Goal: Task Accomplishment & Management: Complete application form

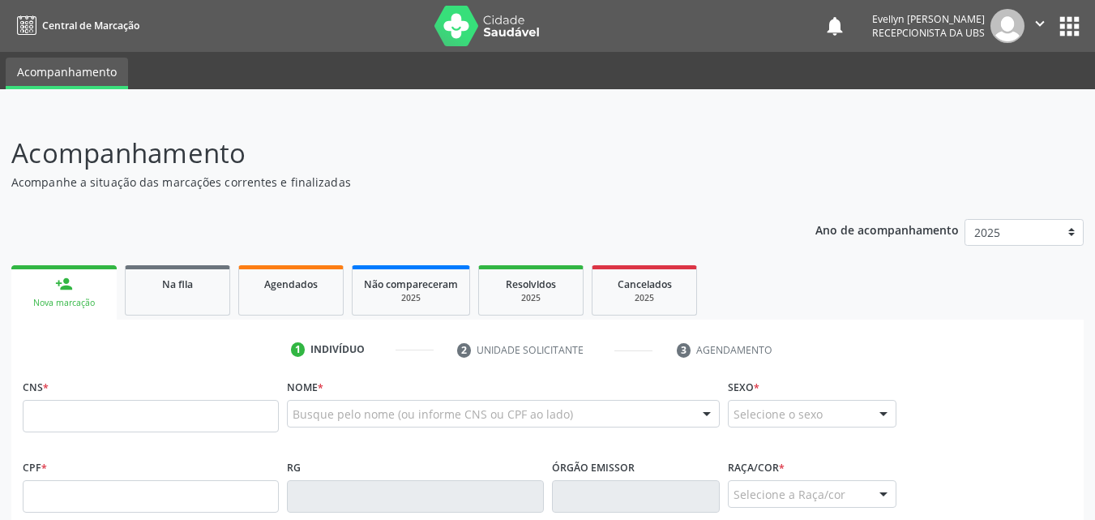
scroll to position [44, 0]
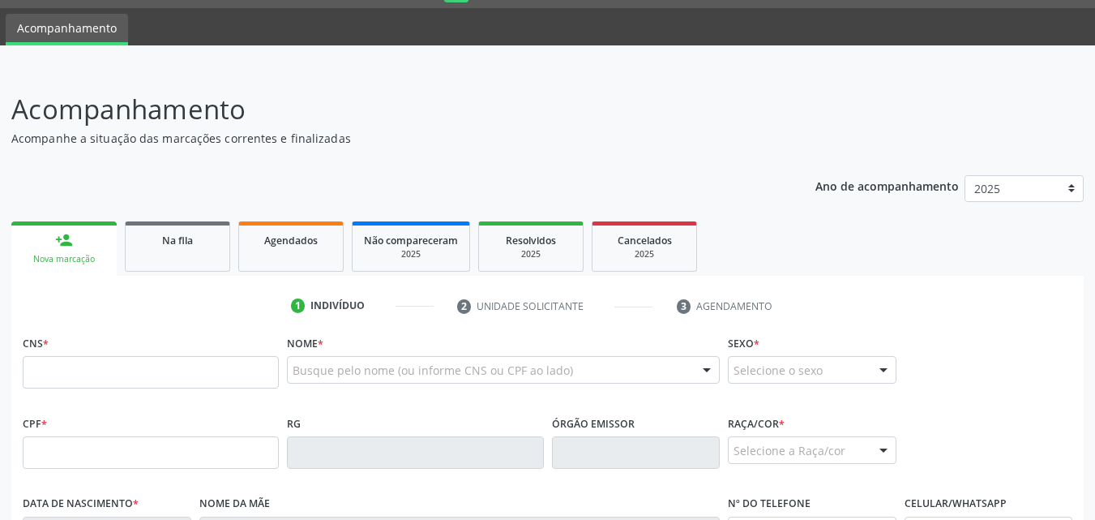
click at [686, 148] on div "Acompanhamento Acompanhe a situação das marcações correntes e finalizadas Relat…" at bounding box center [547, 467] width 1073 height 757
click at [165, 446] on input "text" at bounding box center [151, 452] width 256 height 32
click at [87, 361] on input "text" at bounding box center [151, 372] width 256 height 32
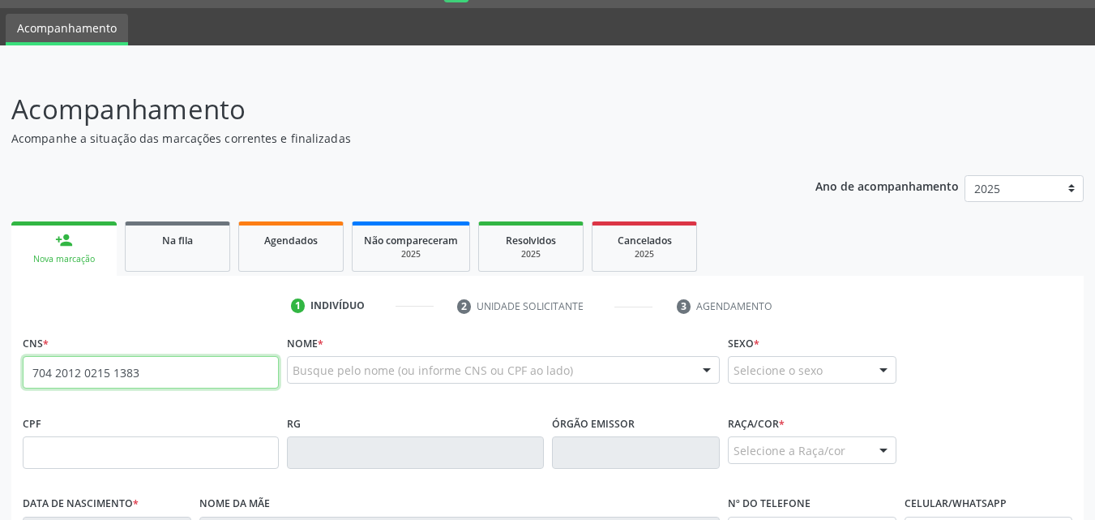
type input "704 2012 0215 1383"
type input "210.852.004-00"
type input "27[DATE]"
type input "[PERSON_NAME]"
type input "[PHONE_NUMBER]"
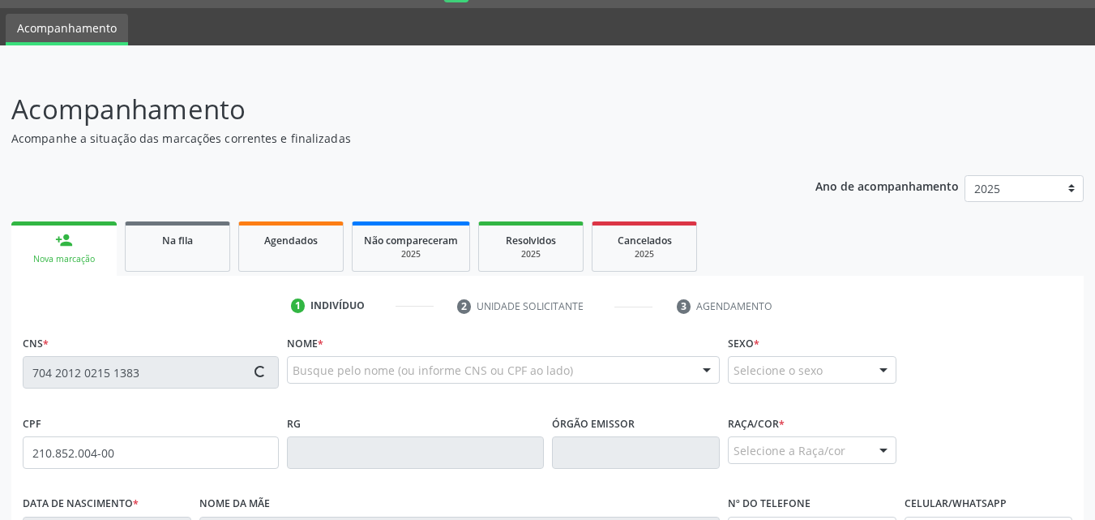
type input "S/N"
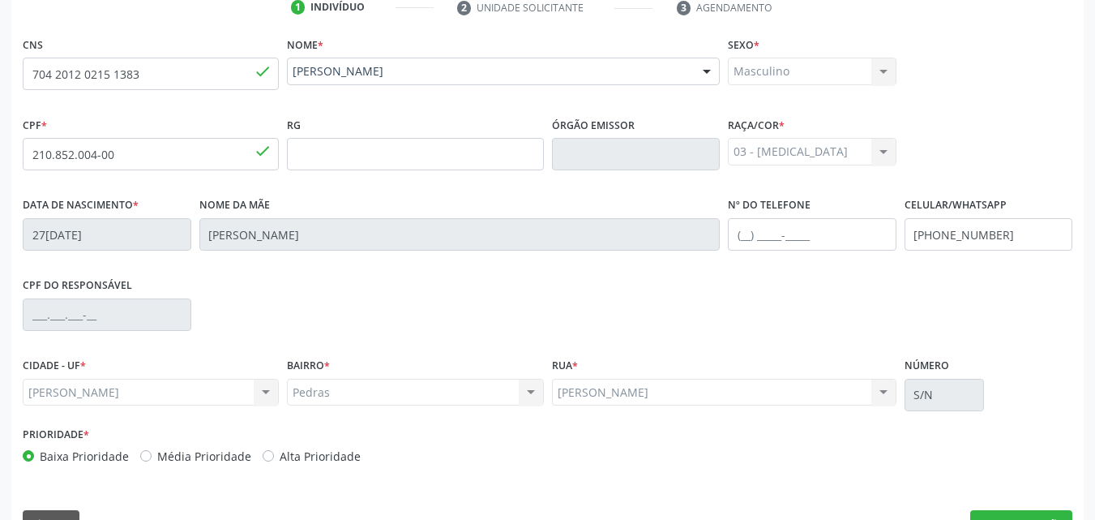
scroll to position [382, 0]
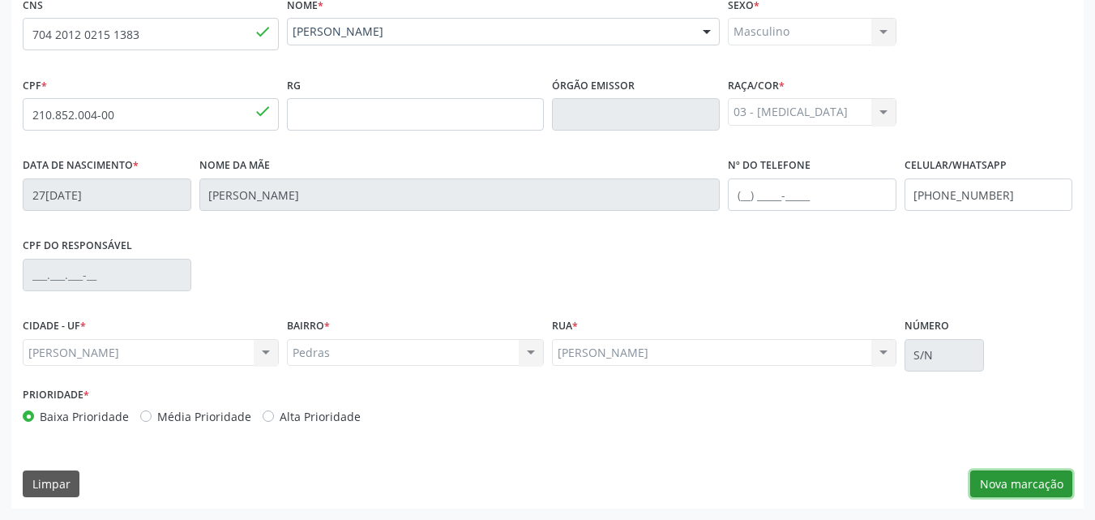
click at [1004, 486] on button "Nova marcação" at bounding box center [1022, 484] width 102 height 28
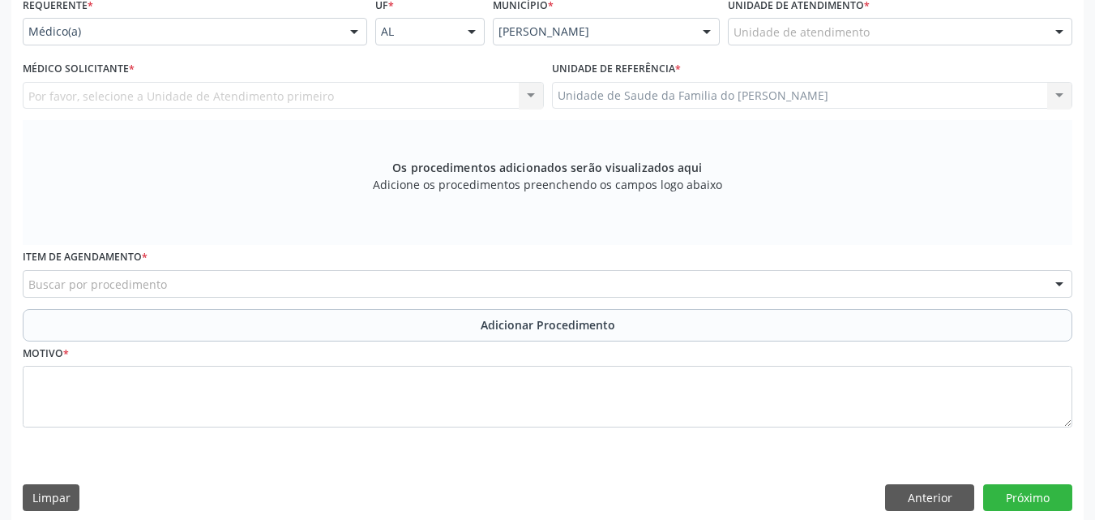
click at [1003, 34] on div "Unidade de atendimento" at bounding box center [900, 32] width 345 height 28
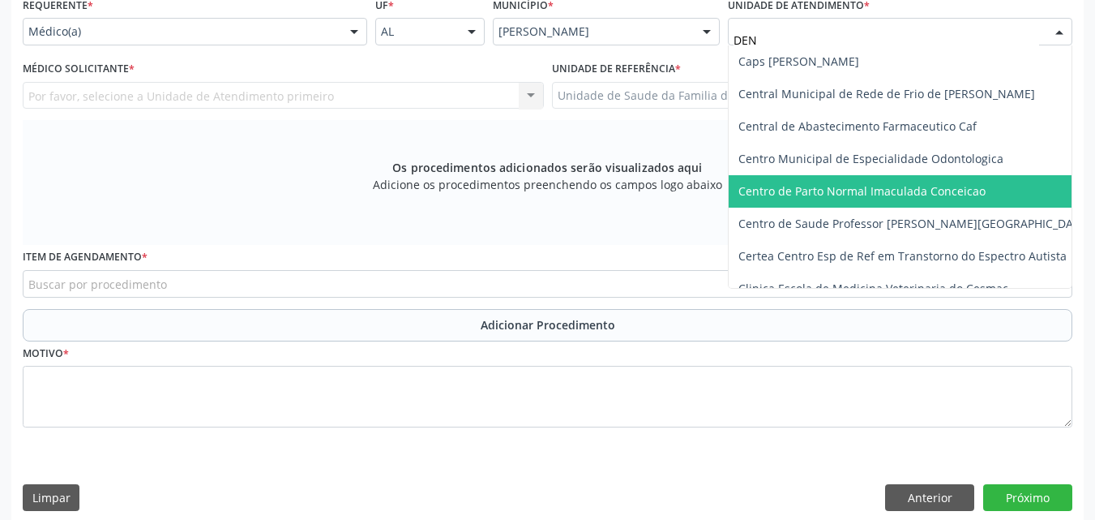
type input "DENI"
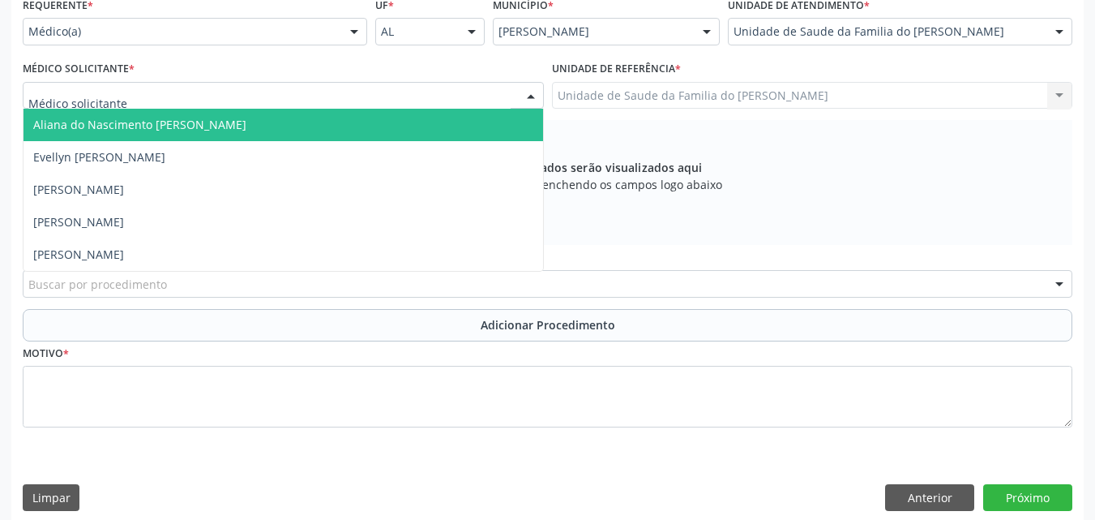
click at [436, 95] on div at bounding box center [283, 96] width 521 height 28
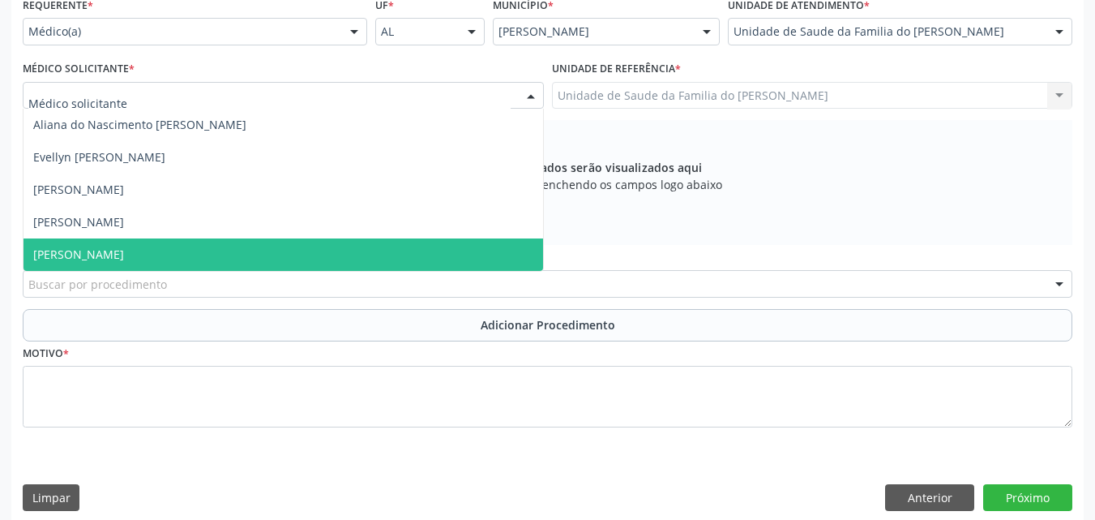
click at [332, 255] on span "[PERSON_NAME]" at bounding box center [284, 254] width 520 height 32
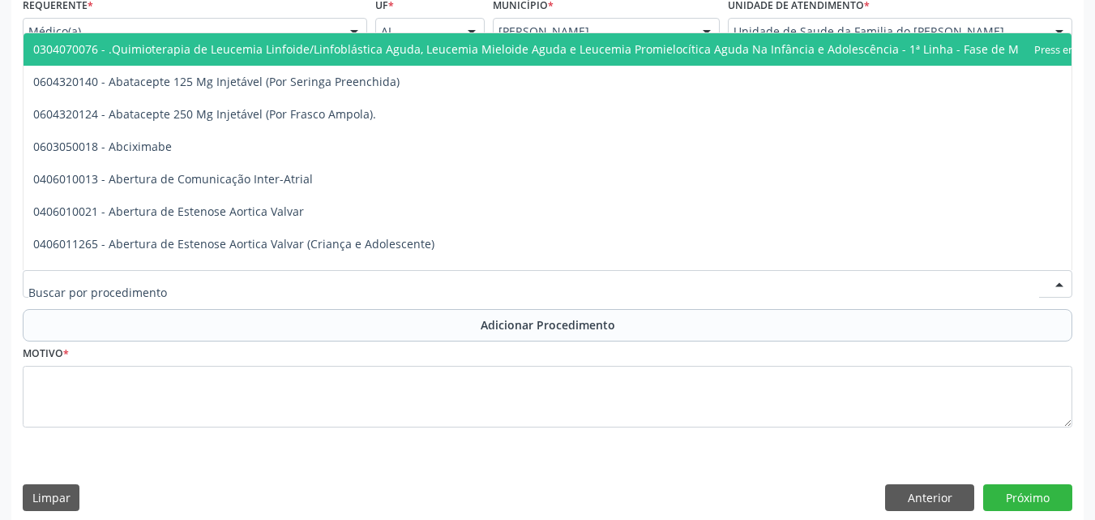
click at [323, 289] on div at bounding box center [548, 284] width 1050 height 28
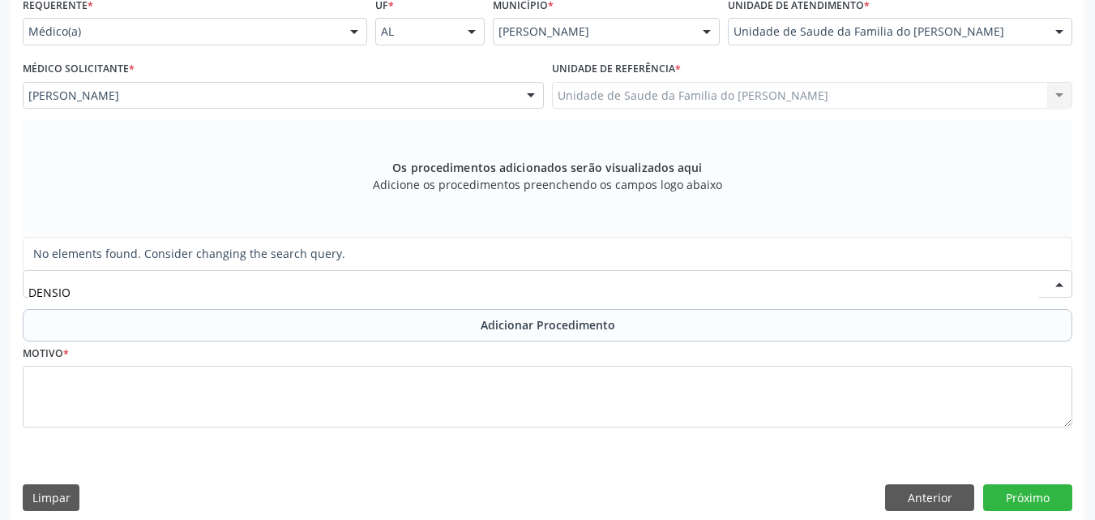
type input "DENSI"
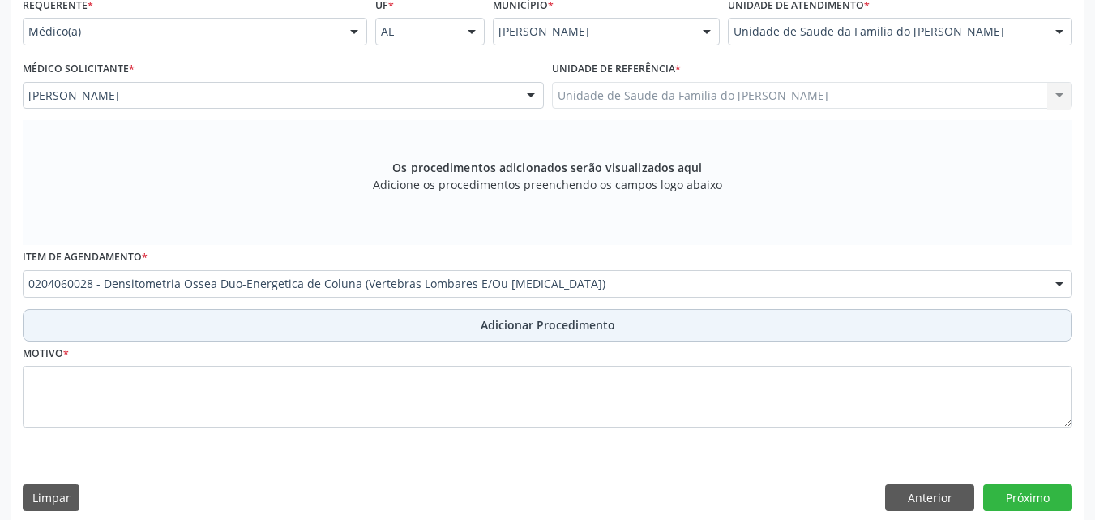
click at [323, 326] on button "Adicionar Procedimento" at bounding box center [548, 325] width 1050 height 32
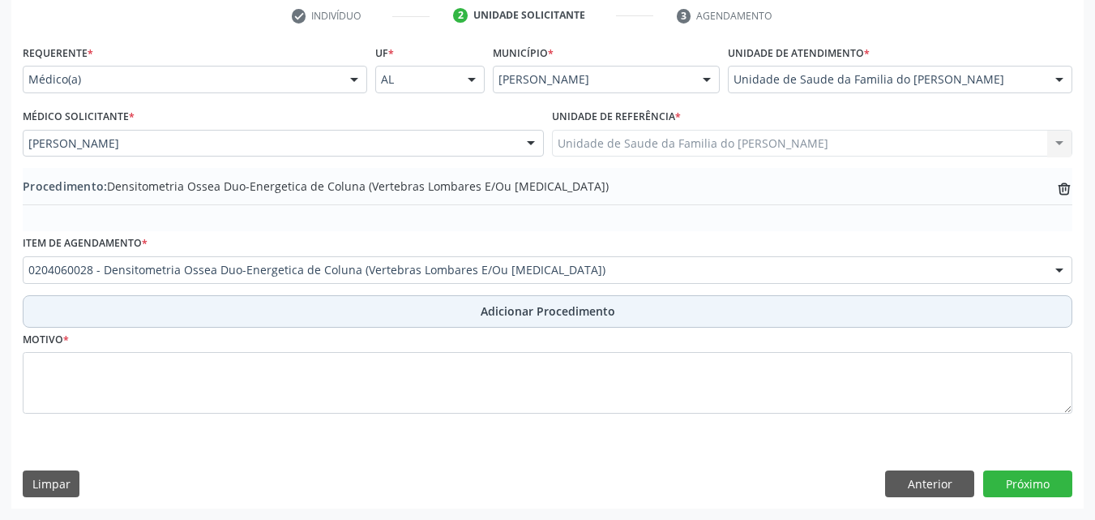
scroll to position [334, 0]
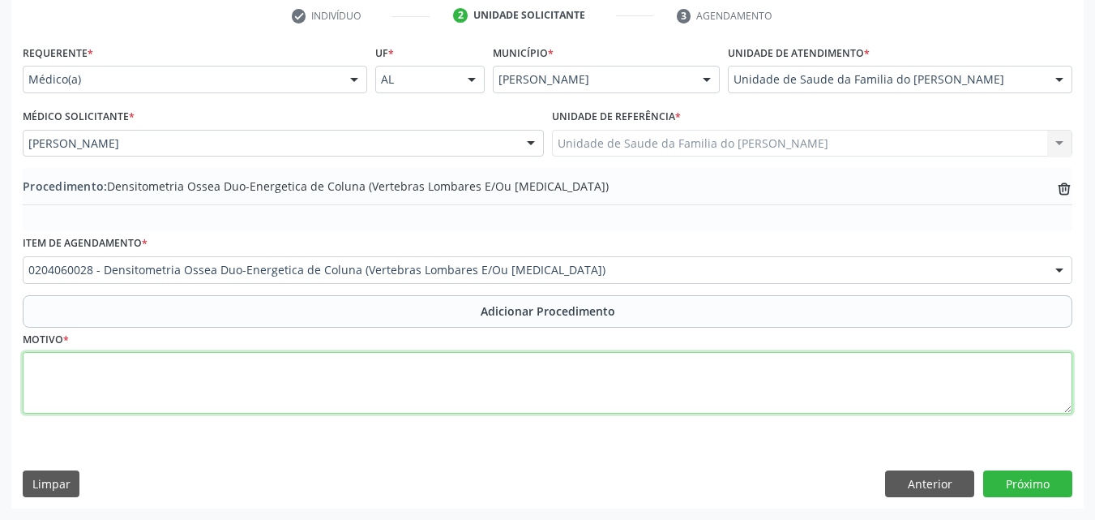
click at [321, 384] on textarea at bounding box center [548, 383] width 1050 height 62
type textarea "OUTROS TRANSTORNOS DA DENSIDADE E DA ESTRUTURA OSSEA"
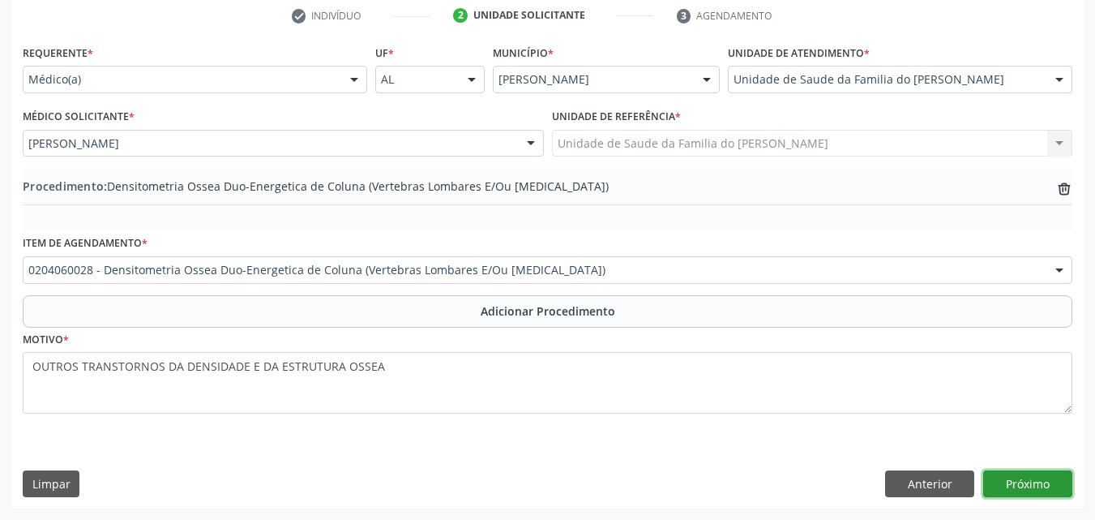
click at [1009, 481] on button "Próximo" at bounding box center [1028, 484] width 89 height 28
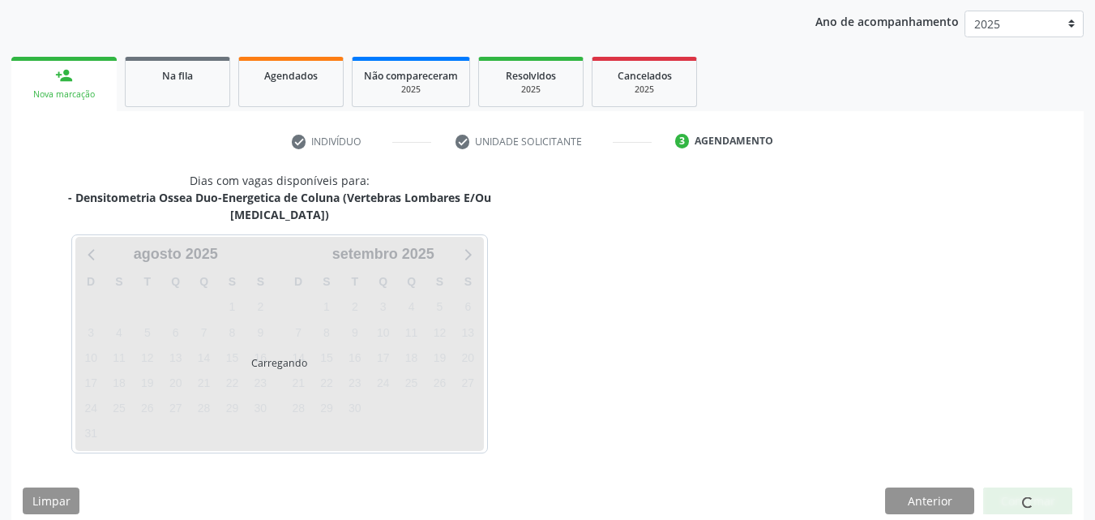
scroll to position [256, 0]
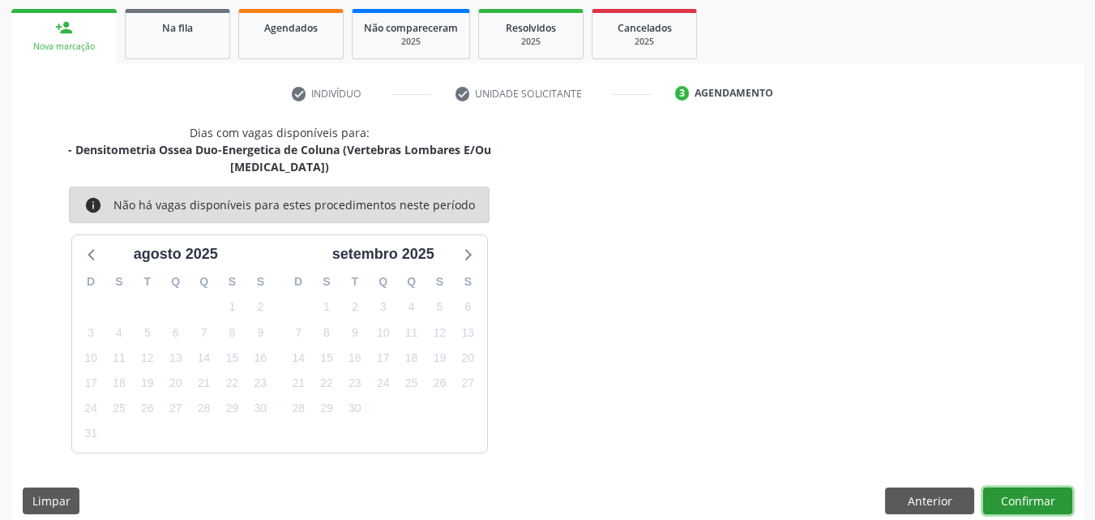
click at [1034, 487] on button "Confirmar" at bounding box center [1028, 501] width 89 height 28
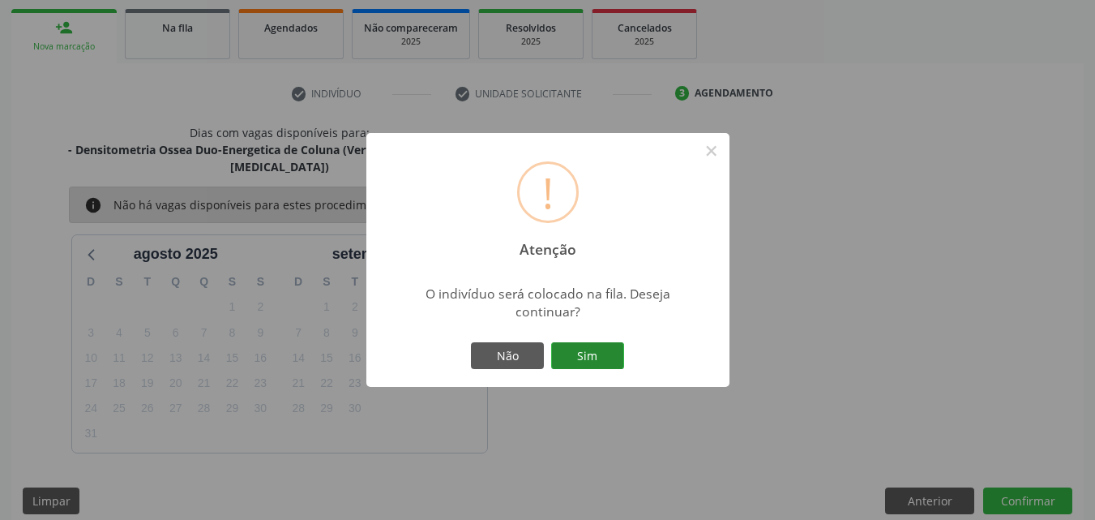
click at [617, 360] on button "Sim" at bounding box center [587, 356] width 73 height 28
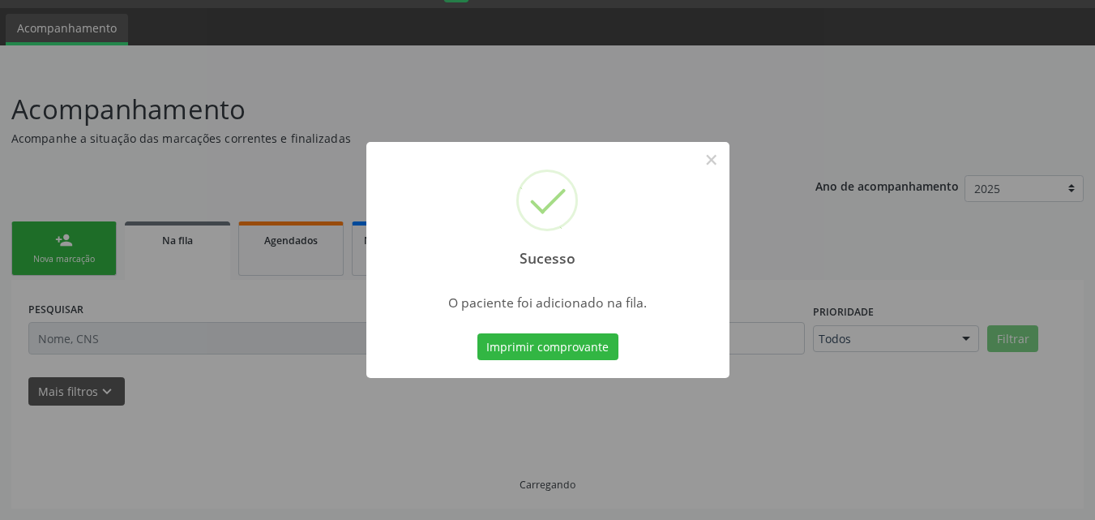
scroll to position [0, 0]
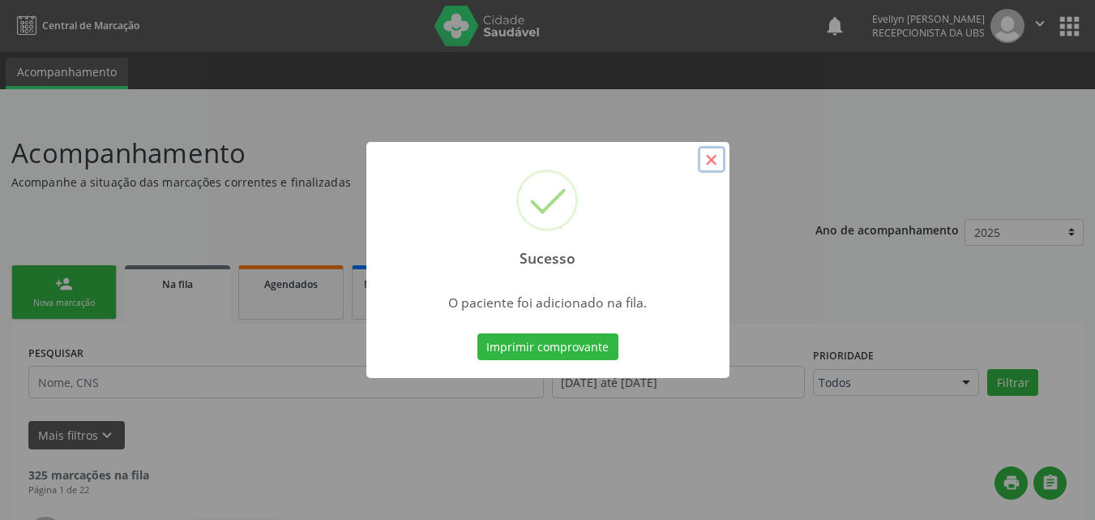
click at [708, 156] on button "×" at bounding box center [712, 160] width 28 height 28
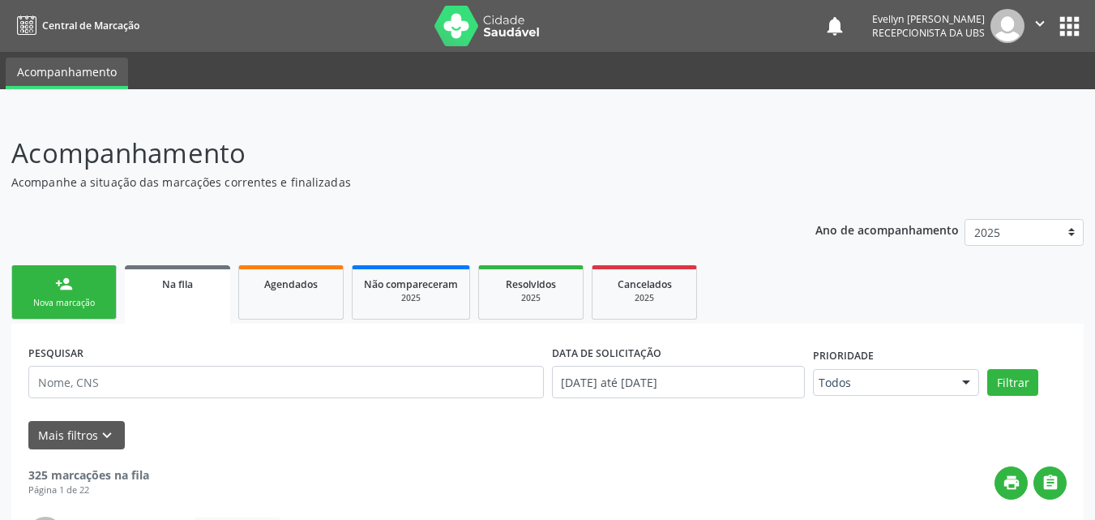
click at [81, 315] on link "person_add Nova marcação" at bounding box center [63, 292] width 105 height 54
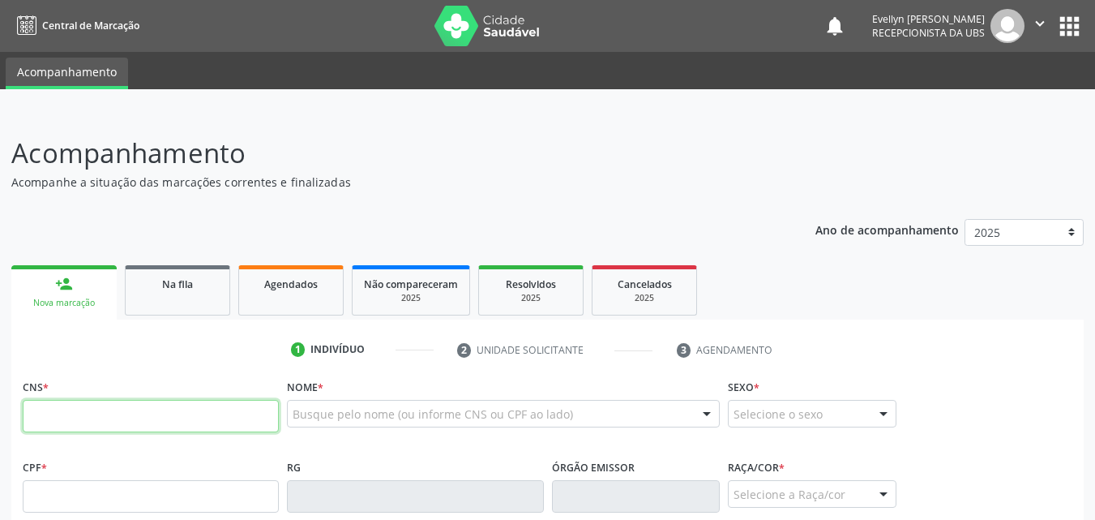
click at [221, 431] on input "text" at bounding box center [151, 416] width 256 height 32
type input "708 9017 3855 4114"
click at [1083, 178] on div "Relatórios" at bounding box center [1072, 162] width 23 height 58
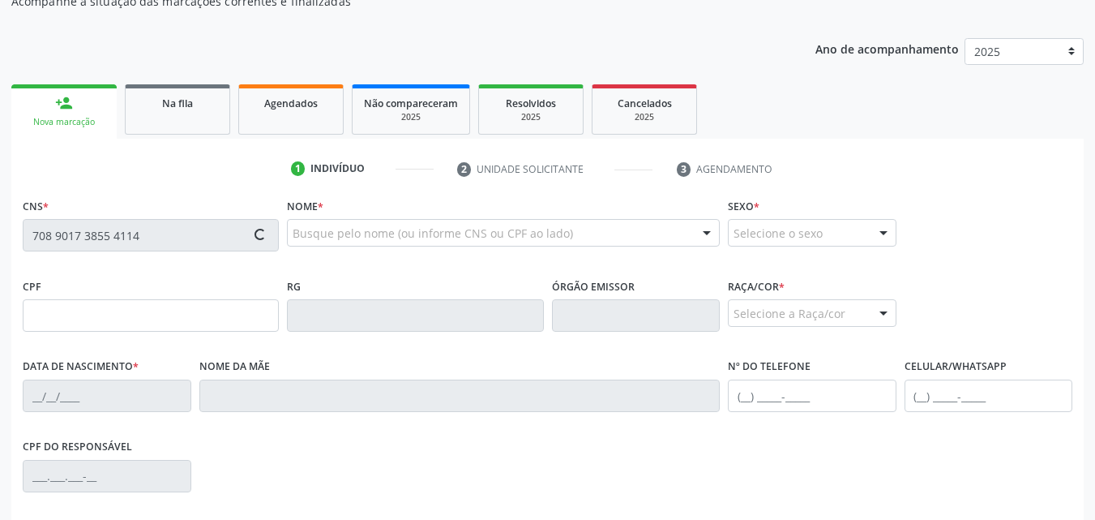
type input "505.323.674-72"
type input "29[DATE]"
type input "Heleuzine Bonfim de Queiroz"
type input "[PHONE_NUMBER]"
type input "51"
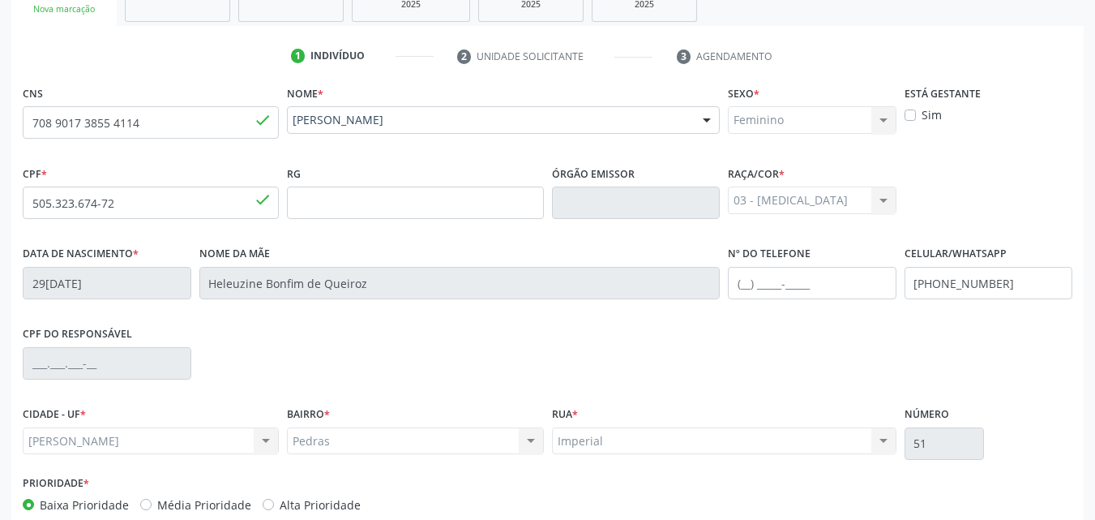
scroll to position [382, 0]
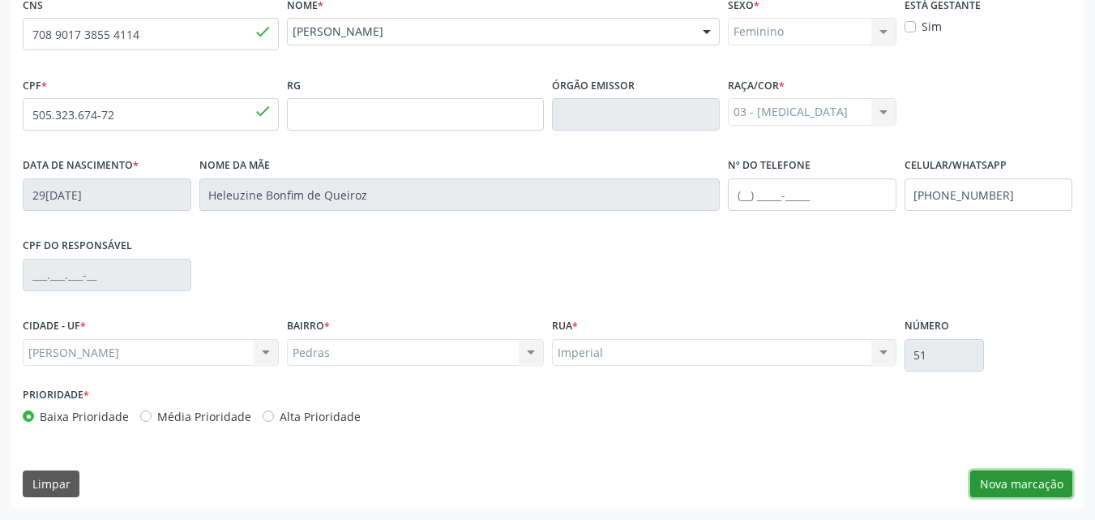
click at [1031, 485] on button "Nova marcação" at bounding box center [1022, 484] width 102 height 28
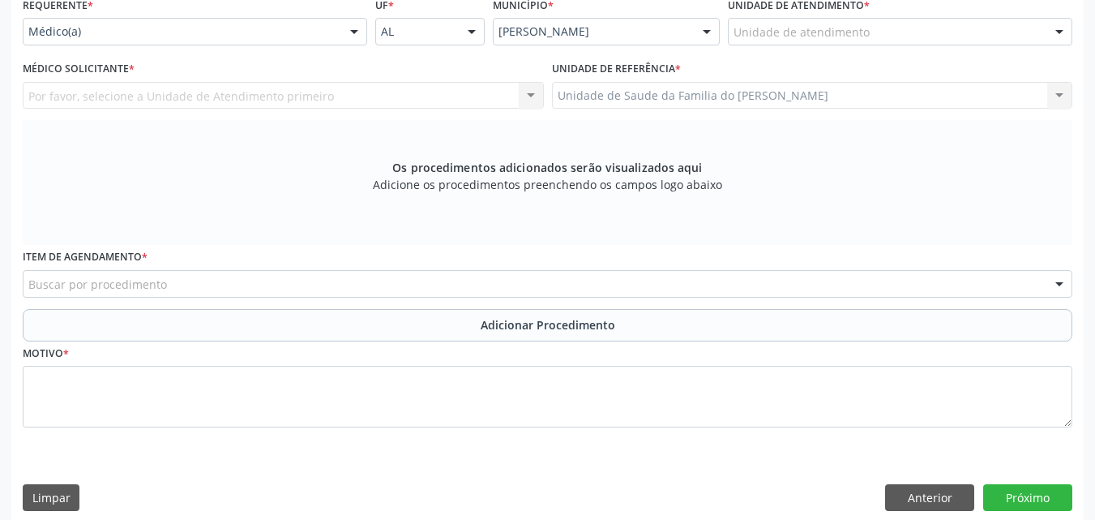
click at [916, 29] on div "Unidade de atendimento" at bounding box center [900, 32] width 345 height 28
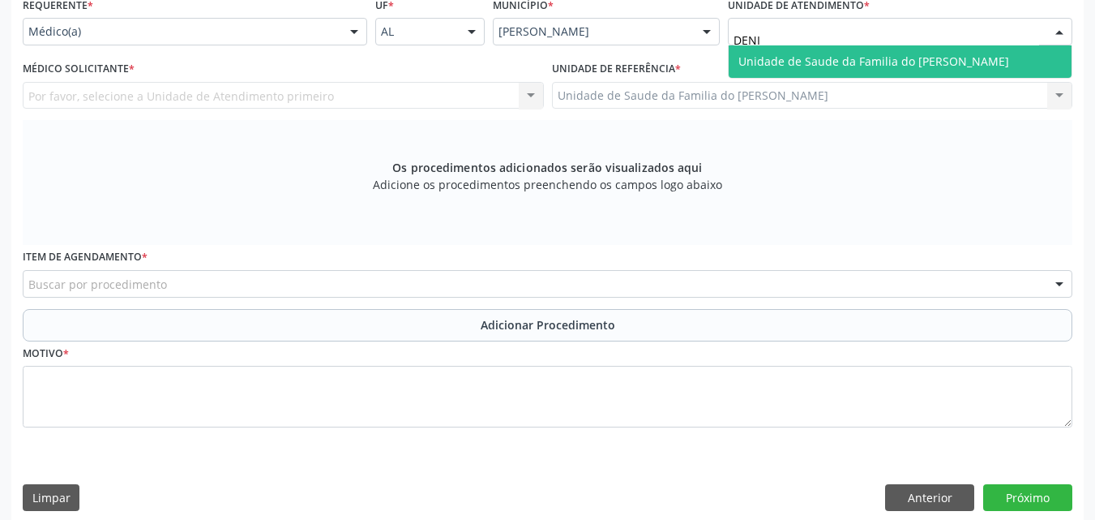
type input "[PERSON_NAME]"
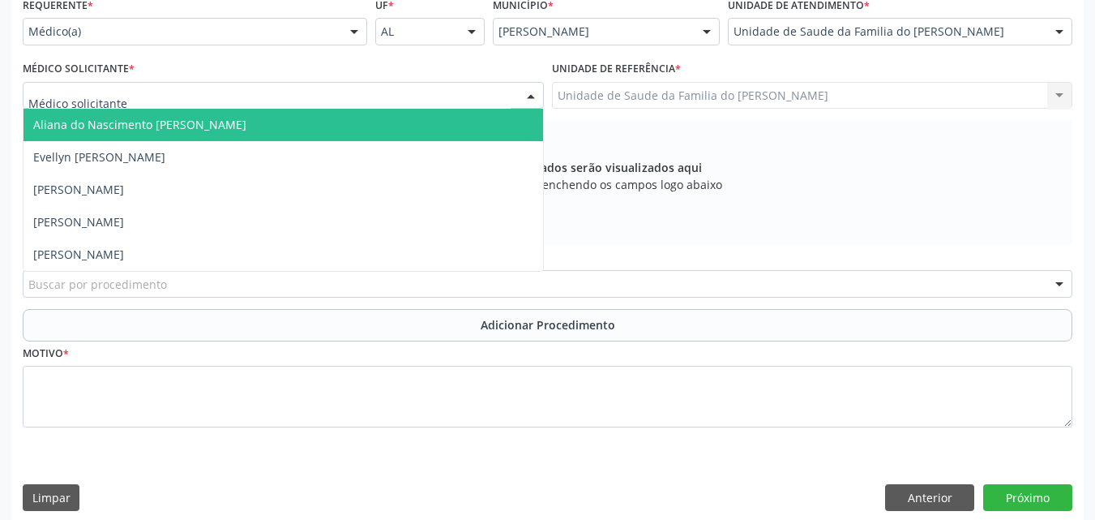
click at [300, 102] on div at bounding box center [283, 96] width 521 height 28
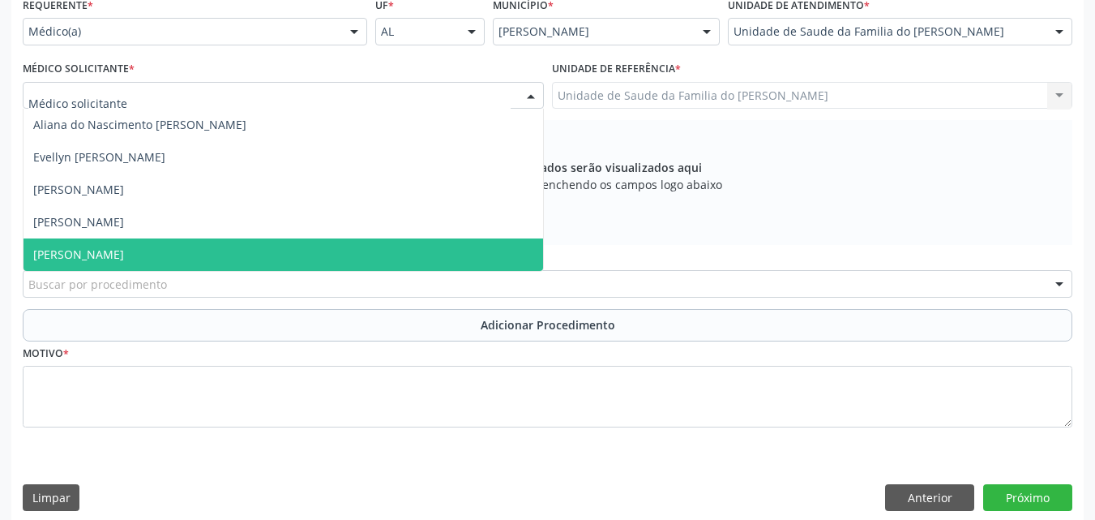
click at [247, 246] on span "[PERSON_NAME]" at bounding box center [284, 254] width 520 height 32
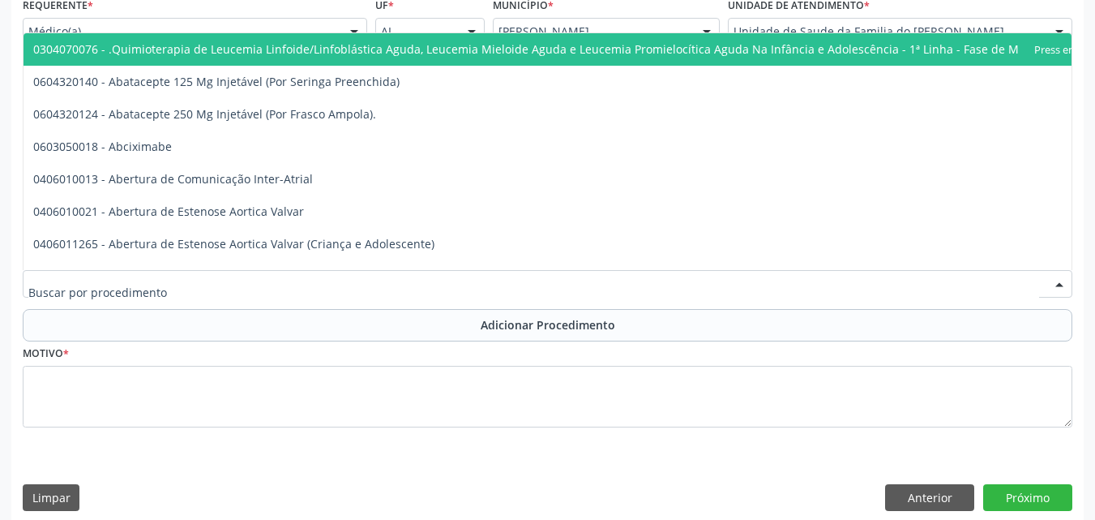
click at [239, 285] on div at bounding box center [548, 284] width 1050 height 28
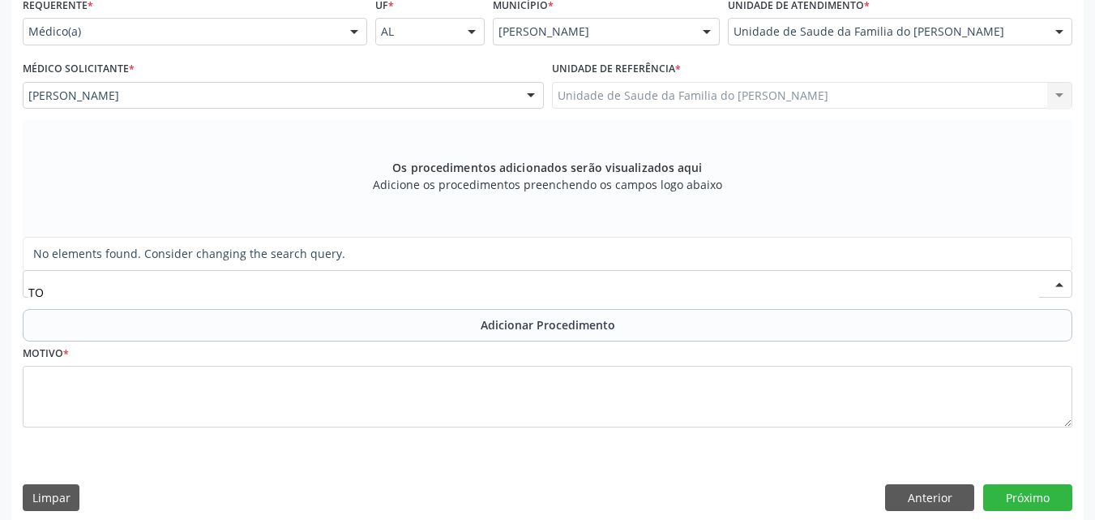
type input "T"
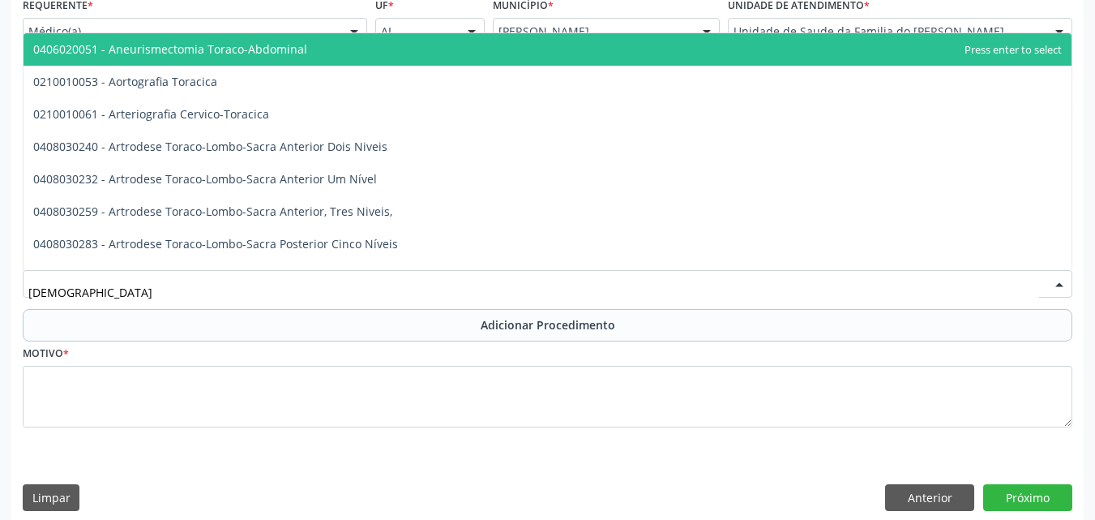
type input "TORAX"
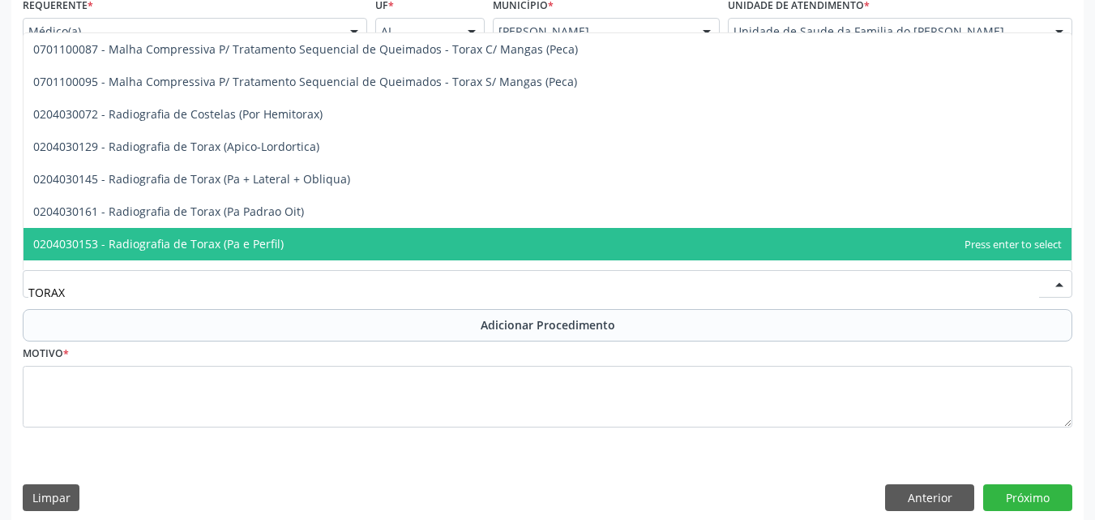
click at [317, 238] on span "0204030153 - Radiografia de Torax (Pa e Perfil)" at bounding box center [548, 244] width 1048 height 32
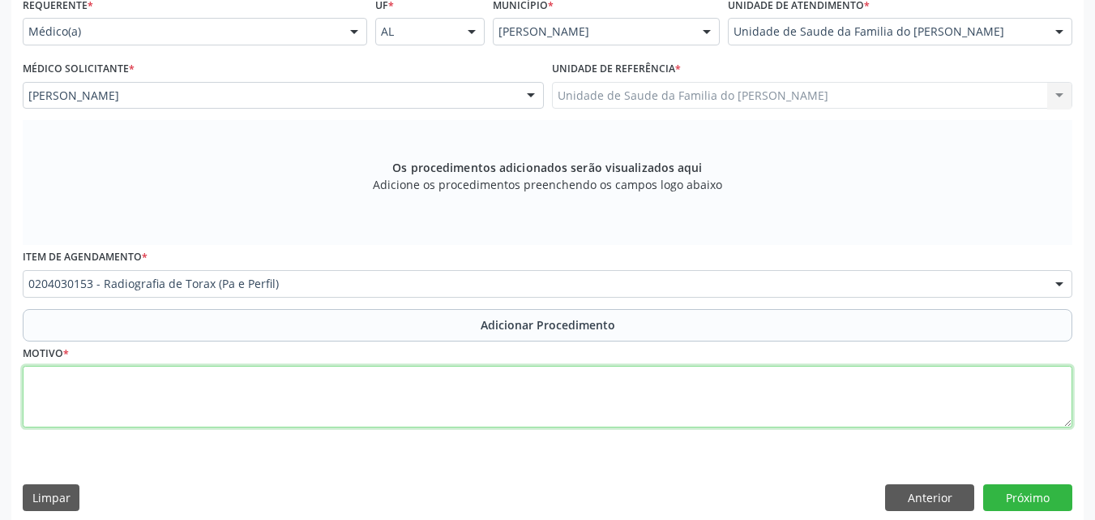
click at [437, 380] on textarea at bounding box center [548, 397] width 1050 height 62
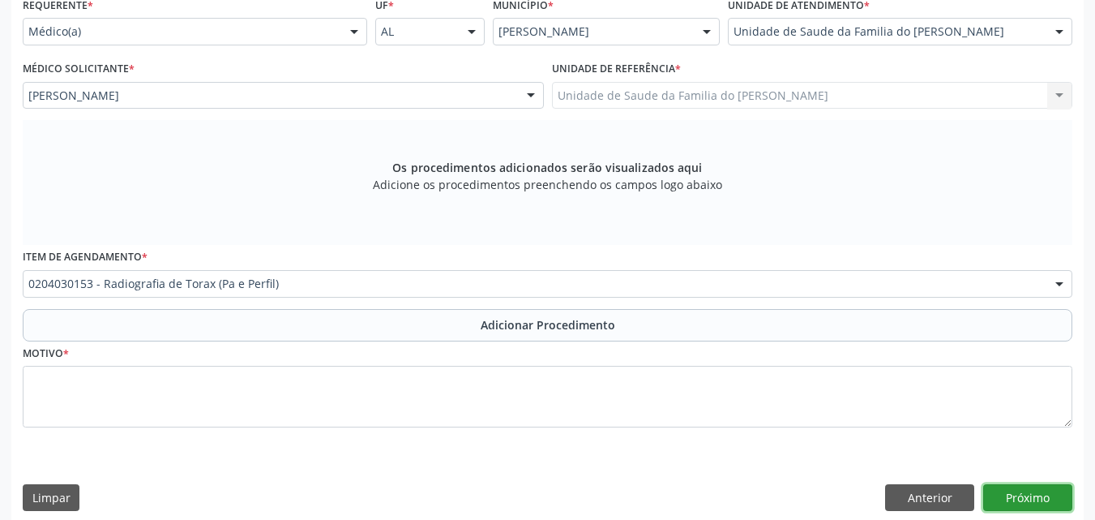
click at [998, 505] on button "Próximo" at bounding box center [1028, 498] width 89 height 28
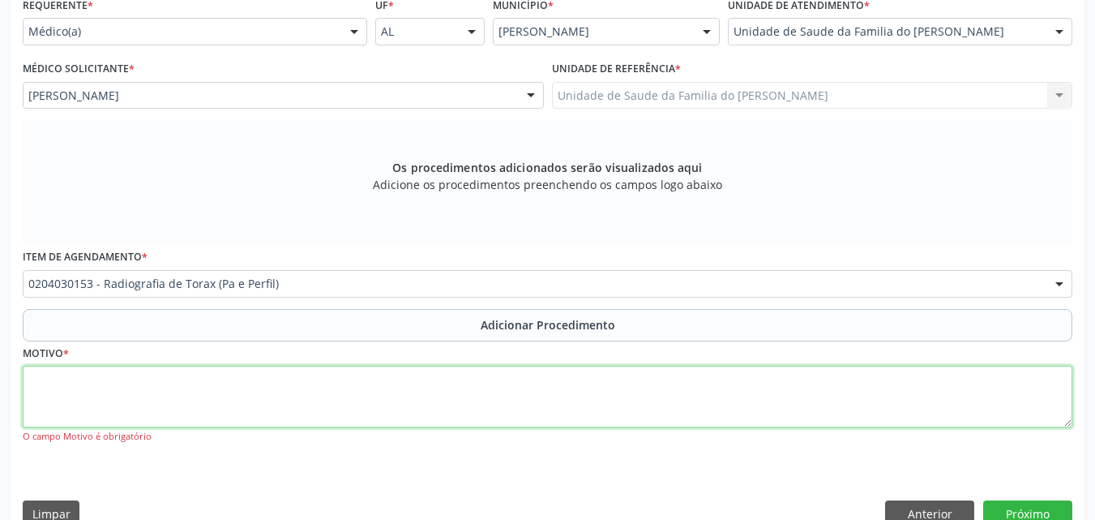
drag, startPoint x: 962, startPoint y: 388, endPoint x: 907, endPoint y: 409, distance: 59.0
click at [907, 409] on textarea at bounding box center [548, 397] width 1050 height 62
type textarea "CID : R05"
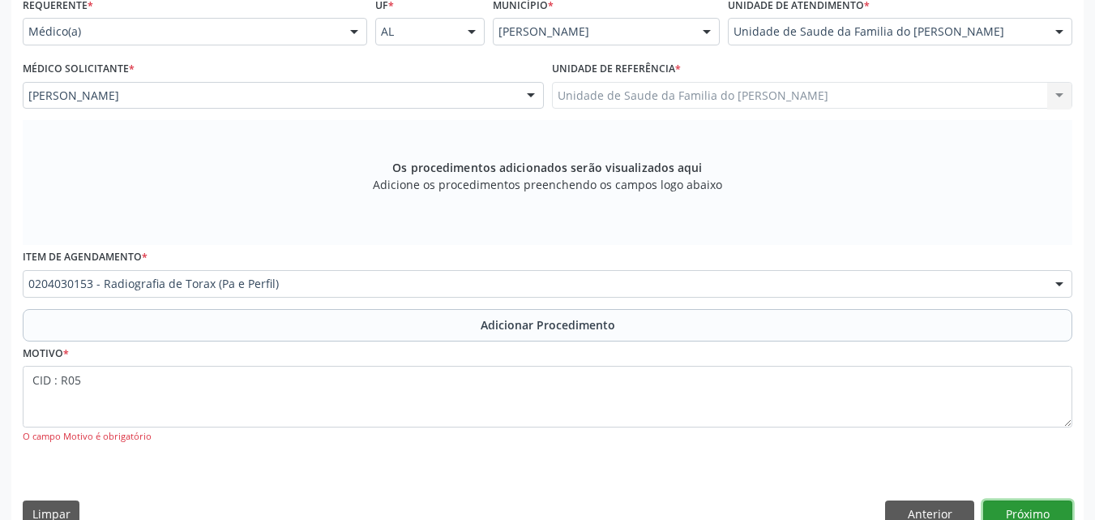
click at [1026, 502] on button "Próximo" at bounding box center [1028, 514] width 89 height 28
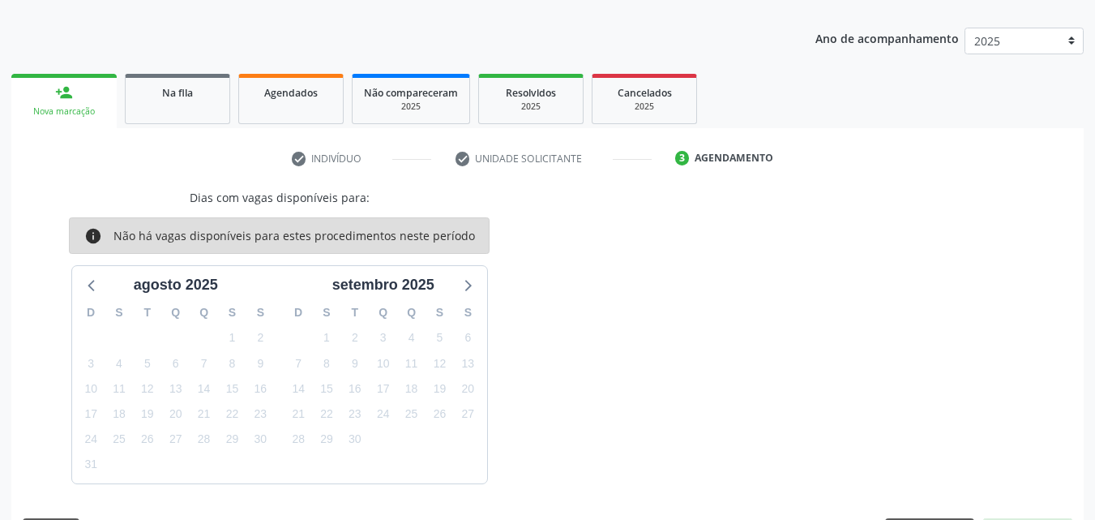
scroll to position [239, 0]
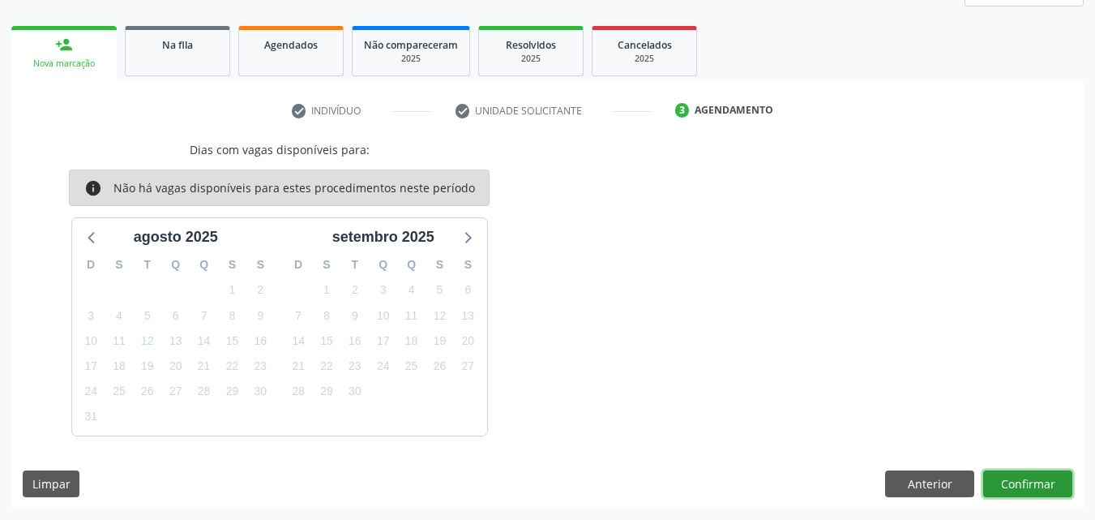
click at [1022, 475] on button "Confirmar" at bounding box center [1028, 484] width 89 height 28
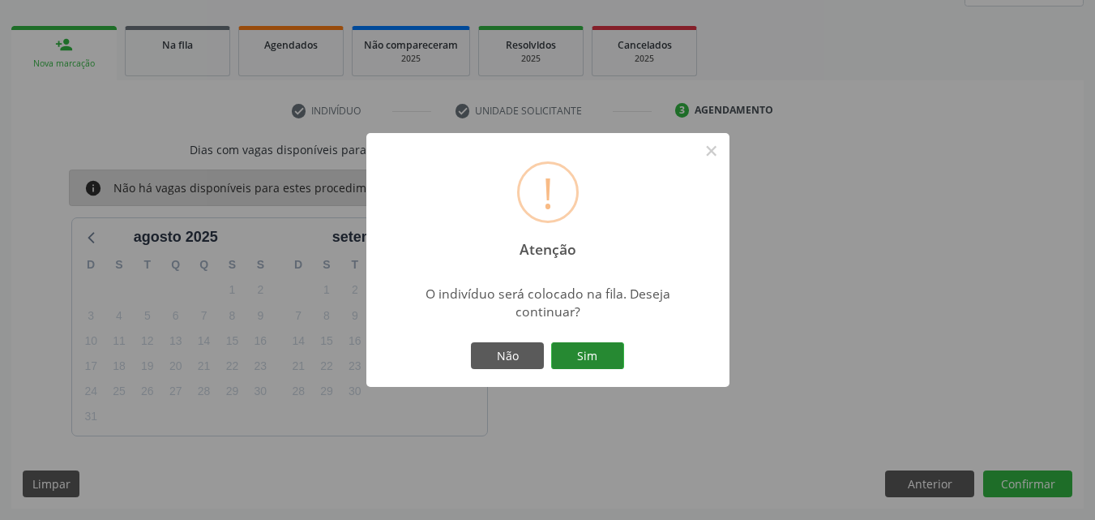
click at [598, 354] on button "Sim" at bounding box center [587, 356] width 73 height 28
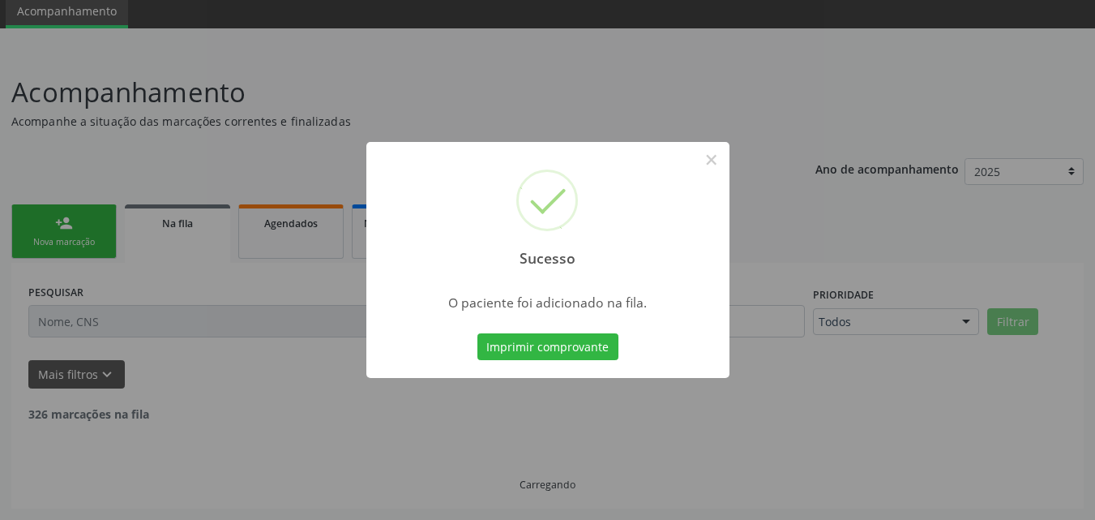
scroll to position [44, 0]
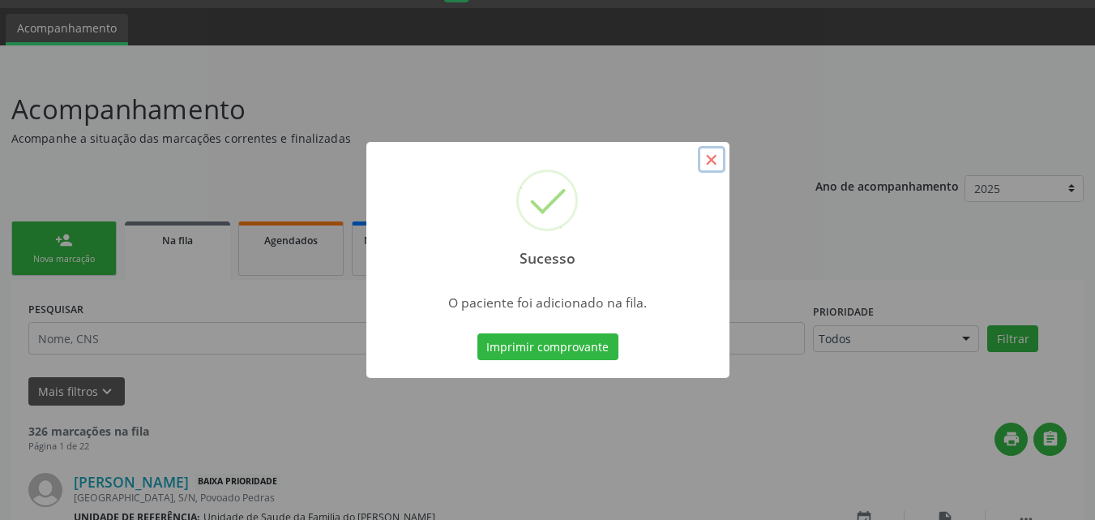
click at [716, 169] on button "×" at bounding box center [712, 160] width 28 height 28
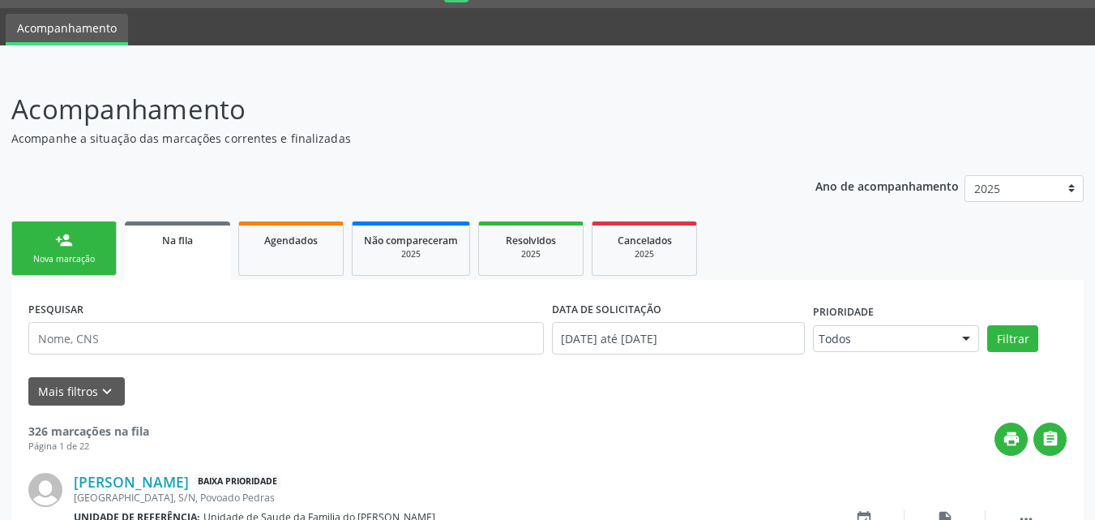
click at [98, 244] on link "person_add Nova marcação" at bounding box center [63, 248] width 105 height 54
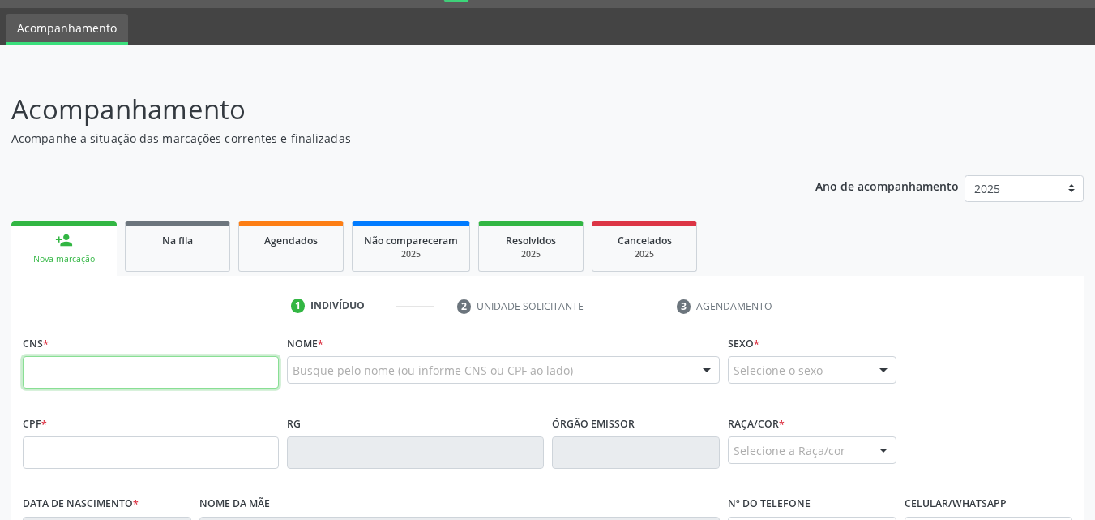
click at [64, 372] on input "text" at bounding box center [151, 372] width 256 height 32
type input "708 9017 3855 4114"
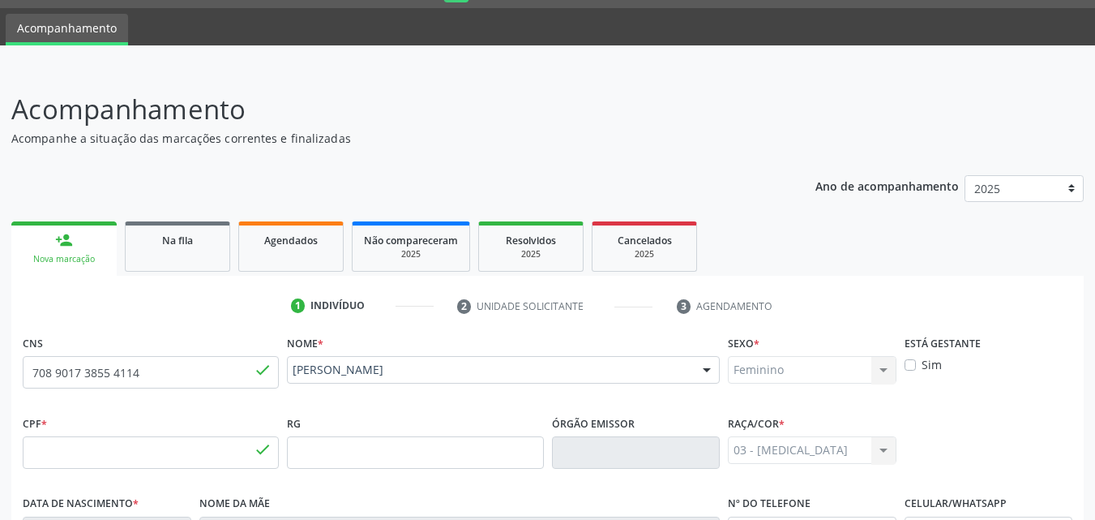
type input "505.323.674-72"
type input "29[DATE]"
type input "Heleuzine Bonfim de Queiroz"
type input "[PHONE_NUMBER]"
type input "51"
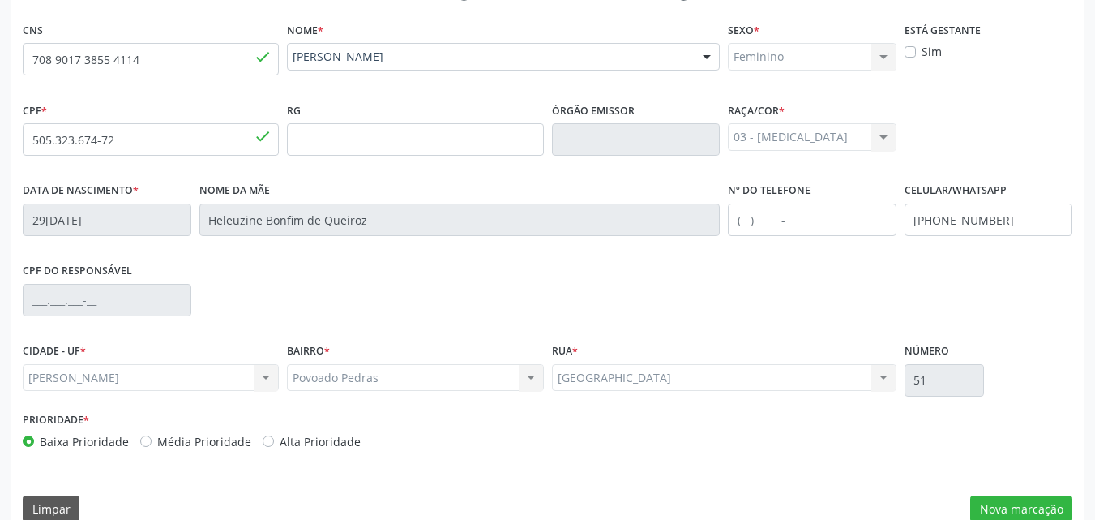
scroll to position [382, 0]
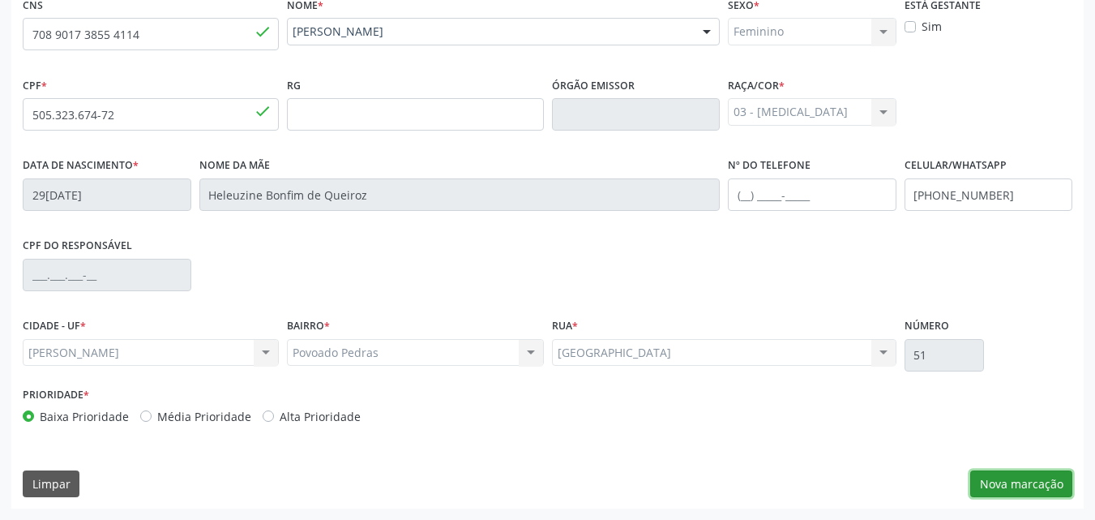
click at [1039, 480] on button "Nova marcação" at bounding box center [1022, 484] width 102 height 28
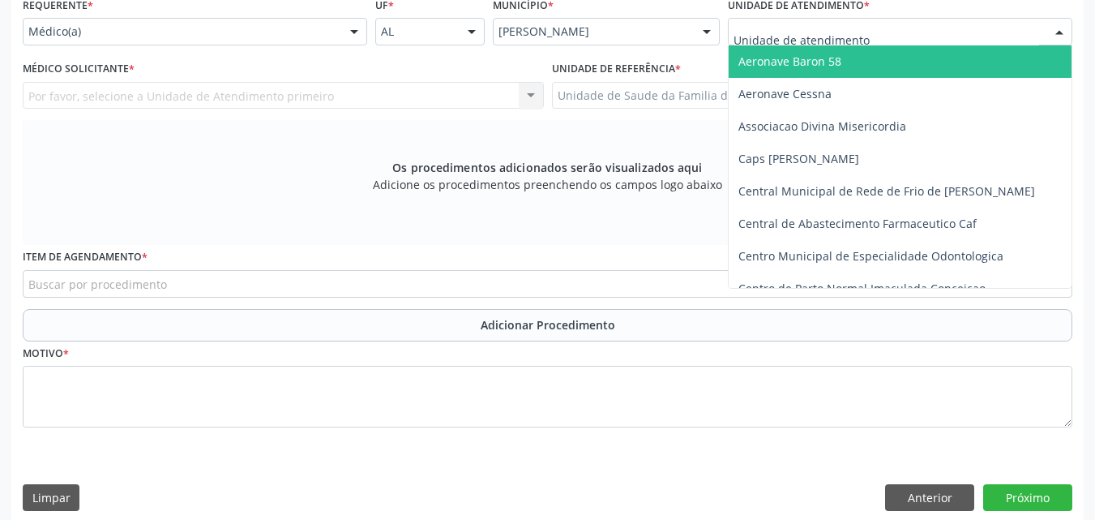
click at [958, 42] on div at bounding box center [900, 32] width 345 height 28
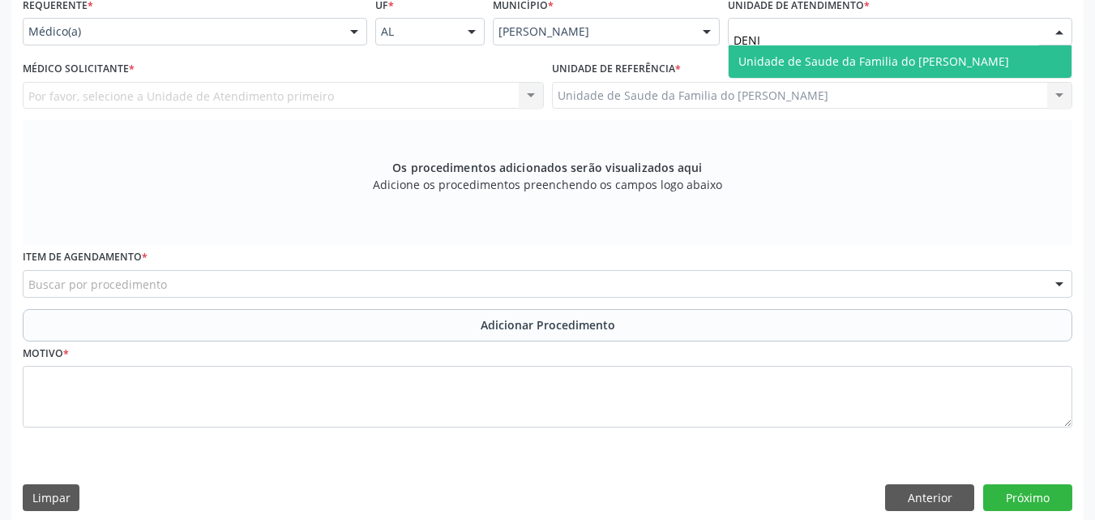
type input "[PERSON_NAME]"
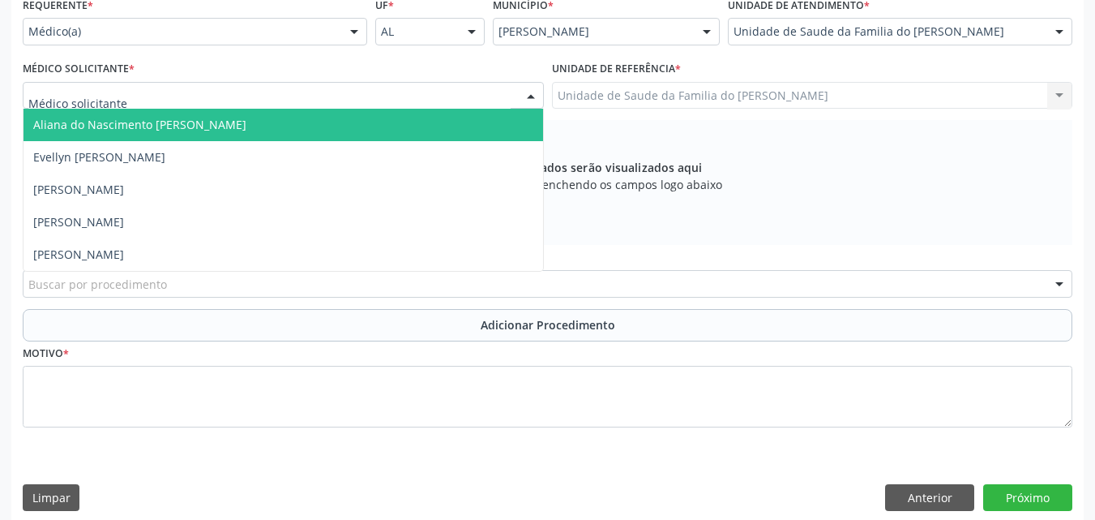
click at [343, 100] on div at bounding box center [283, 96] width 521 height 28
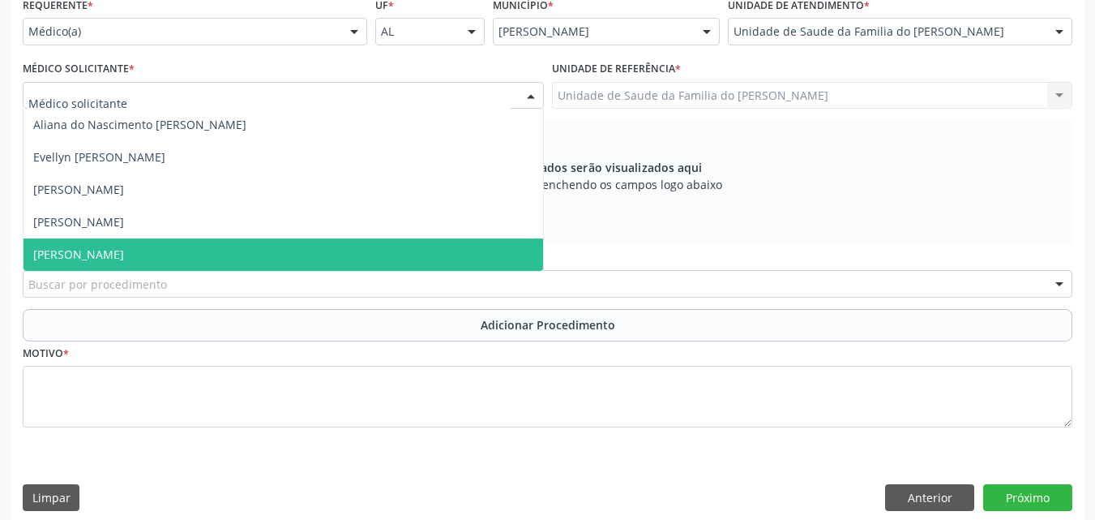
click at [317, 244] on span "[PERSON_NAME]" at bounding box center [284, 254] width 520 height 32
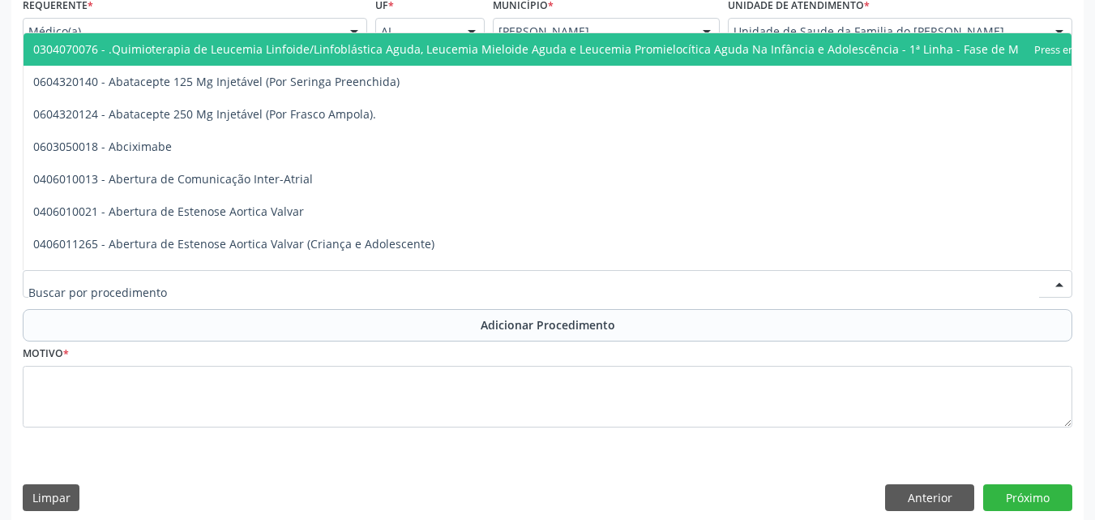
click at [297, 292] on div at bounding box center [548, 284] width 1050 height 28
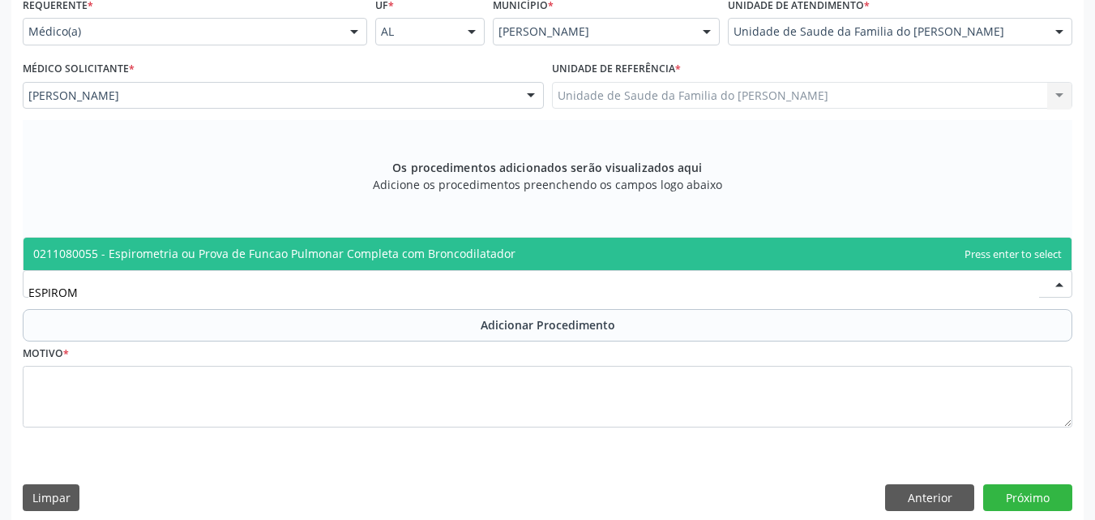
type input "ESPIROME"
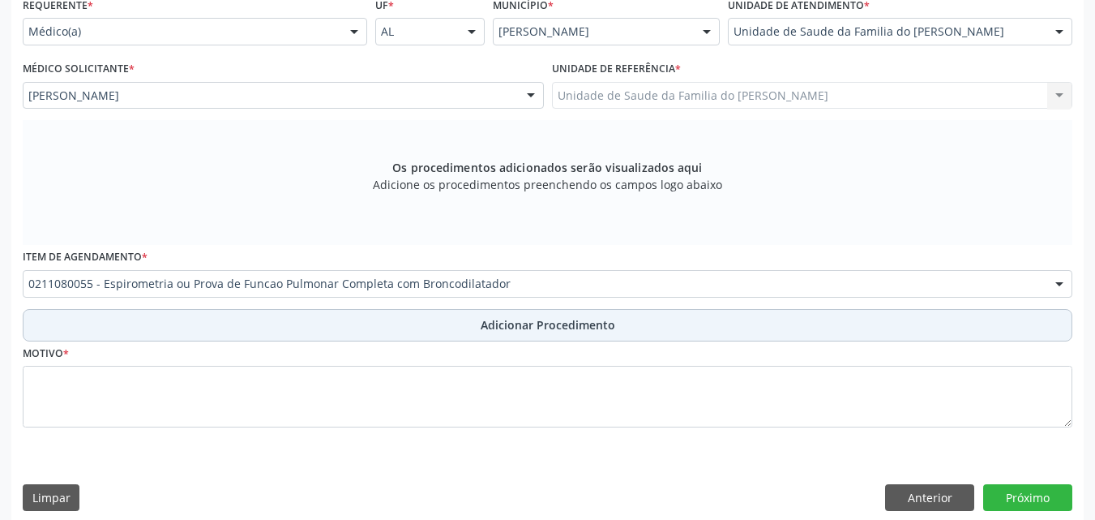
click at [316, 324] on button "Adicionar Procedimento" at bounding box center [548, 325] width 1050 height 32
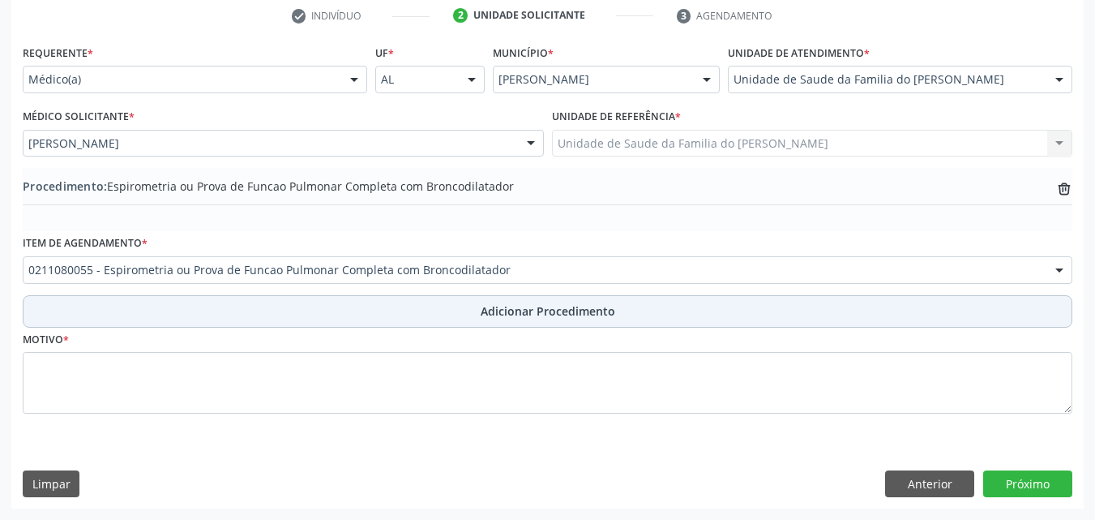
scroll to position [334, 0]
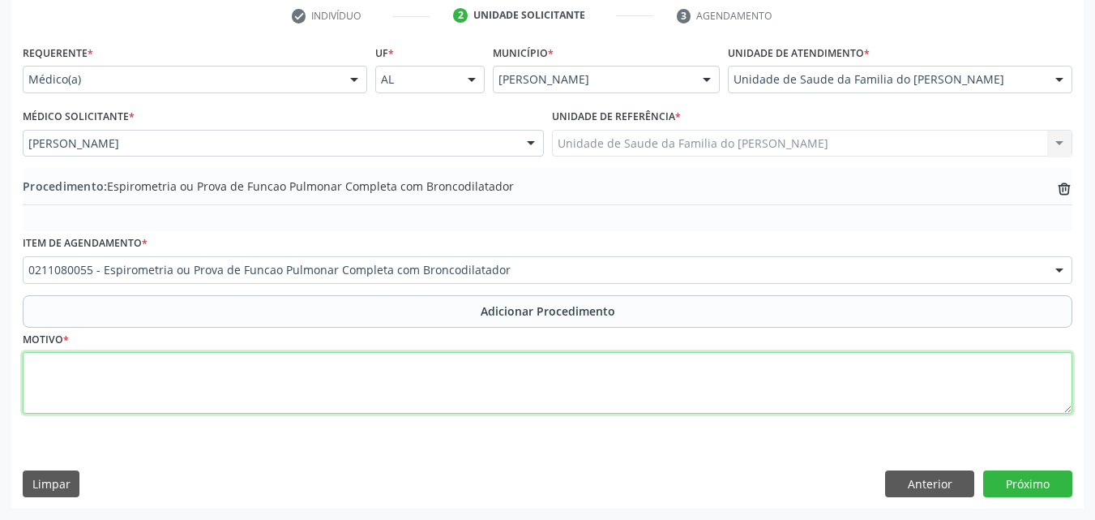
click at [323, 361] on textarea at bounding box center [548, 383] width 1050 height 62
type textarea "TOSSE + DISPINEIA"
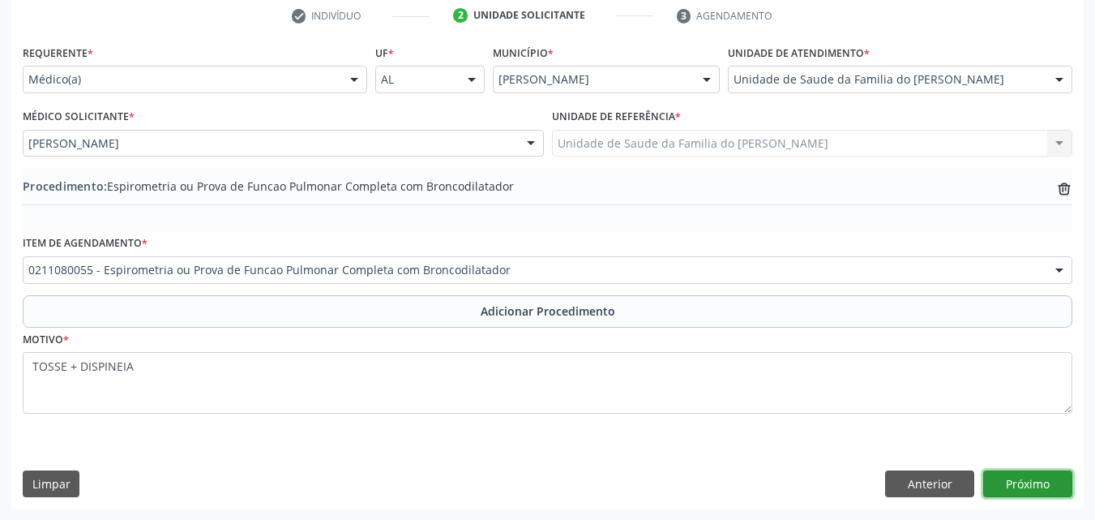
click at [1046, 482] on button "Próximo" at bounding box center [1028, 484] width 89 height 28
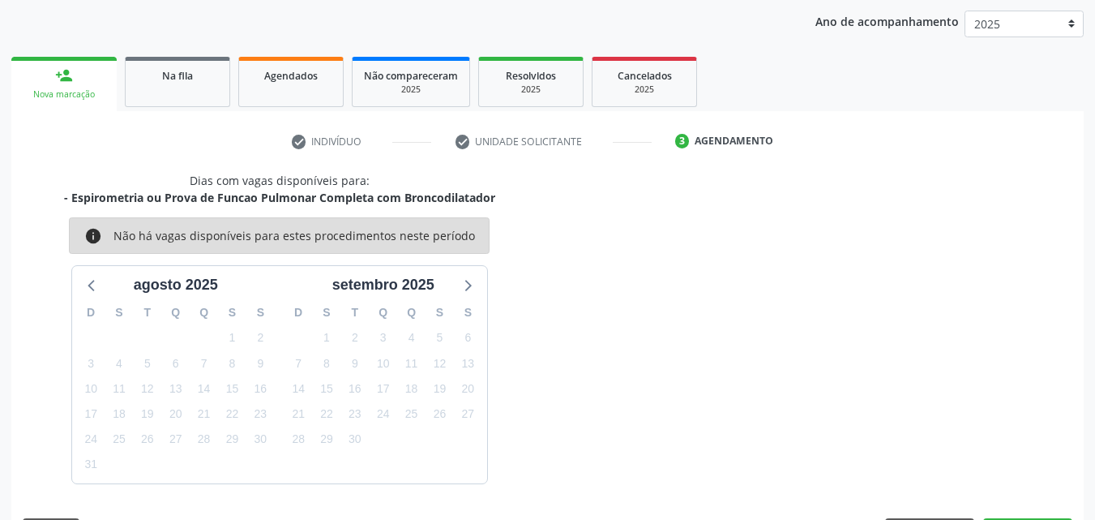
scroll to position [256, 0]
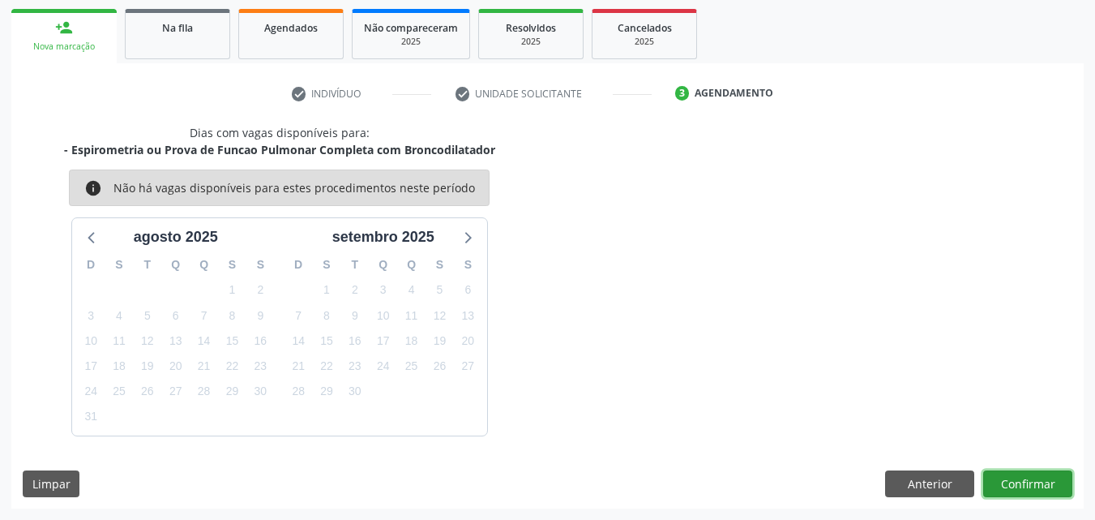
click at [1035, 488] on button "Confirmar" at bounding box center [1028, 484] width 89 height 28
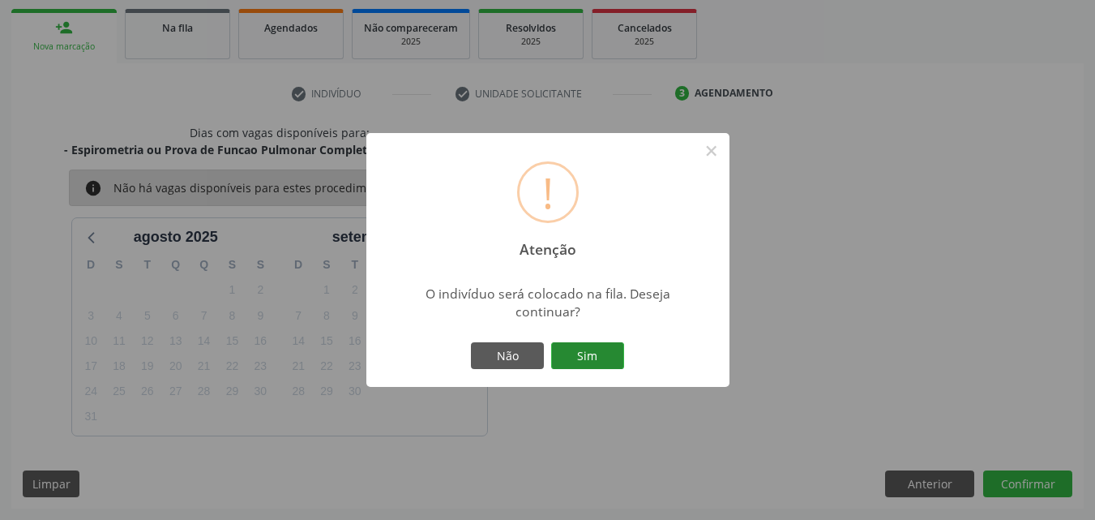
click at [570, 351] on button "Sim" at bounding box center [587, 356] width 73 height 28
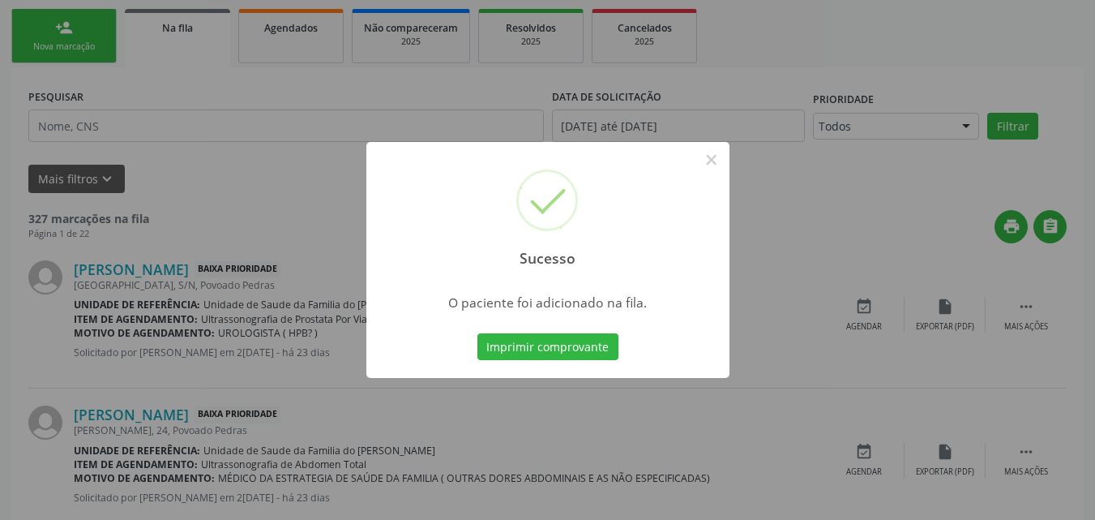
scroll to position [44, 0]
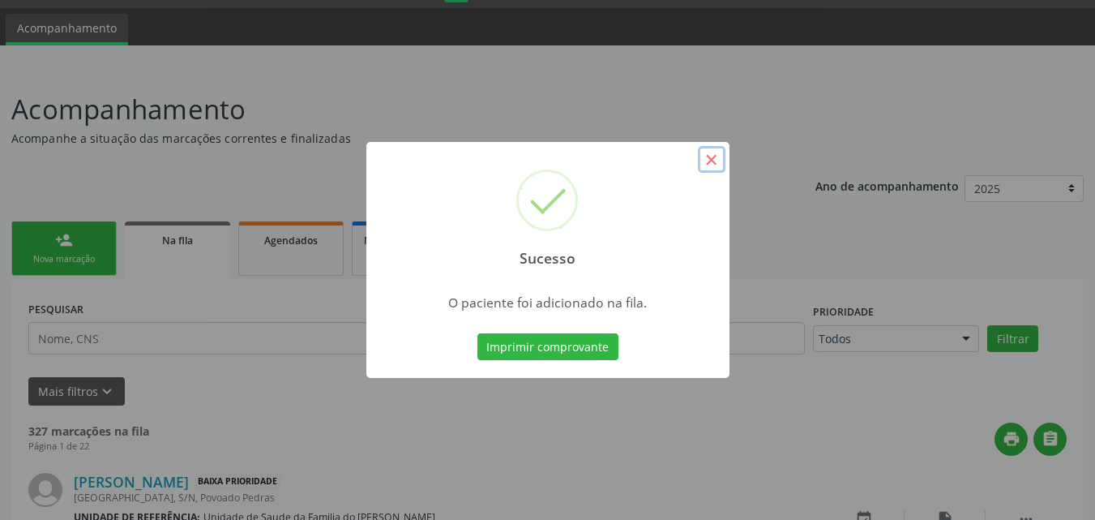
click at [709, 158] on button "×" at bounding box center [712, 160] width 28 height 28
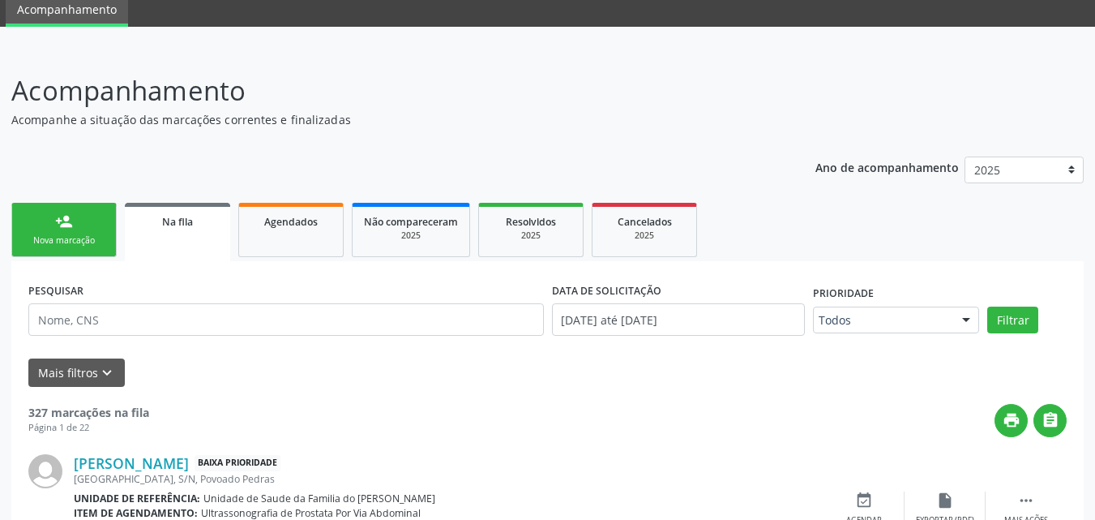
scroll to position [0, 0]
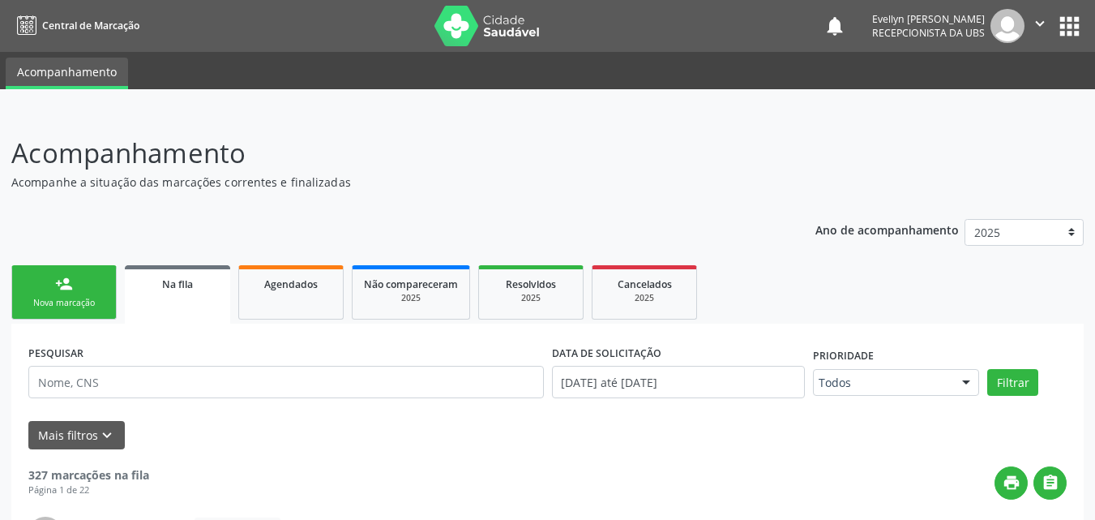
click at [91, 311] on link "person_add Nova marcação" at bounding box center [63, 292] width 105 height 54
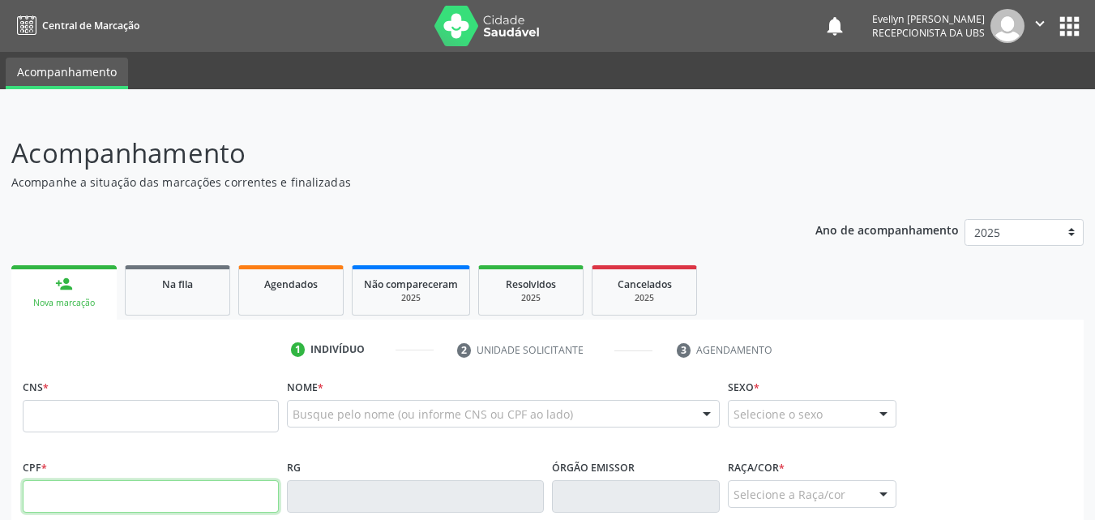
click at [88, 498] on input "text" at bounding box center [151, 496] width 256 height 32
type input "505.323.674-72"
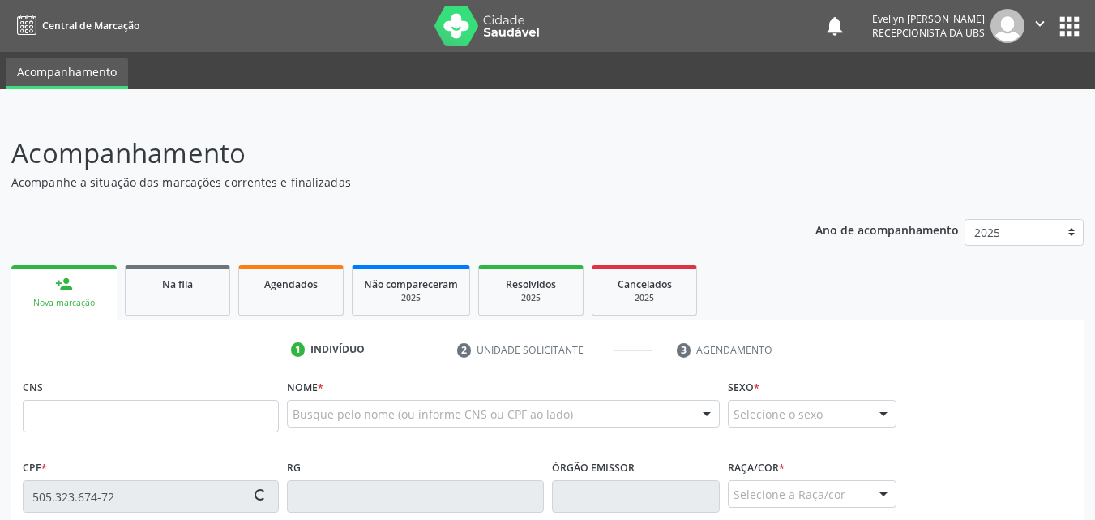
type input "708 9017 3855 4114"
type input "29[DATE]"
type input "Heleuzine Bonfim de Queiroz"
type input "[PHONE_NUMBER]"
type input "51"
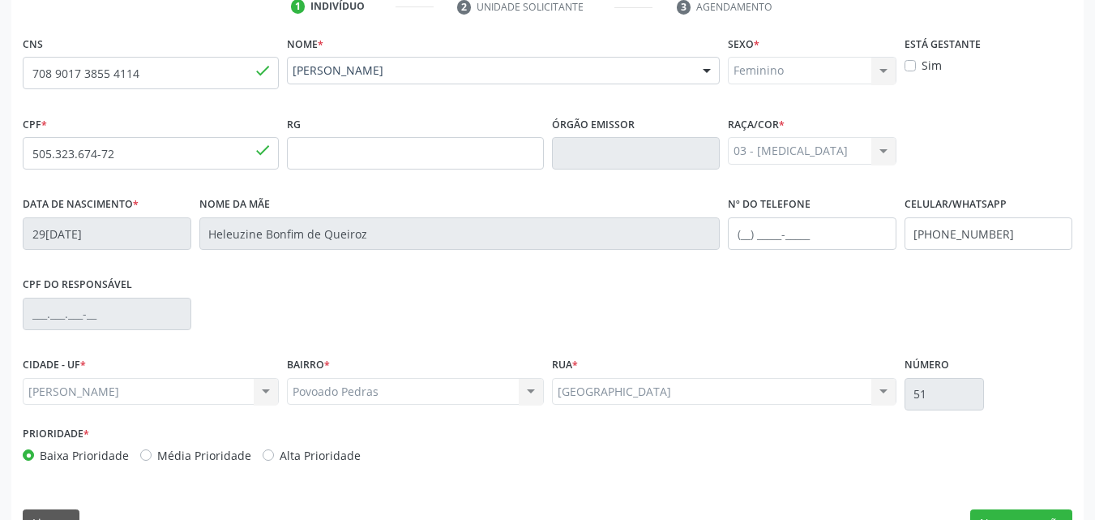
scroll to position [382, 0]
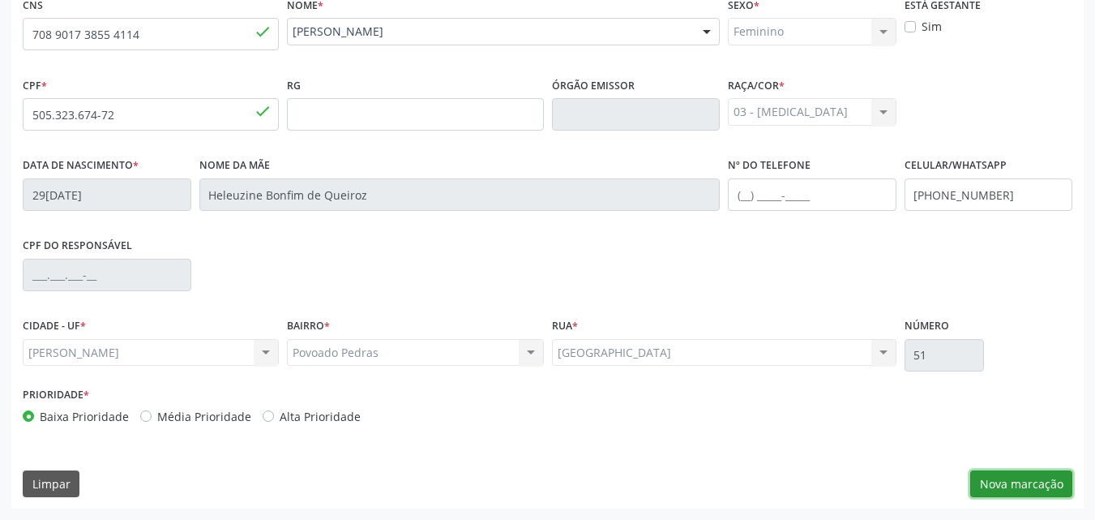
click at [1020, 488] on button "Nova marcação" at bounding box center [1022, 484] width 102 height 28
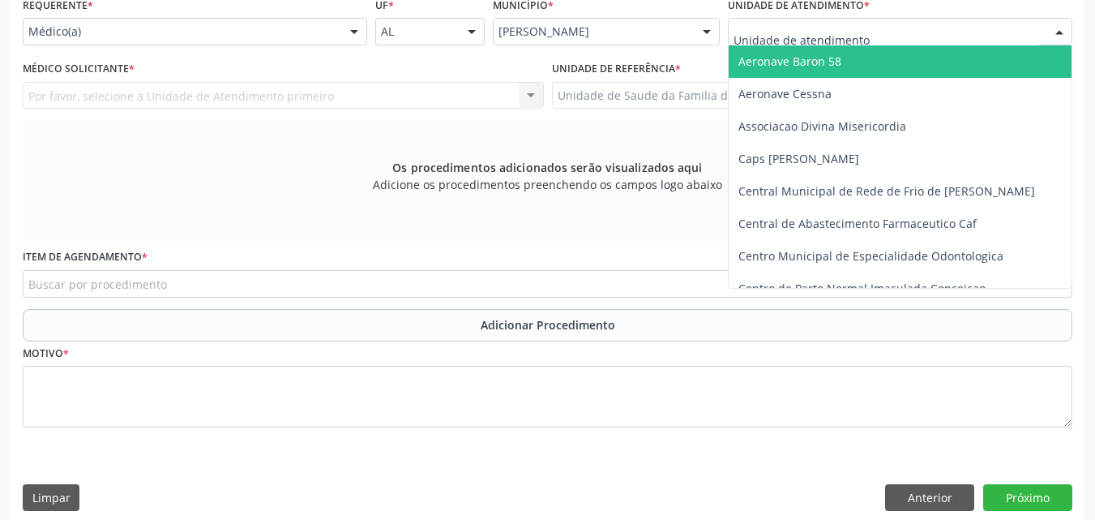
click at [868, 32] on div at bounding box center [900, 32] width 345 height 28
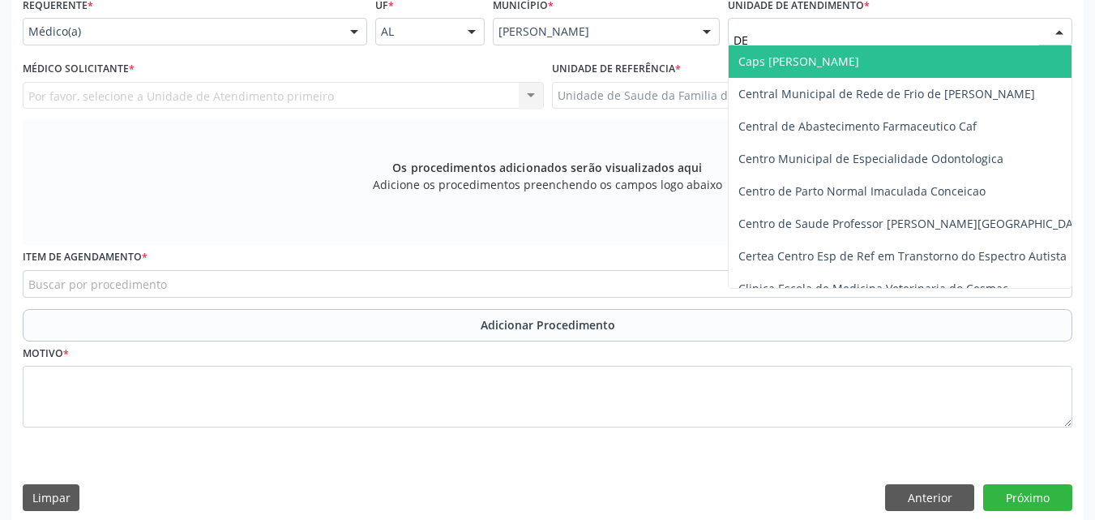
type input "DEN"
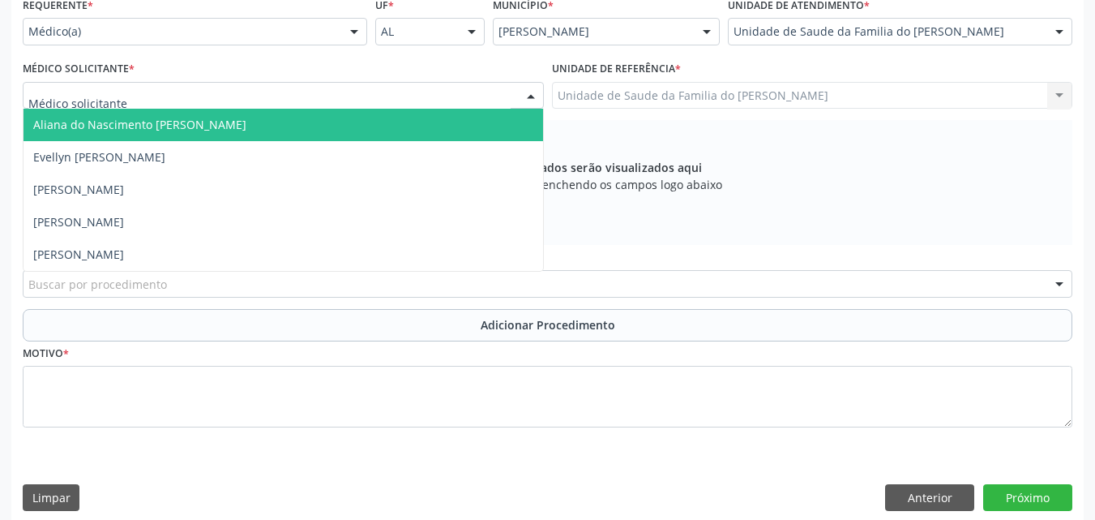
click at [383, 100] on div at bounding box center [283, 96] width 521 height 28
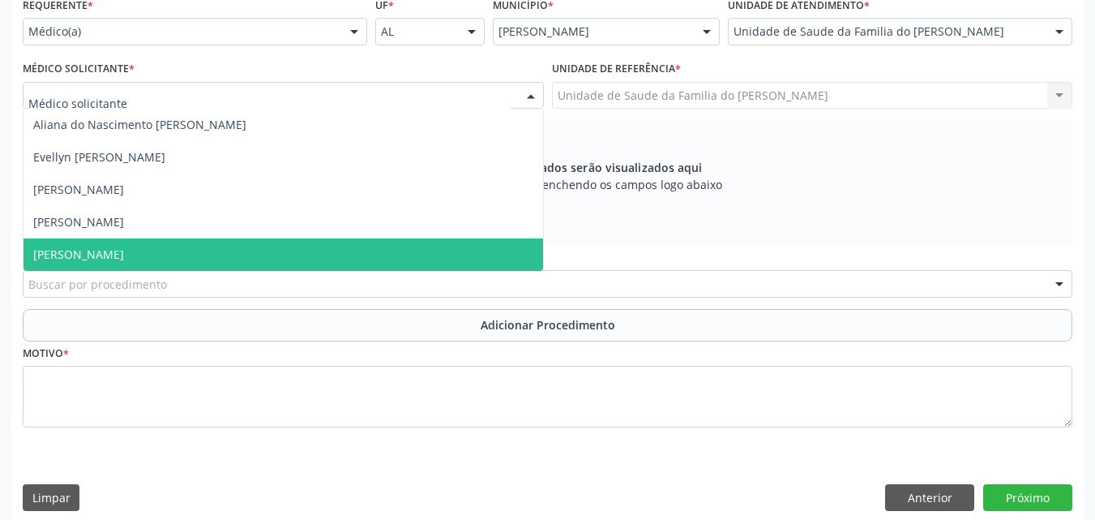
click at [306, 259] on span "[PERSON_NAME]" at bounding box center [284, 254] width 520 height 32
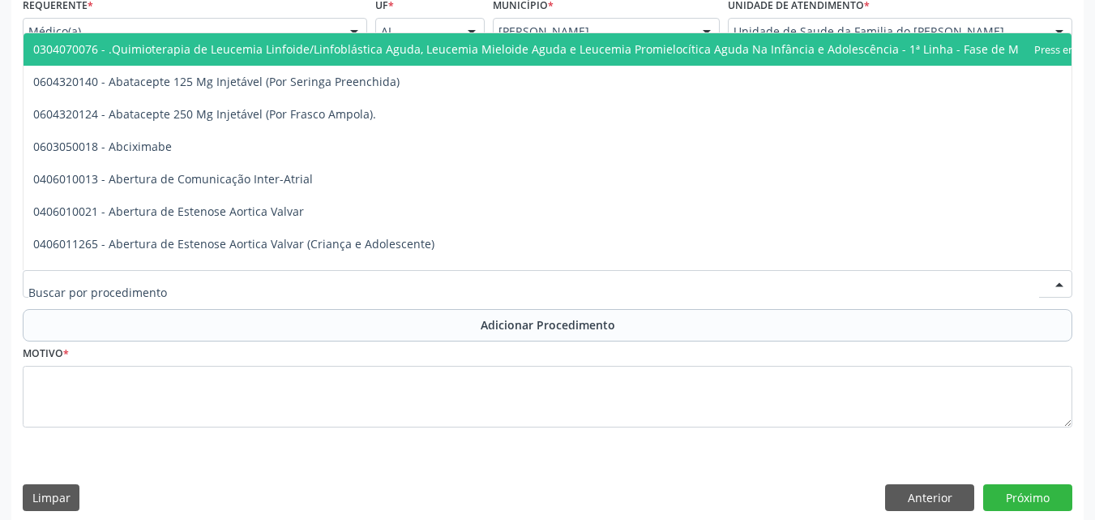
click at [308, 282] on div at bounding box center [548, 284] width 1050 height 28
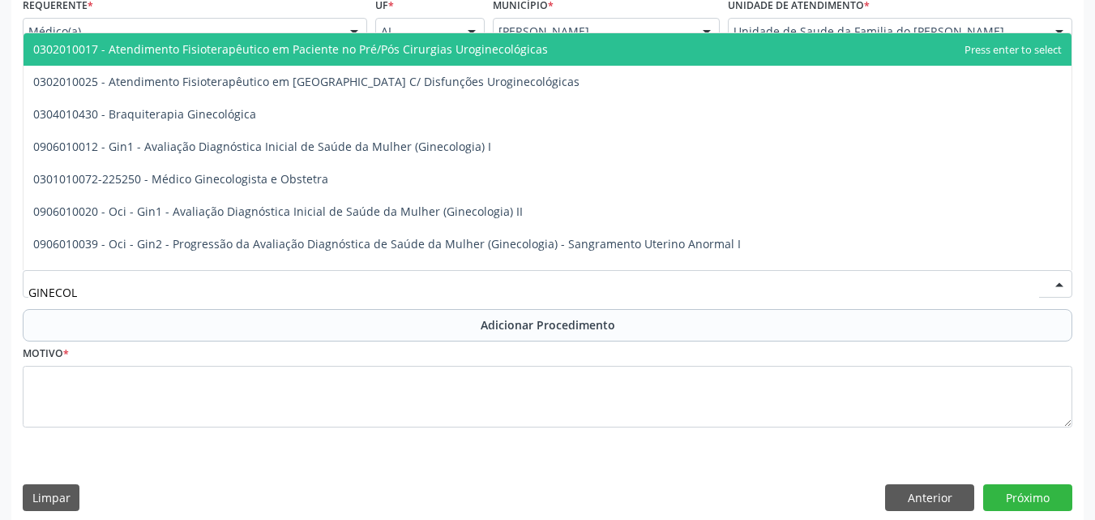
type input "GINECOLO"
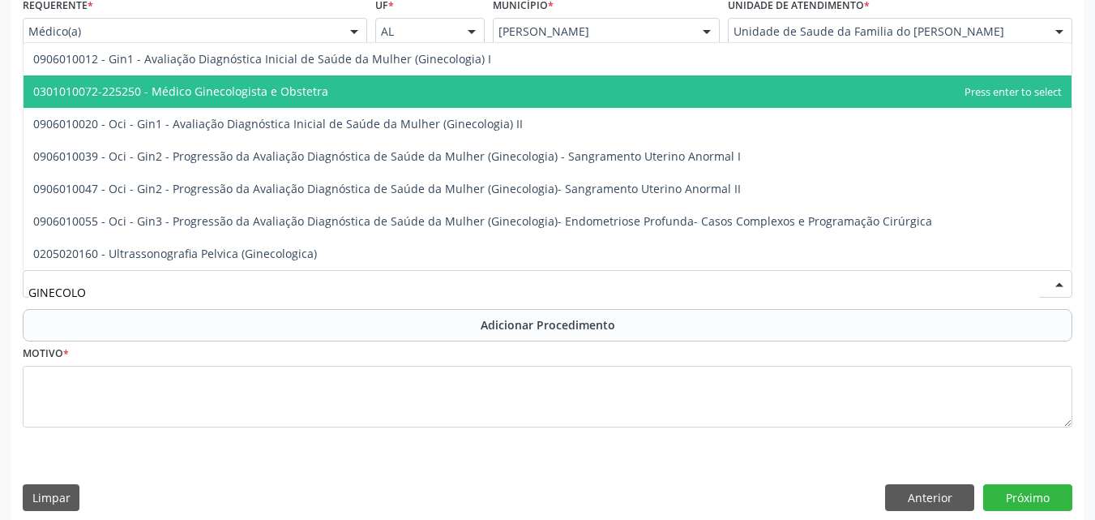
click at [302, 91] on span "0301010072-225250 - Médico Ginecologista e Obstetra" at bounding box center [180, 91] width 295 height 15
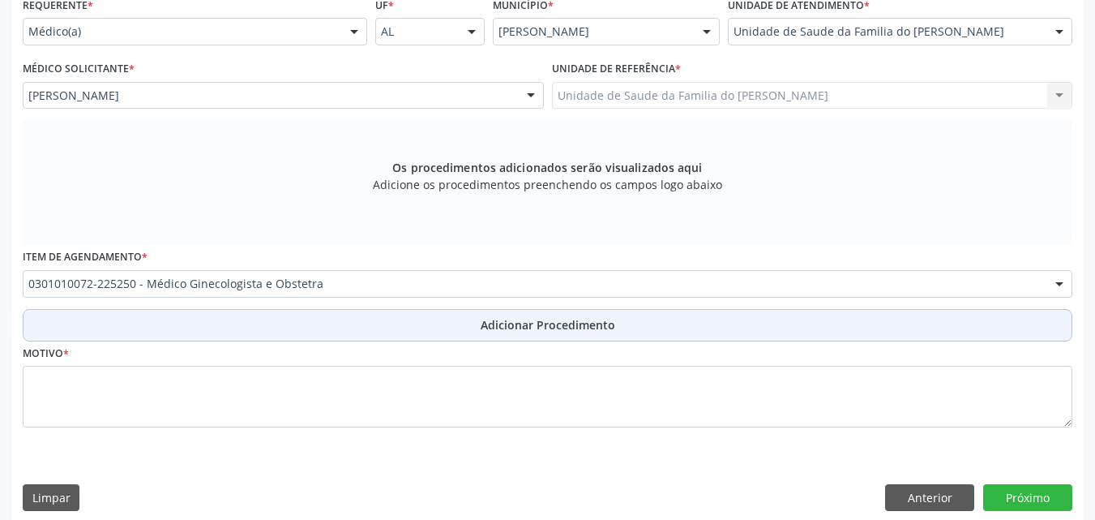
click at [331, 331] on button "Adicionar Procedimento" at bounding box center [548, 325] width 1050 height 32
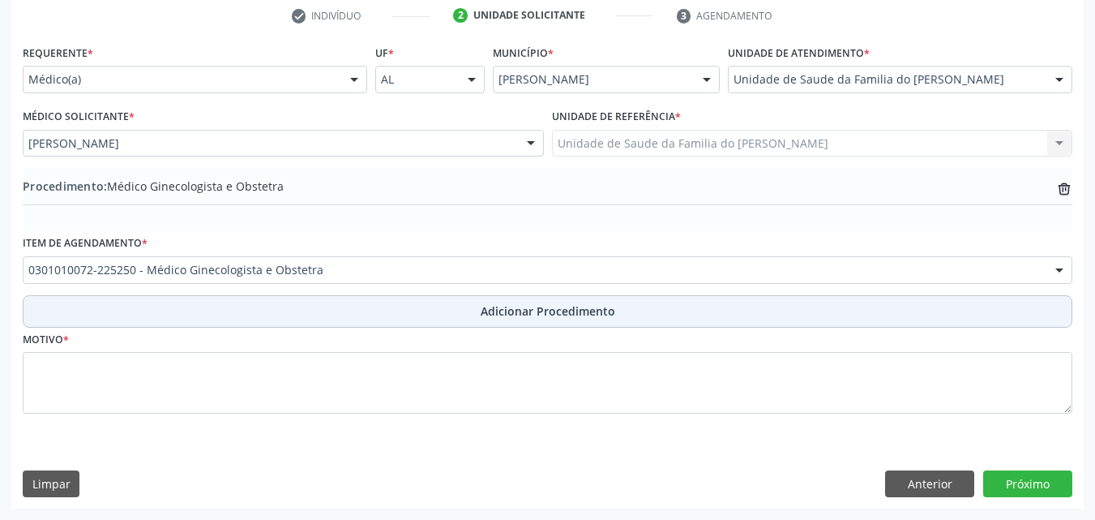
scroll to position [334, 0]
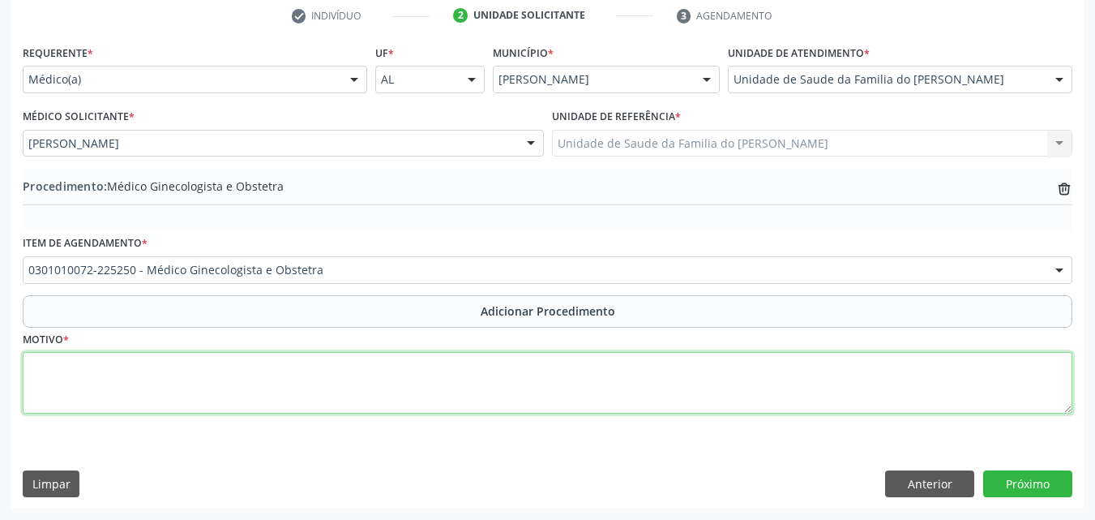
click at [320, 378] on textarea at bounding box center [548, 383] width 1050 height 62
type textarea "OUTRAS AFECÇÕES INFLAMATORIAS DA VAGINA E DA [MEDICAL_DATA]"
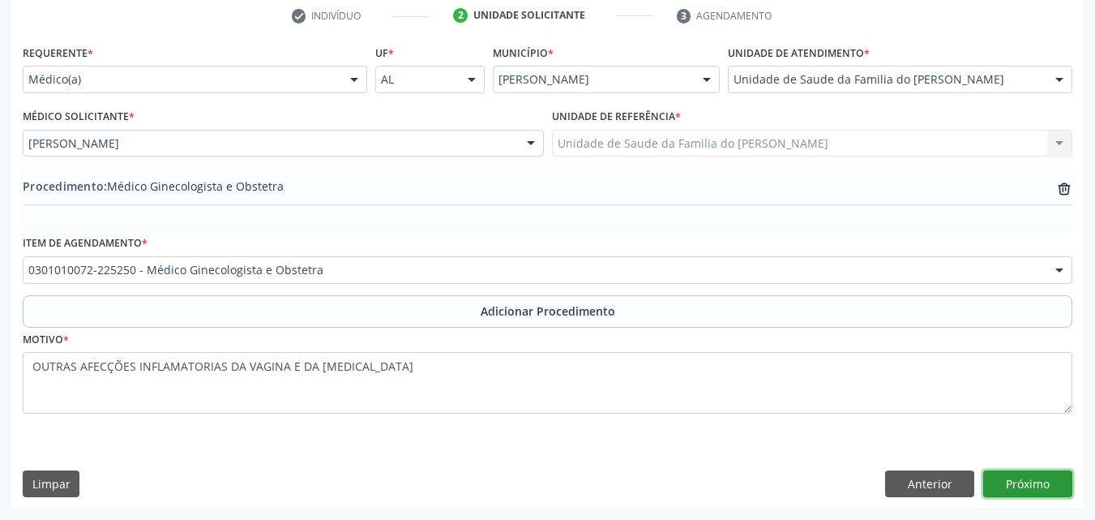
click at [1042, 484] on button "Próximo" at bounding box center [1028, 484] width 89 height 28
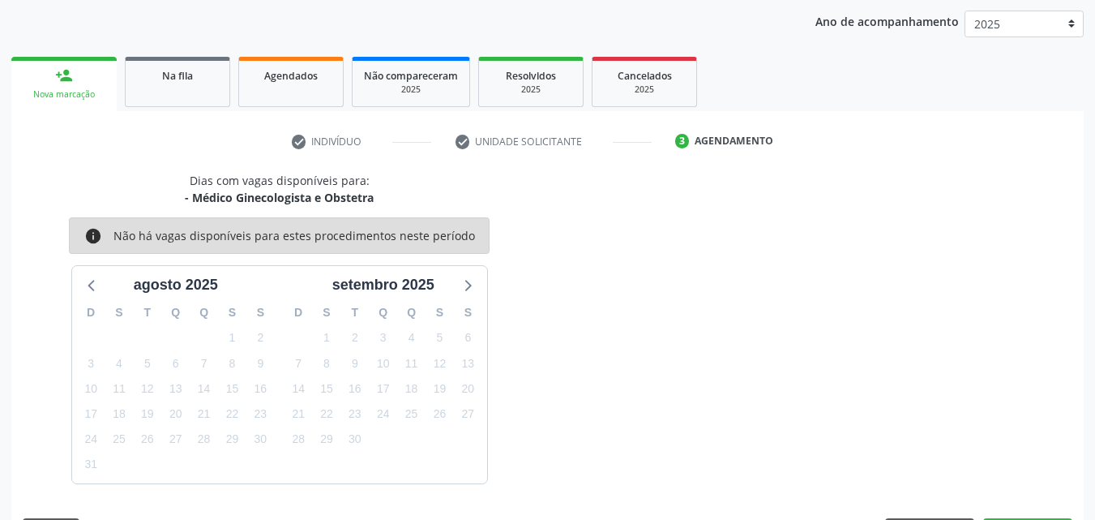
scroll to position [256, 0]
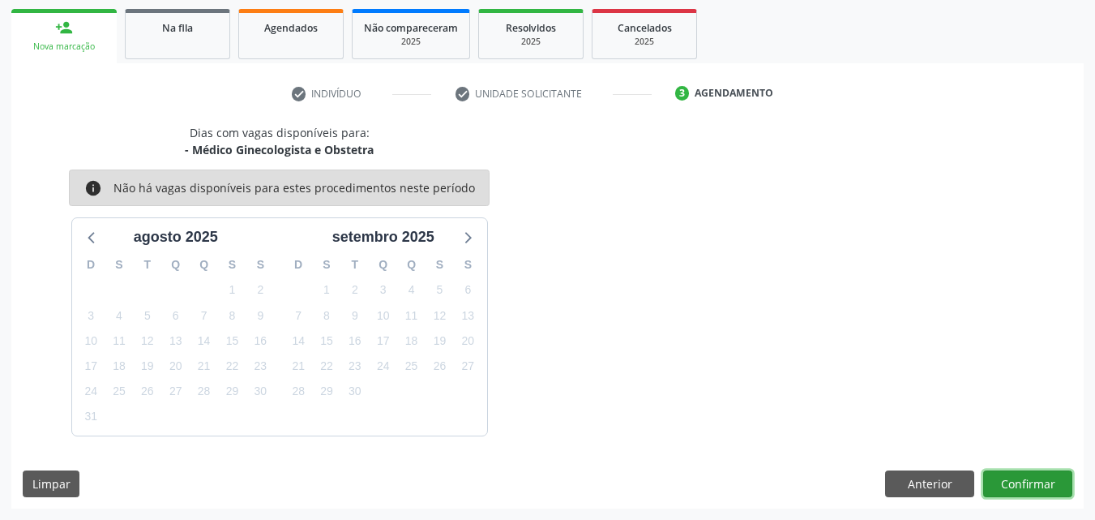
click at [1012, 484] on button "Confirmar" at bounding box center [1028, 484] width 89 height 28
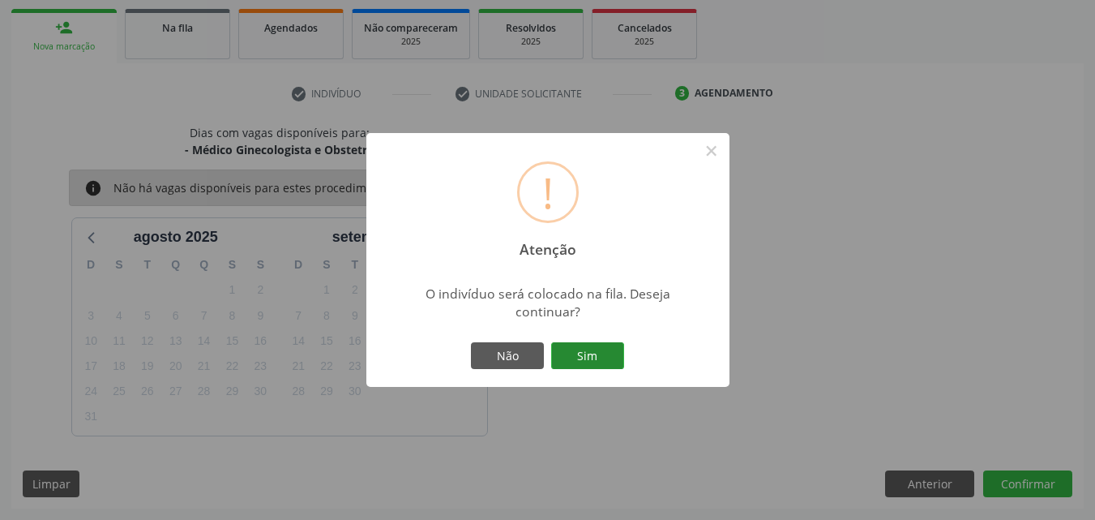
click at [601, 345] on button "Sim" at bounding box center [587, 356] width 73 height 28
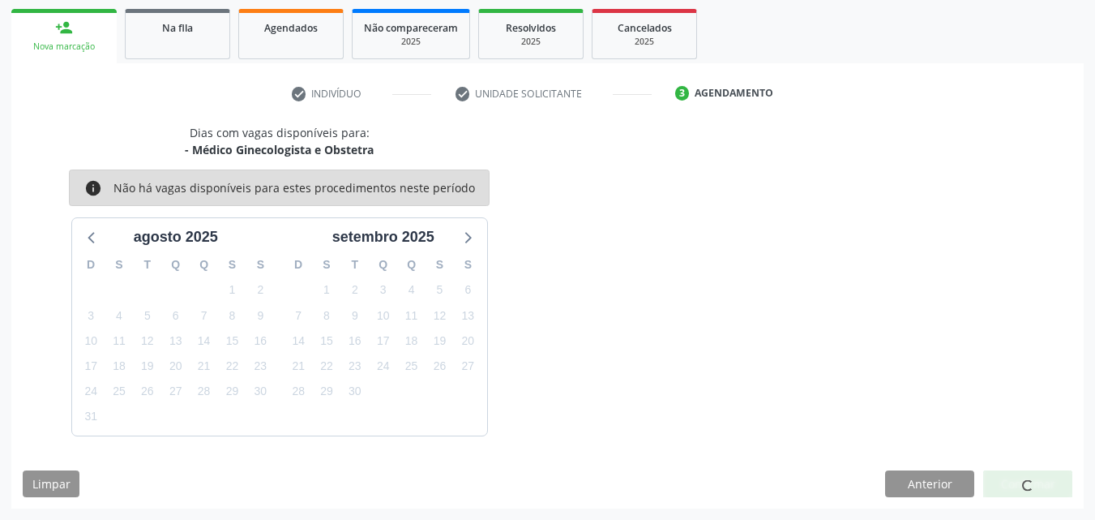
scroll to position [44, 0]
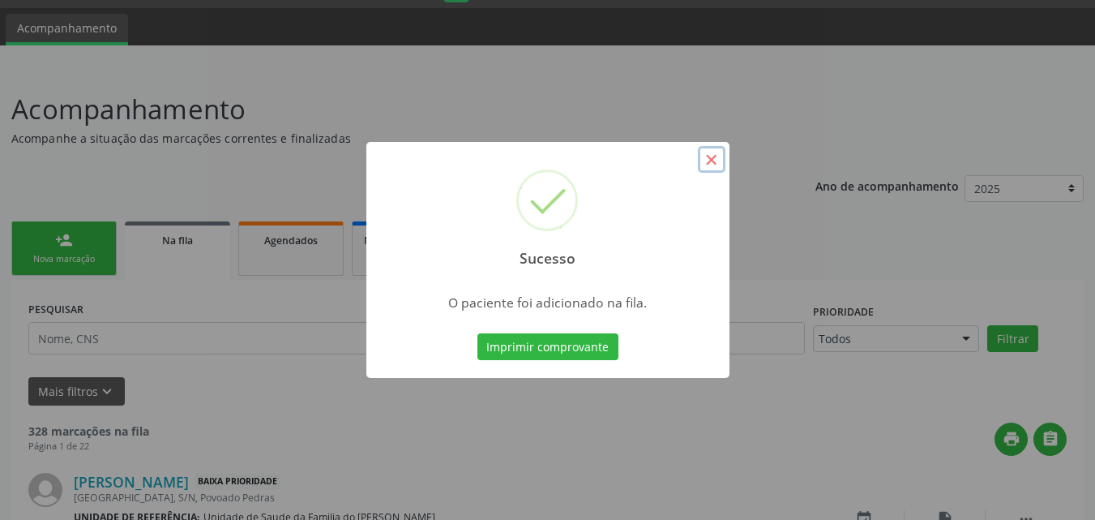
click at [711, 161] on button "×" at bounding box center [712, 160] width 28 height 28
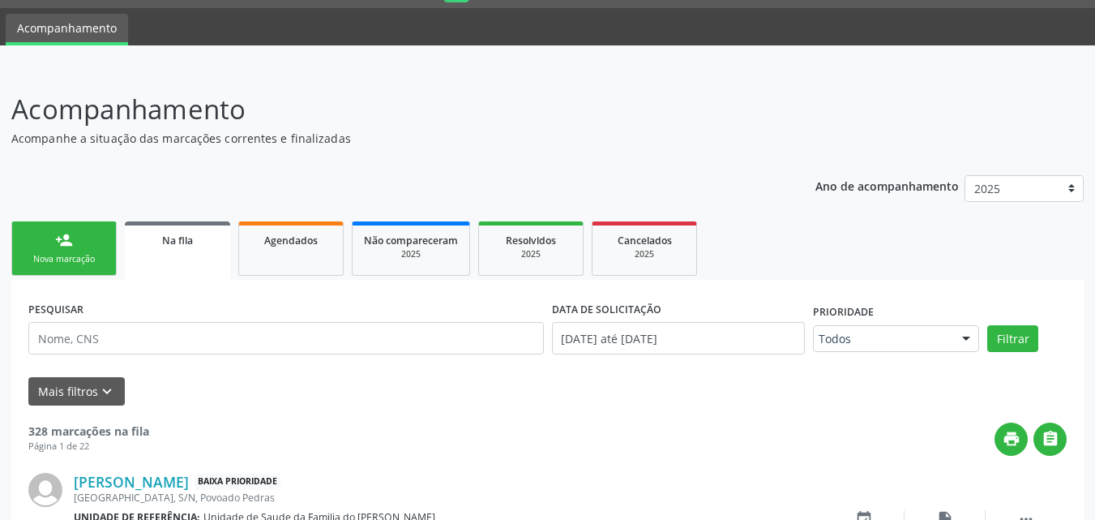
click at [84, 249] on link "person_add Nova marcação" at bounding box center [63, 248] width 105 height 54
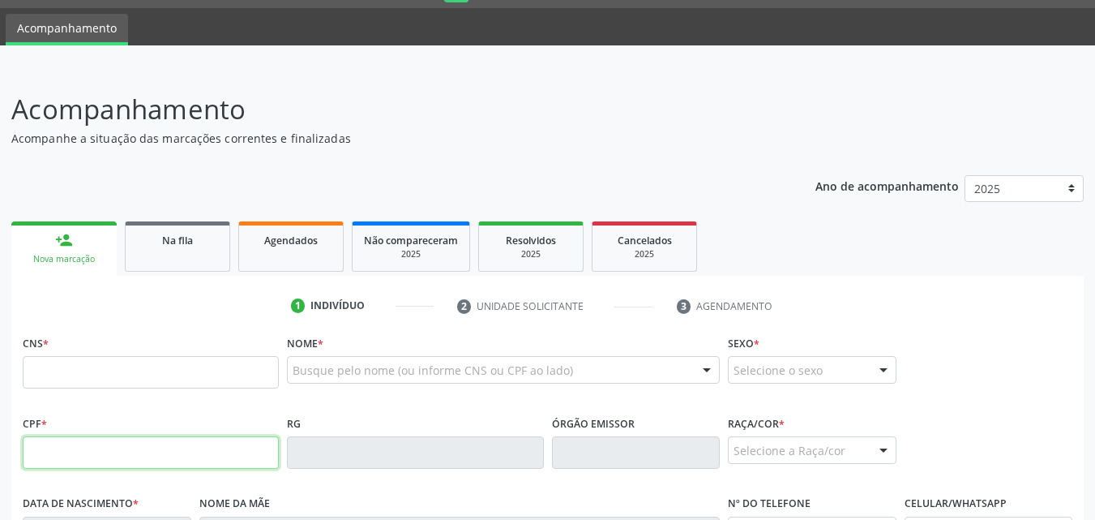
click at [78, 448] on input "text" at bounding box center [151, 452] width 256 height 32
type input "505.323.674-72"
type input "708 9017 3855 4114"
type input "29[DATE]"
type input "Heleuzine Bonfim de Queiroz"
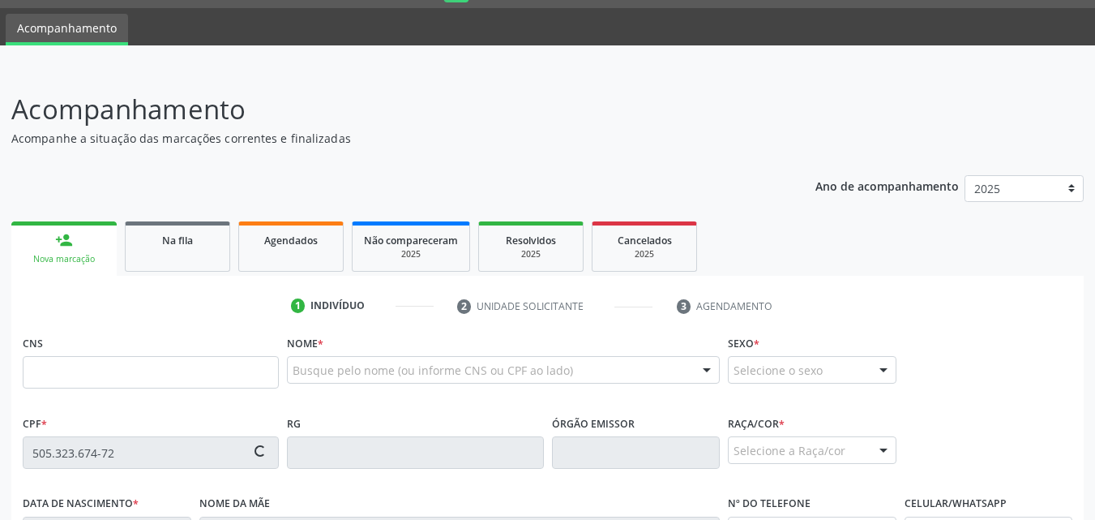
type input "[PHONE_NUMBER]"
type input "51"
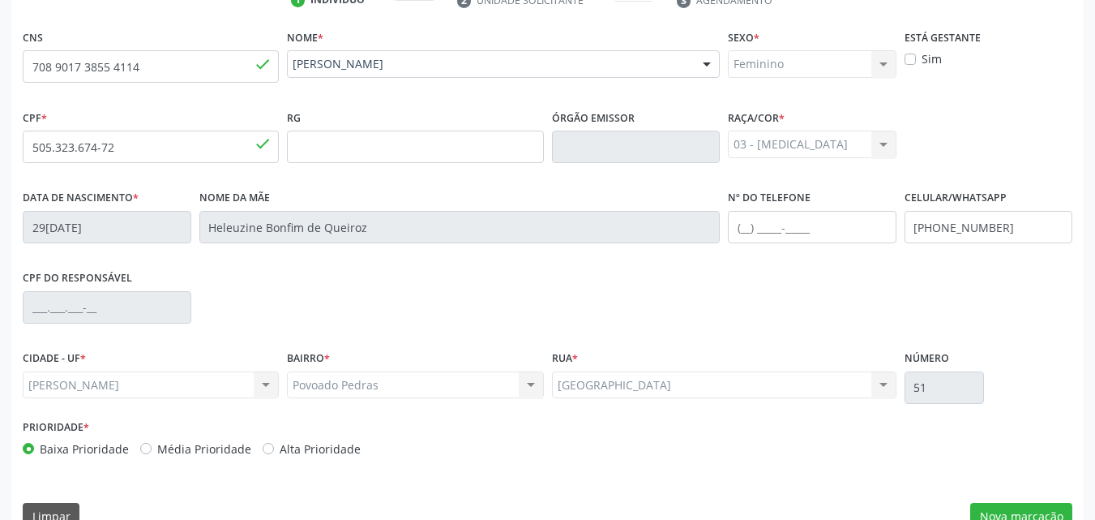
scroll to position [382, 0]
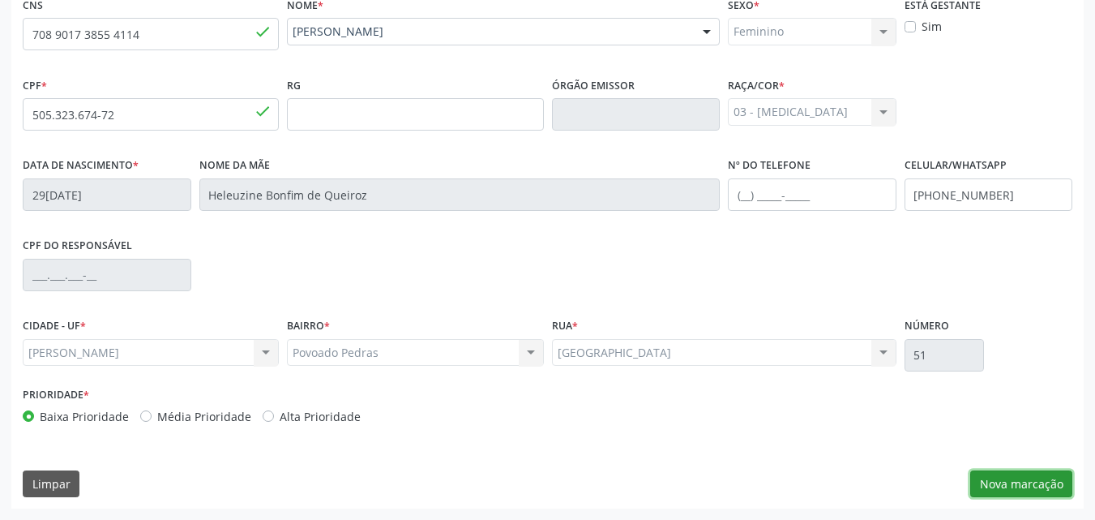
click at [1034, 480] on button "Nova marcação" at bounding box center [1022, 484] width 102 height 28
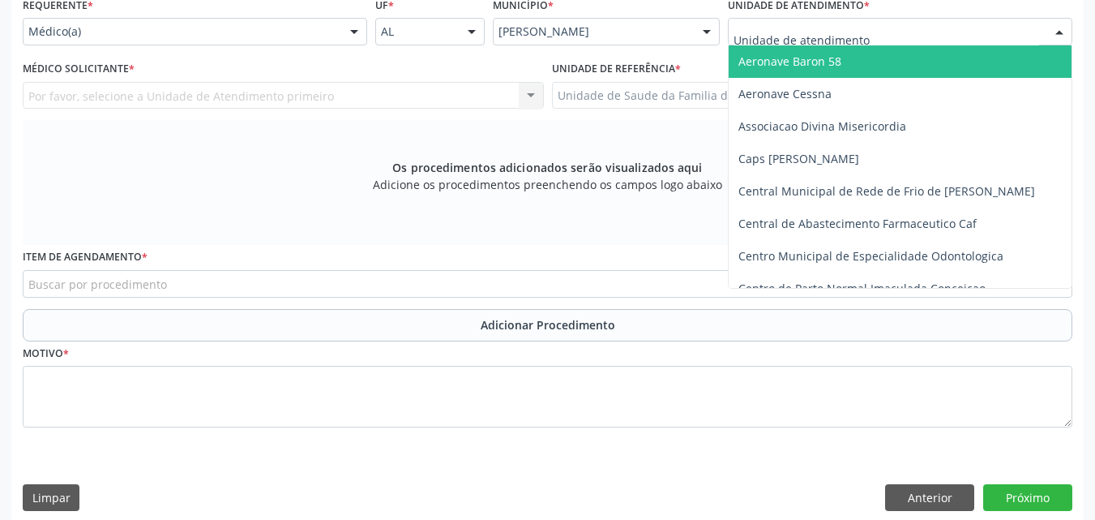
click at [905, 32] on div at bounding box center [900, 32] width 345 height 28
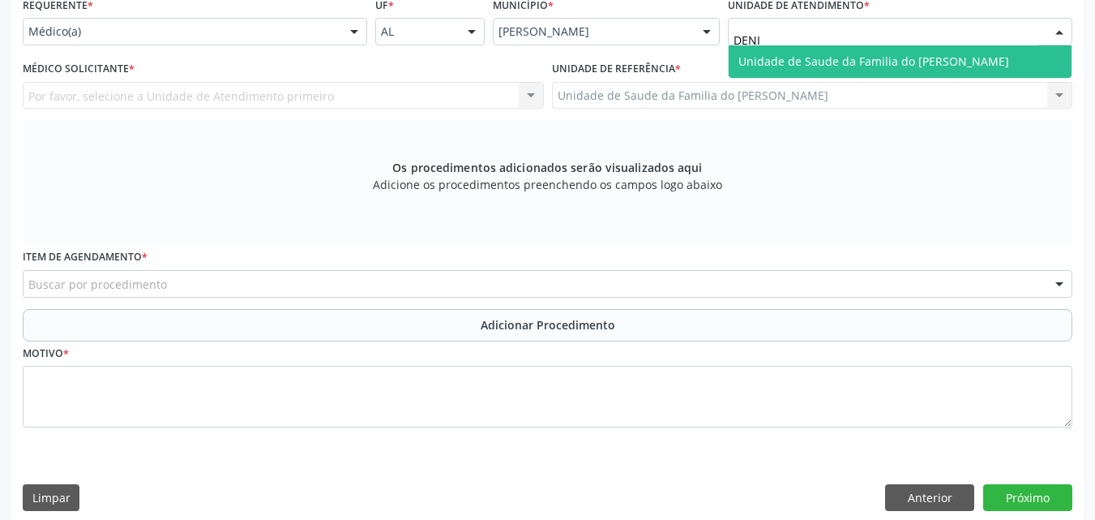
type input "[PERSON_NAME]"
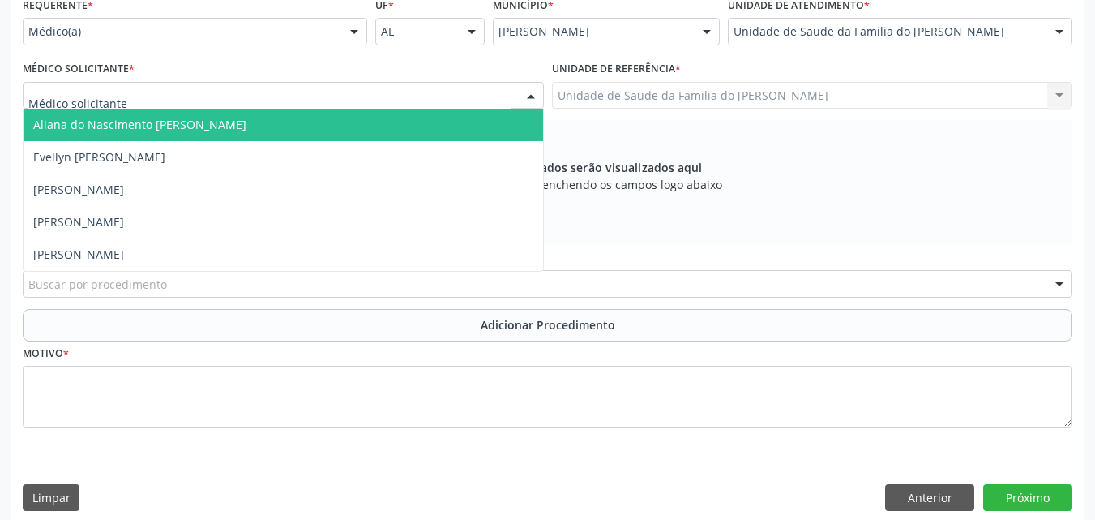
click at [390, 99] on div at bounding box center [283, 96] width 521 height 28
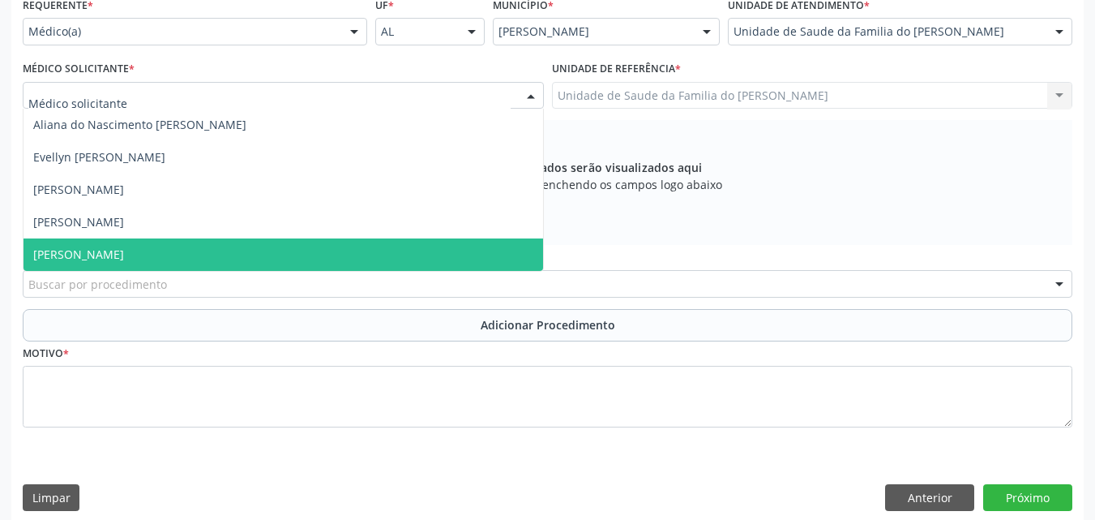
click at [311, 259] on span "[PERSON_NAME]" at bounding box center [284, 254] width 520 height 32
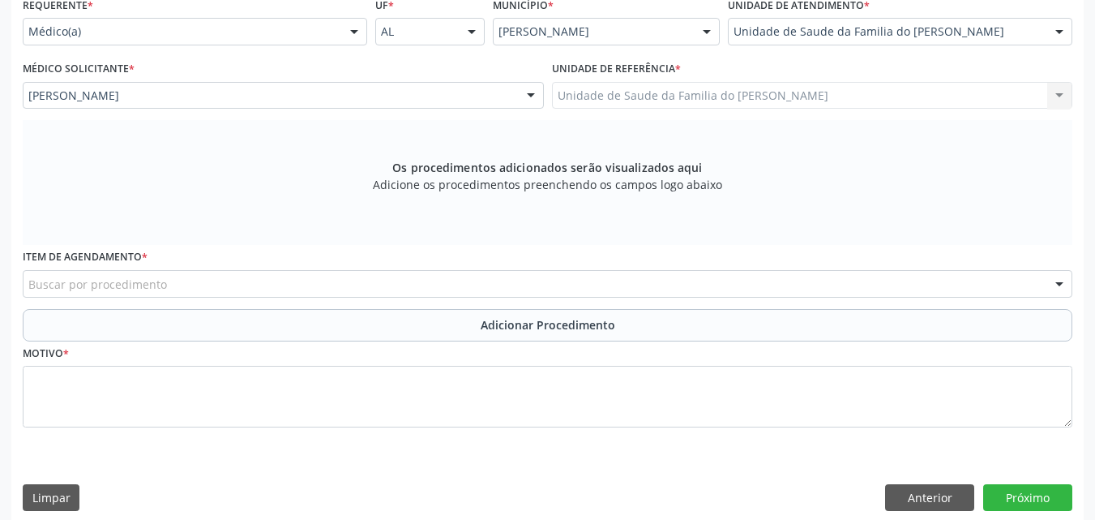
scroll to position [396, 0]
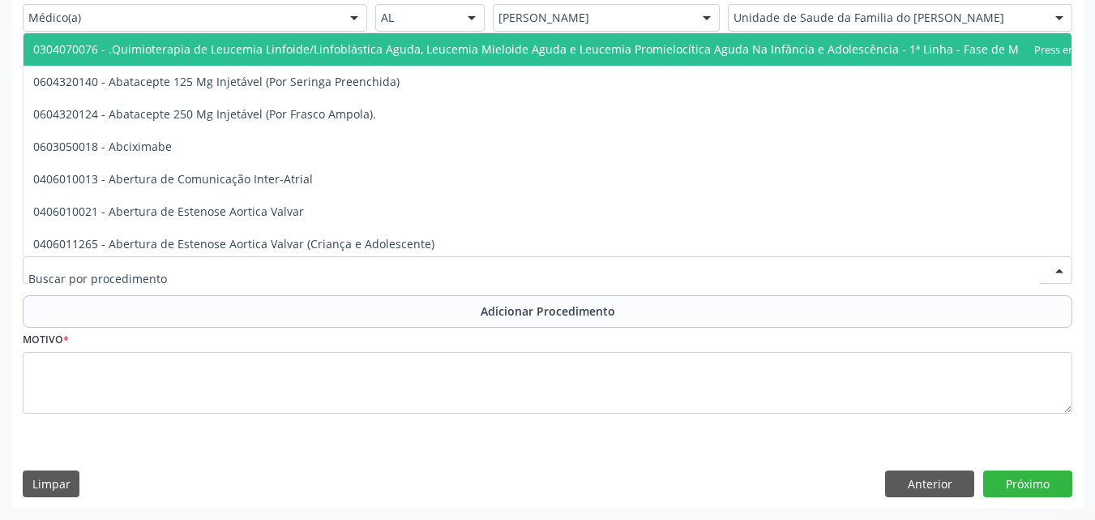
click at [810, 276] on div at bounding box center [548, 270] width 1050 height 28
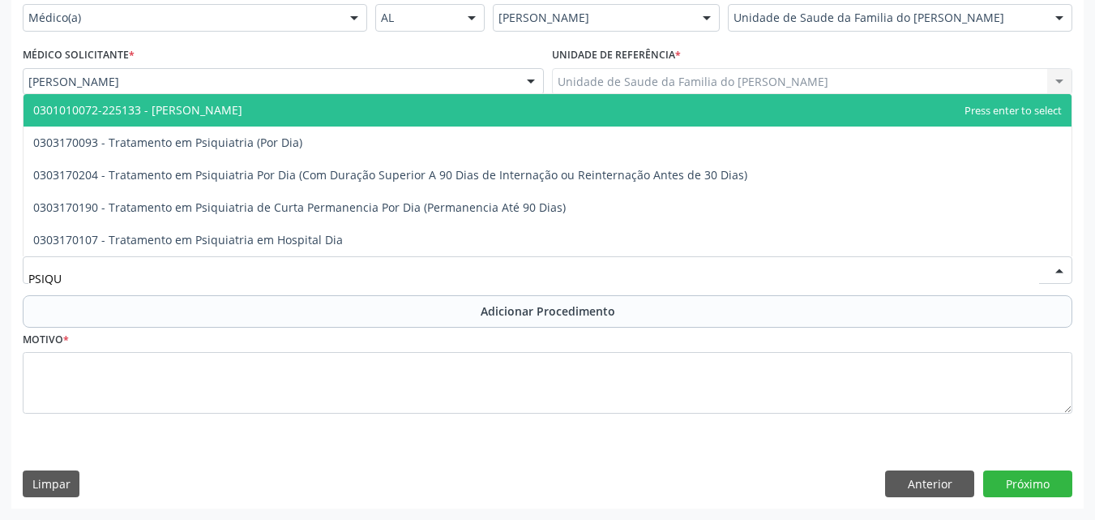
type input "PSIQUI"
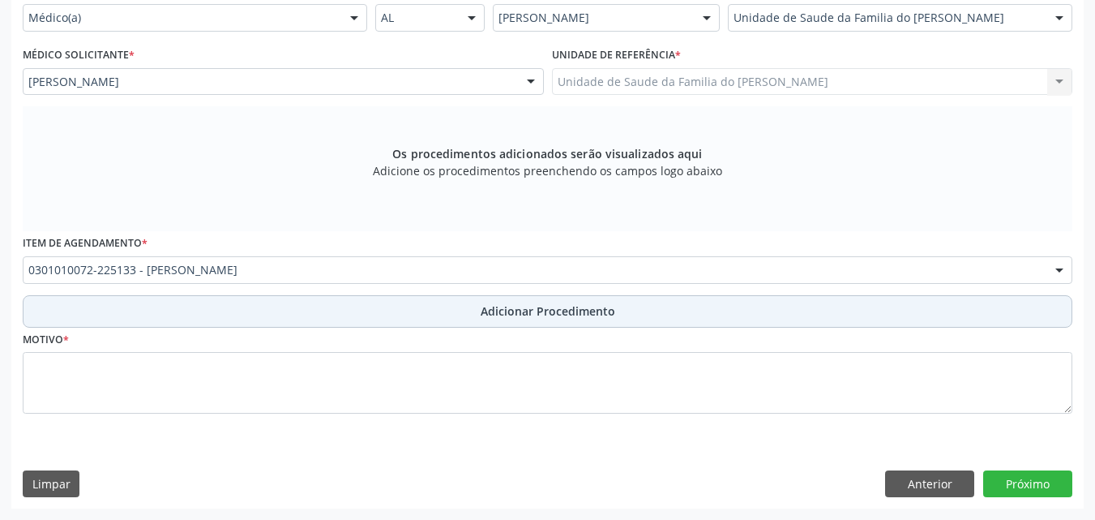
click at [731, 315] on button "Adicionar Procedimento" at bounding box center [548, 311] width 1050 height 32
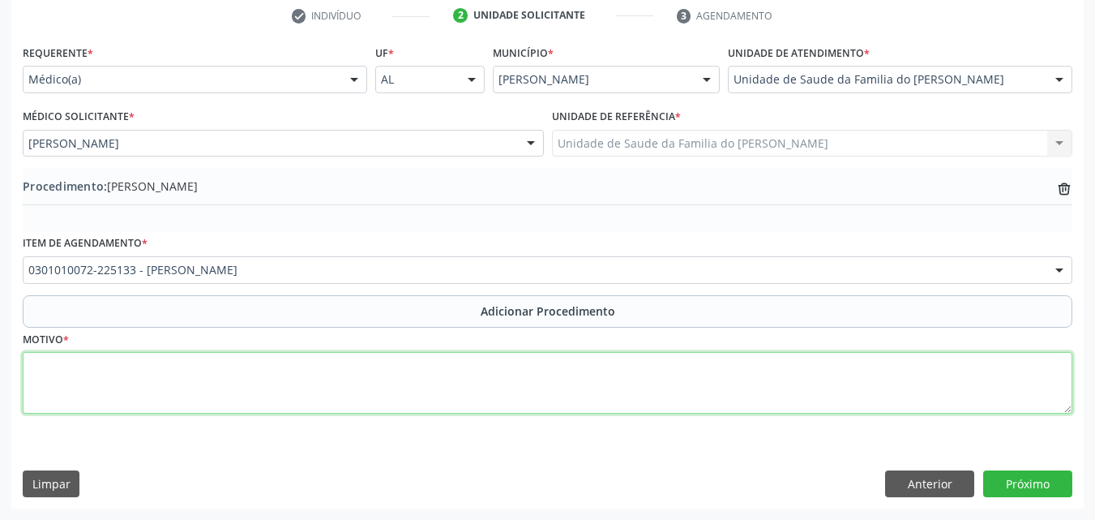
click at [651, 365] on textarea at bounding box center [548, 383] width 1050 height 62
type textarea "P"
type textarea "OUTROS TRANSTORNOS ANSIOSOS"
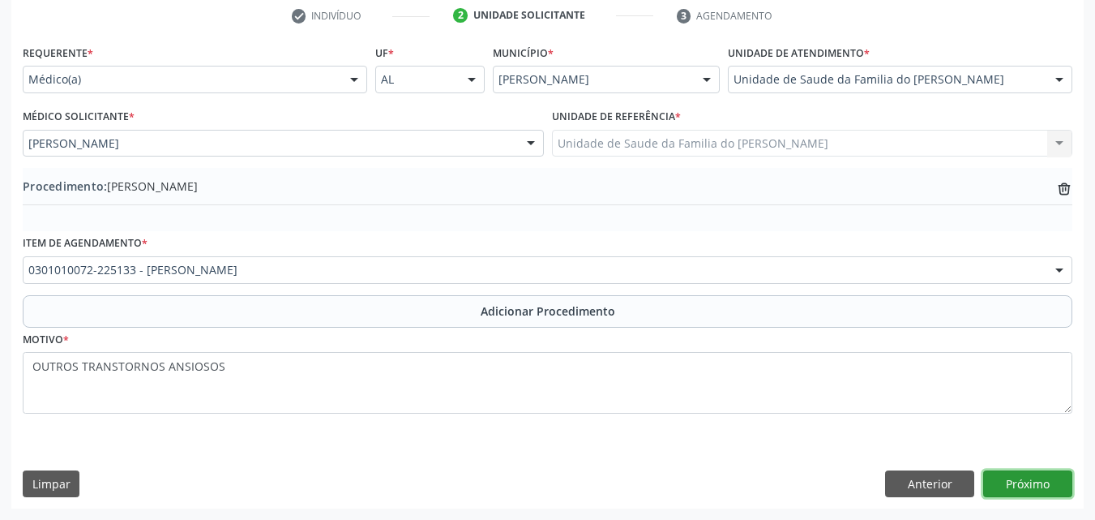
click at [1050, 475] on button "Próximo" at bounding box center [1028, 484] width 89 height 28
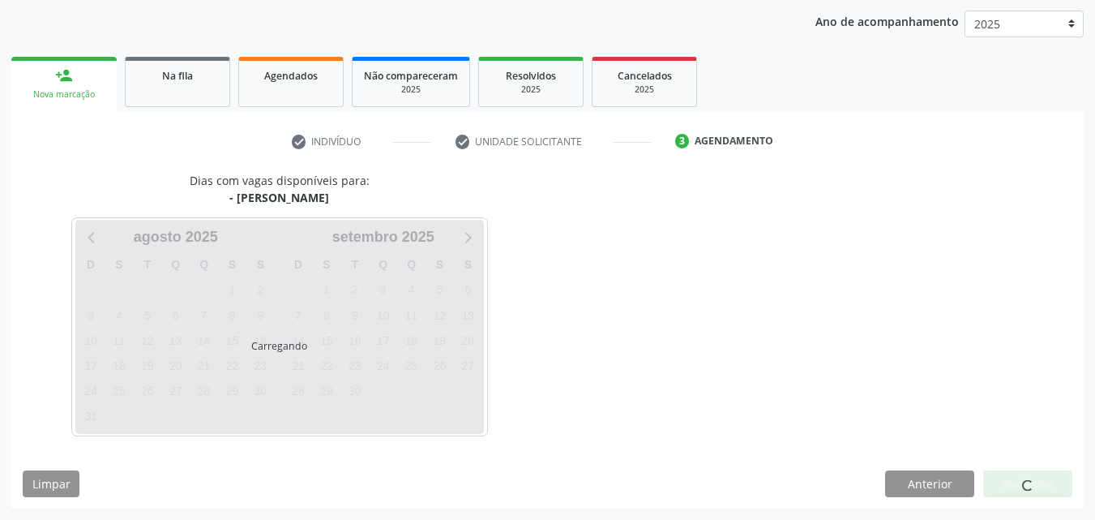
scroll to position [256, 0]
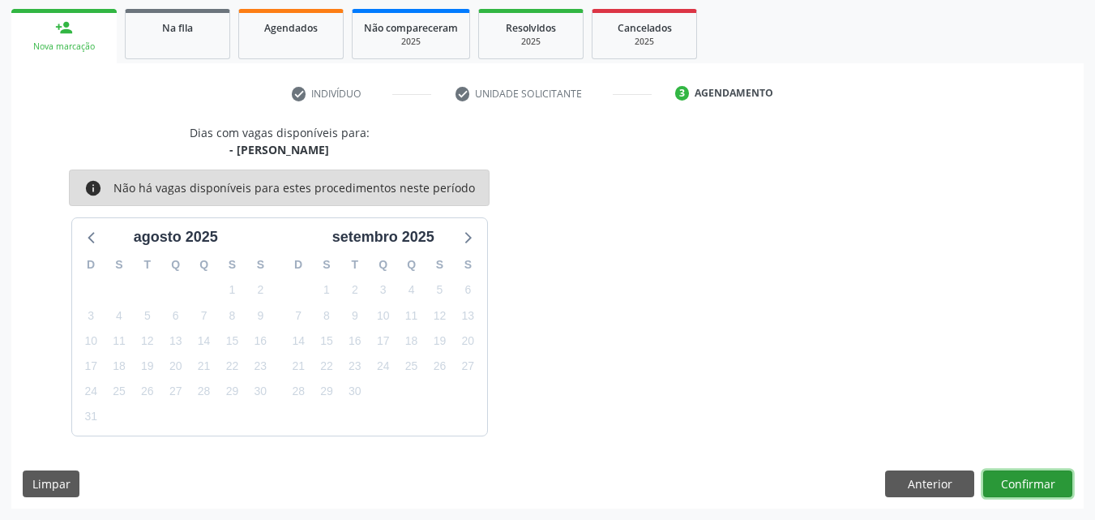
click at [1013, 478] on button "Confirmar" at bounding box center [1028, 484] width 89 height 28
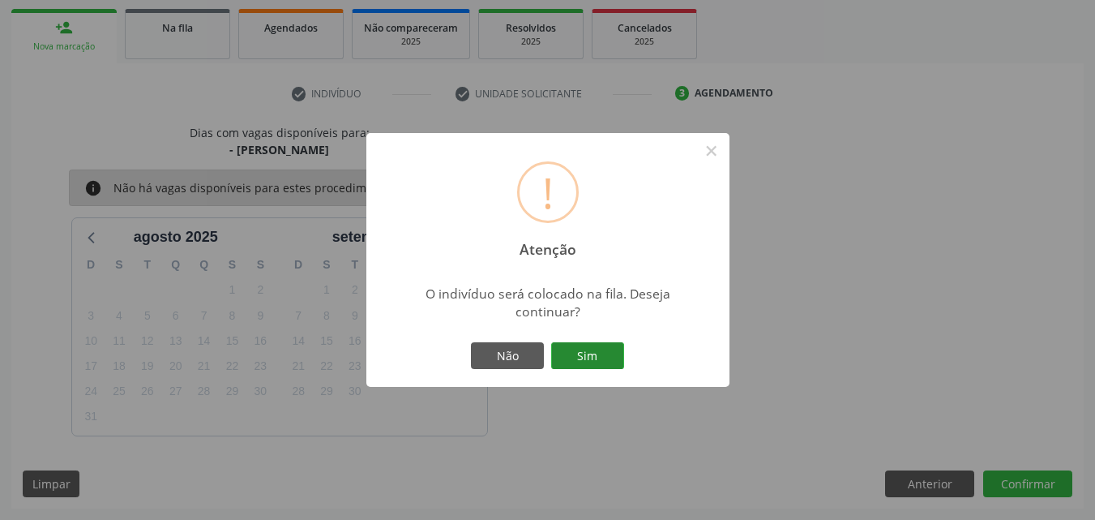
click at [606, 353] on button "Sim" at bounding box center [587, 356] width 73 height 28
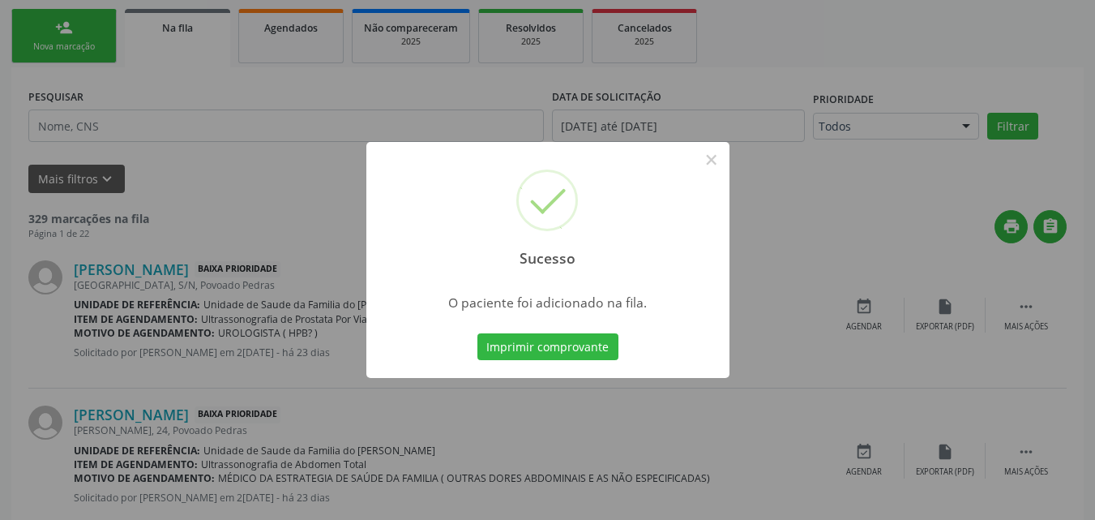
scroll to position [44, 0]
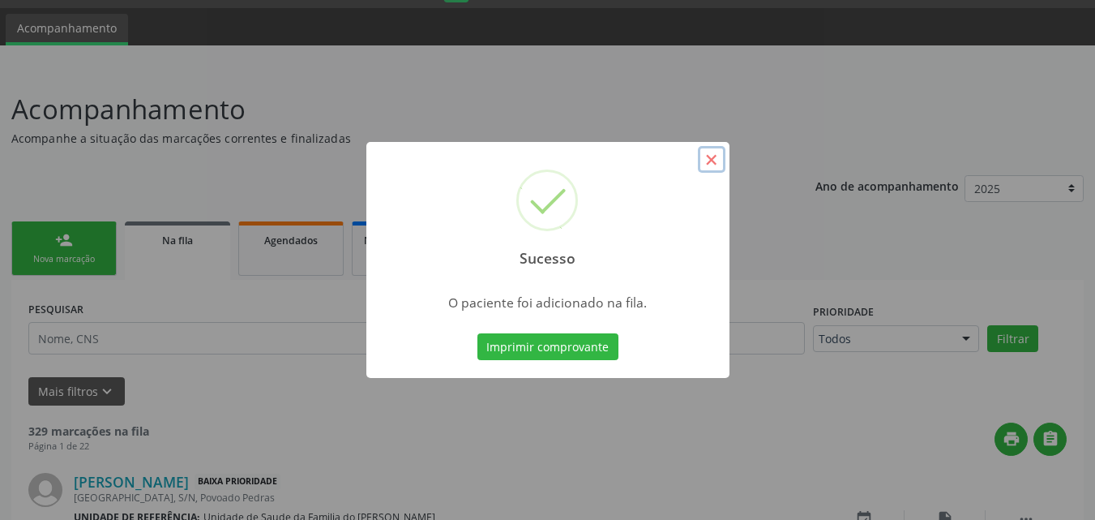
click at [709, 164] on button "×" at bounding box center [712, 160] width 28 height 28
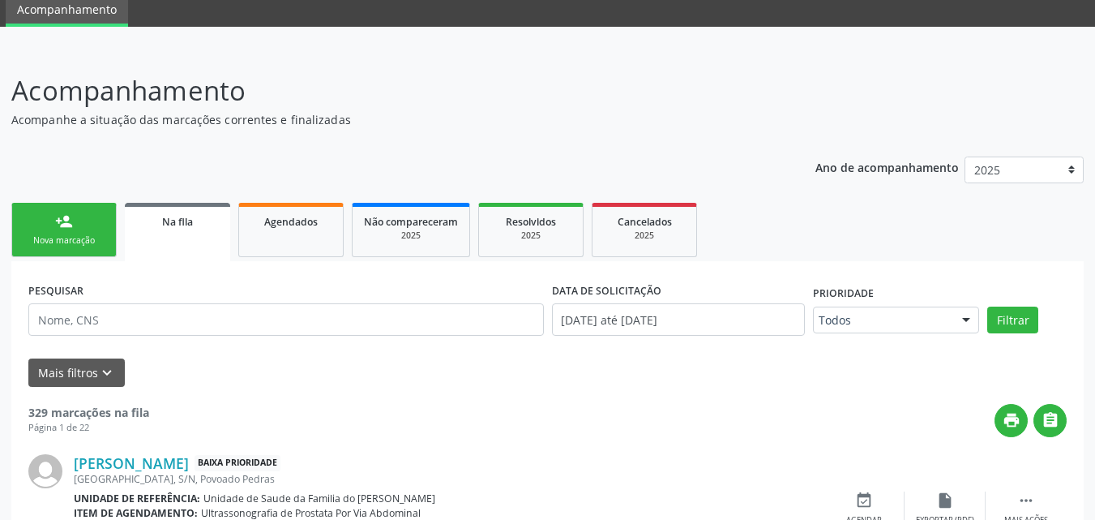
scroll to position [67, 0]
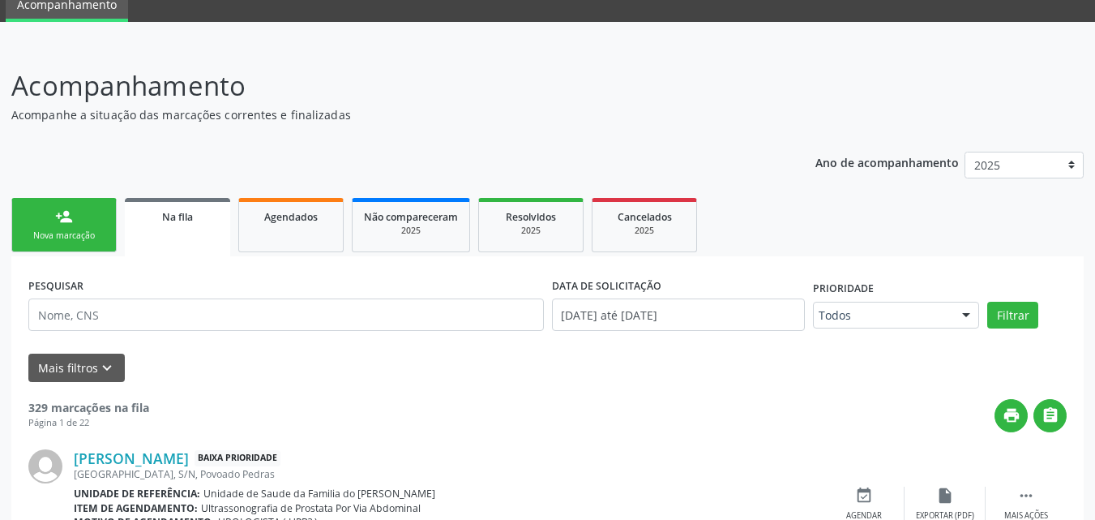
click at [75, 219] on link "person_add Nova marcação" at bounding box center [63, 225] width 105 height 54
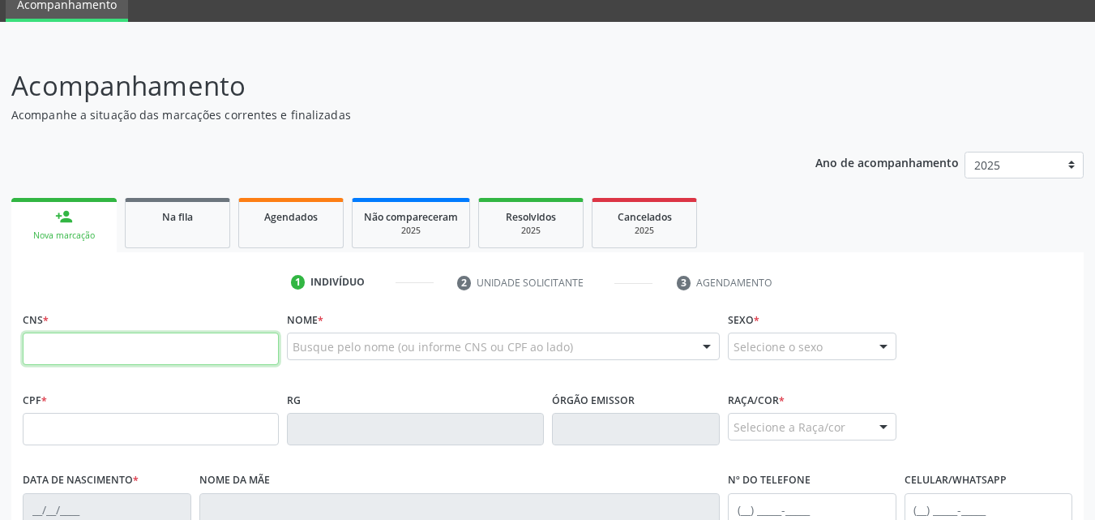
click at [150, 345] on input "text" at bounding box center [151, 348] width 256 height 32
type input "700 4074 8548 3146"
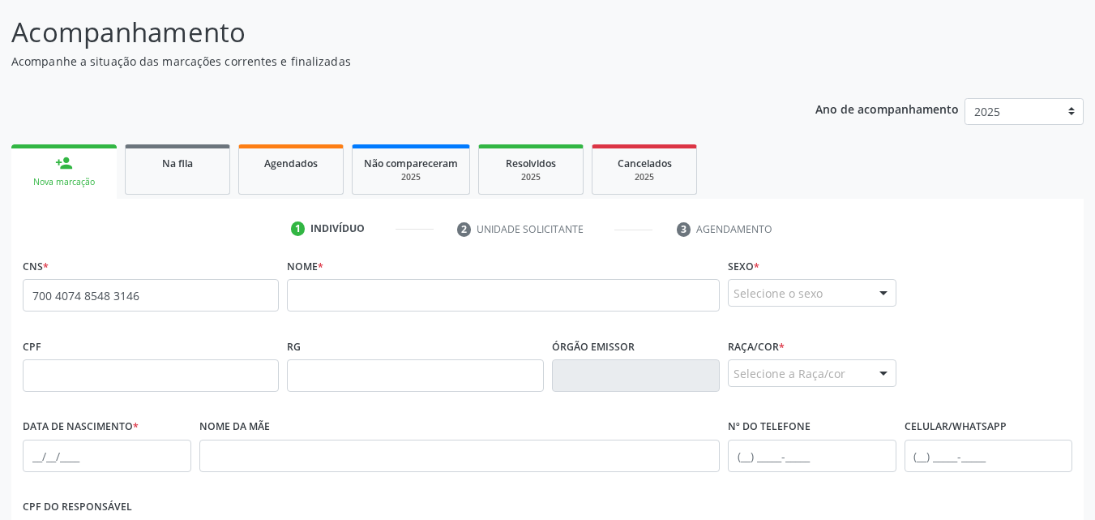
scroll to position [128, 0]
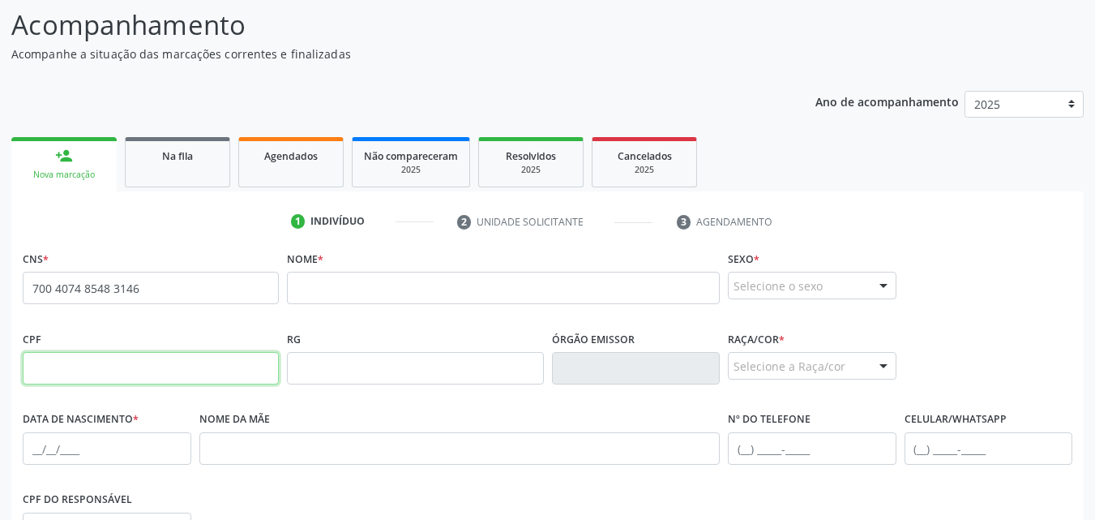
click at [150, 363] on input "text" at bounding box center [151, 368] width 256 height 32
type input "339.796.004-39"
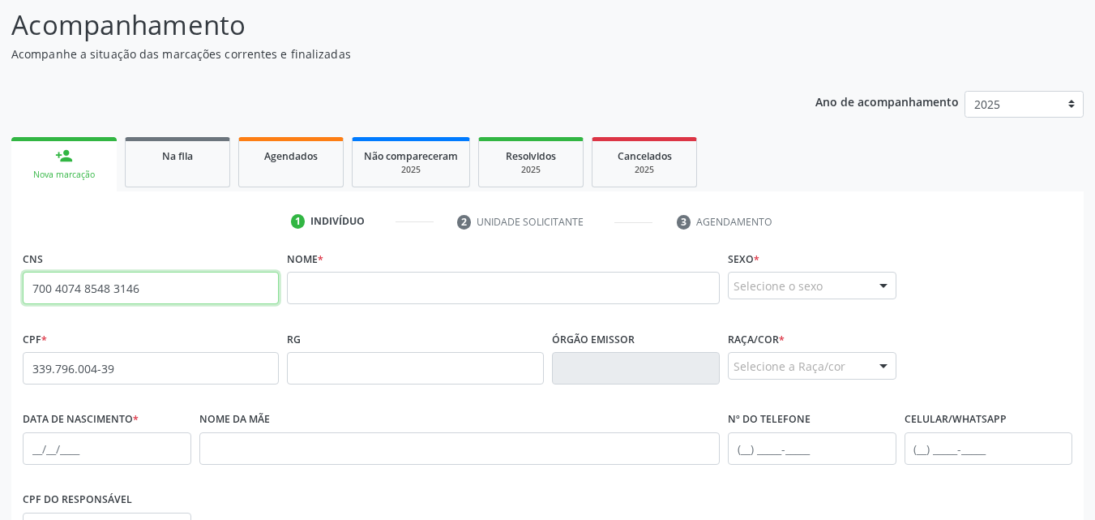
click at [136, 275] on input "700 4074 8548 3146" at bounding box center [151, 288] width 256 height 32
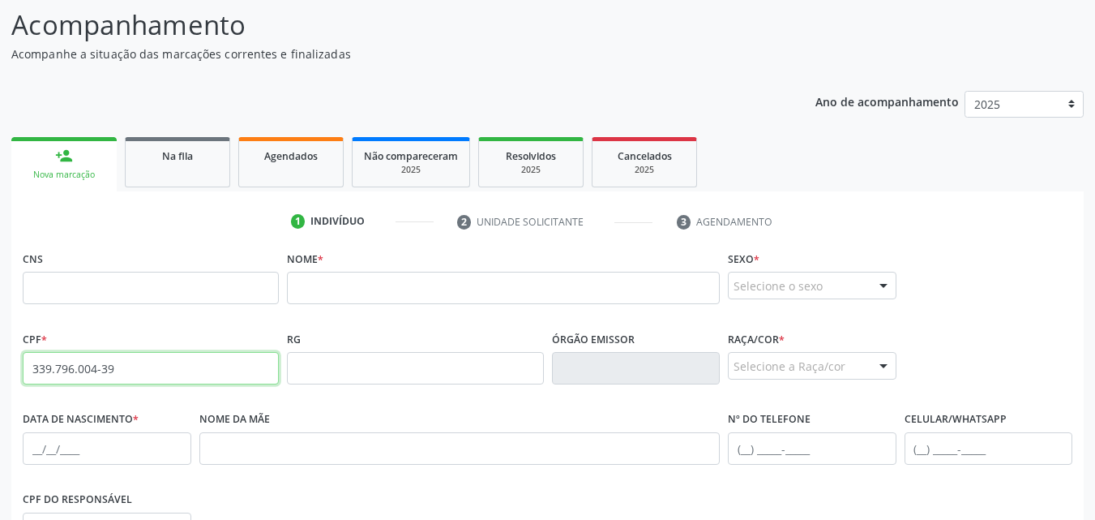
click at [131, 364] on input "339.796.004-39" at bounding box center [151, 368] width 256 height 32
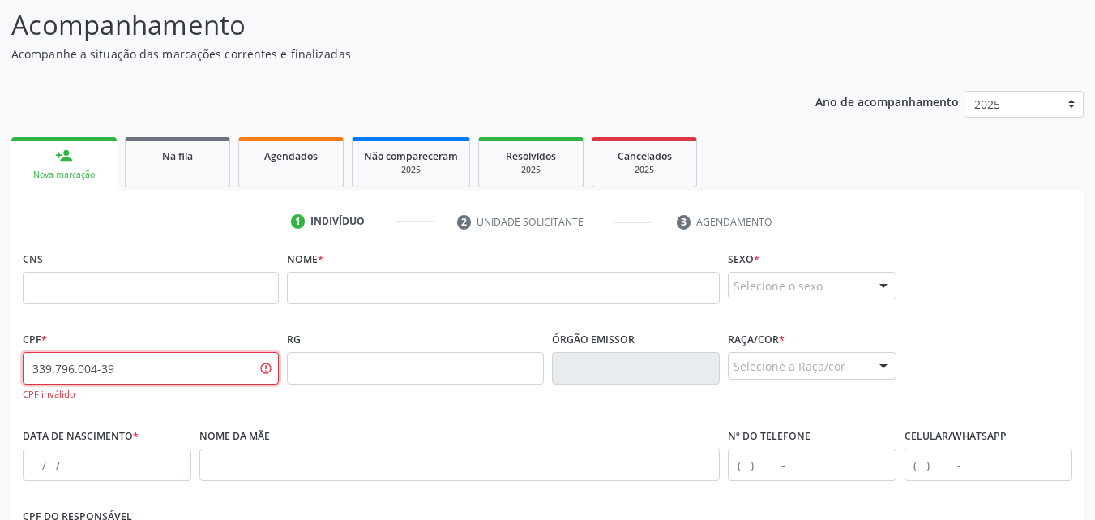
click at [109, 368] on input "339.796.004-39" at bounding box center [151, 368] width 256 height 32
click at [118, 368] on input "339.796.004-39" at bounding box center [151, 368] width 256 height 32
type input "339.796.004-59"
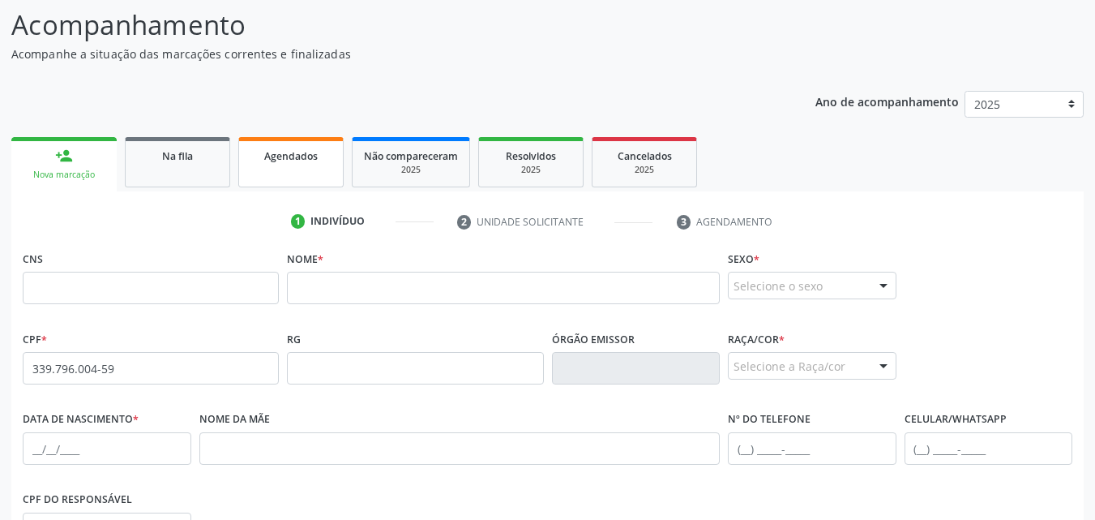
click at [292, 167] on link "Agendados" at bounding box center [290, 162] width 105 height 50
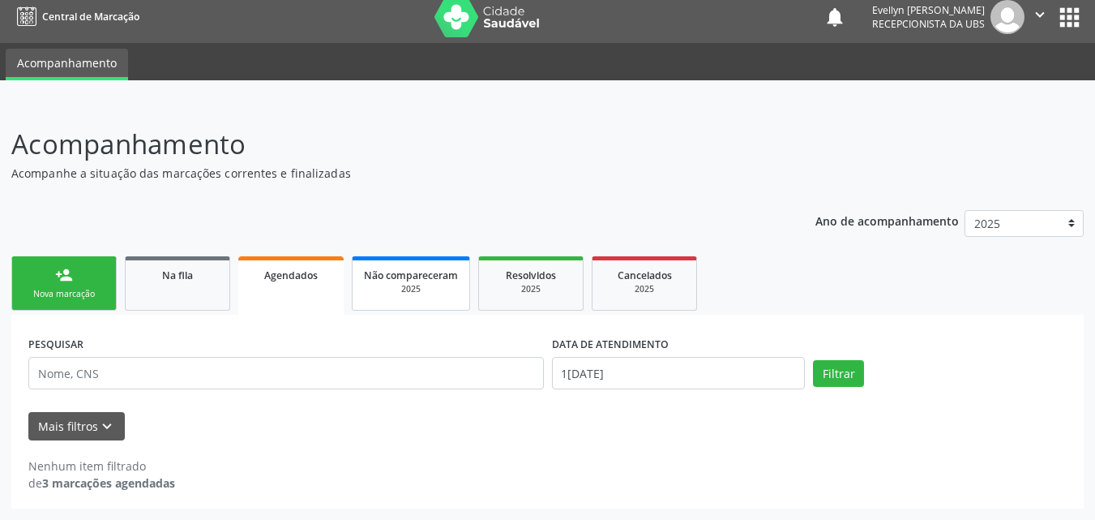
scroll to position [9, 0]
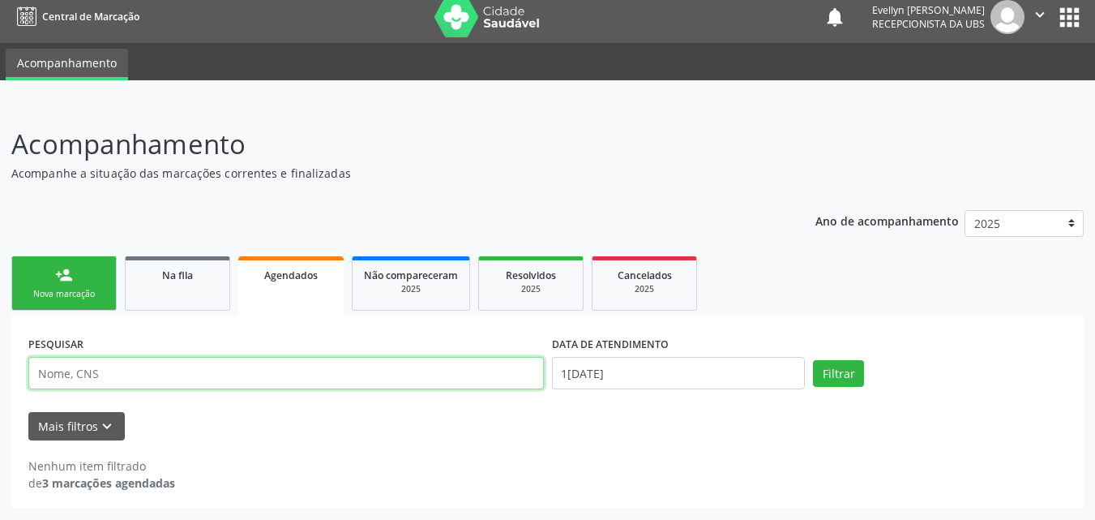
click at [250, 377] on input "text" at bounding box center [286, 373] width 516 height 32
type input "CLAUDENIR"
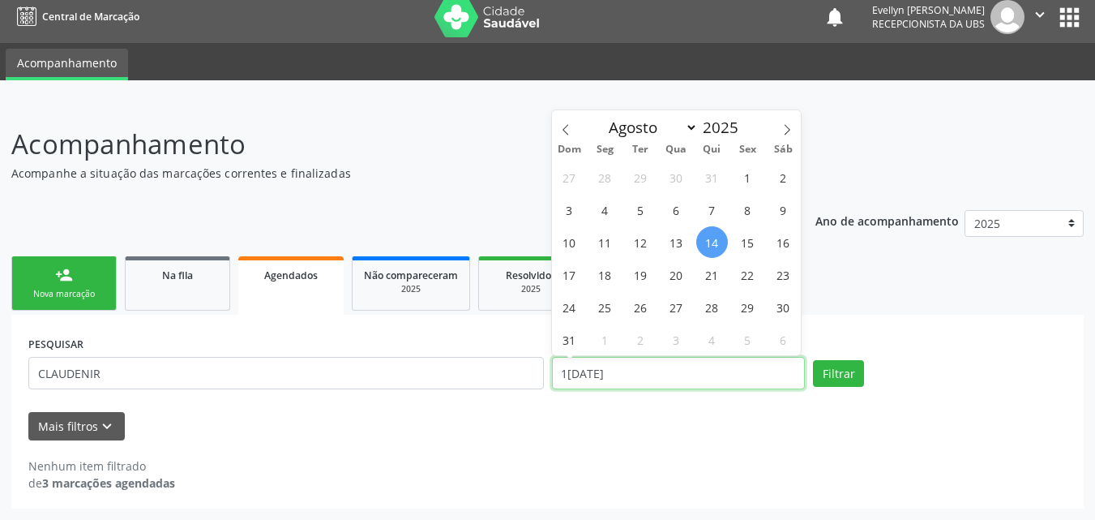
click at [597, 382] on input "1[DATE]" at bounding box center [679, 373] width 254 height 32
click at [639, 239] on span "12" at bounding box center [641, 242] width 32 height 32
type input "12/08/2025"
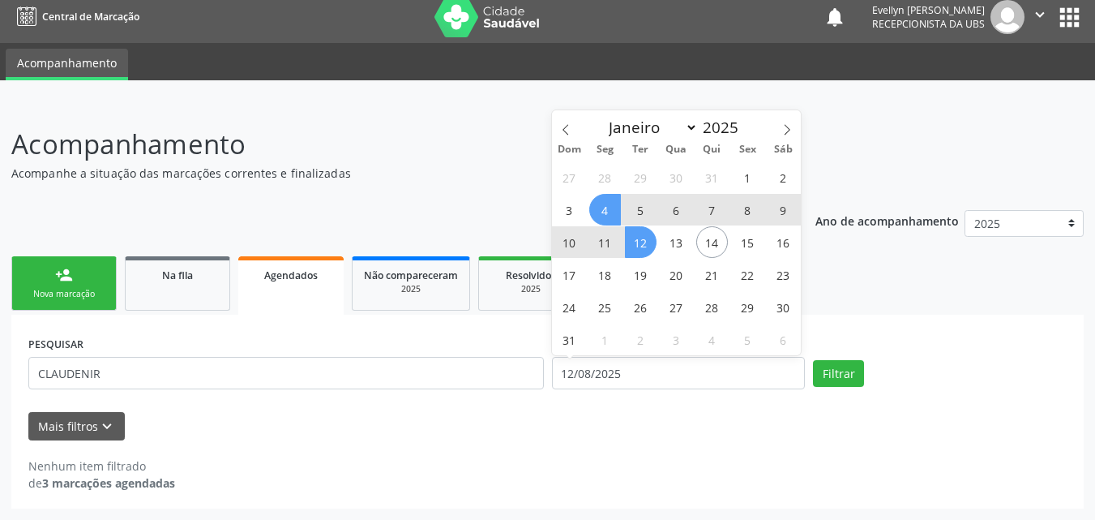
click at [611, 205] on span "4" at bounding box center [605, 210] width 32 height 32
select select "7"
click at [591, 362] on input "[DATE] até [DATE]" at bounding box center [679, 373] width 254 height 32
click at [711, 245] on span "14" at bounding box center [712, 242] width 32 height 32
type input "1[DATE]"
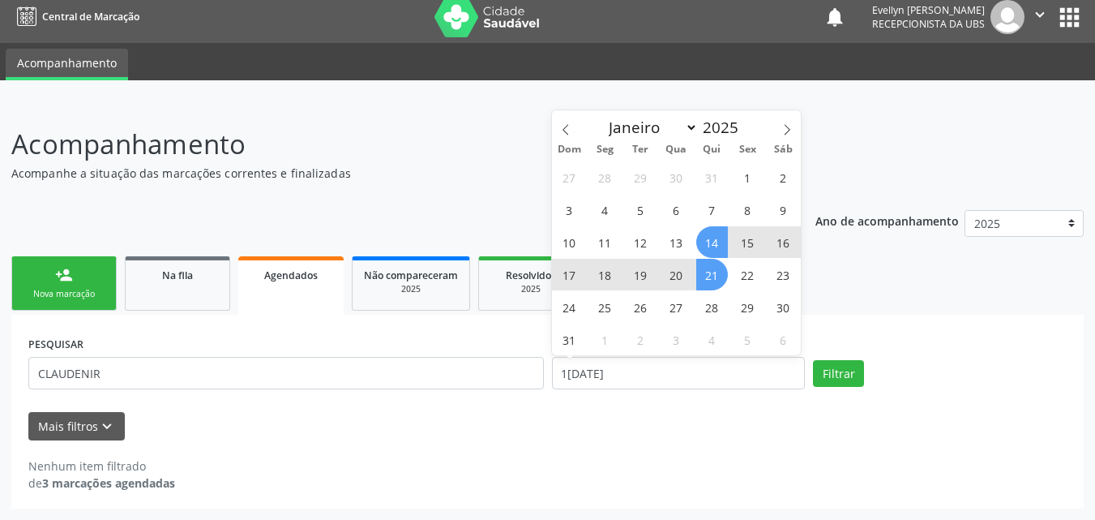
click at [711, 268] on span "21" at bounding box center [712, 275] width 32 height 32
select select "7"
click at [707, 370] on input "14[DATE]té 21[DATE]" at bounding box center [679, 373] width 254 height 32
click at [737, 182] on span "1" at bounding box center [748, 177] width 32 height 32
type input "01[DATE]"
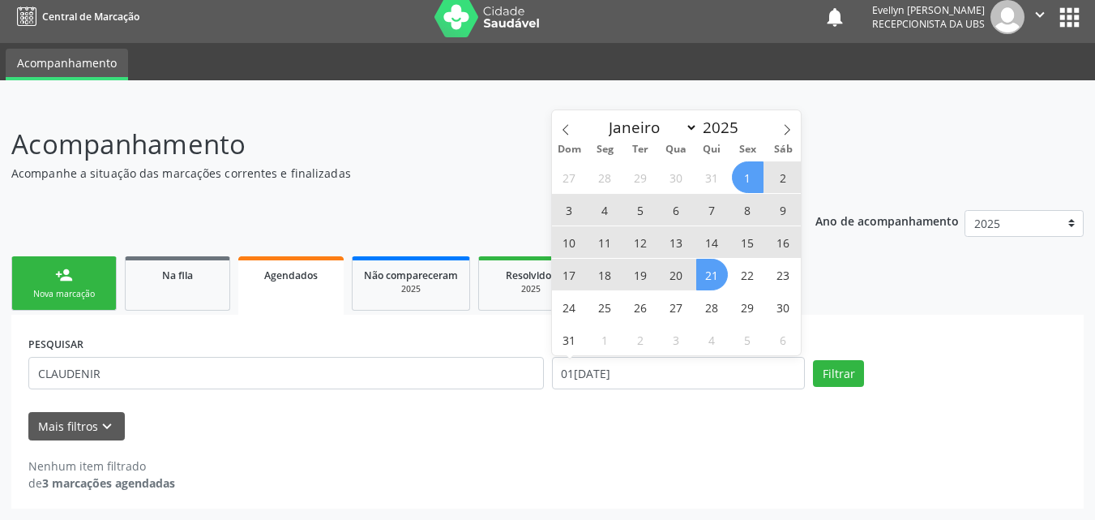
click at [716, 267] on span "21" at bounding box center [712, 275] width 32 height 32
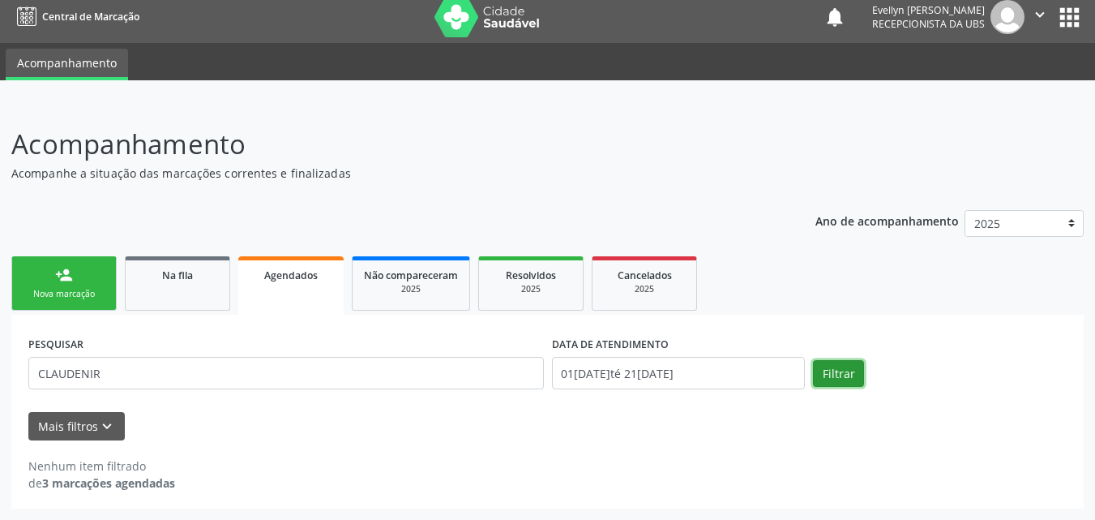
click at [820, 371] on button "Filtrar" at bounding box center [838, 374] width 51 height 28
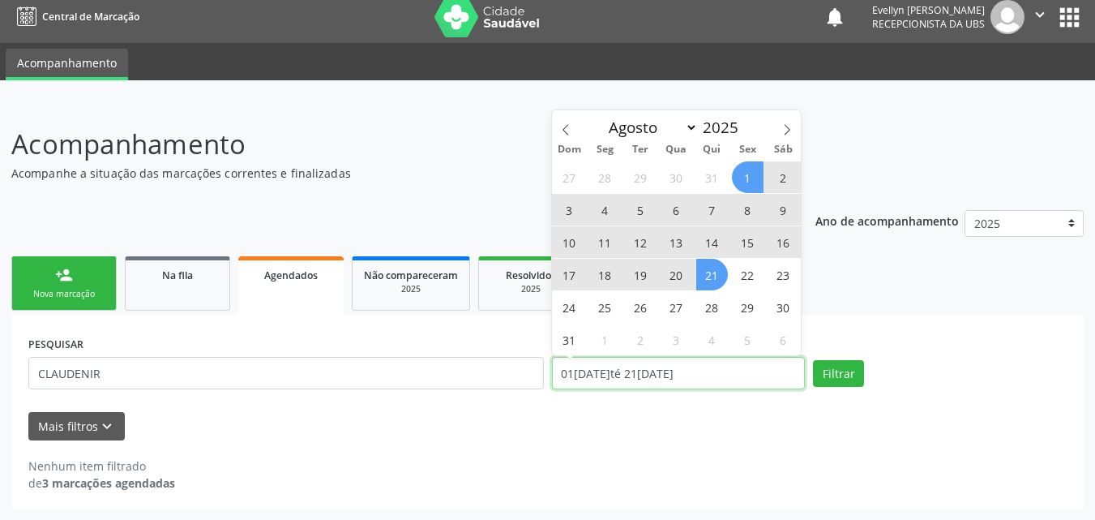
click at [603, 372] on input "01[DATE]té 21[DATE]" at bounding box center [679, 373] width 254 height 32
click at [568, 135] on icon at bounding box center [565, 129] width 11 height 11
select select "6"
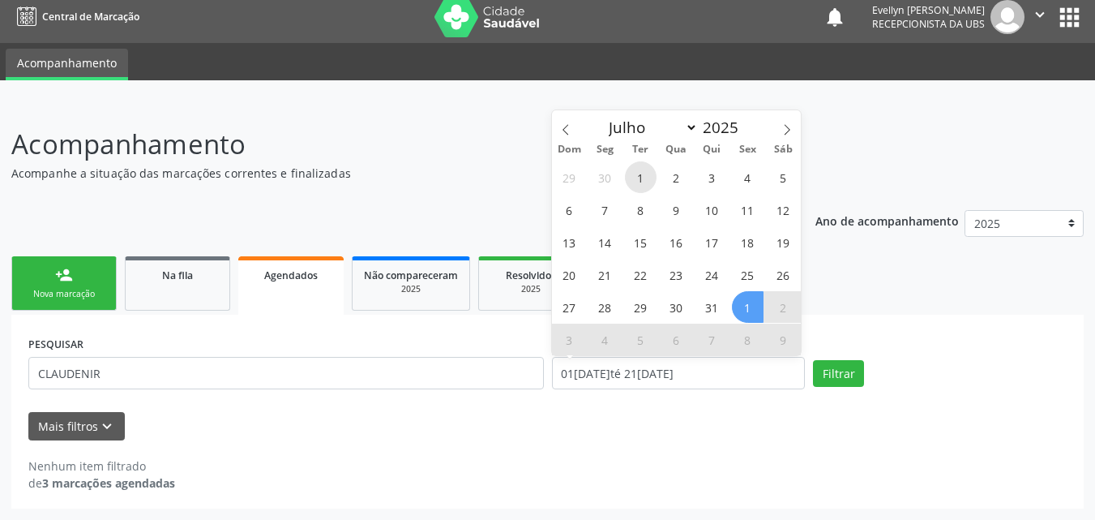
click at [641, 181] on span "1" at bounding box center [641, 177] width 32 height 32
type input "0[DATE]"
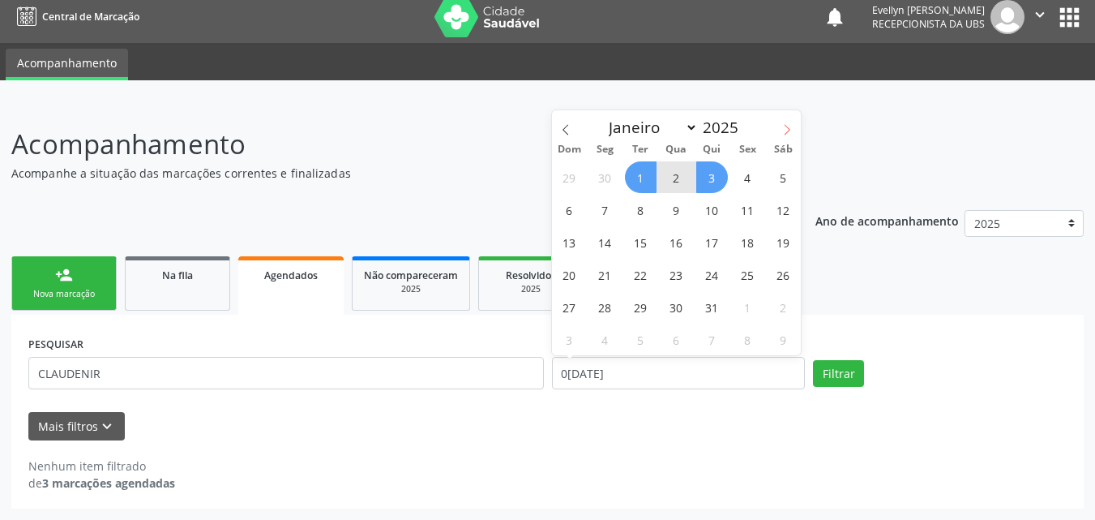
click at [778, 126] on span at bounding box center [788, 124] width 28 height 28
select select "7"
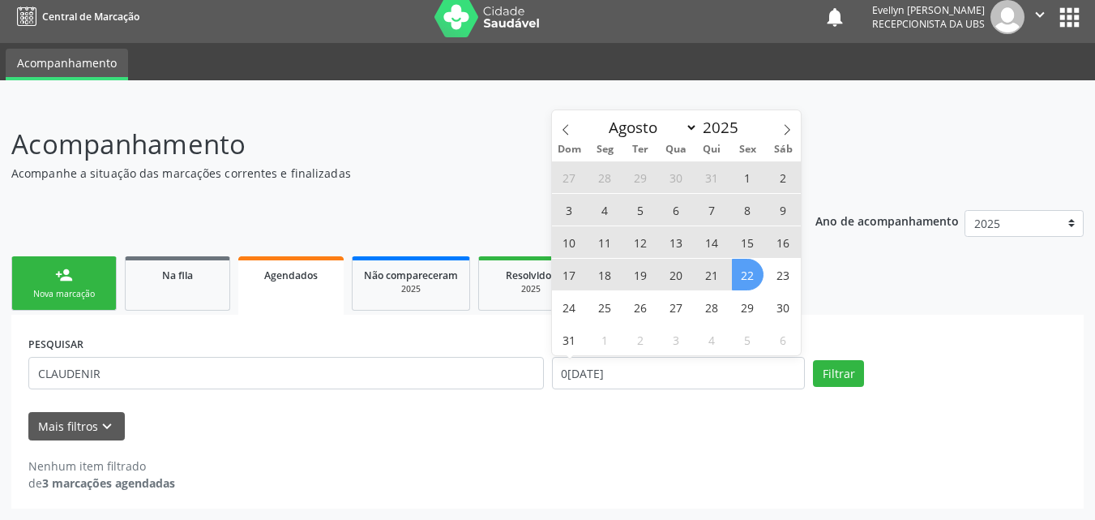
click at [744, 267] on span "22" at bounding box center [748, 275] width 32 height 32
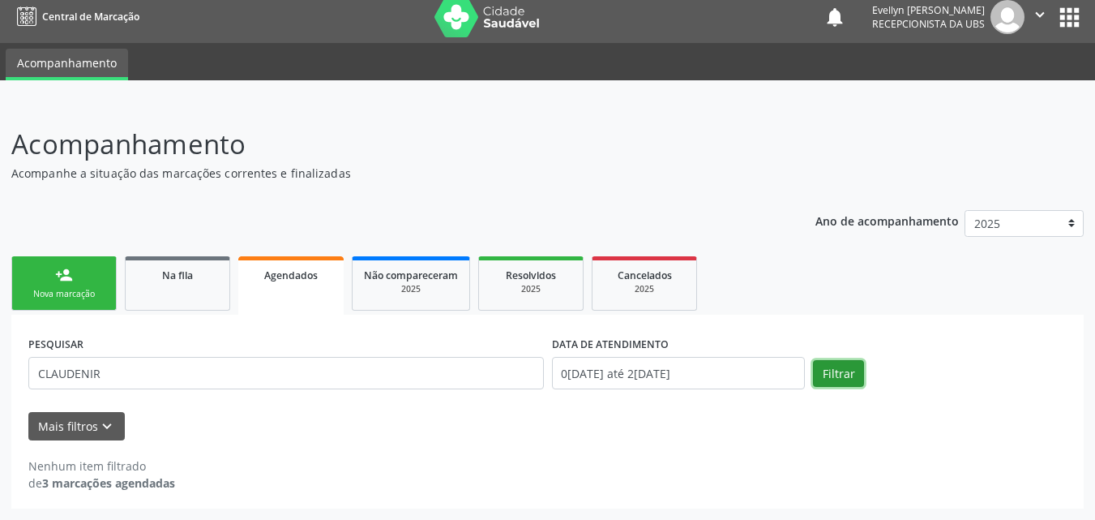
click at [842, 362] on button "Filtrar" at bounding box center [838, 374] width 51 height 28
click at [213, 282] on div "Na fila" at bounding box center [177, 274] width 81 height 17
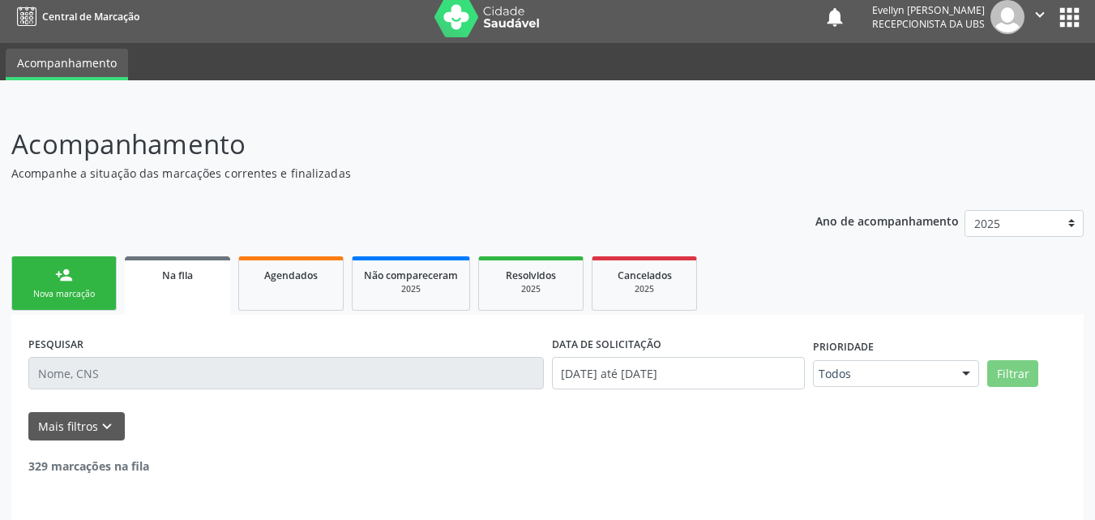
click at [213, 282] on div "Na fila" at bounding box center [177, 274] width 83 height 17
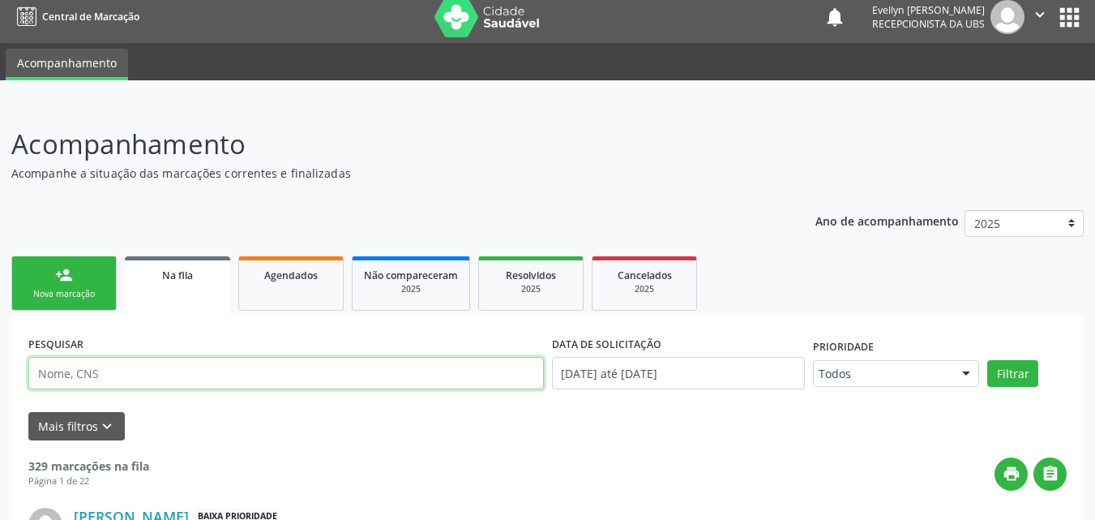
click at [397, 367] on input "text" at bounding box center [286, 373] width 516 height 32
type input "CLAUDENIR"
click at [988, 360] on button "Filtrar" at bounding box center [1013, 374] width 51 height 28
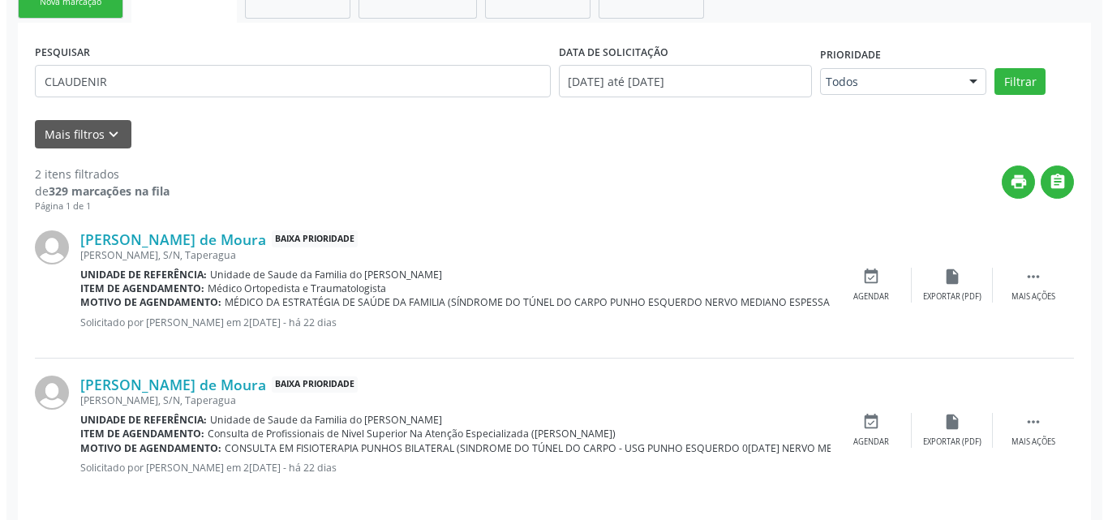
scroll to position [312, 0]
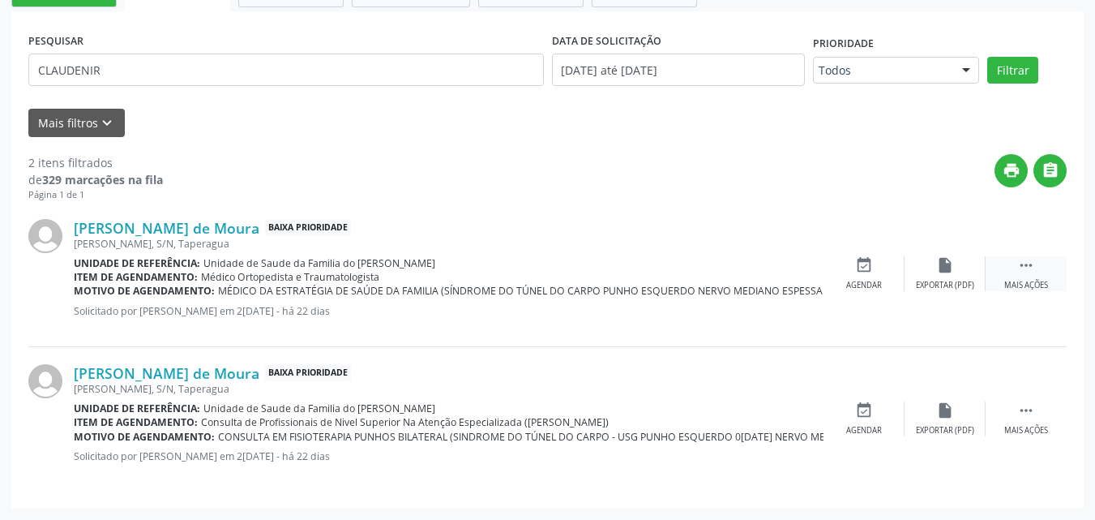
click at [1021, 259] on icon "" at bounding box center [1027, 265] width 18 height 18
click at [870, 267] on icon "cancel" at bounding box center [864, 265] width 18 height 18
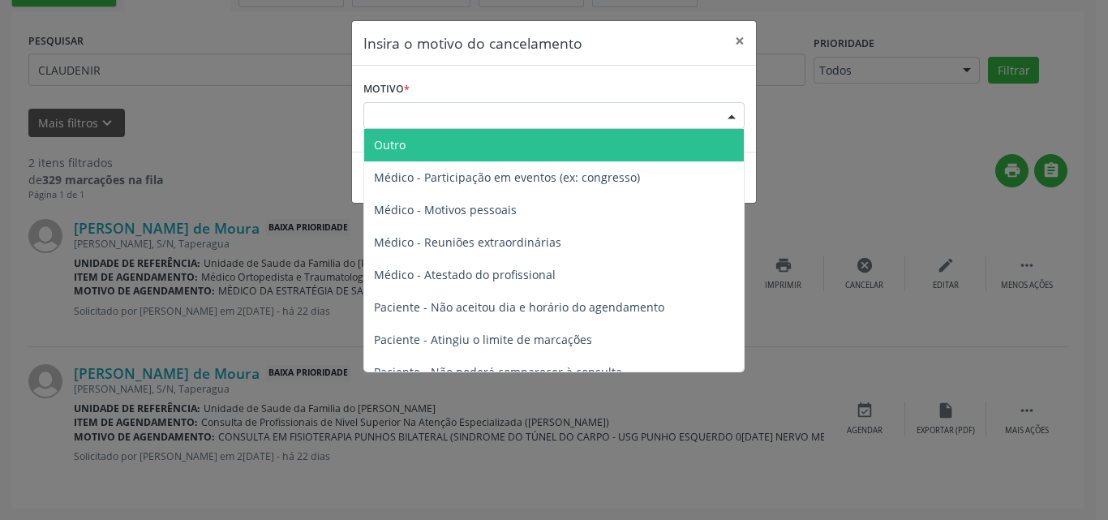
click at [581, 118] on div "Escolha o motivo" at bounding box center [553, 116] width 381 height 28
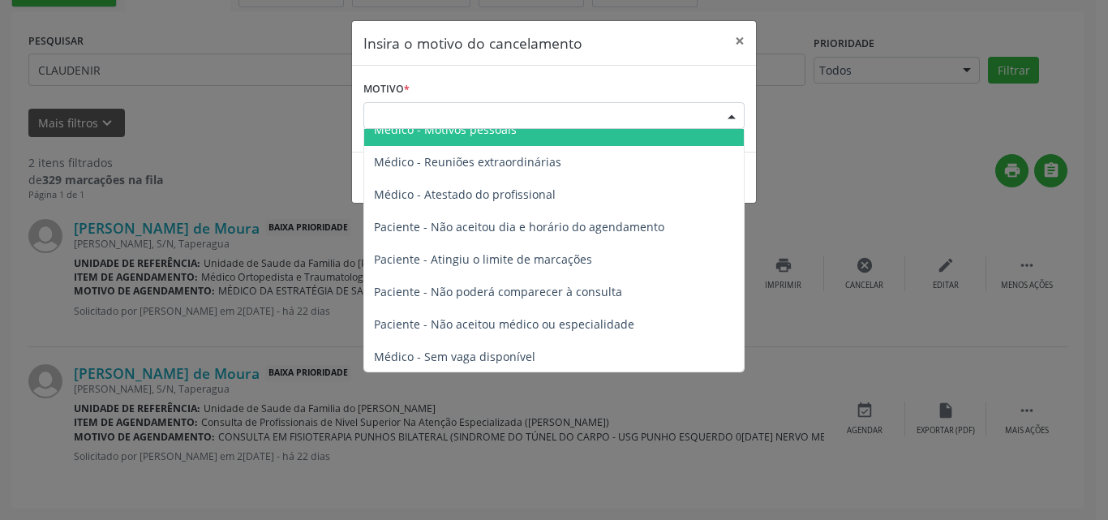
scroll to position [82, 0]
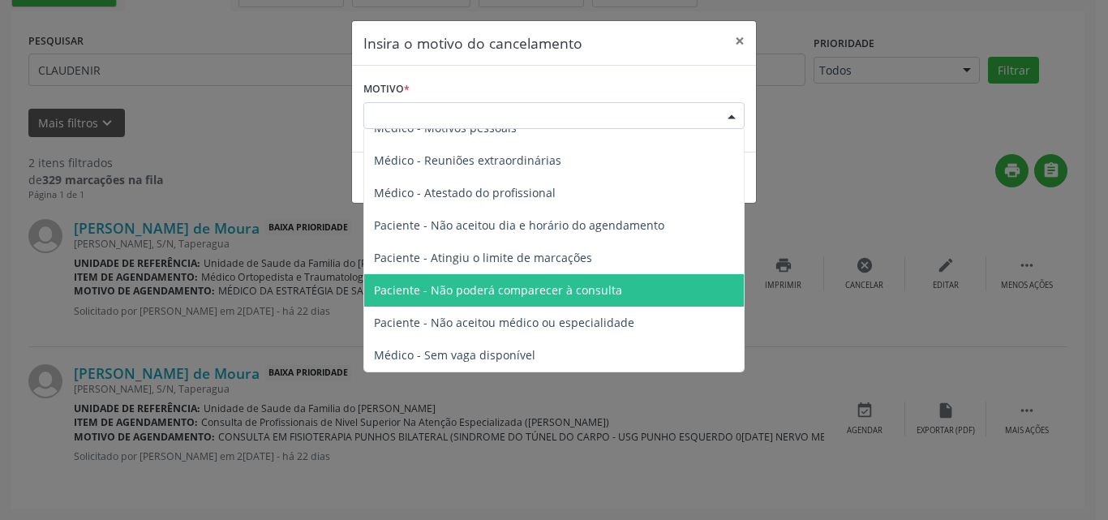
click at [631, 287] on span "Paciente - Não poderá comparecer à consulta" at bounding box center [553, 290] width 379 height 32
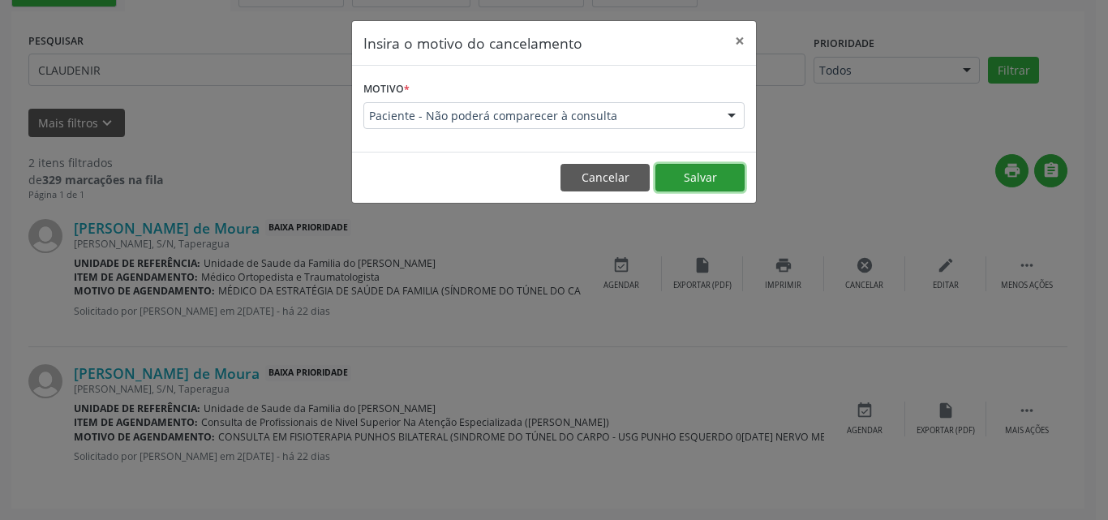
click at [703, 179] on button "Salvar" at bounding box center [699, 178] width 89 height 28
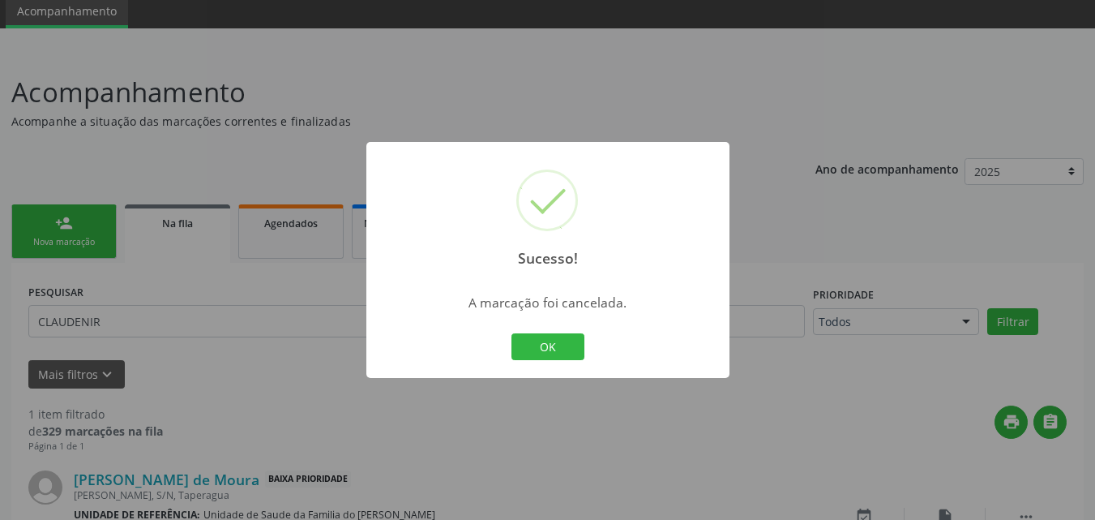
scroll to position [167, 0]
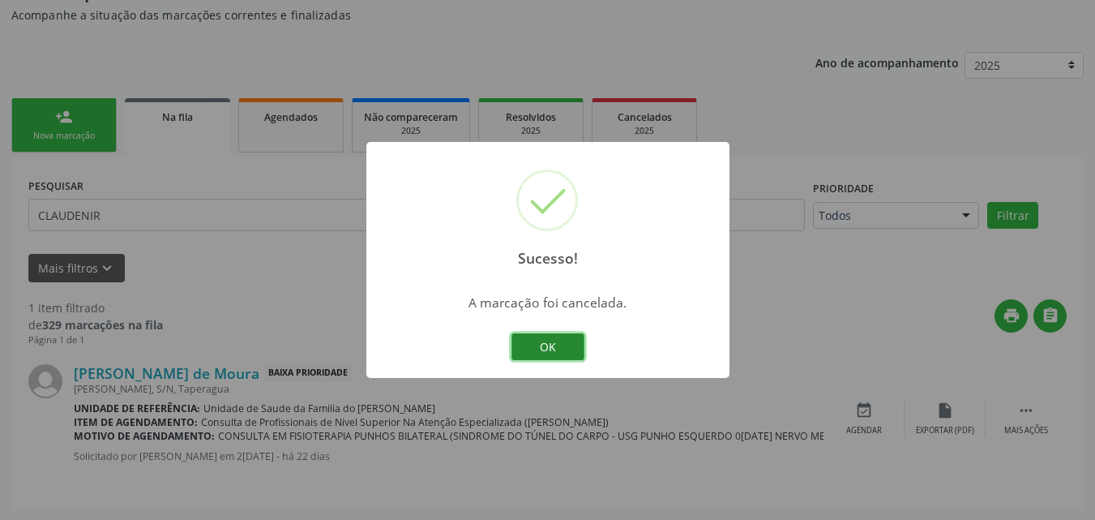
click at [555, 356] on button "OK" at bounding box center [548, 347] width 73 height 28
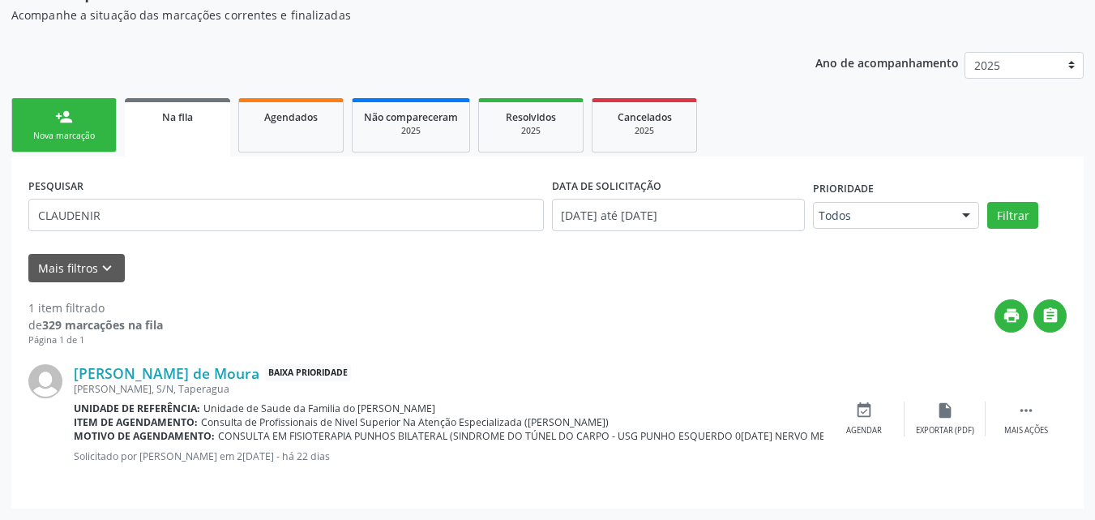
click at [79, 122] on link "person_add Nova marcação" at bounding box center [63, 125] width 105 height 54
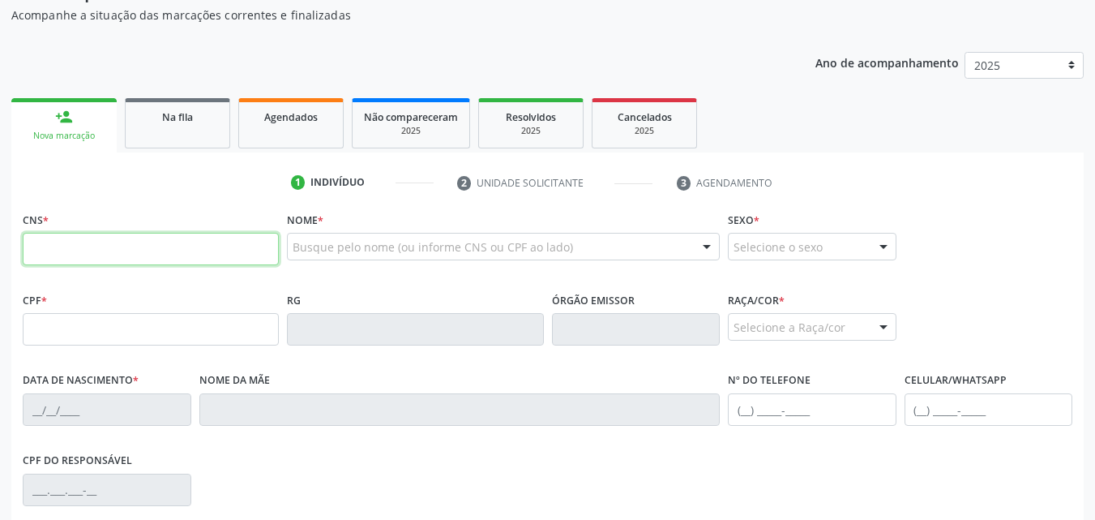
click at [140, 245] on input "text" at bounding box center [151, 249] width 256 height 32
type input "700 4074 8548 3146"
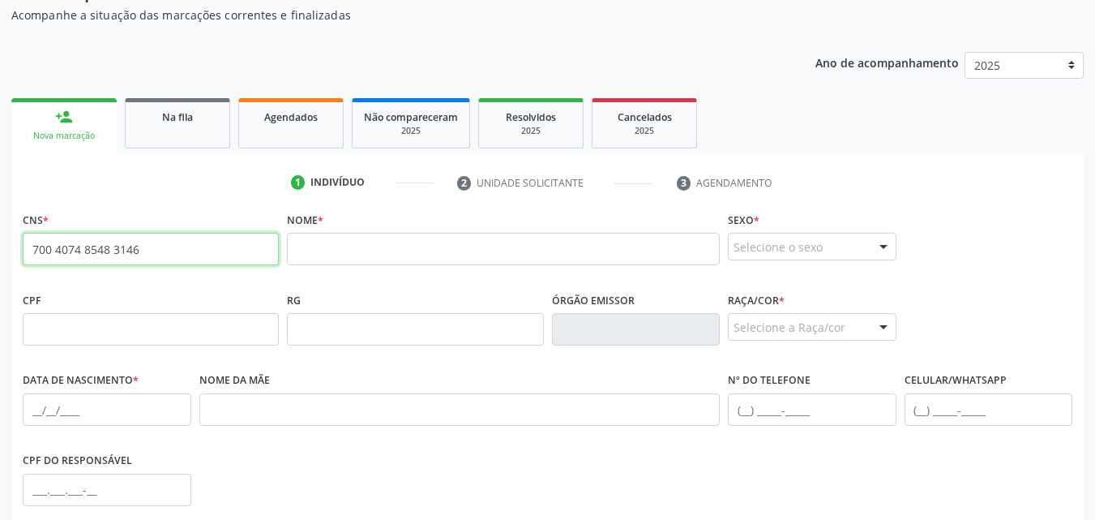
click at [152, 241] on input "700 4074 8548 3146" at bounding box center [151, 249] width 256 height 32
type input "339 7960 0459"
drag, startPoint x: 127, startPoint y: 248, endPoint x: 19, endPoint y: 264, distance: 109.9
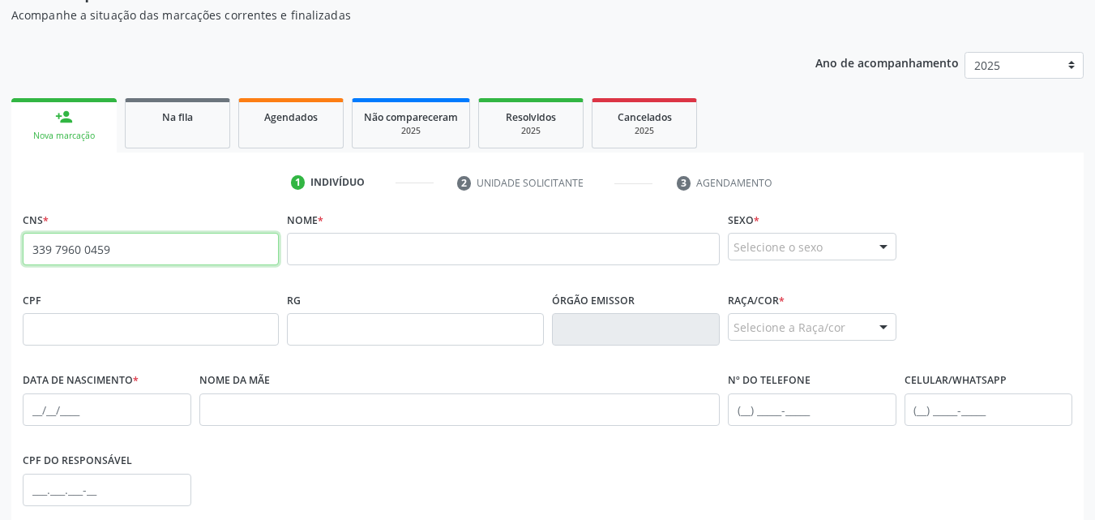
click at [19, 264] on div "CNS * 339 7960 0459 none" at bounding box center [151, 248] width 264 height 80
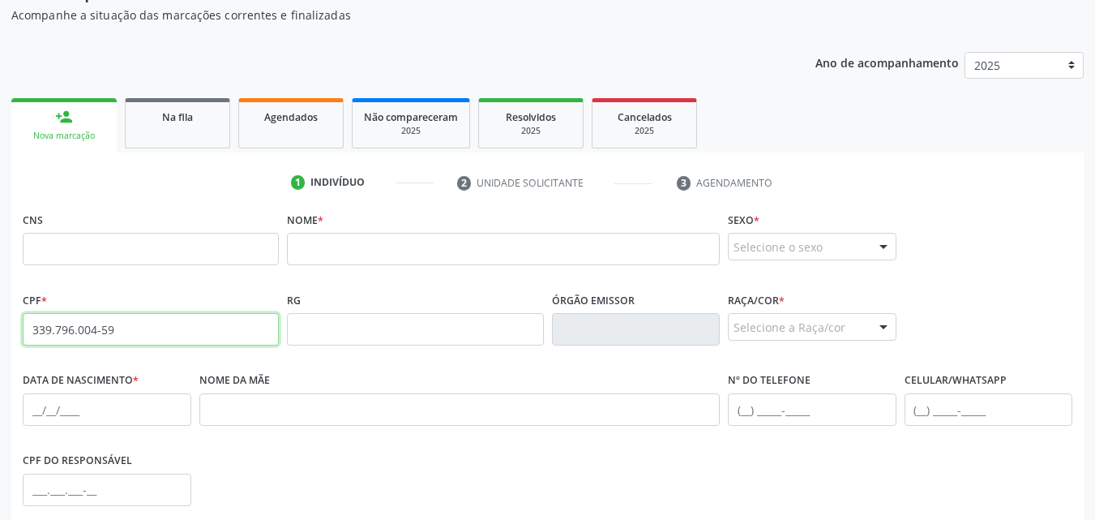
type input "339.796.004-59"
click at [153, 321] on input "339.796.004-59" at bounding box center [151, 329] width 256 height 32
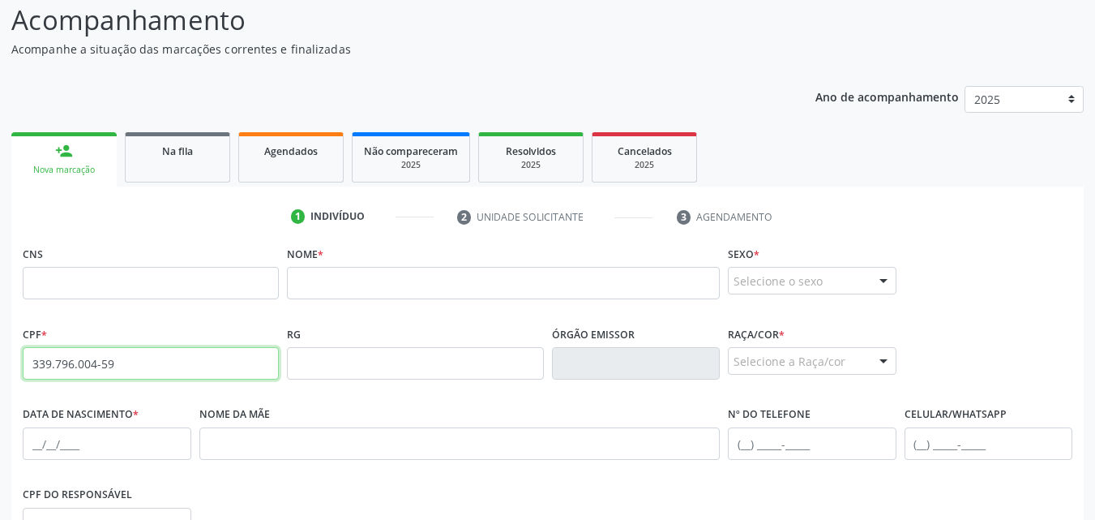
scroll to position [130, 0]
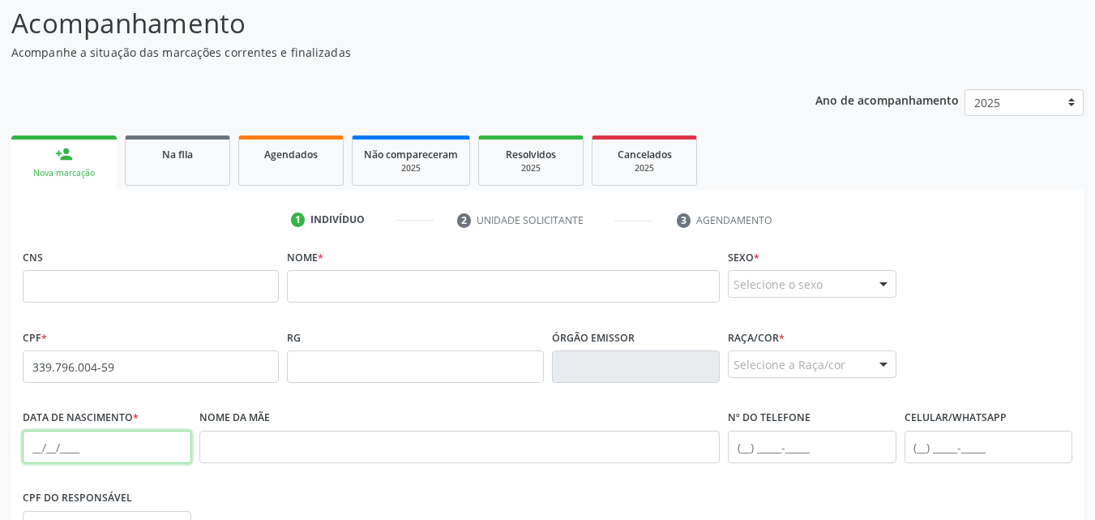
click at [110, 448] on input "text" at bounding box center [107, 447] width 169 height 32
paste input "0[DATE]"
type input "0[DATE]"
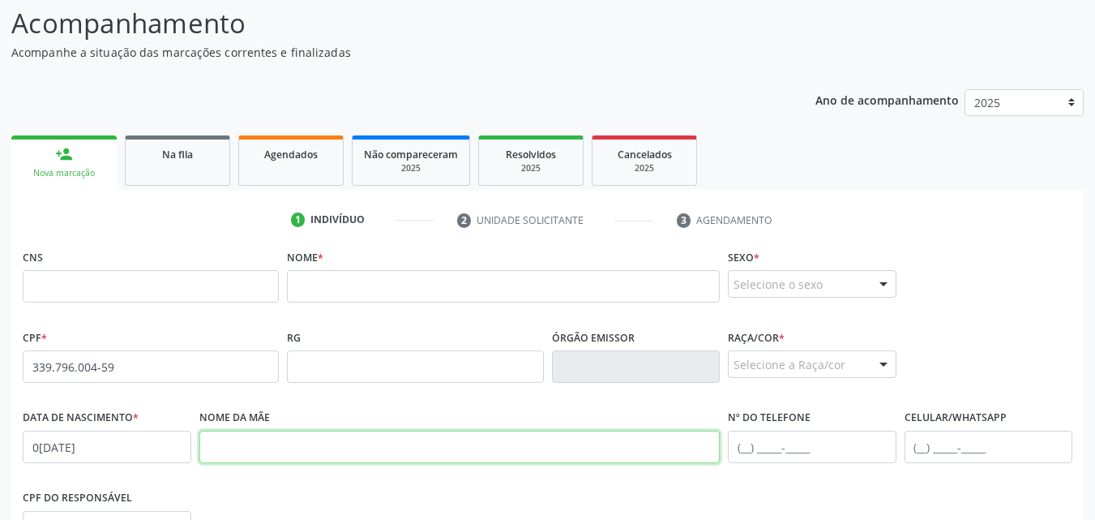
click at [472, 455] on input "text" at bounding box center [459, 447] width 521 height 32
paste input "[PERSON_NAME]"
type input "[PERSON_NAME]"
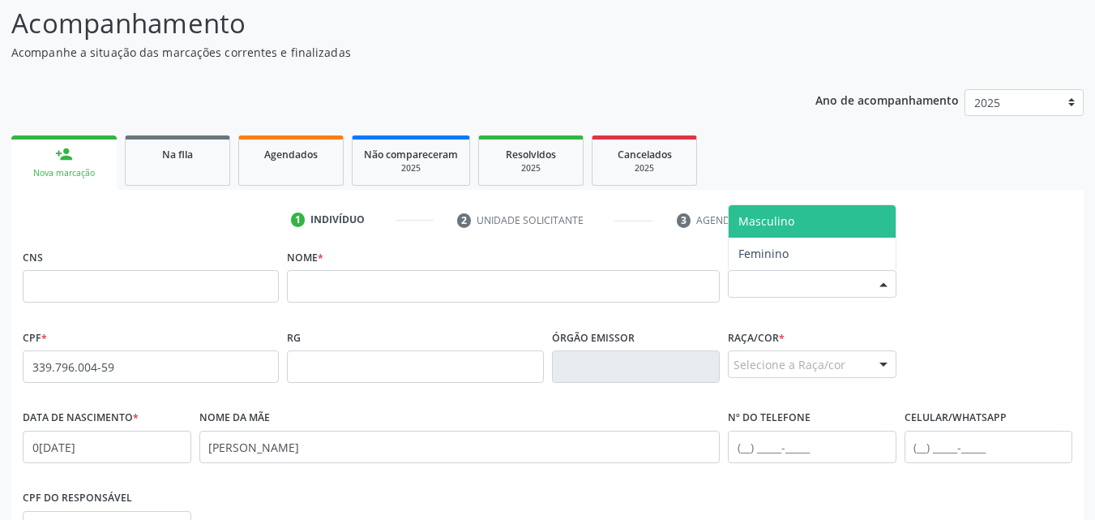
click at [823, 294] on div "Selecione o sexo" at bounding box center [812, 284] width 169 height 28
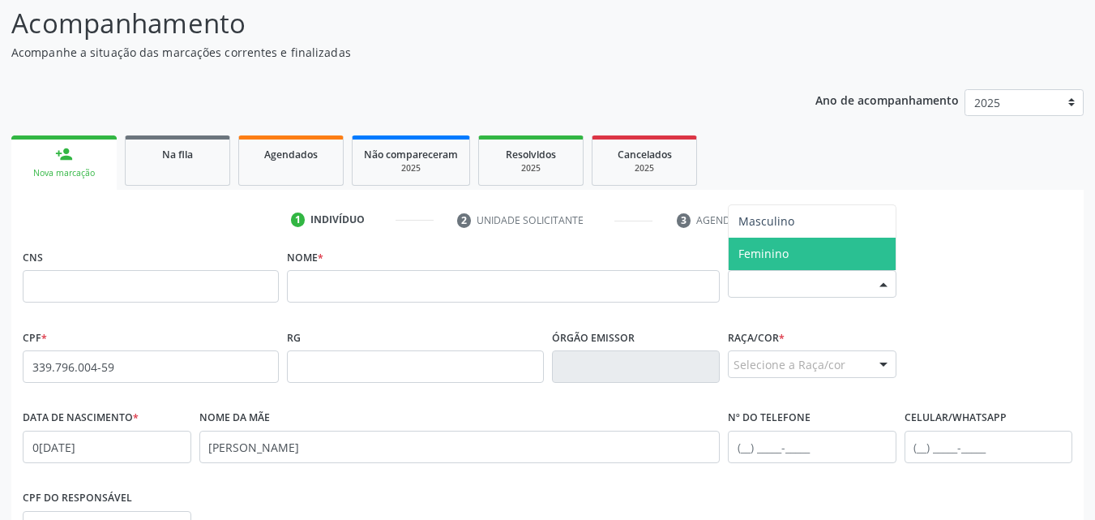
click at [821, 247] on span "Feminino" at bounding box center [812, 254] width 167 height 32
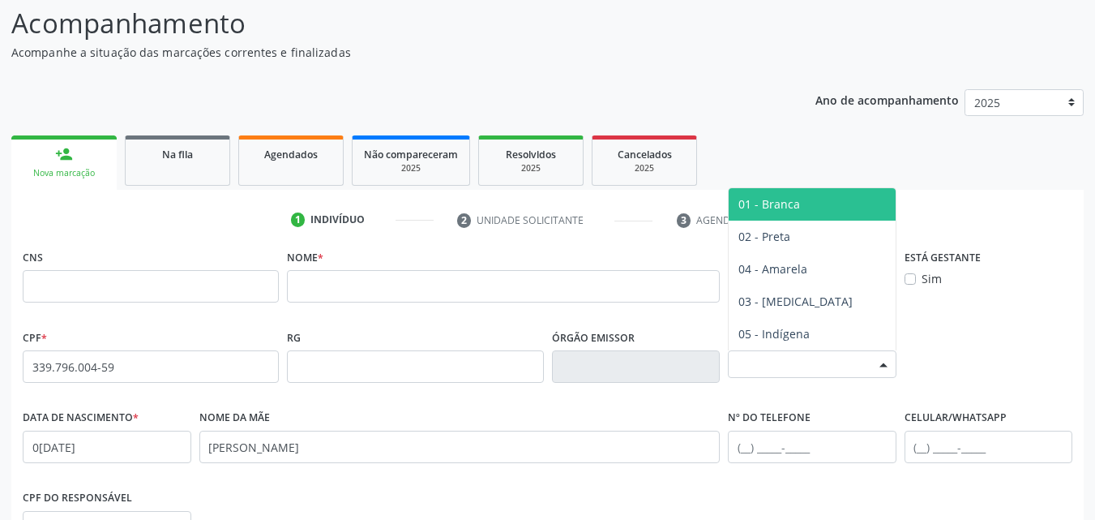
click at [791, 371] on div "Selecione a Raça/cor" at bounding box center [812, 364] width 169 height 28
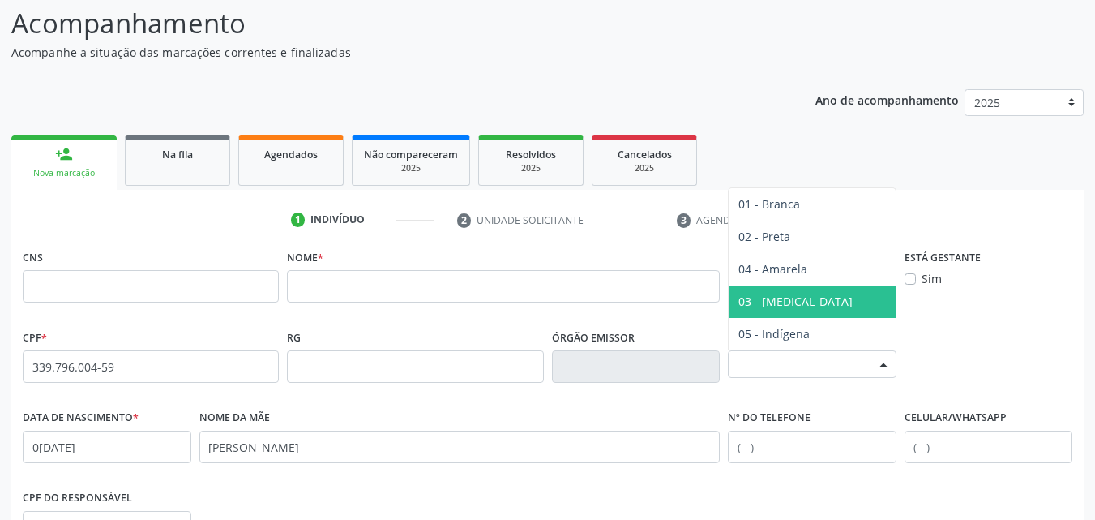
click at [821, 302] on span "03 - [MEDICAL_DATA]" at bounding box center [812, 301] width 167 height 32
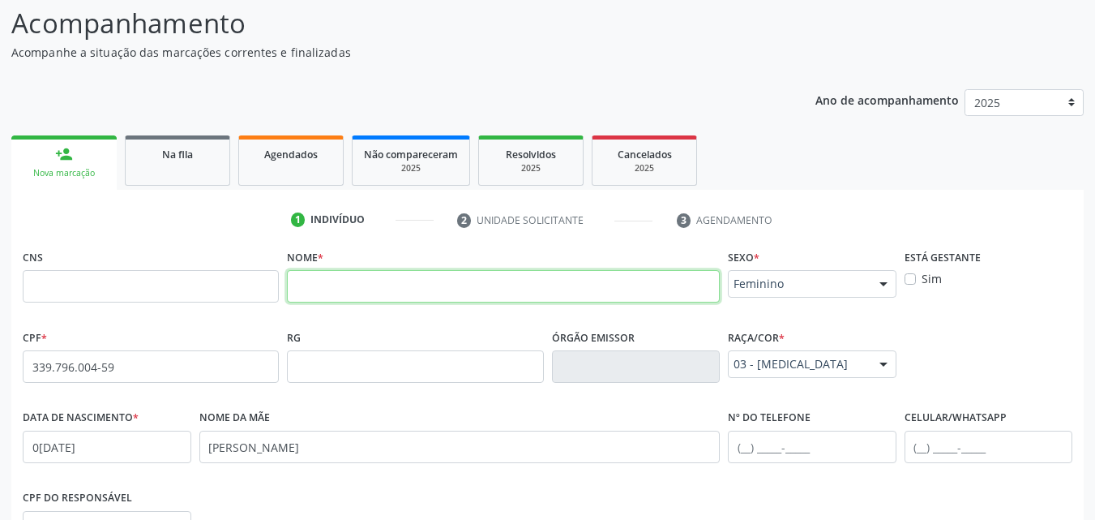
click at [473, 295] on input "text" at bounding box center [503, 286] width 433 height 32
paste input "[PERSON_NAME]"
type input "[PERSON_NAME]"
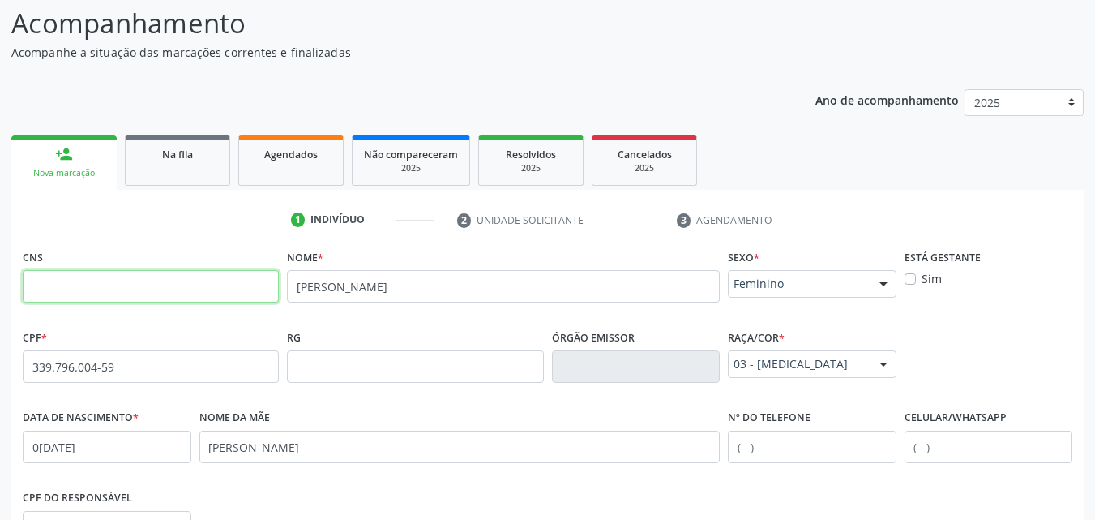
click at [156, 285] on input "text" at bounding box center [151, 286] width 256 height 32
type input "700 4074 8548 3146"
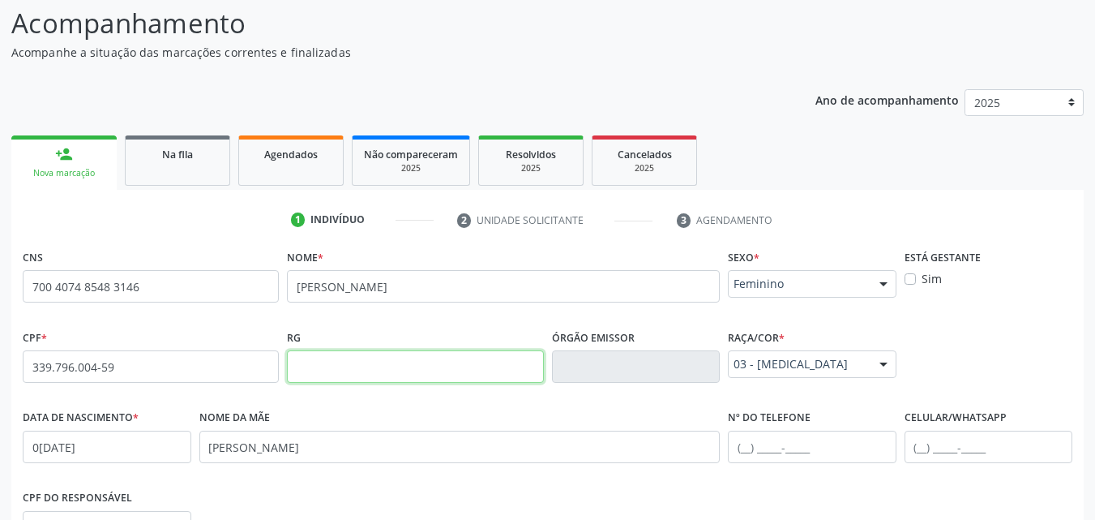
click at [465, 355] on input "text" at bounding box center [415, 366] width 256 height 32
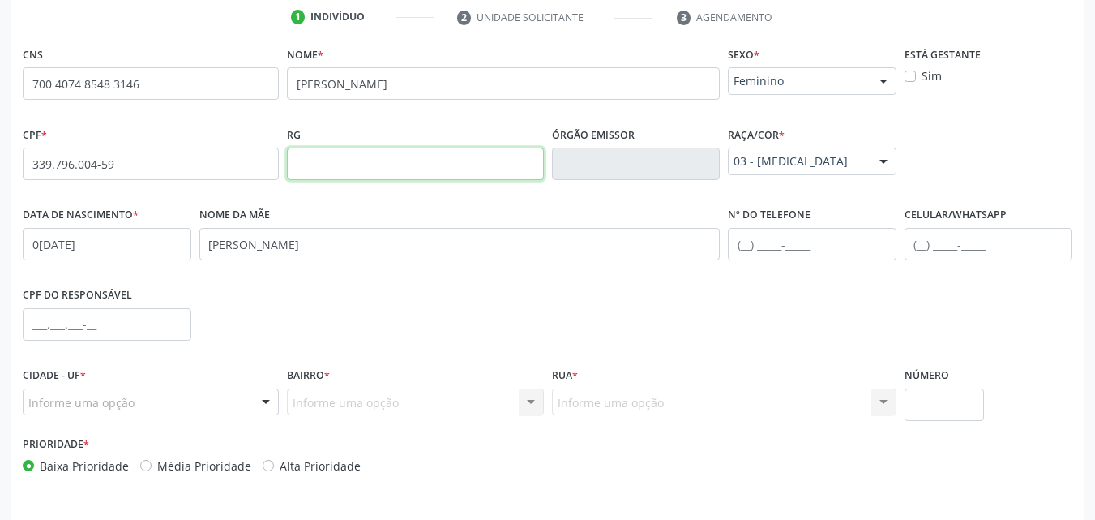
scroll to position [336, 0]
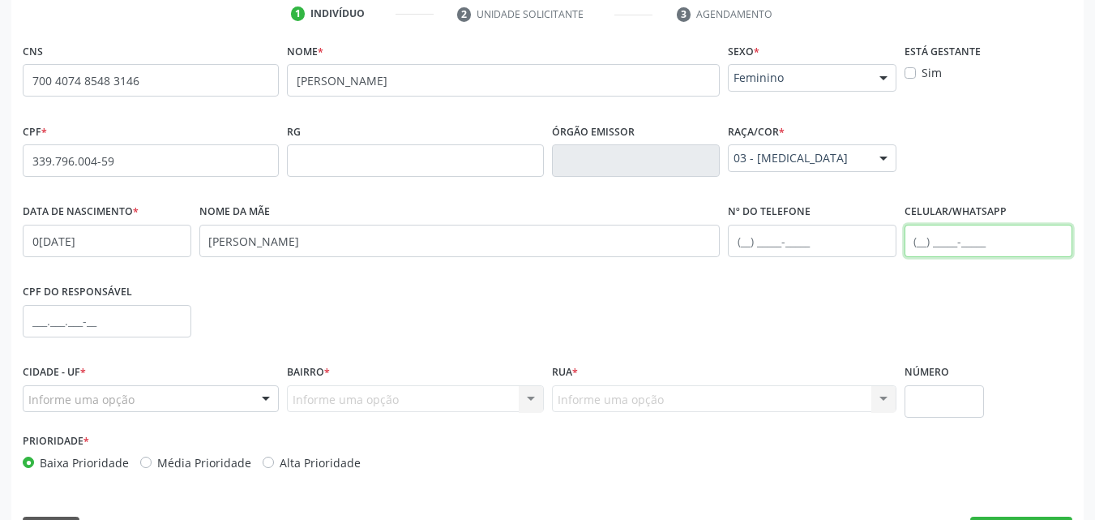
click at [959, 241] on input "text" at bounding box center [989, 241] width 169 height 32
paste input "[PHONE_NUMBER]"
type input "[PHONE_NUMBER]"
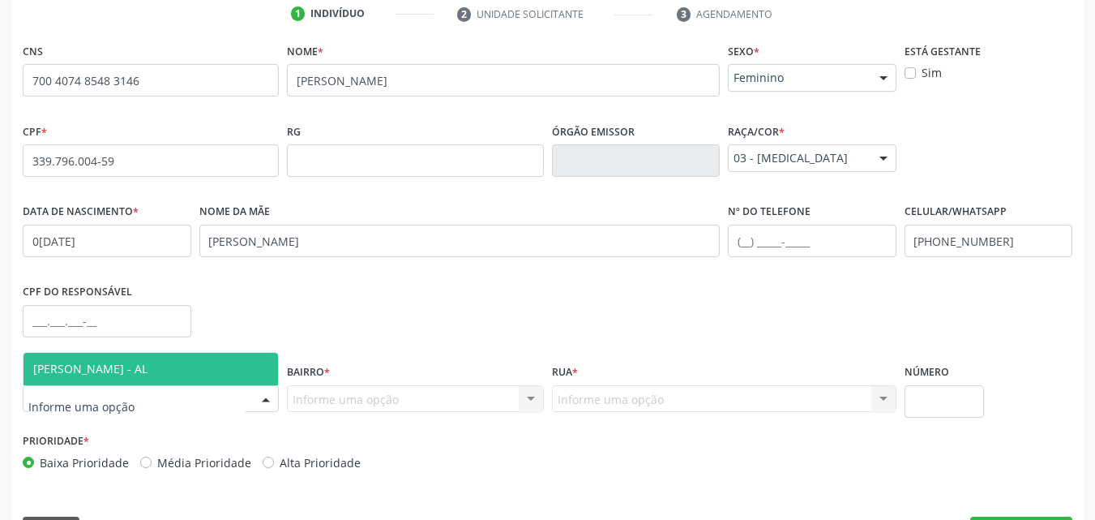
click at [262, 398] on div at bounding box center [266, 400] width 24 height 28
click at [204, 369] on span "[PERSON_NAME] - AL" at bounding box center [151, 369] width 255 height 32
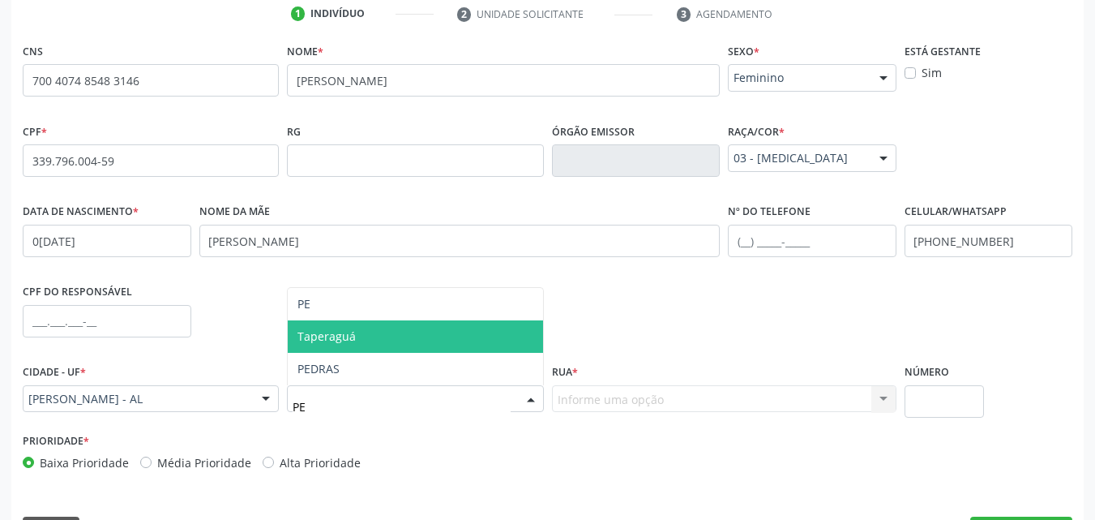
type input "PED"
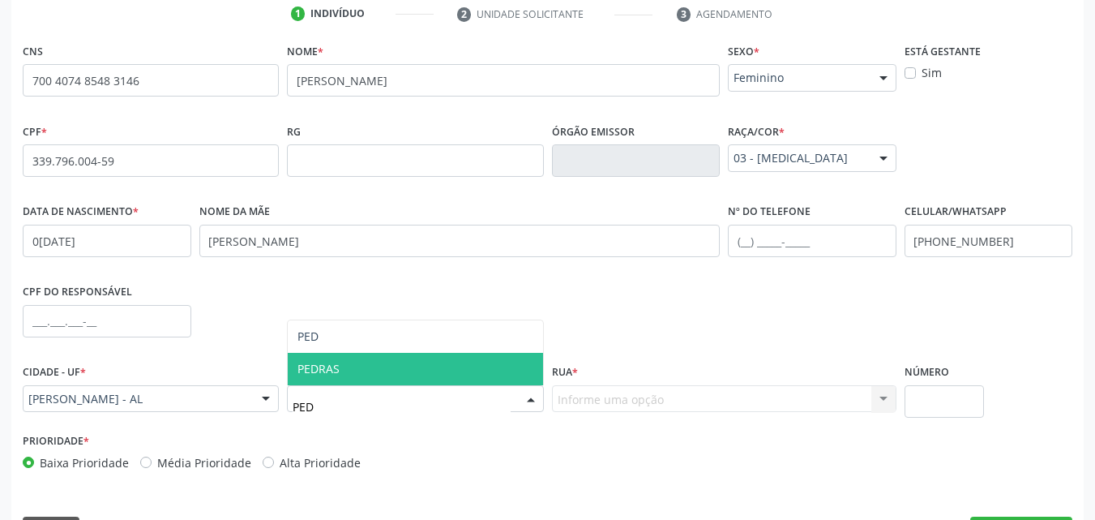
click at [354, 366] on span "PEDRAS" at bounding box center [415, 369] width 255 height 32
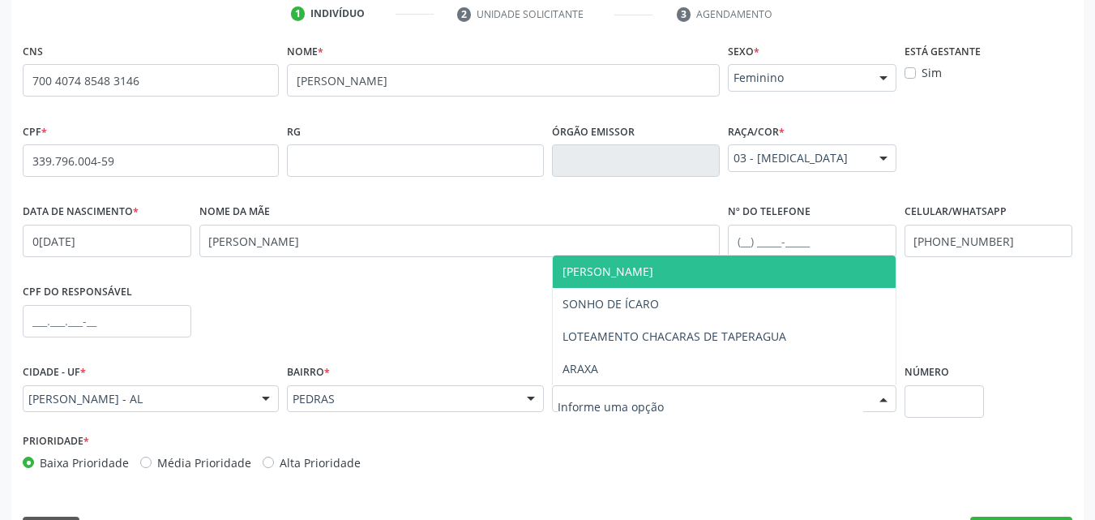
click at [625, 276] on span "[PERSON_NAME]" at bounding box center [608, 271] width 91 height 15
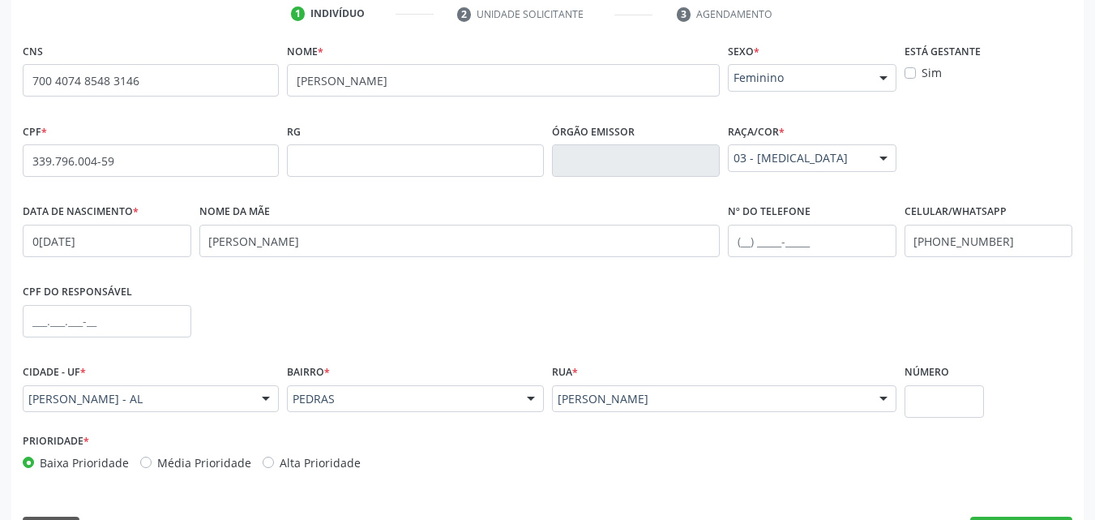
scroll to position [382, 0]
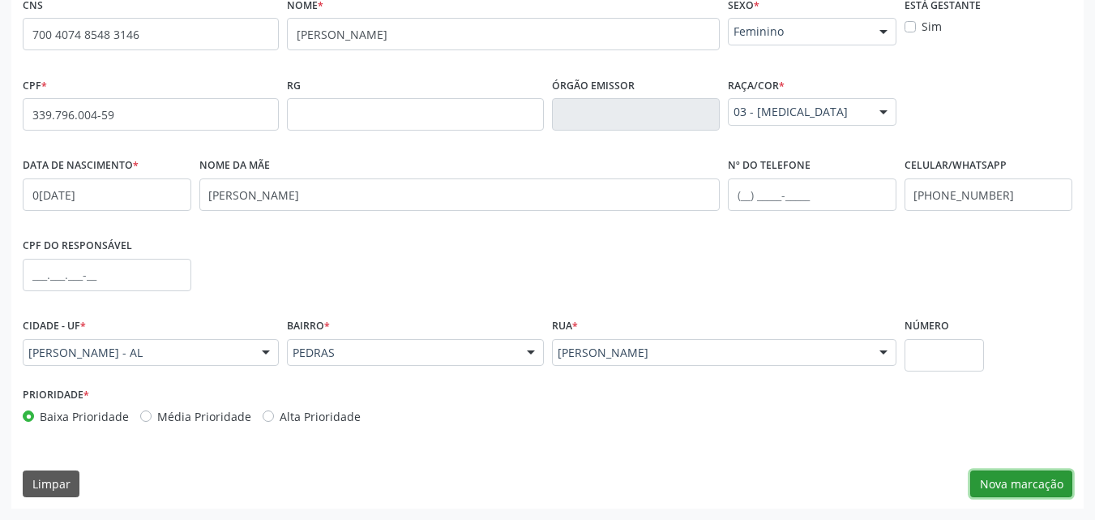
click at [1022, 493] on button "Nova marcação" at bounding box center [1022, 484] width 102 height 28
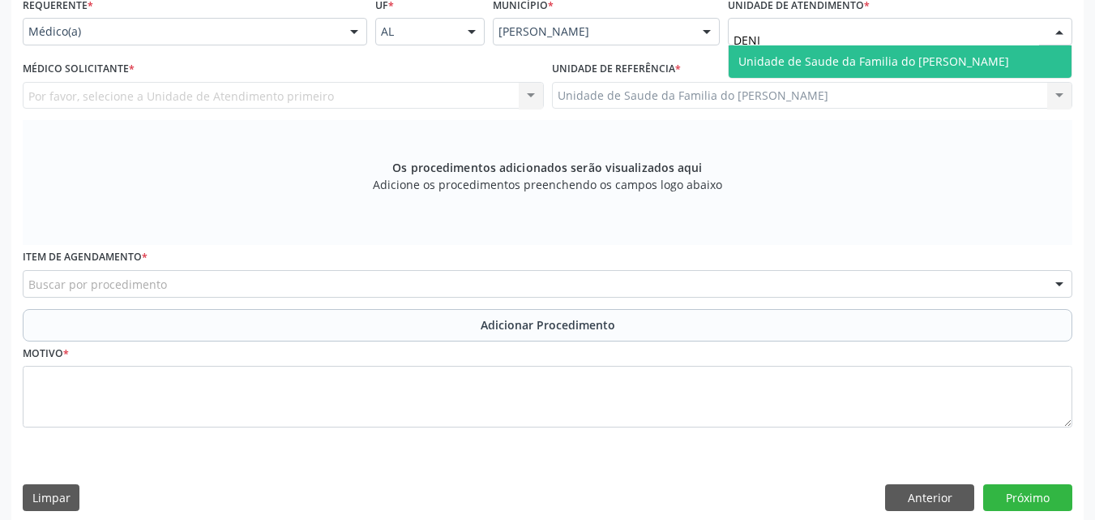
type input "[PERSON_NAME]"
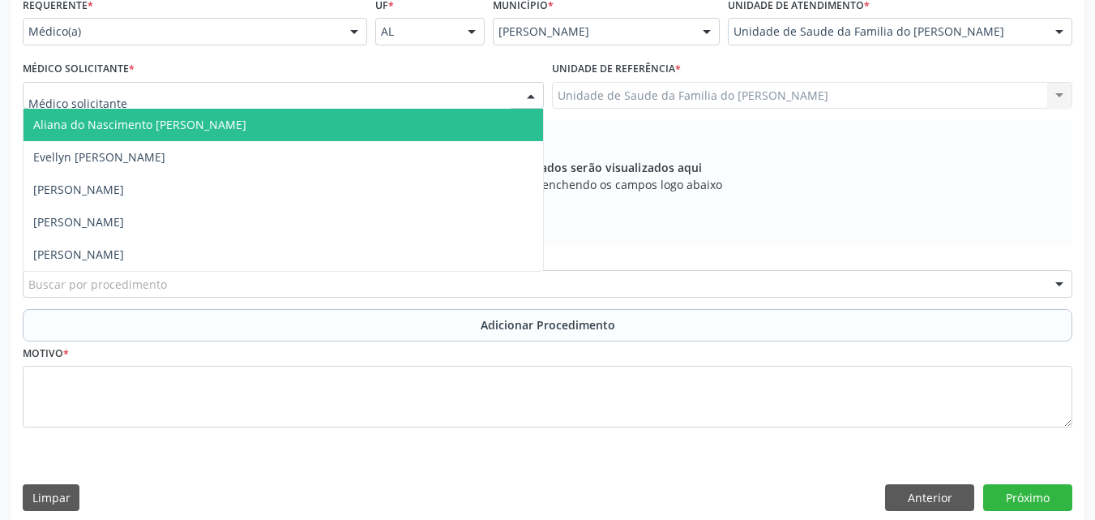
click at [431, 102] on div at bounding box center [283, 96] width 521 height 28
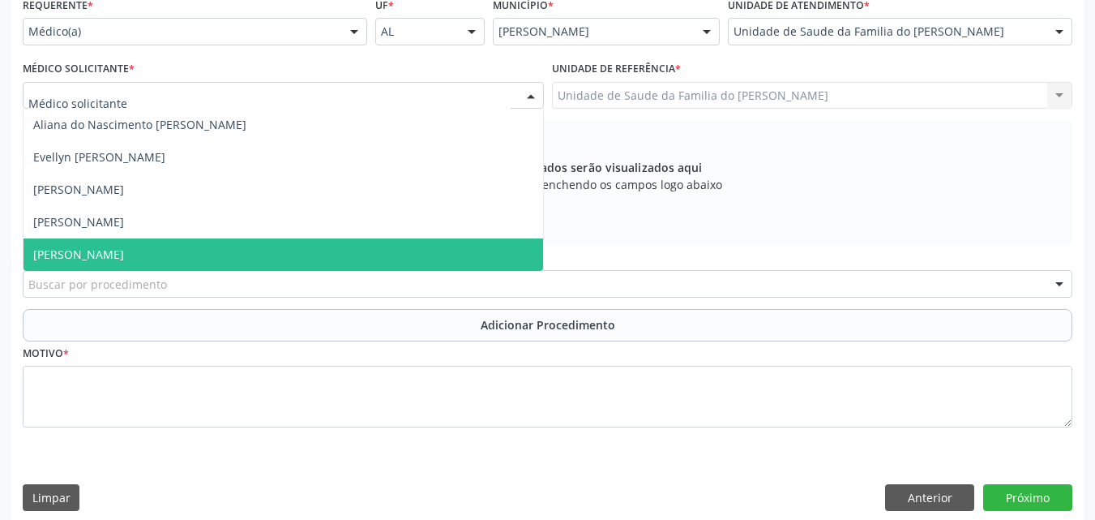
click at [345, 259] on span "[PERSON_NAME]" at bounding box center [284, 254] width 520 height 32
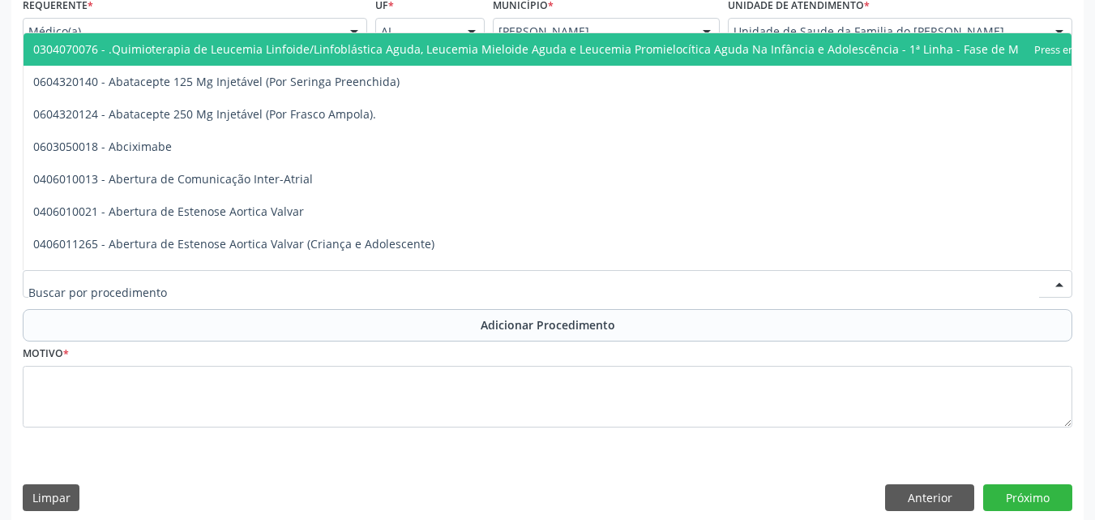
click at [336, 288] on div at bounding box center [548, 284] width 1050 height 28
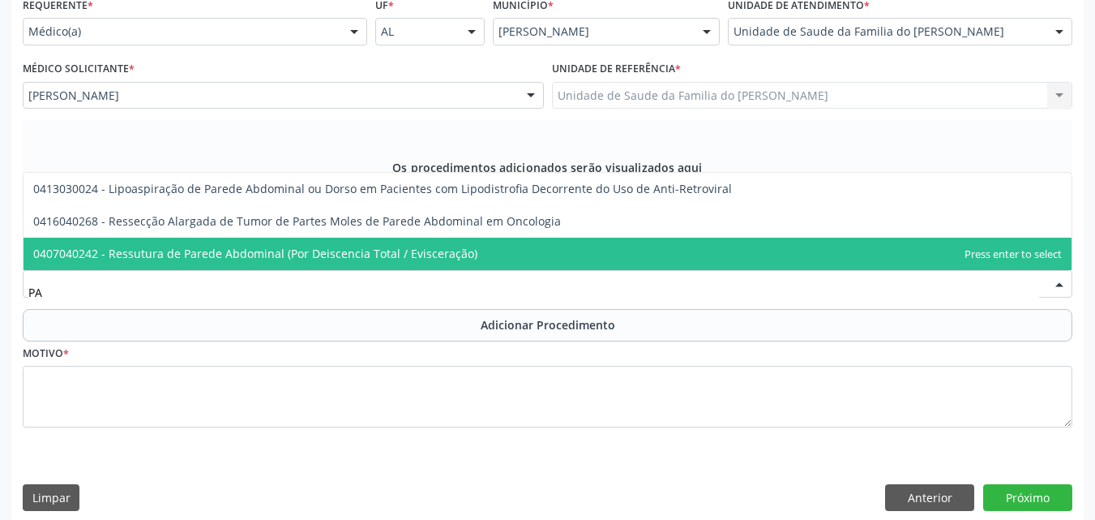
type input "P"
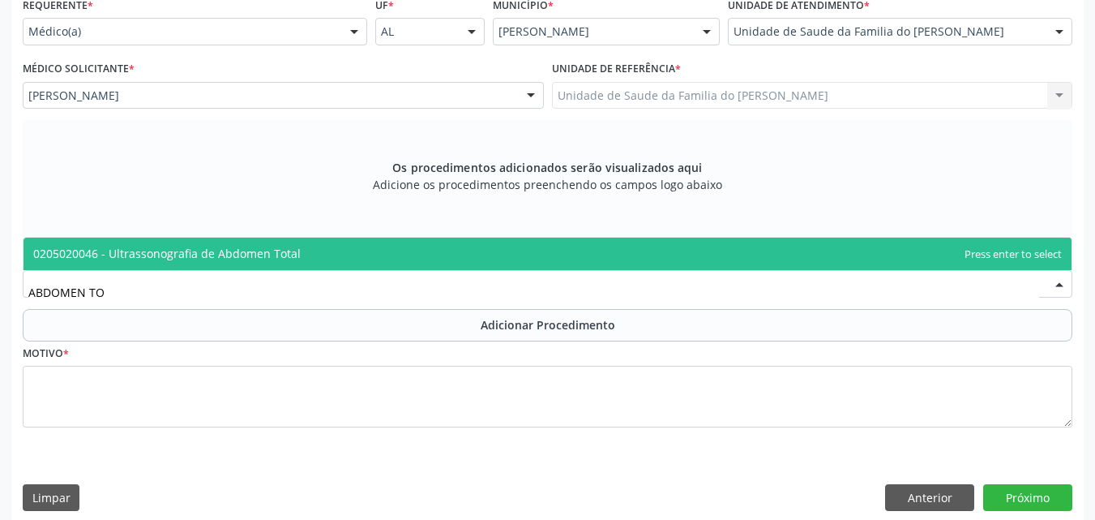
type input "ABDOMEN TOT"
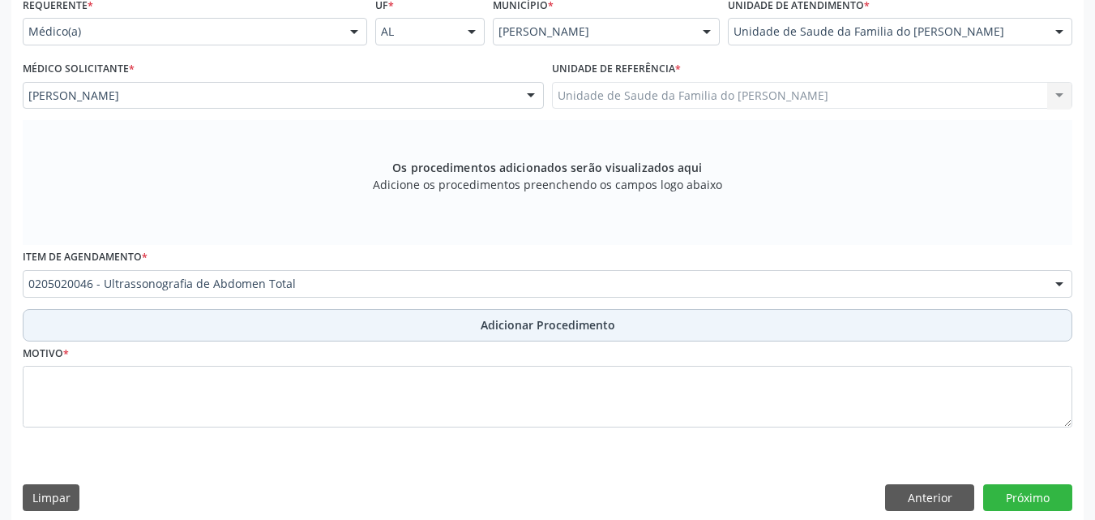
click at [337, 320] on button "Adicionar Procedimento" at bounding box center [548, 325] width 1050 height 32
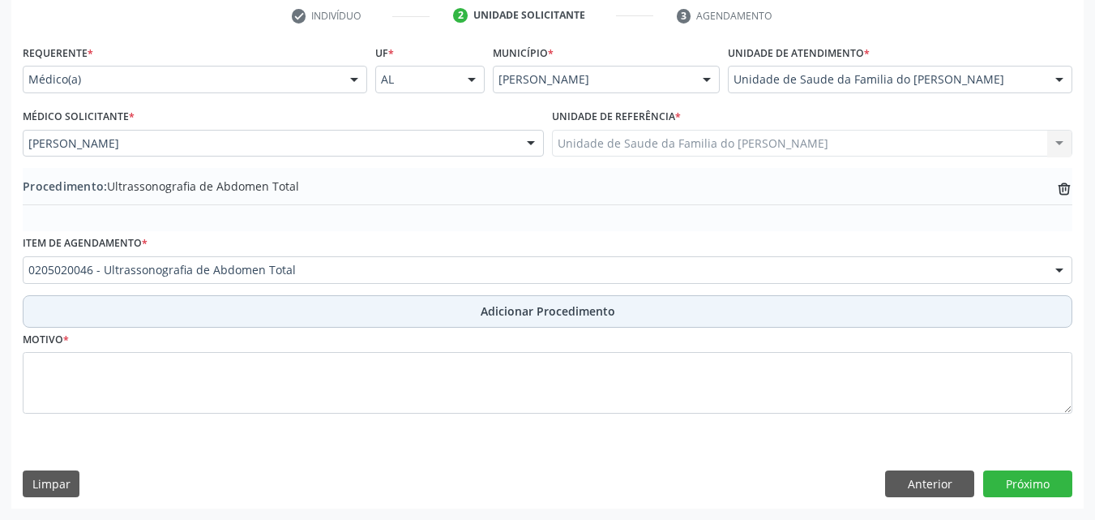
scroll to position [334, 0]
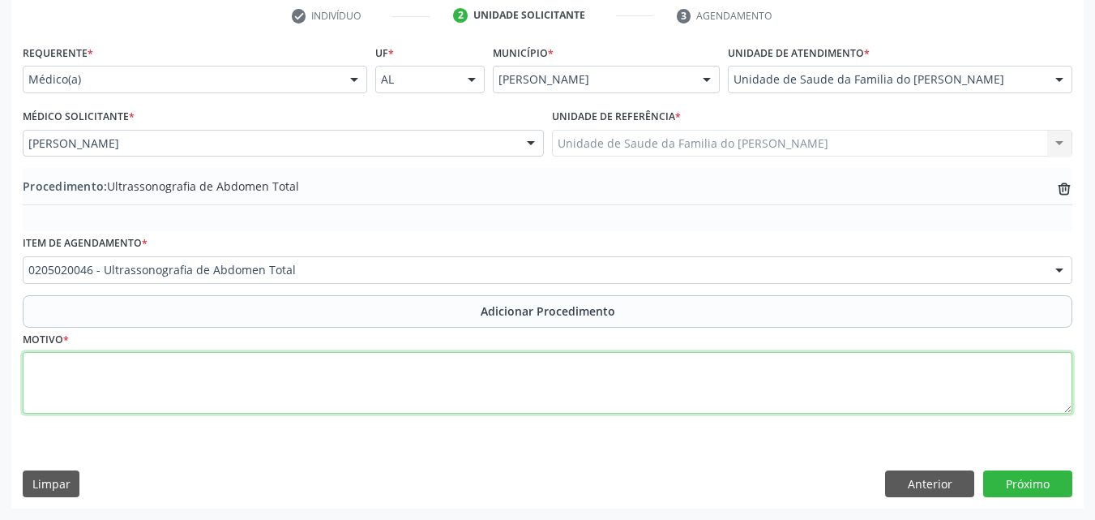
click at [338, 376] on textarea at bounding box center [548, 383] width 1050 height 62
type textarea "USG DA PAREDE [MEDICAL_DATA] [MEDICAL_DATA])"
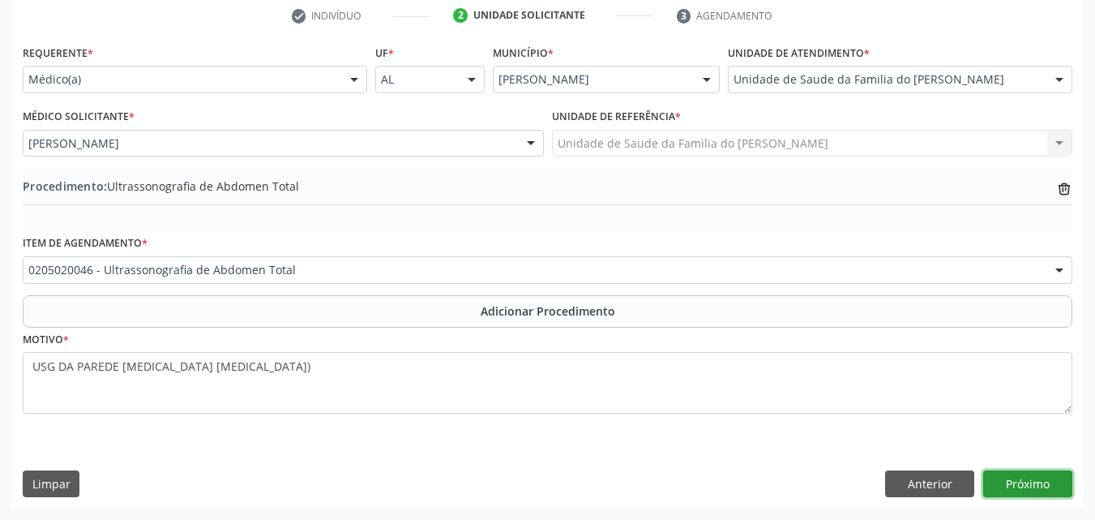
click at [1008, 482] on button "Próximo" at bounding box center [1028, 484] width 89 height 28
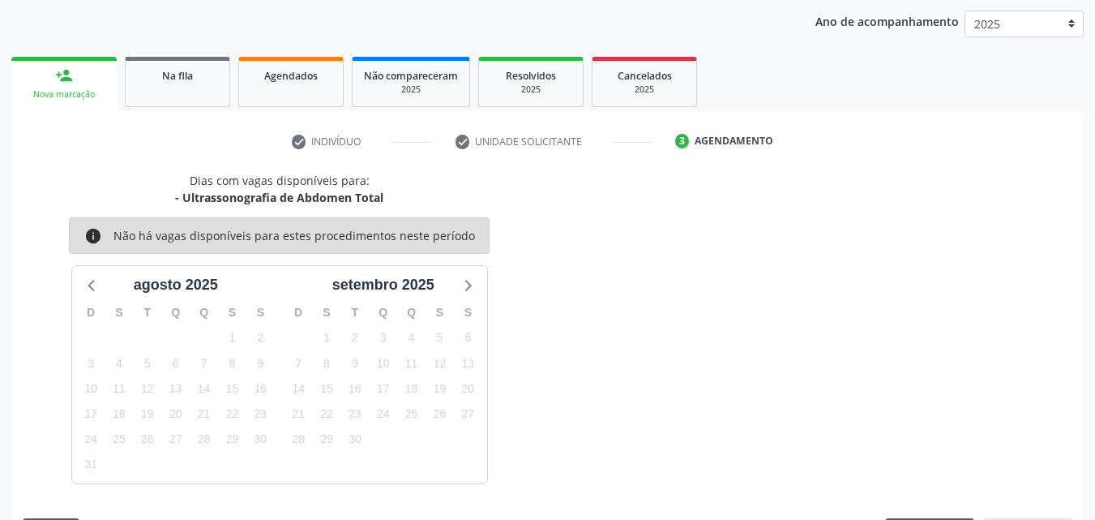
scroll to position [256, 0]
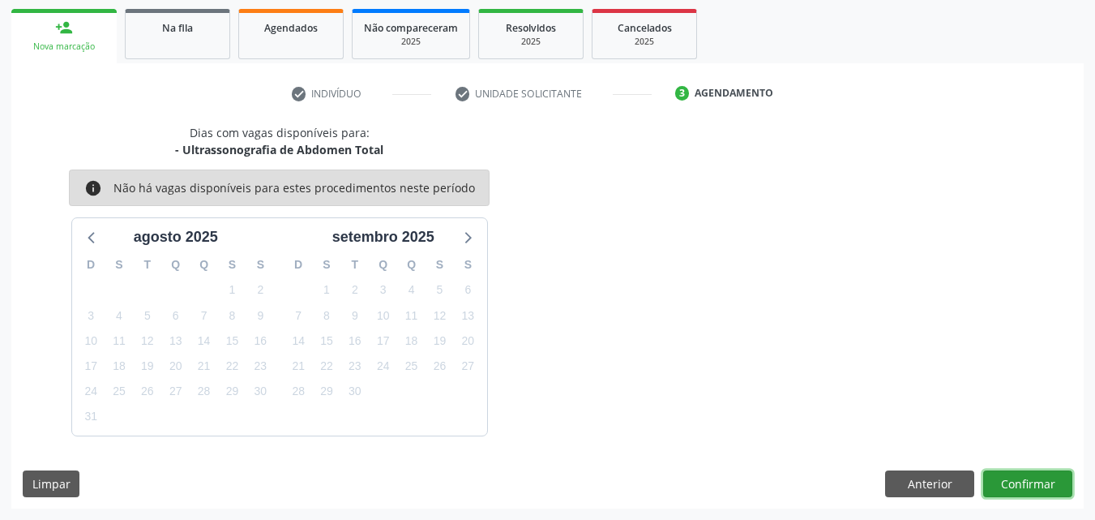
click at [1018, 486] on button "Confirmar" at bounding box center [1028, 484] width 89 height 28
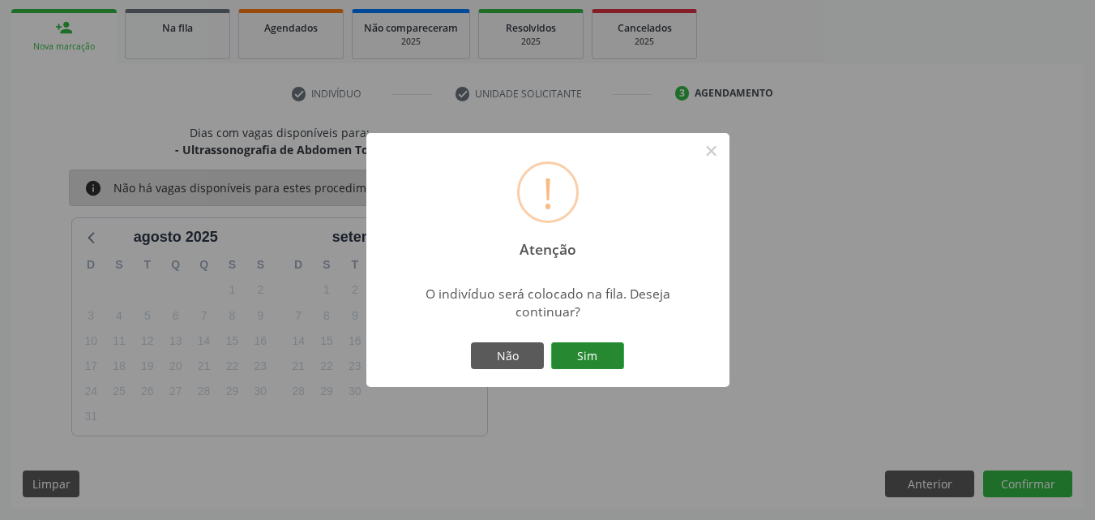
click at [609, 358] on button "Sim" at bounding box center [587, 356] width 73 height 28
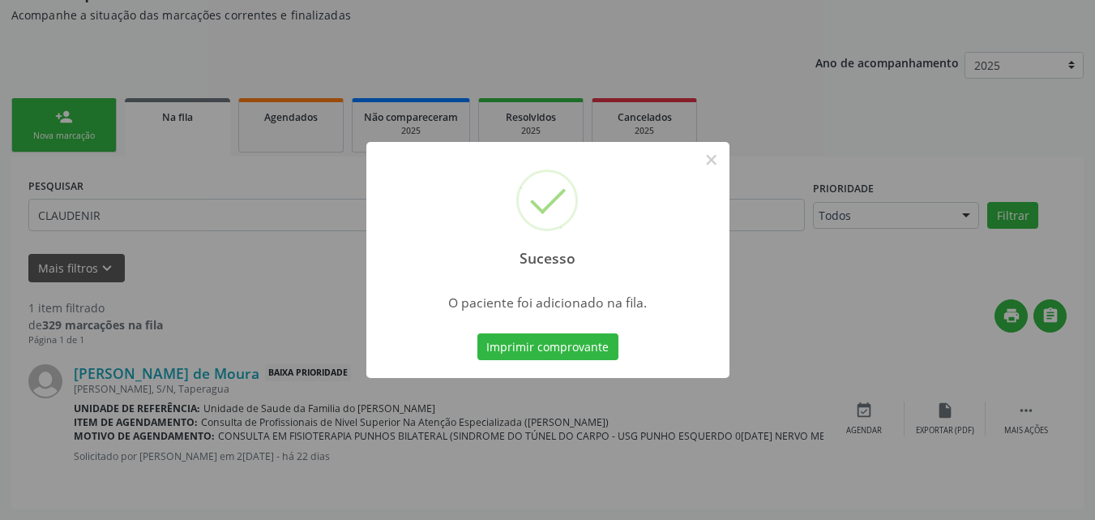
scroll to position [44, 0]
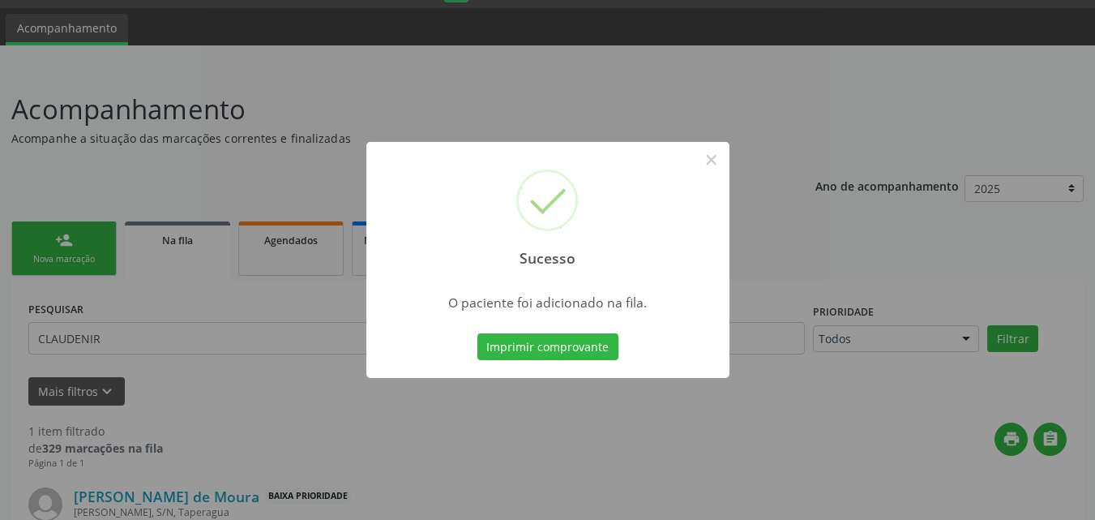
click at [609, 358] on button "Imprimir comprovante" at bounding box center [548, 347] width 141 height 28
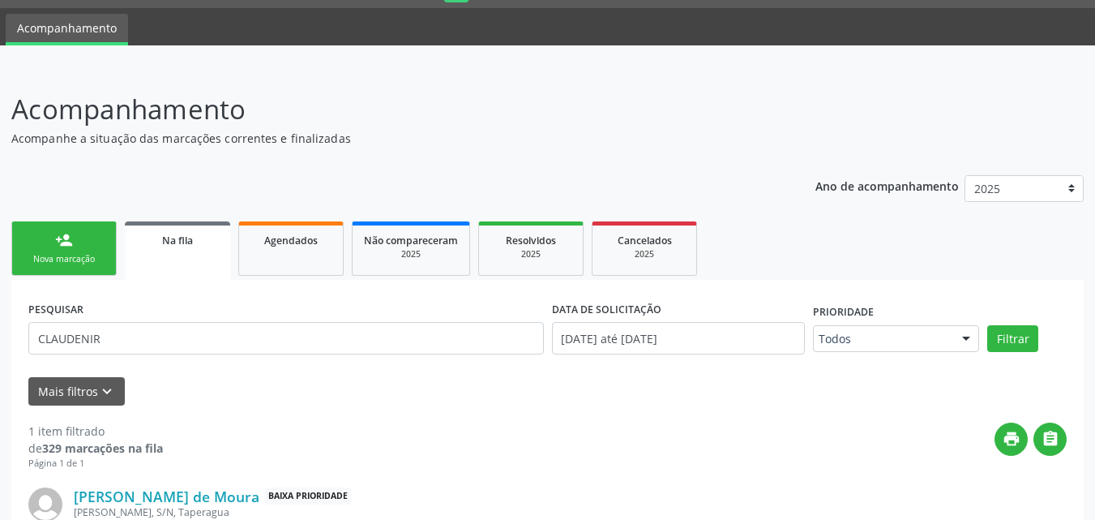
click at [39, 276] on link "person_add Nova marcação" at bounding box center [63, 248] width 105 height 54
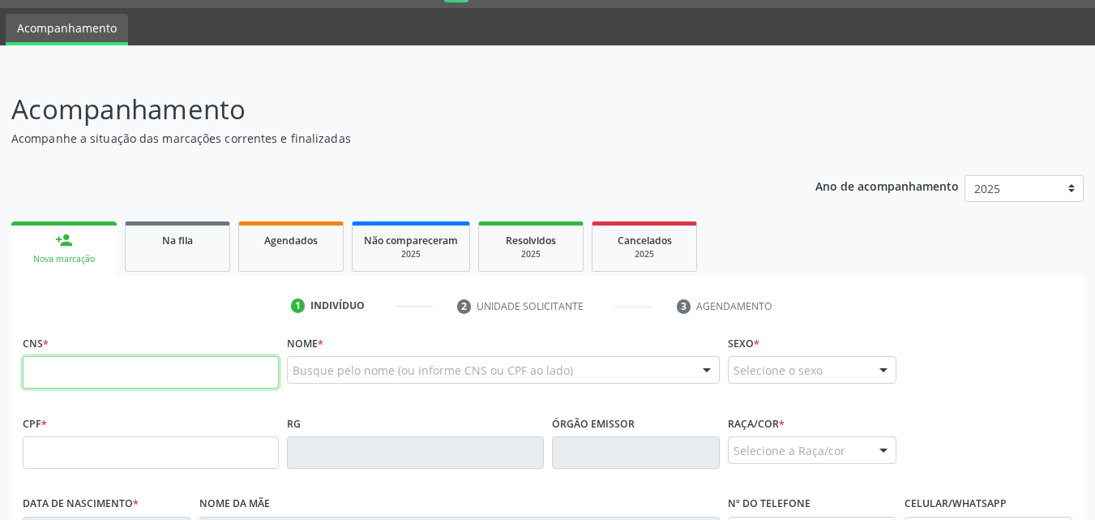
click at [122, 375] on input "text" at bounding box center [151, 372] width 256 height 32
type input "700 4074 8548 3146"
type input "339.796.004-59"
type input "0[DATE]"
type input "[PERSON_NAME]"
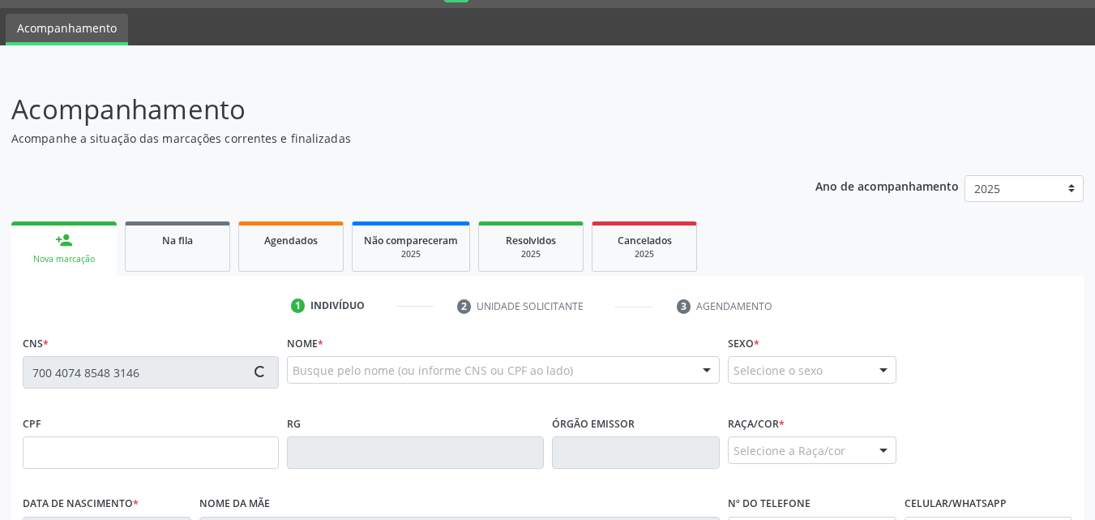
type input "[PHONE_NUMBER]"
type input "S/N"
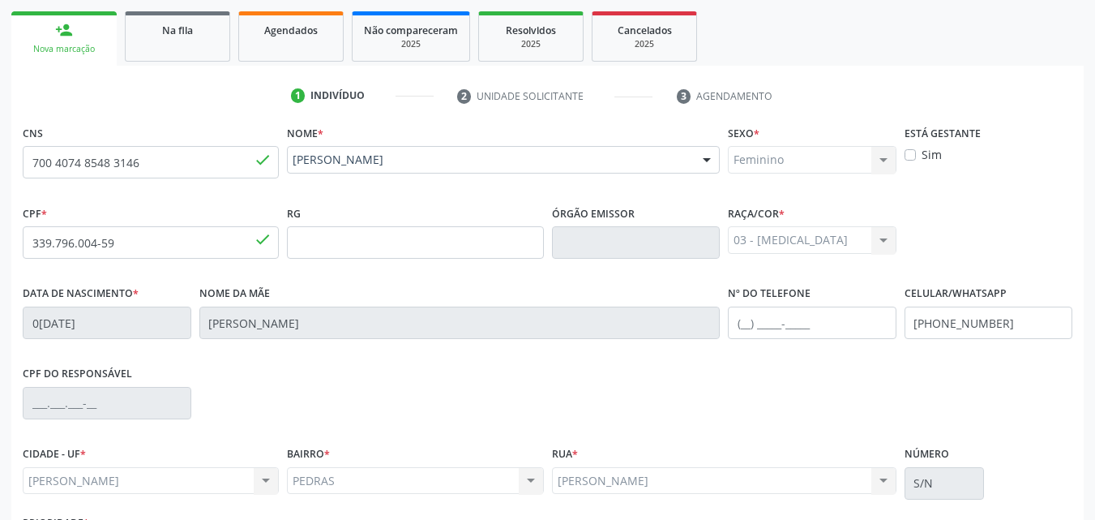
scroll to position [382, 0]
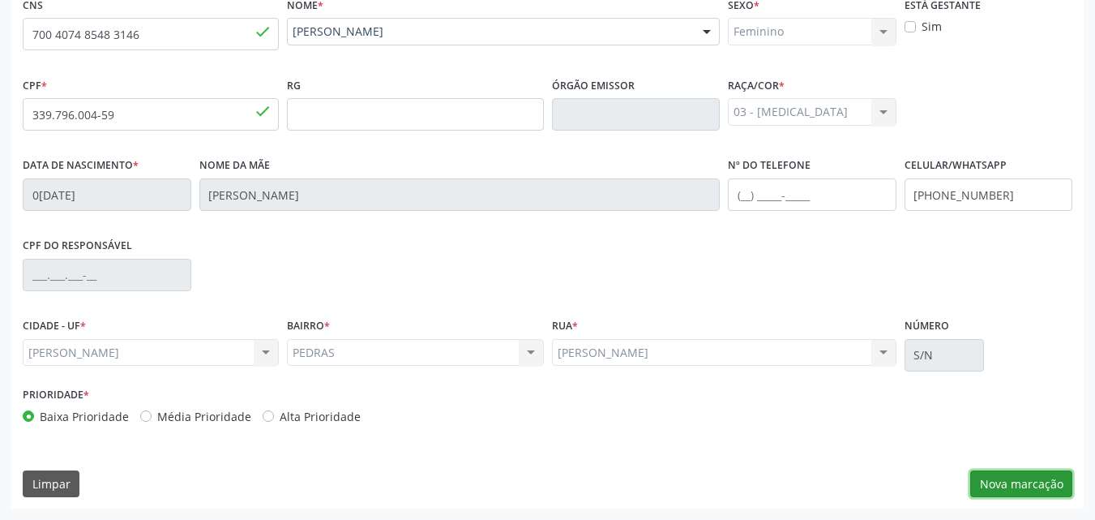
click at [1034, 481] on button "Nova marcação" at bounding box center [1022, 484] width 102 height 28
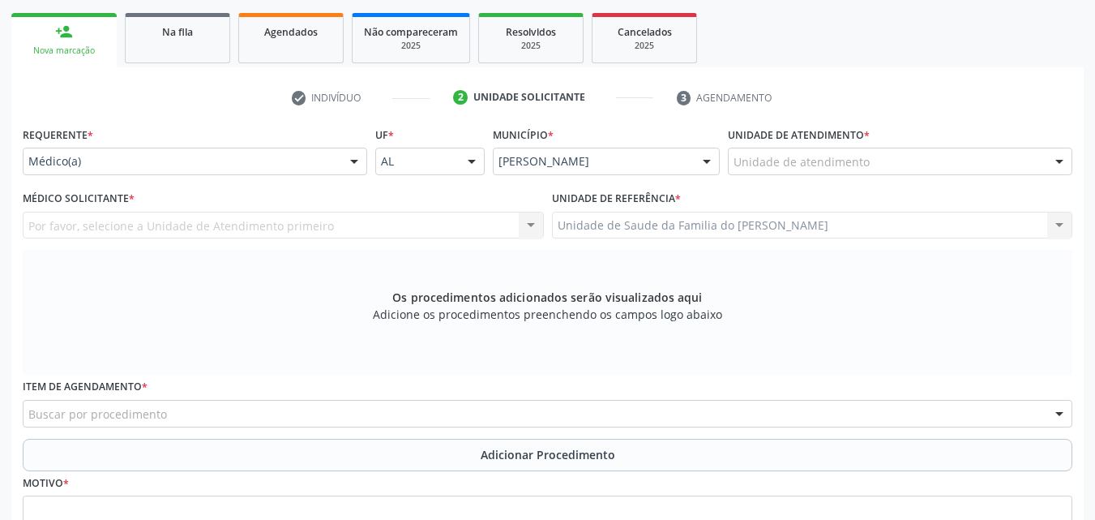
scroll to position [247, 0]
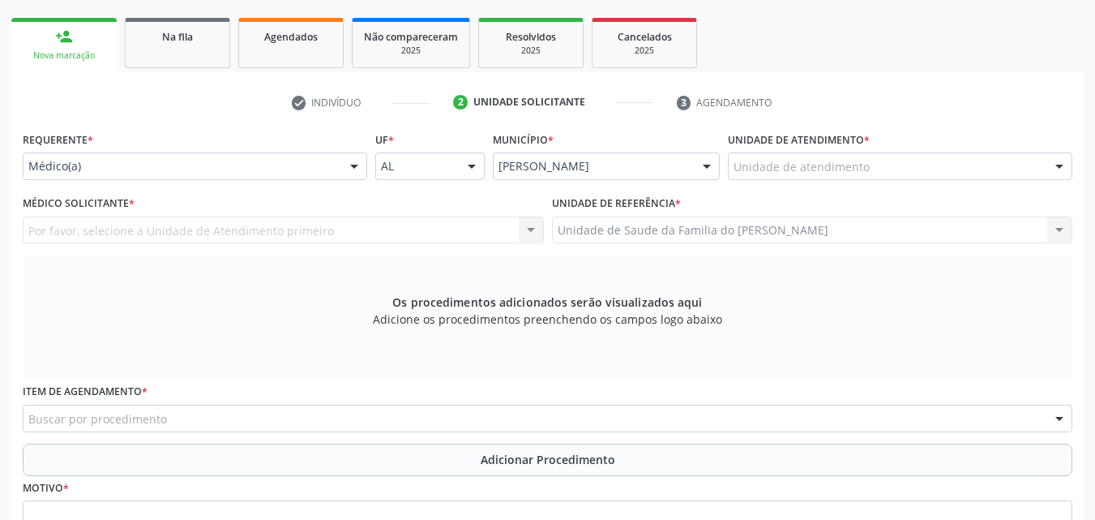
click at [855, 178] on div "Unidade de atendimento" at bounding box center [900, 166] width 345 height 28
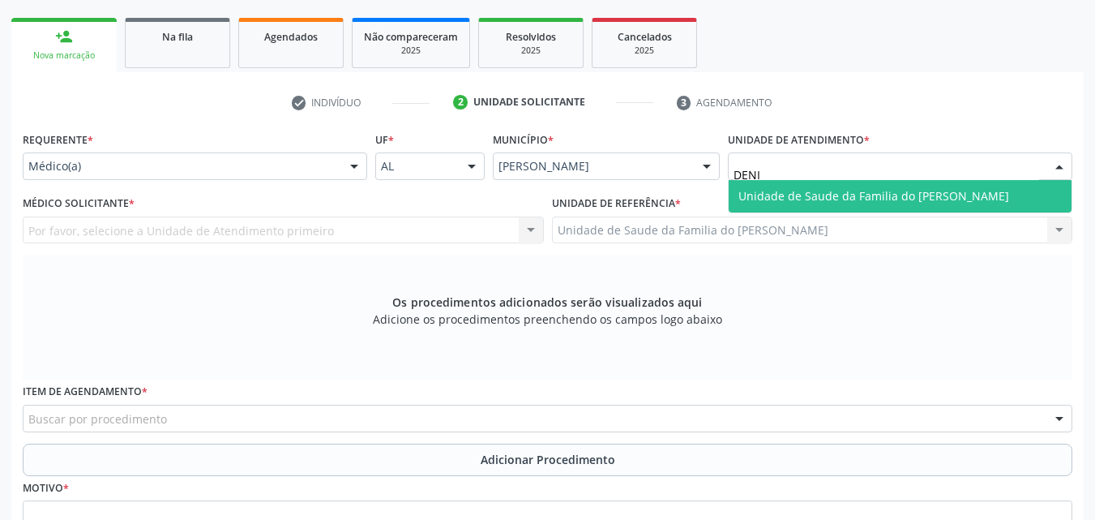
type input "[PERSON_NAME]"
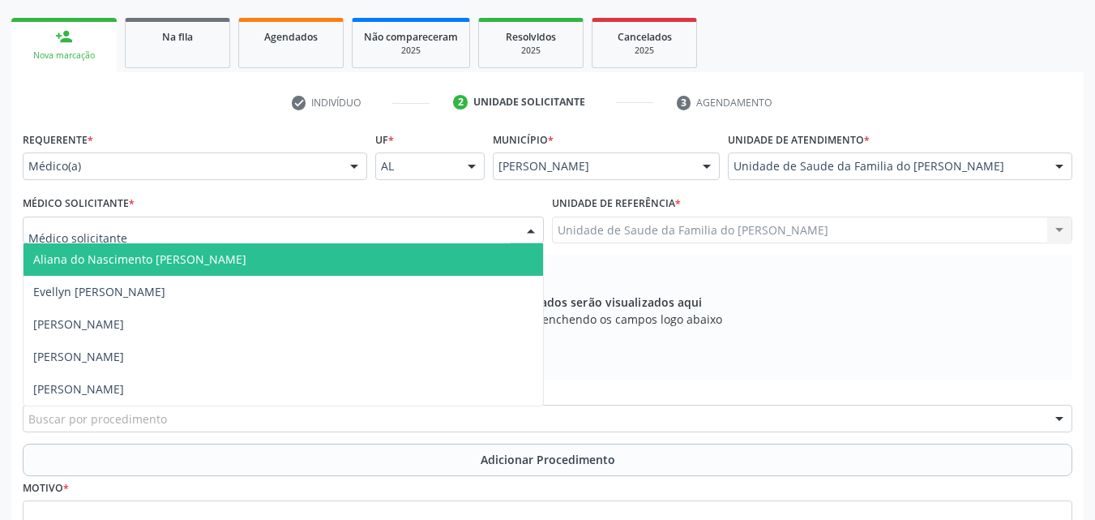
click at [483, 216] on div at bounding box center [283, 230] width 521 height 28
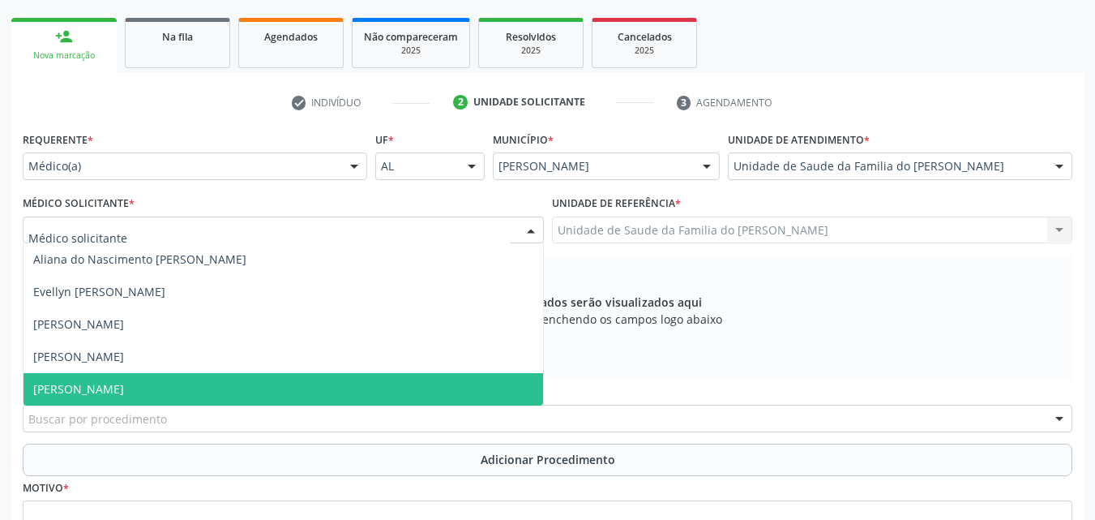
click at [425, 384] on span "[PERSON_NAME]" at bounding box center [284, 389] width 520 height 32
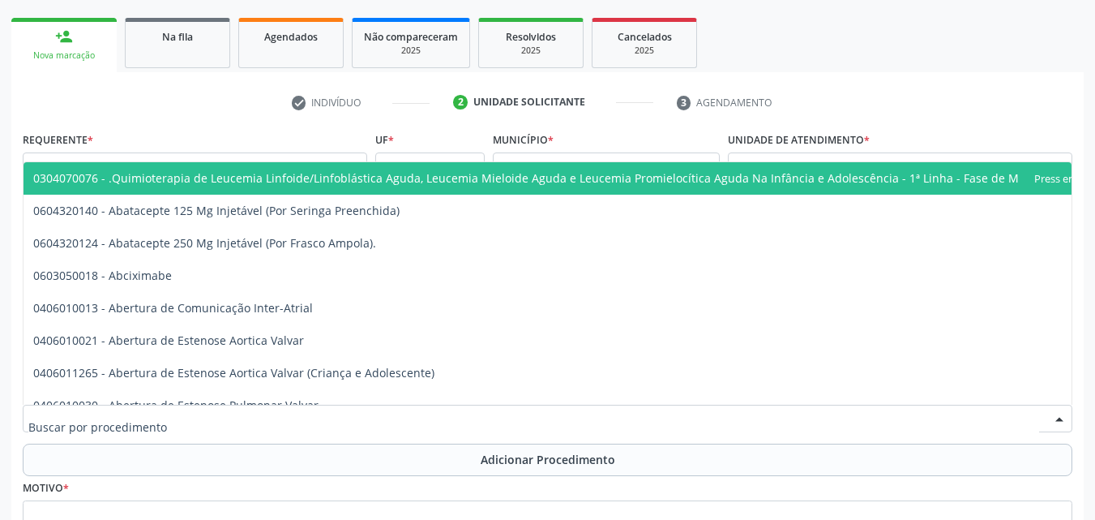
click at [353, 425] on div at bounding box center [548, 419] width 1050 height 28
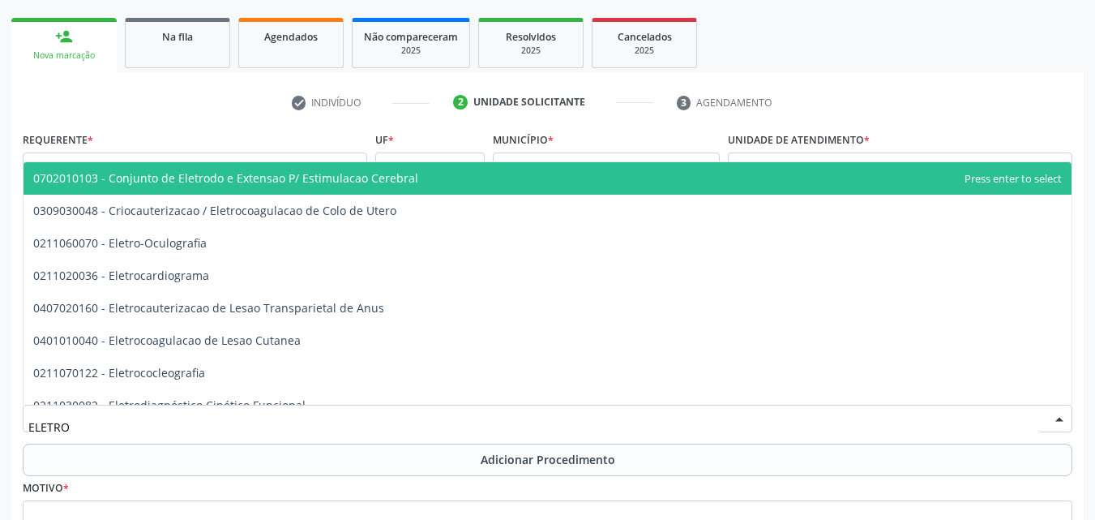
type input "ELETROC"
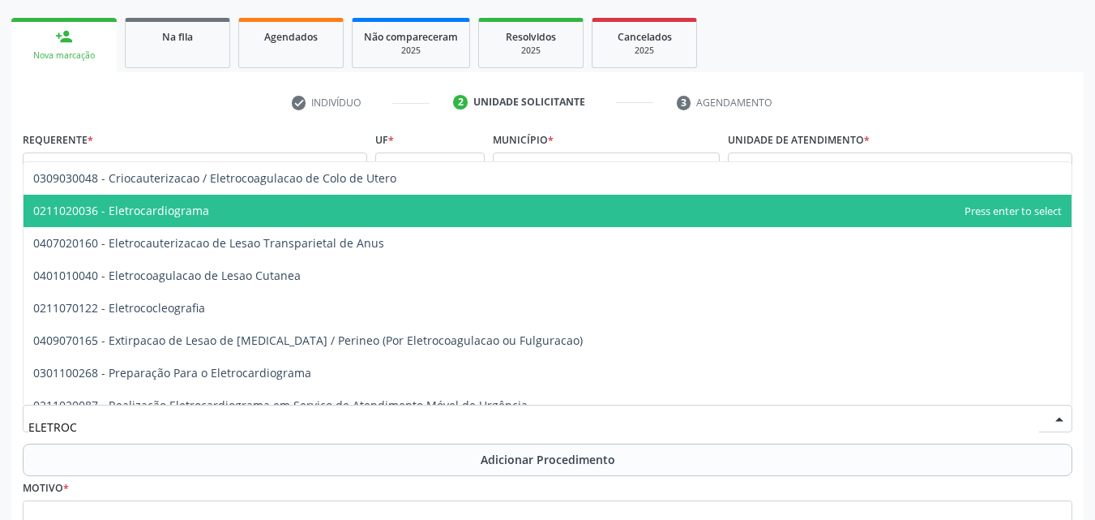
click at [289, 212] on span "0211020036 - Eletrocardiograma" at bounding box center [548, 211] width 1048 height 32
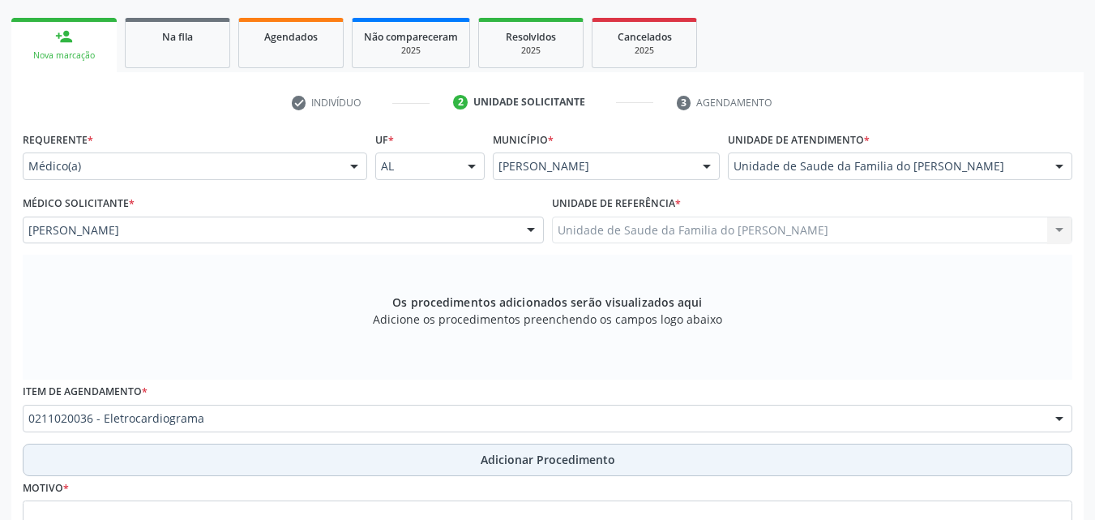
click at [300, 462] on button "Adicionar Procedimento" at bounding box center [548, 460] width 1050 height 32
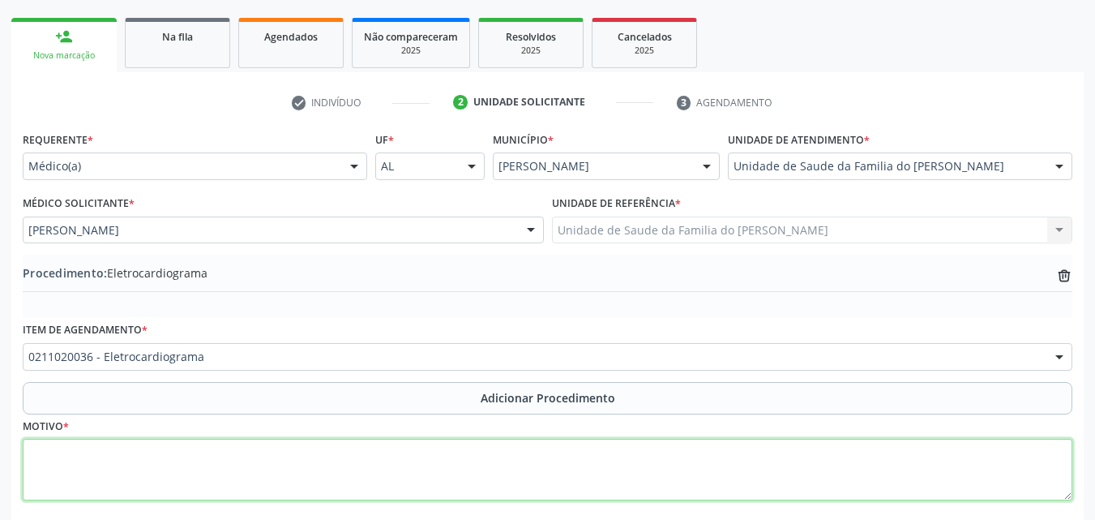
click at [308, 469] on textarea at bounding box center [548, 470] width 1050 height 62
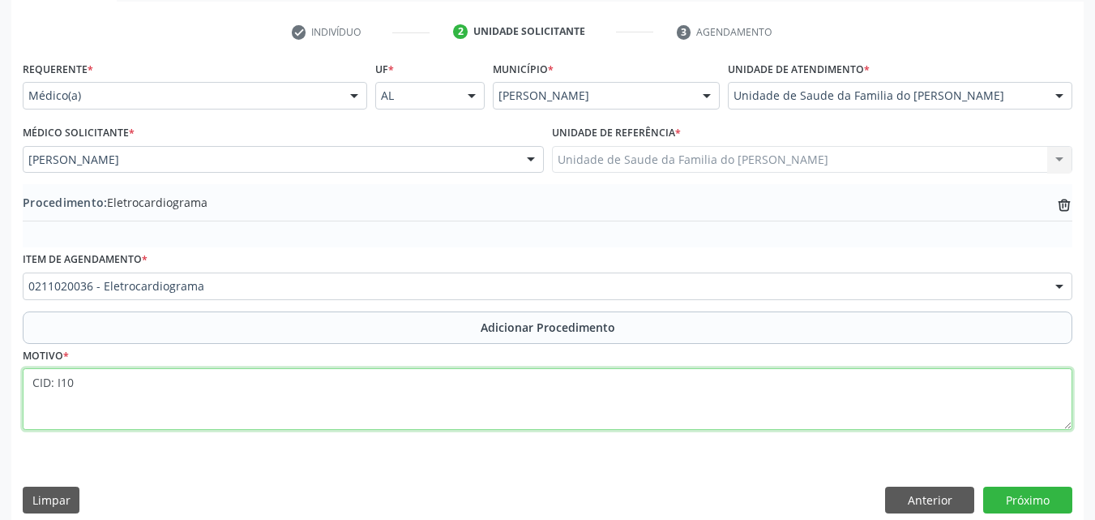
scroll to position [334, 0]
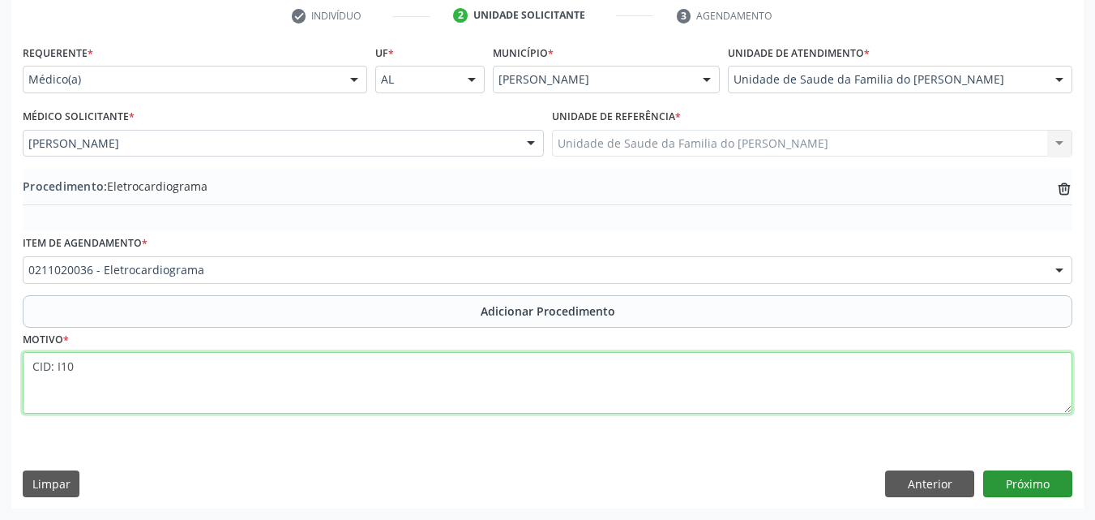
type textarea "CID: I10"
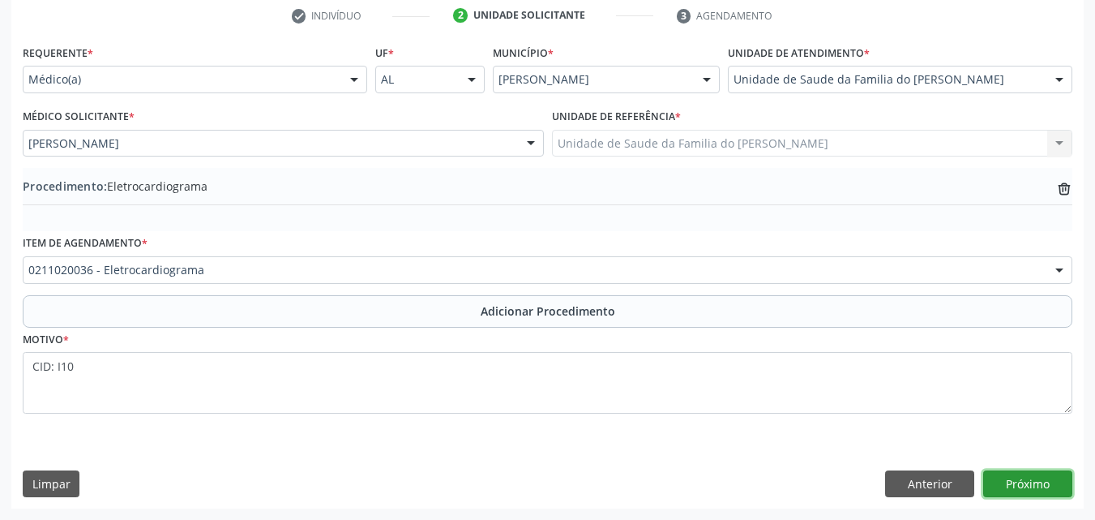
click at [1026, 480] on button "Próximo" at bounding box center [1028, 484] width 89 height 28
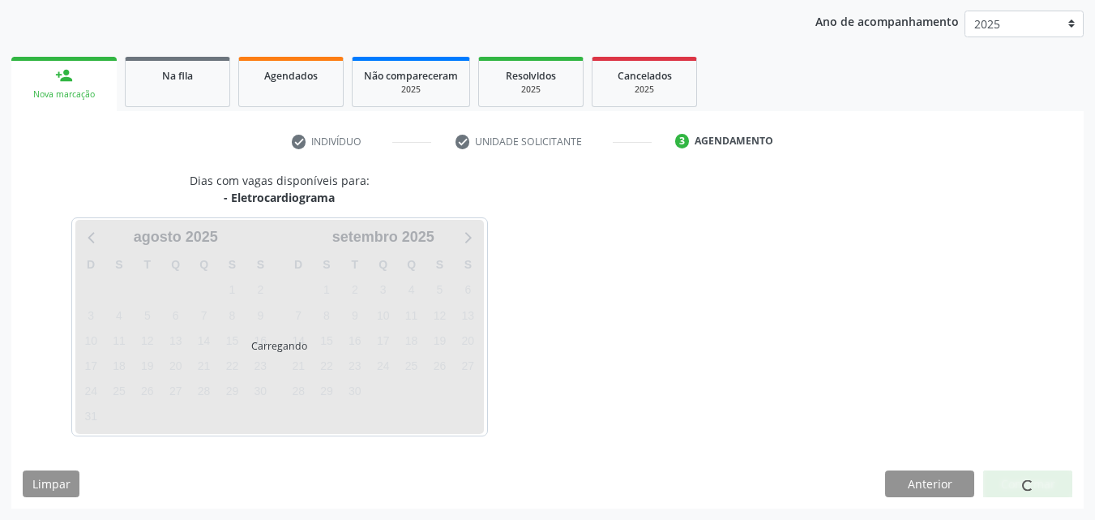
scroll to position [256, 0]
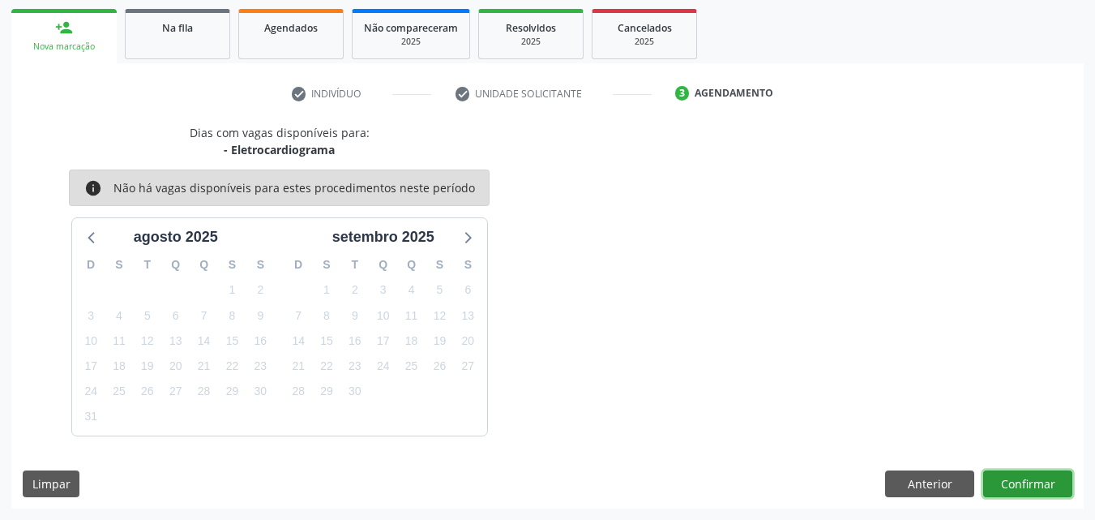
click at [1022, 478] on button "Confirmar" at bounding box center [1028, 484] width 89 height 28
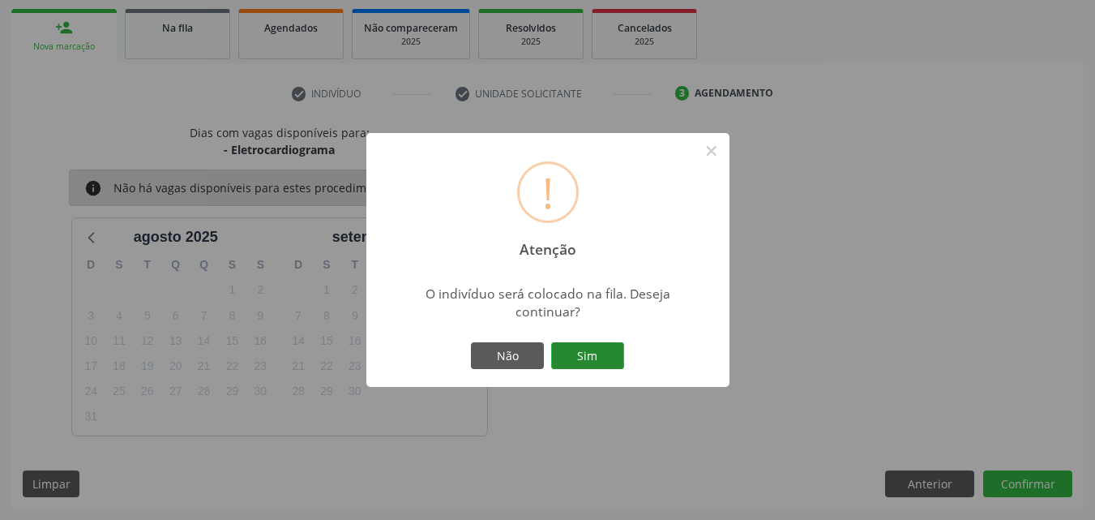
click at [572, 349] on button "Sim" at bounding box center [587, 356] width 73 height 28
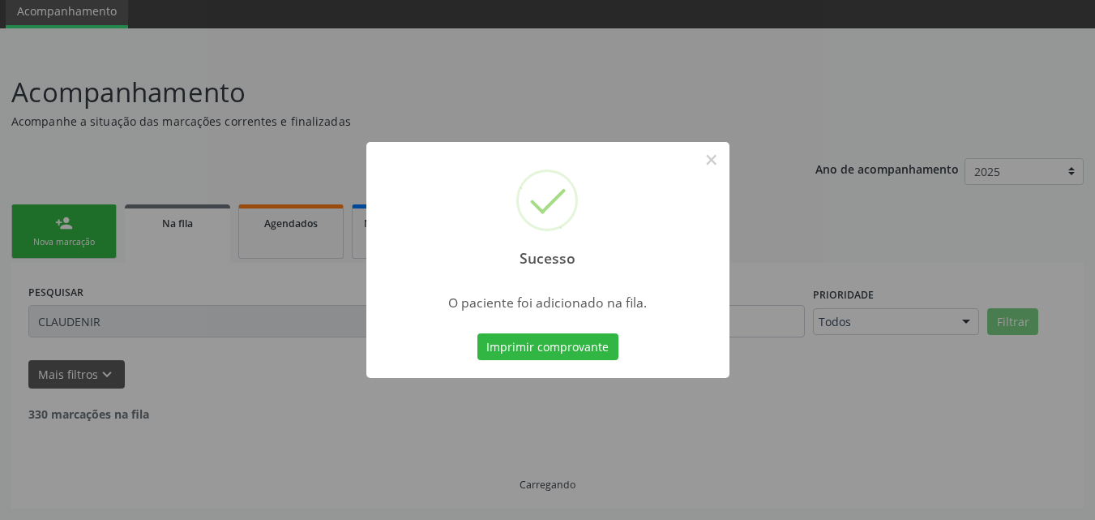
scroll to position [44, 0]
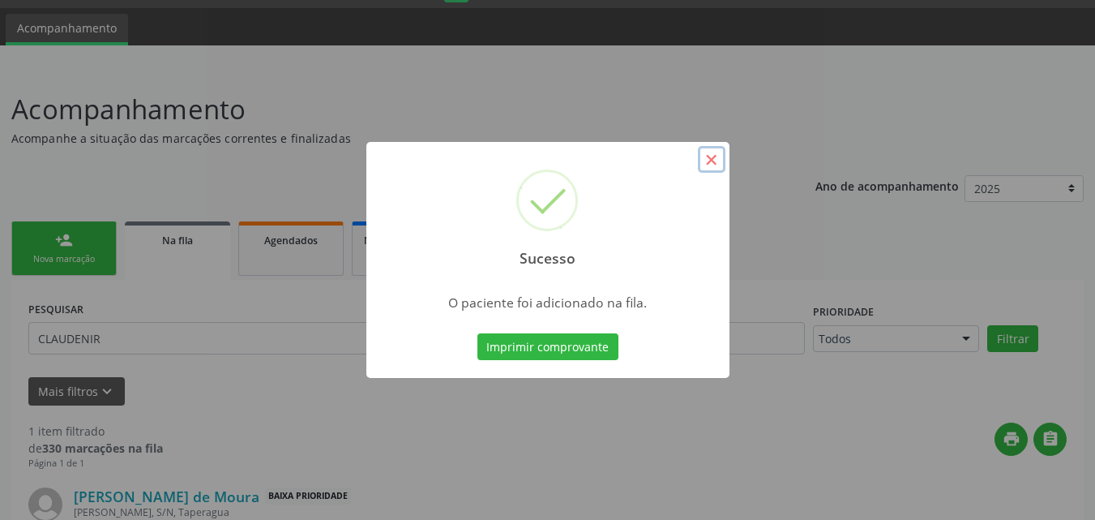
click at [711, 158] on button "×" at bounding box center [712, 160] width 28 height 28
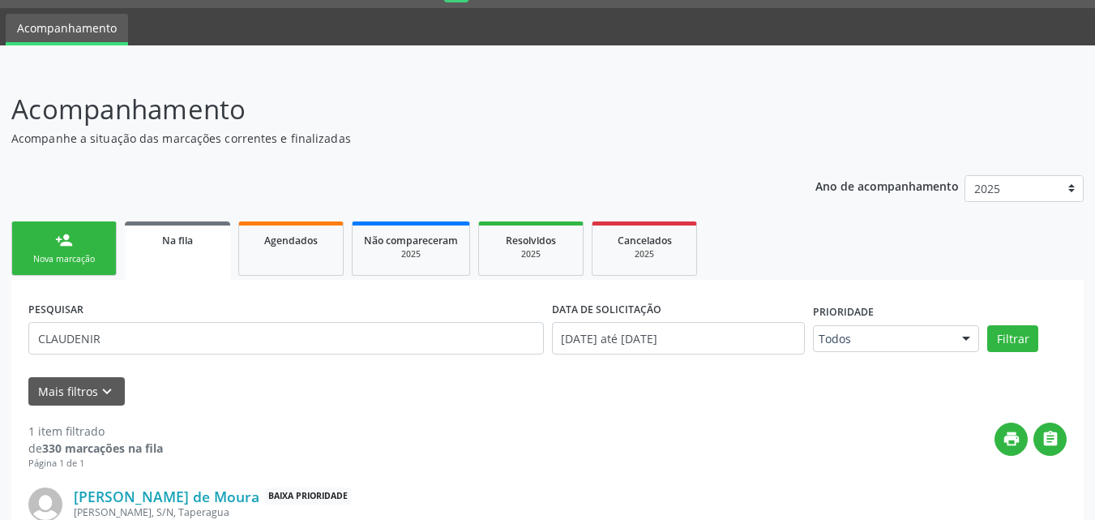
click at [88, 260] on div "Nova marcação" at bounding box center [64, 259] width 81 height 12
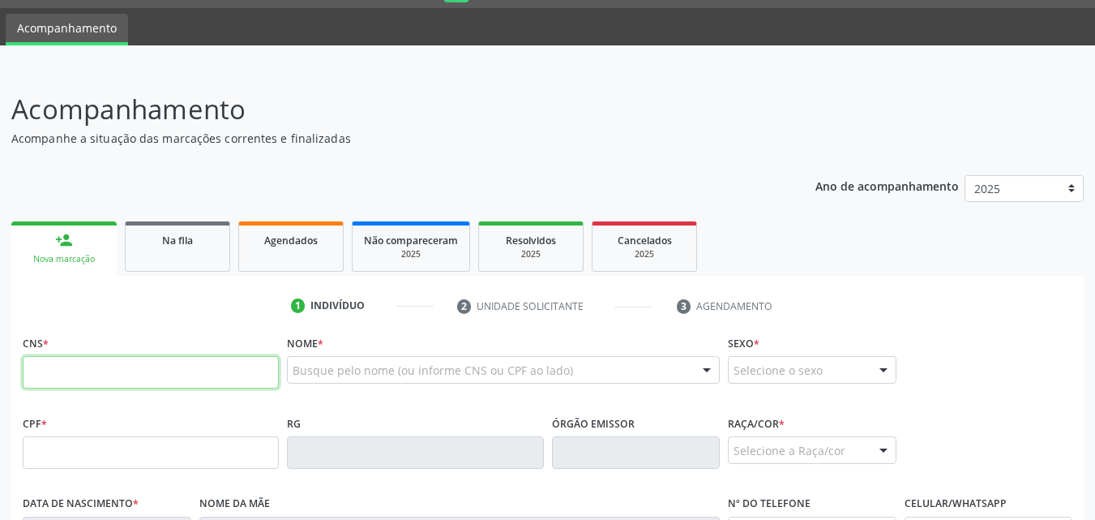
click at [105, 384] on input "text" at bounding box center [151, 372] width 256 height 32
type input "700 4074 8548 3146"
type input "339.796.004-59"
type input "0[DATE]"
type input "[PERSON_NAME]"
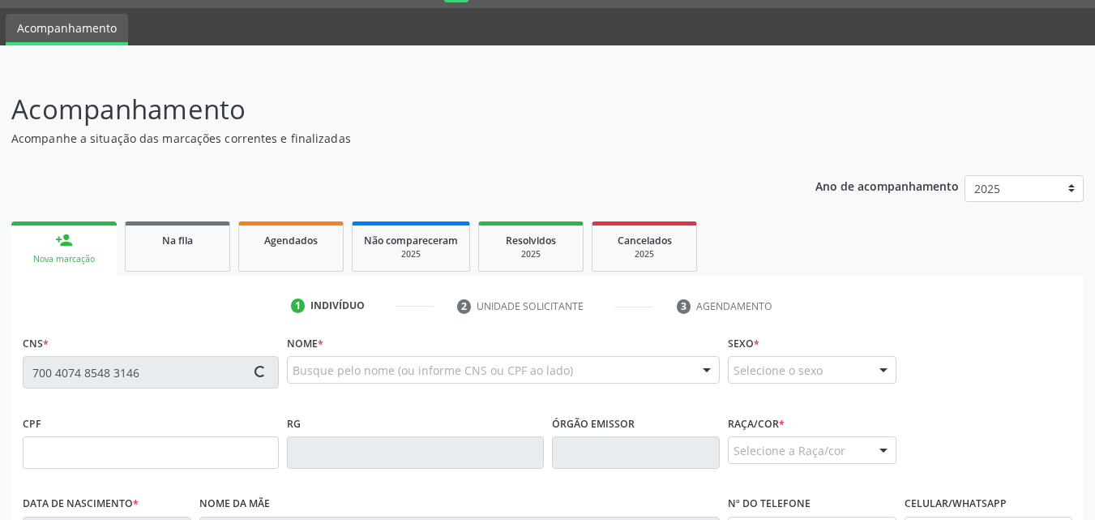
type input "[PHONE_NUMBER]"
type input "S/N"
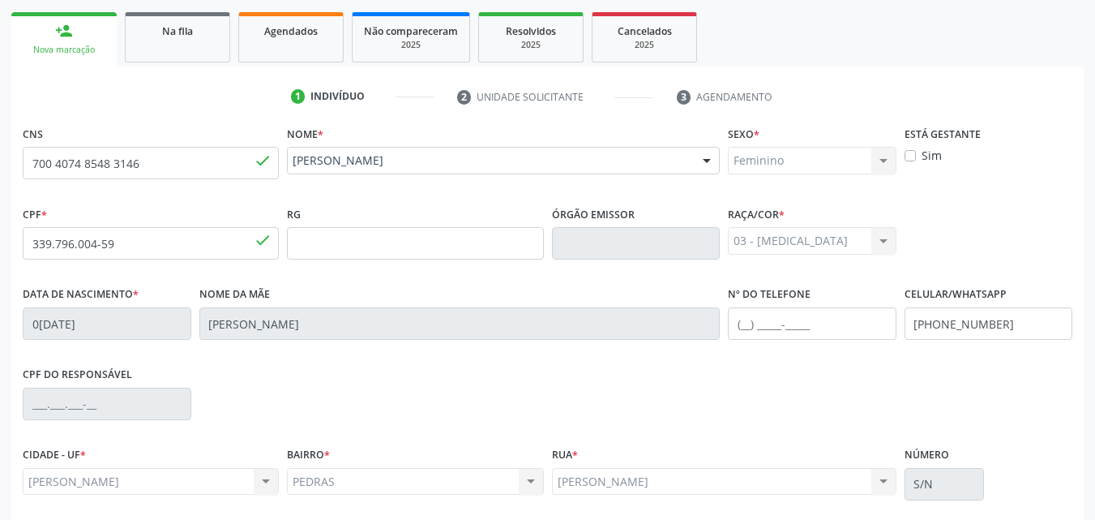
scroll to position [382, 0]
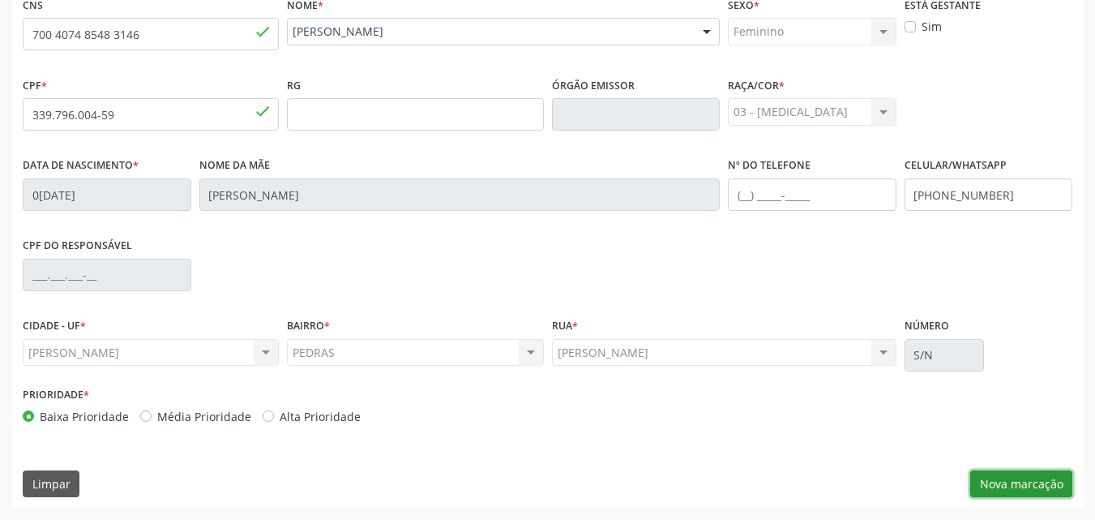
click at [1005, 488] on button "Nova marcação" at bounding box center [1022, 484] width 102 height 28
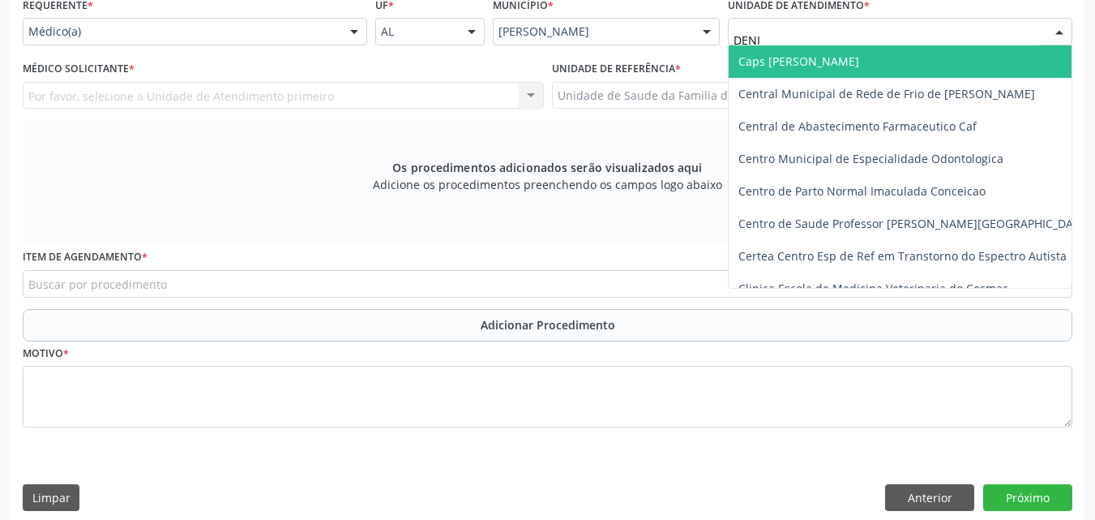
type input "[PERSON_NAME]"
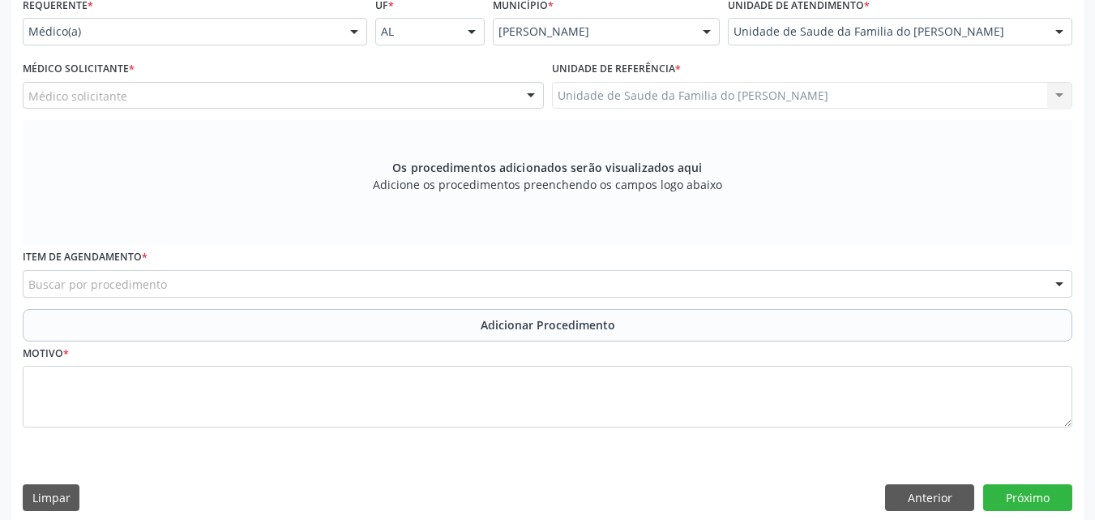
click at [375, 280] on div "Buscar por procedimento" at bounding box center [548, 284] width 1050 height 28
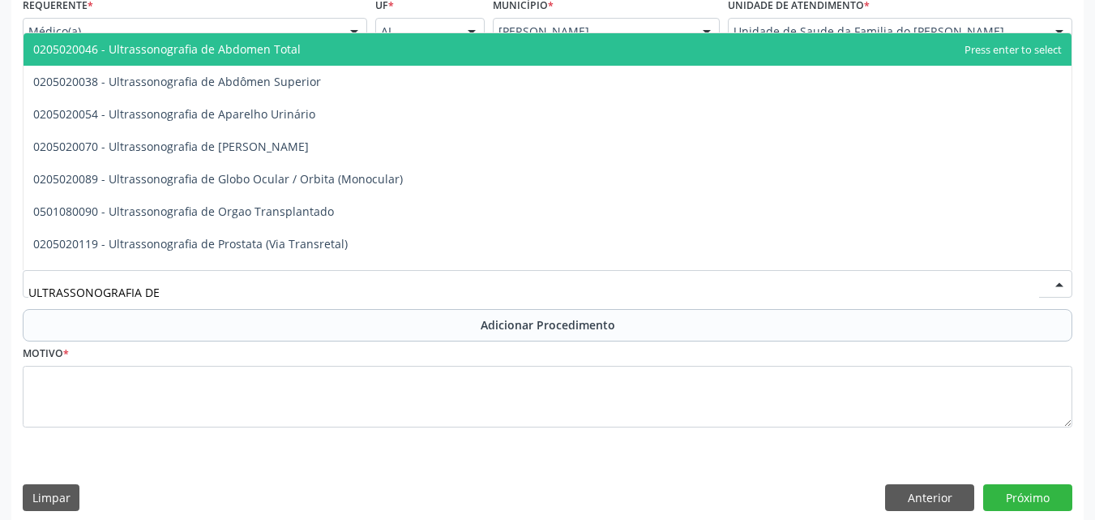
type input "ULTRASSONOGRAFIA DE B"
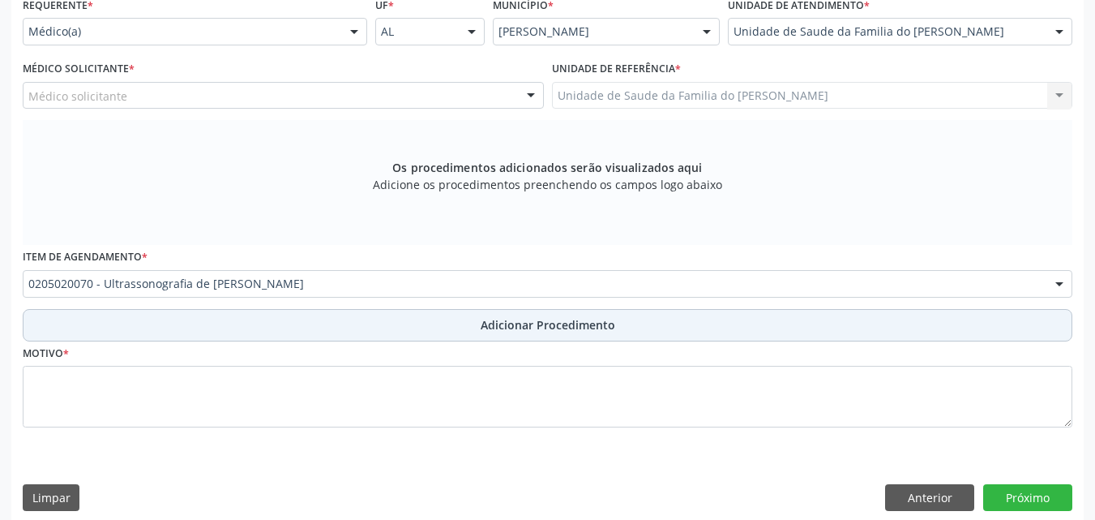
click at [374, 328] on button "Adicionar Procedimento" at bounding box center [548, 325] width 1050 height 32
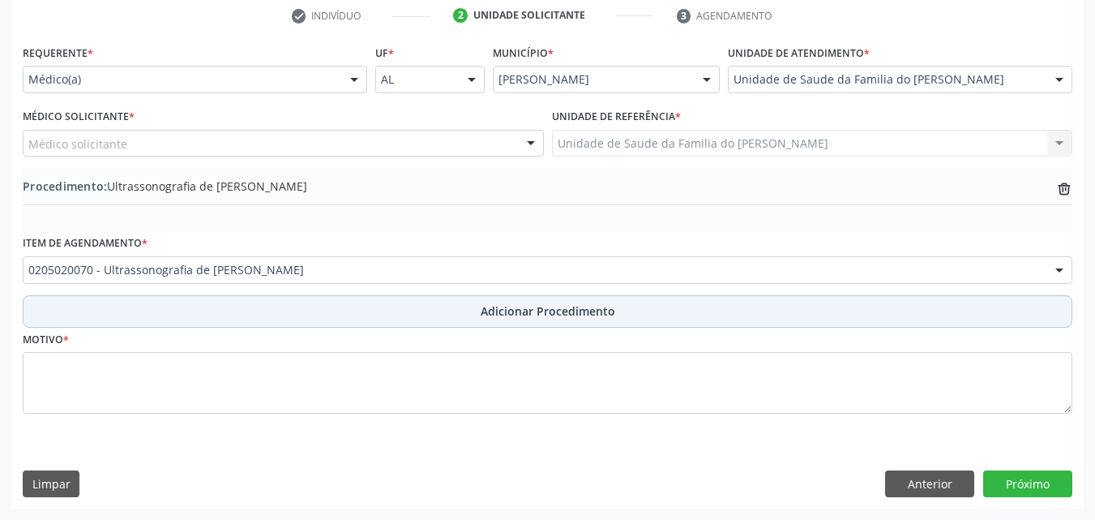
scroll to position [334, 0]
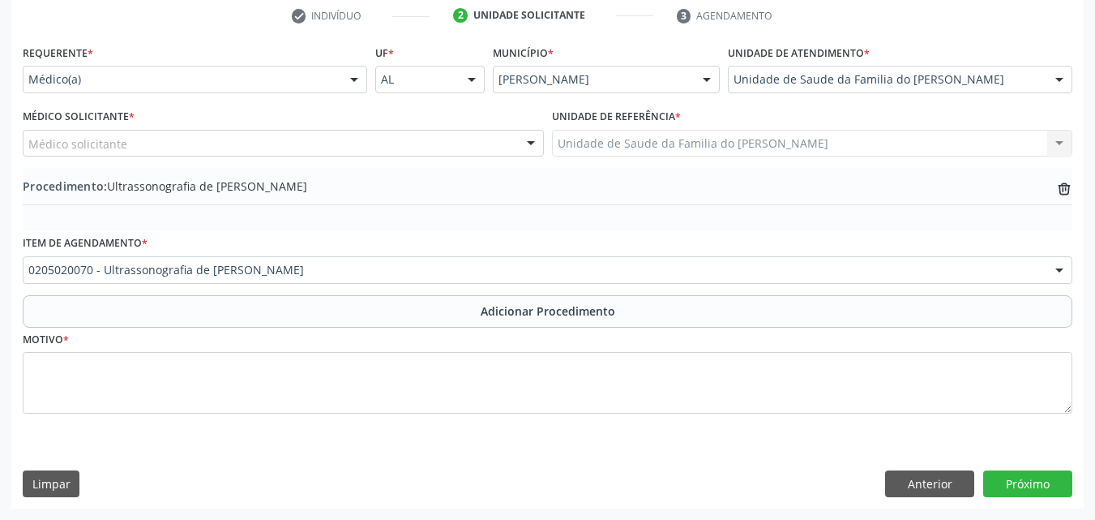
click at [372, 349] on div "Motivo *" at bounding box center [548, 371] width 1050 height 86
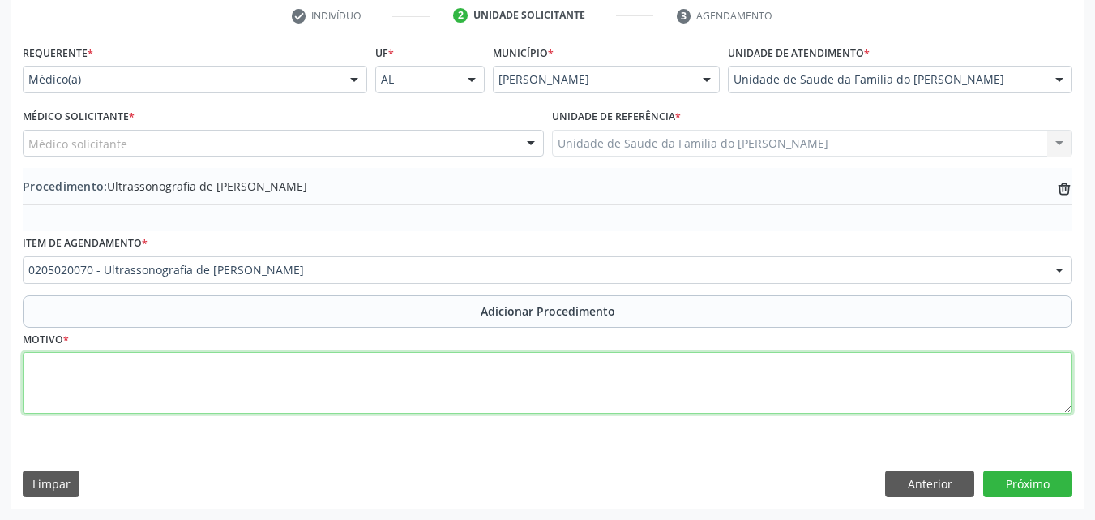
click at [374, 372] on textarea at bounding box center [548, 383] width 1050 height 62
type textarea "DOR TESTICULAR"
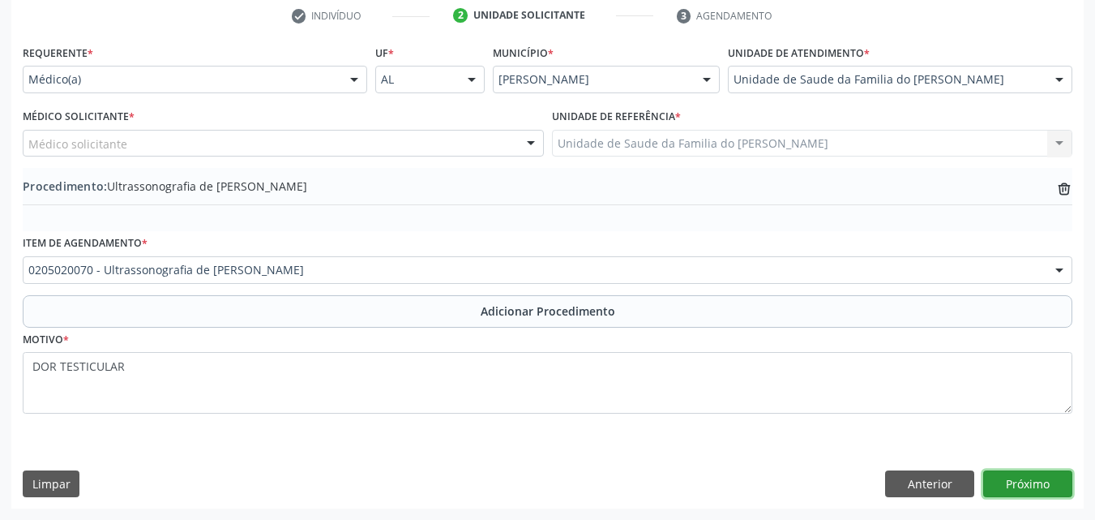
click at [1026, 479] on button "Próximo" at bounding box center [1028, 484] width 89 height 28
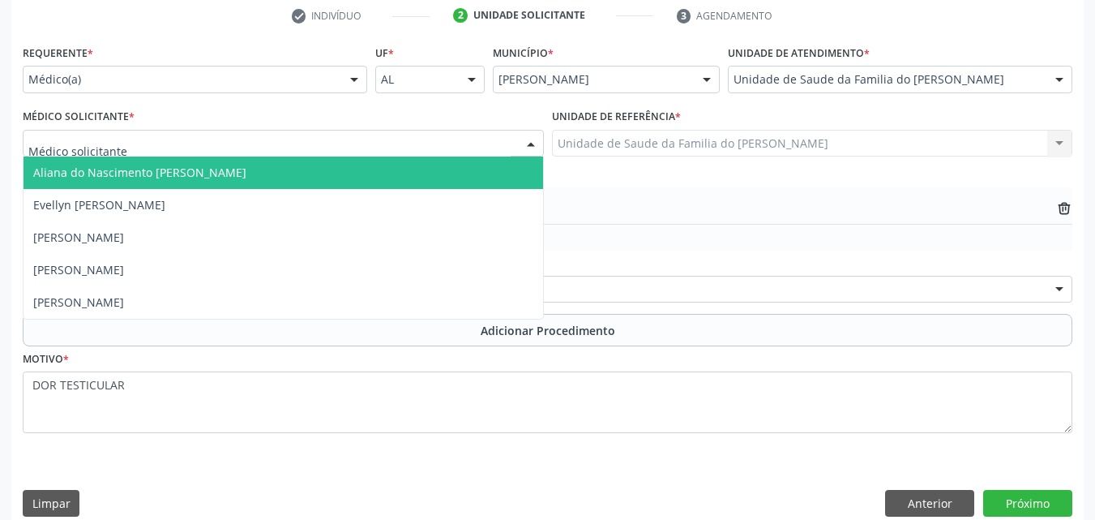
click at [421, 144] on div at bounding box center [283, 144] width 521 height 28
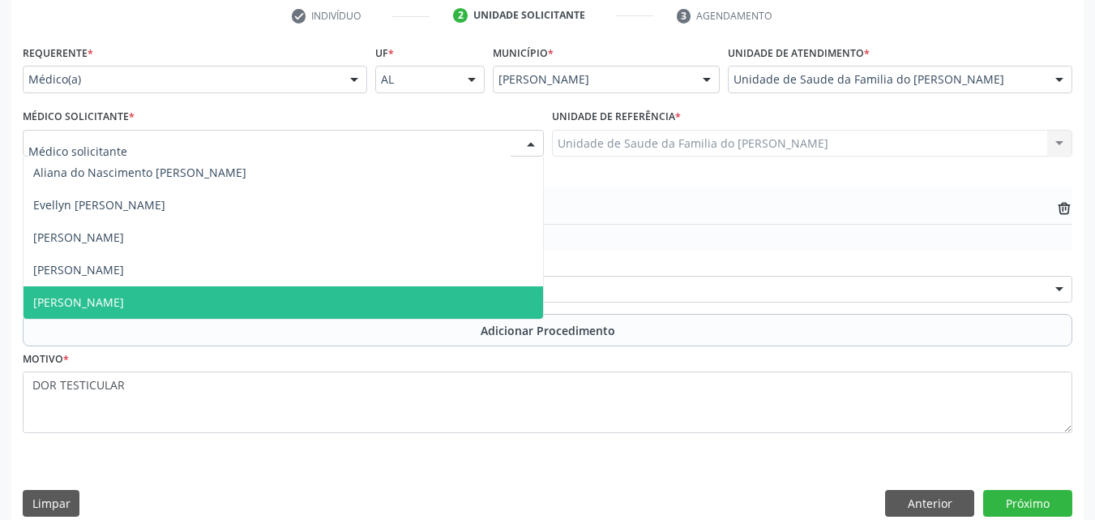
click at [349, 294] on span "[PERSON_NAME]" at bounding box center [284, 302] width 520 height 32
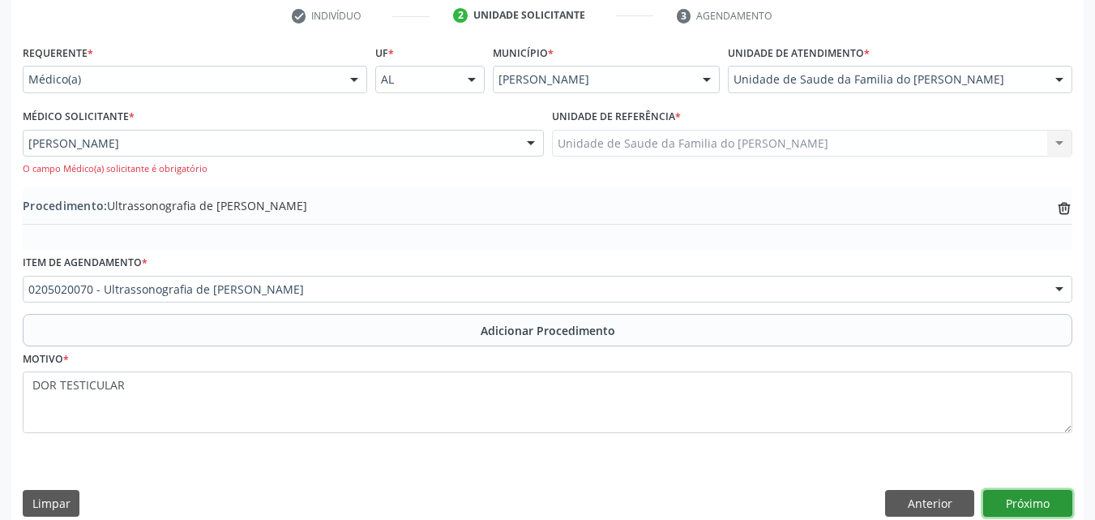
click at [1015, 497] on button "Próximo" at bounding box center [1028, 504] width 89 height 28
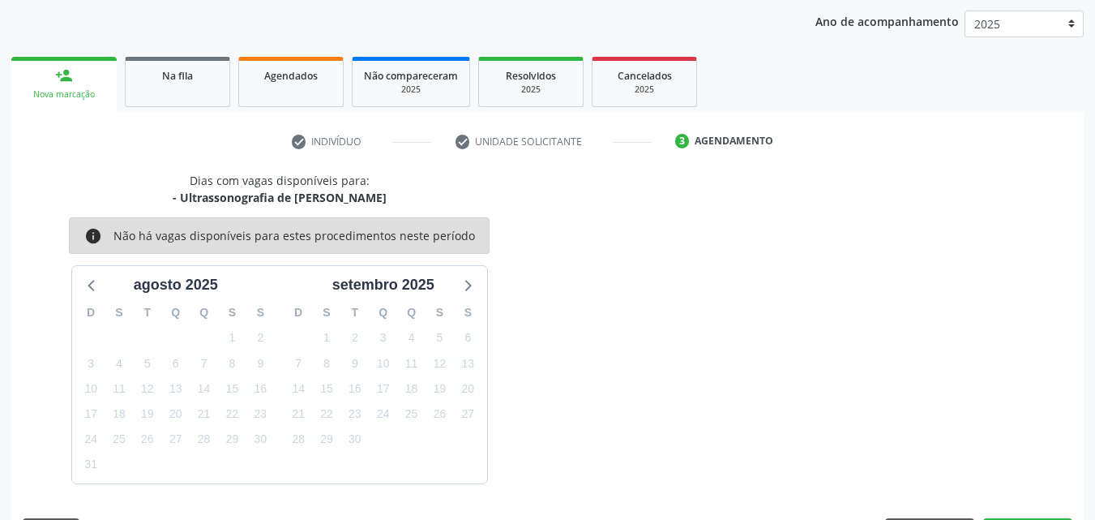
scroll to position [256, 0]
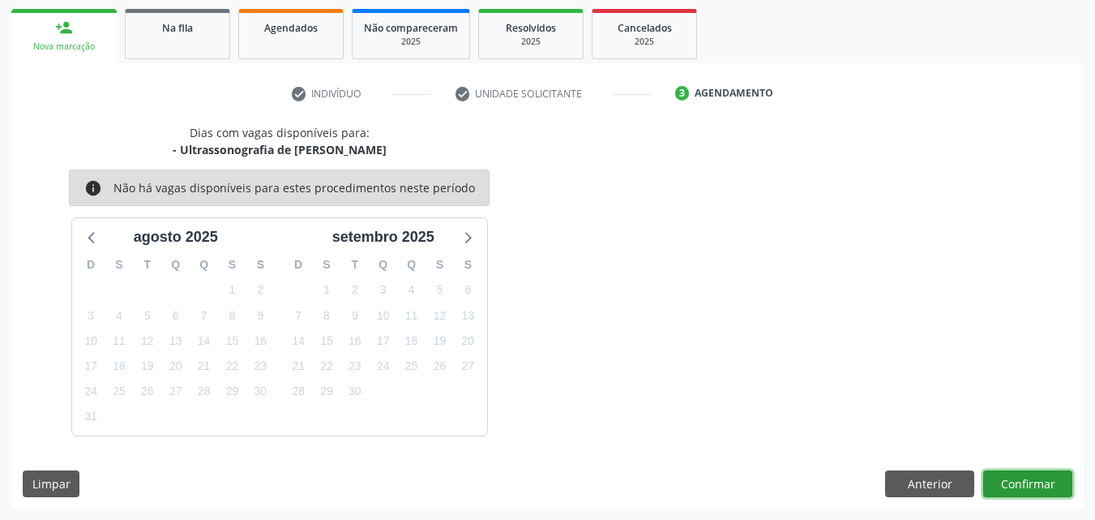
click at [1001, 471] on button "Confirmar" at bounding box center [1028, 484] width 89 height 28
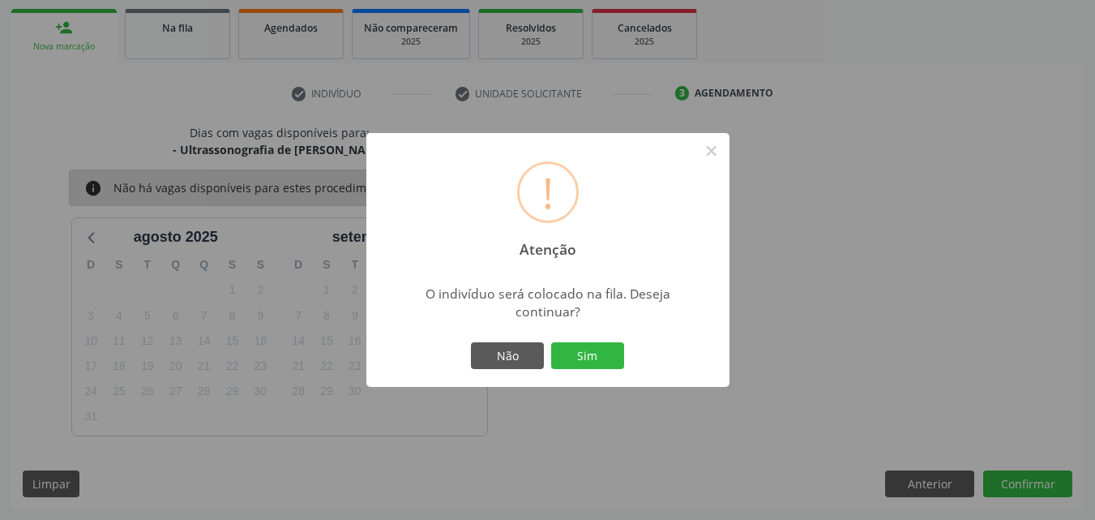
click at [1001, 471] on div "! Atenção × O indivíduo será colocado na fila. Deseja continuar? Não Sim" at bounding box center [547, 260] width 1095 height 520
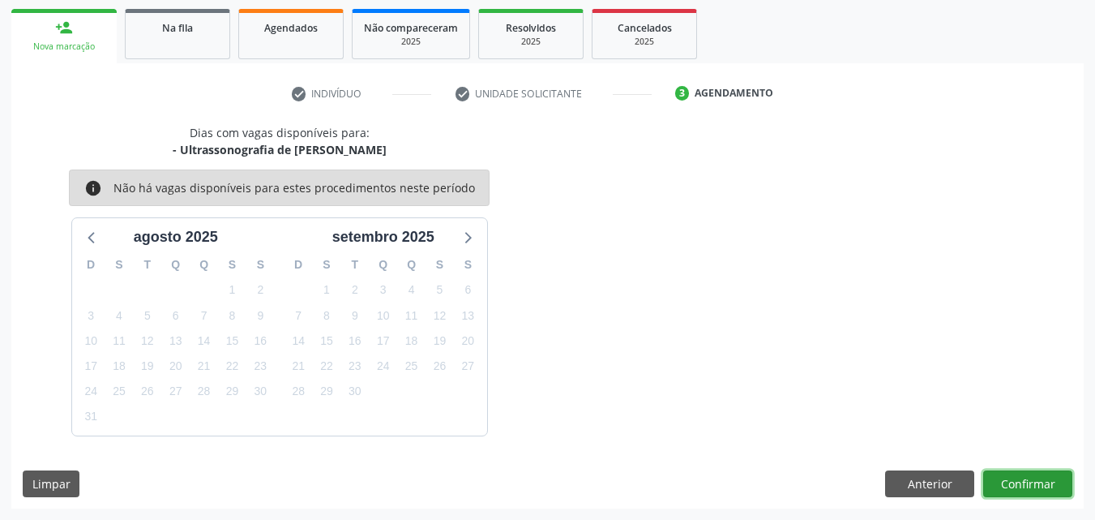
click at [1001, 471] on button "Confirmar" at bounding box center [1028, 484] width 89 height 28
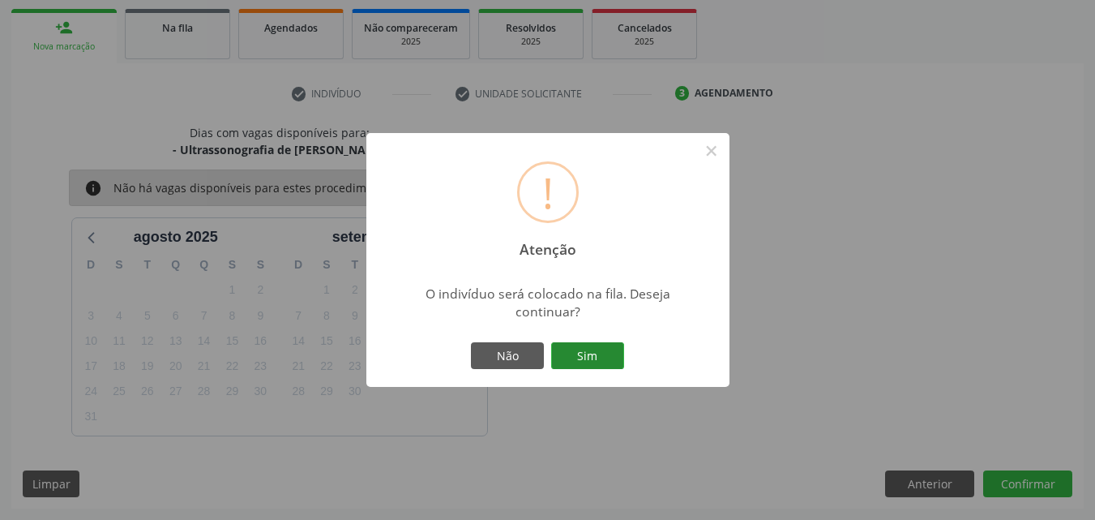
click at [607, 358] on button "Sim" at bounding box center [587, 356] width 73 height 28
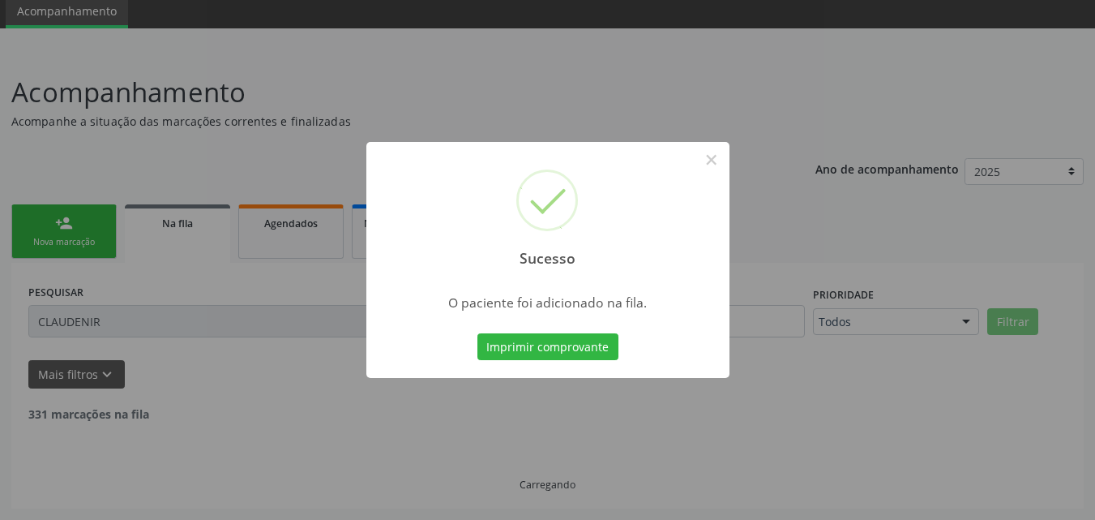
scroll to position [44, 0]
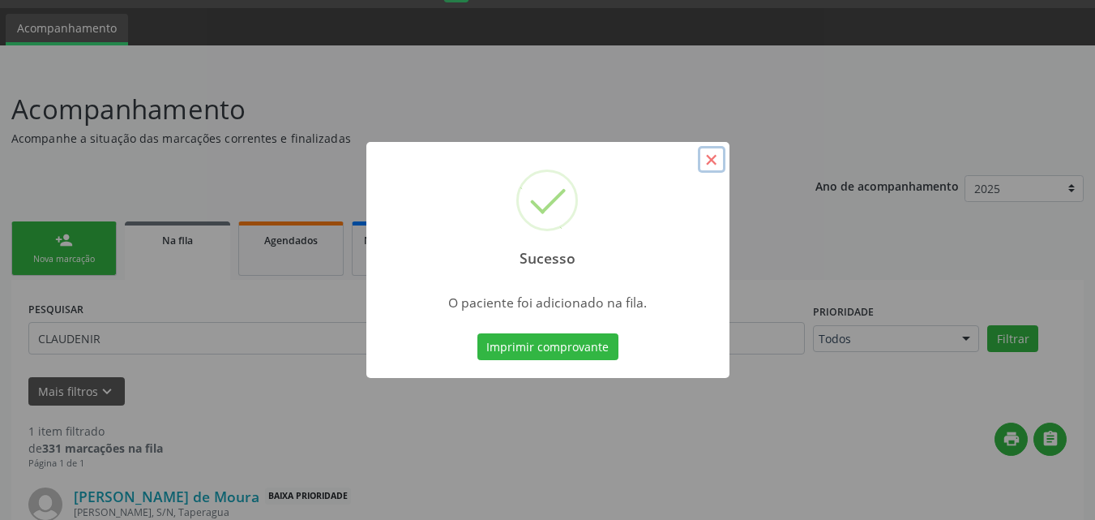
click at [715, 165] on button "×" at bounding box center [712, 160] width 28 height 28
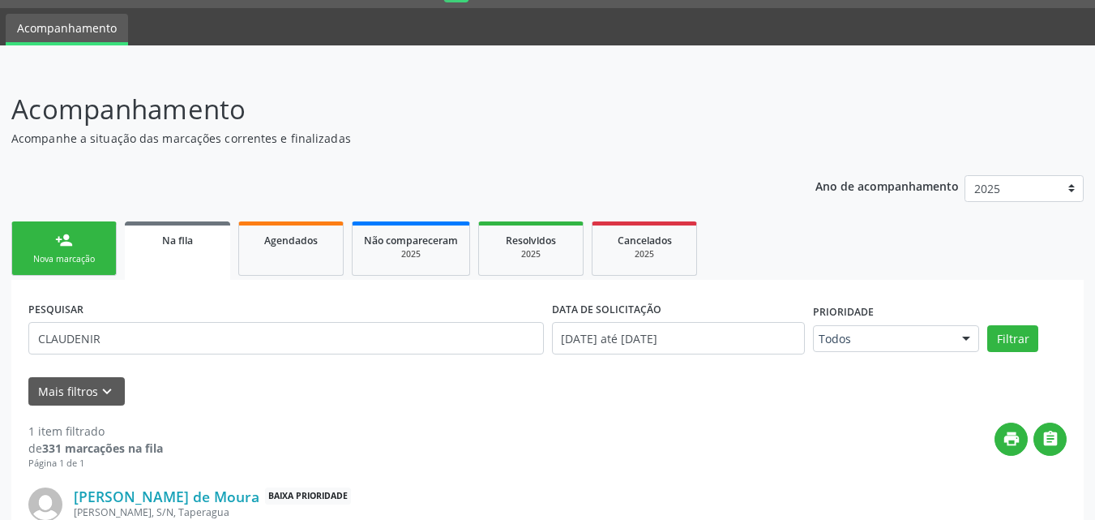
click at [113, 259] on link "person_add Nova marcação" at bounding box center [63, 248] width 105 height 54
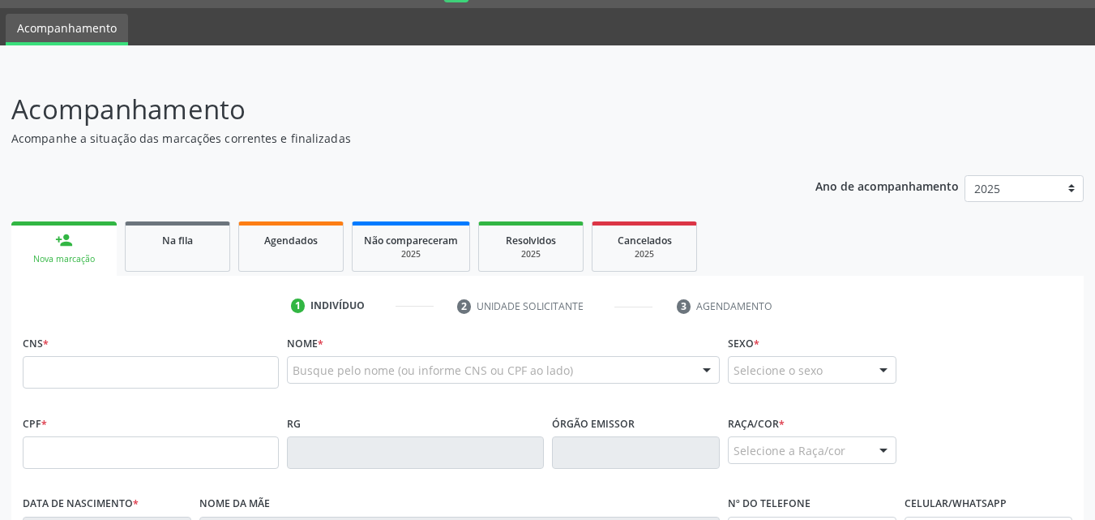
click at [88, 253] on div "Nova marcação" at bounding box center [64, 259] width 83 height 12
click at [171, 385] on input "text" at bounding box center [151, 372] width 256 height 32
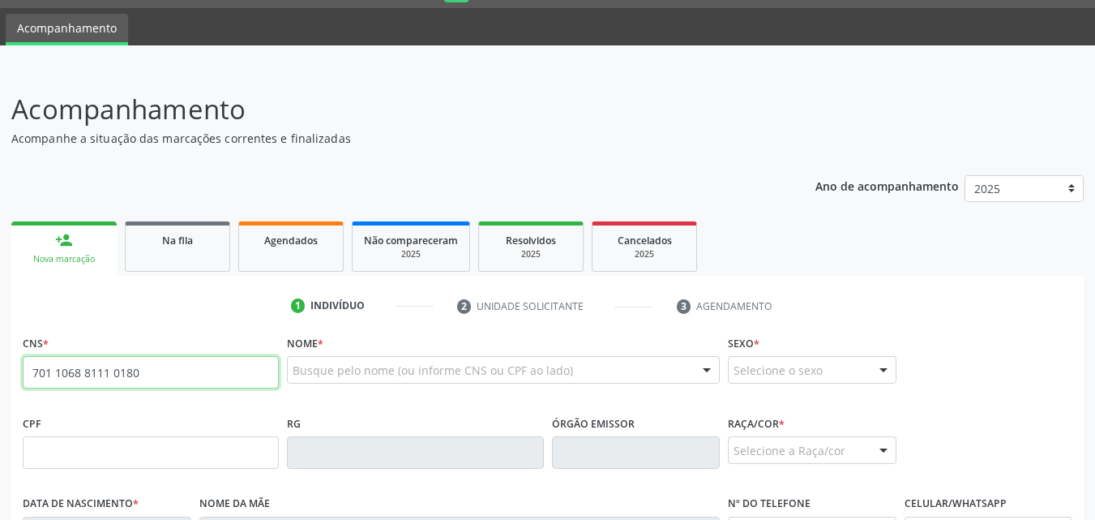
type input "701 1068 8111 0180"
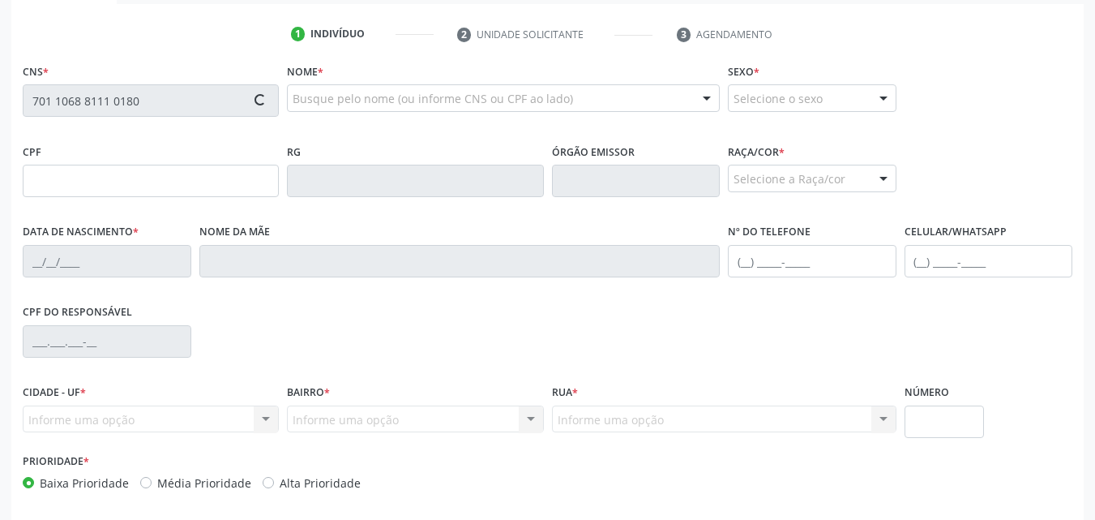
scroll to position [328, 0]
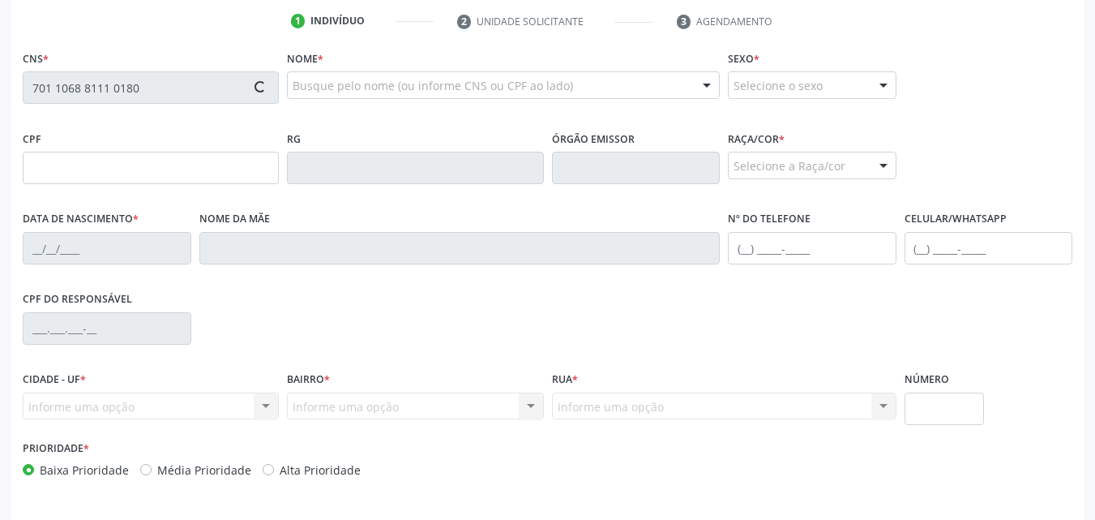
type input "885.051.978-87"
type input "28[DATE]"
type input "[PERSON_NAME][DEMOGRAPHIC_DATA]"
type input "[PHONE_NUMBER]"
type input "28"
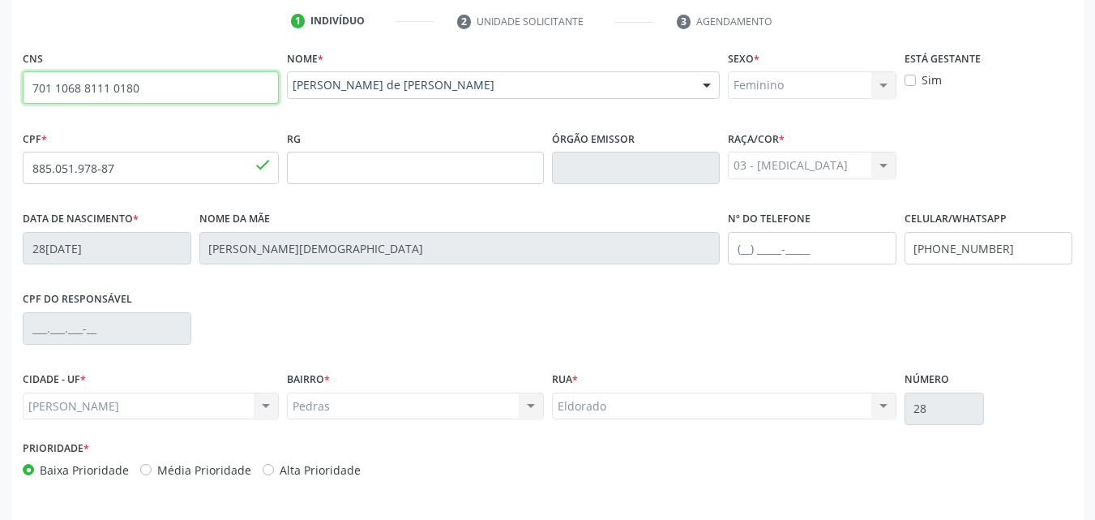
click at [124, 98] on input "701 1068 8111 0180" at bounding box center [151, 87] width 256 height 32
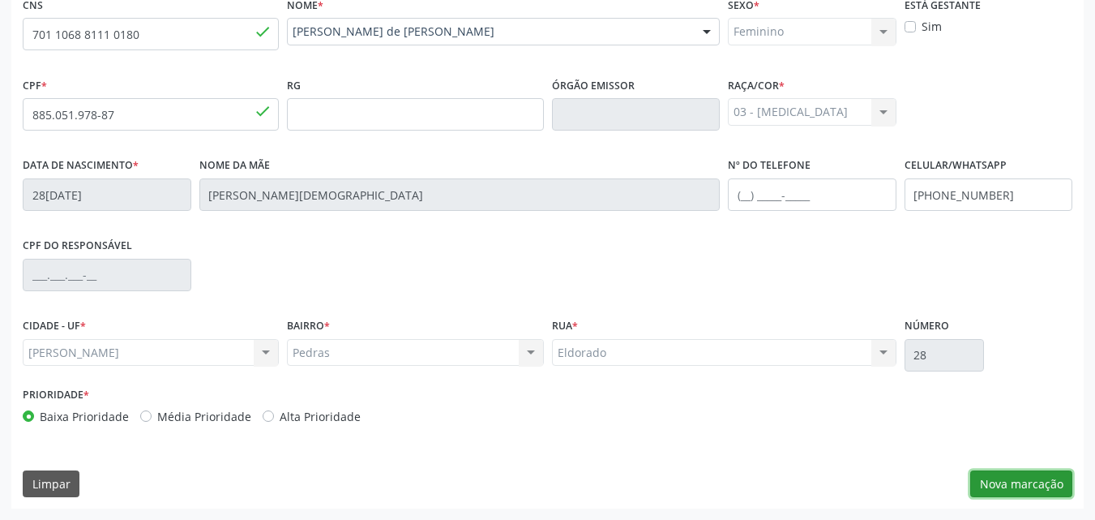
click at [1022, 474] on button "Nova marcação" at bounding box center [1022, 484] width 102 height 28
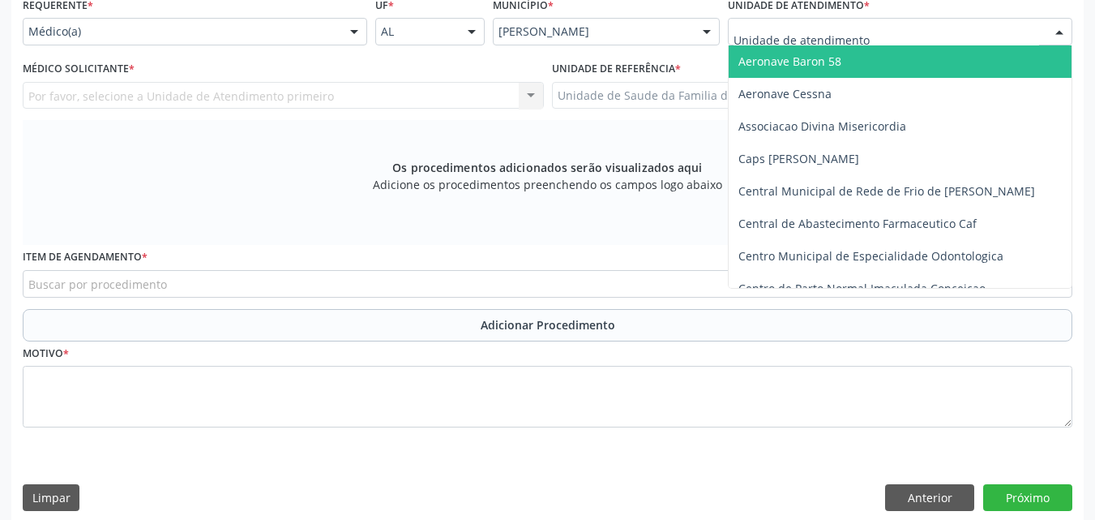
click at [944, 31] on div at bounding box center [900, 32] width 345 height 28
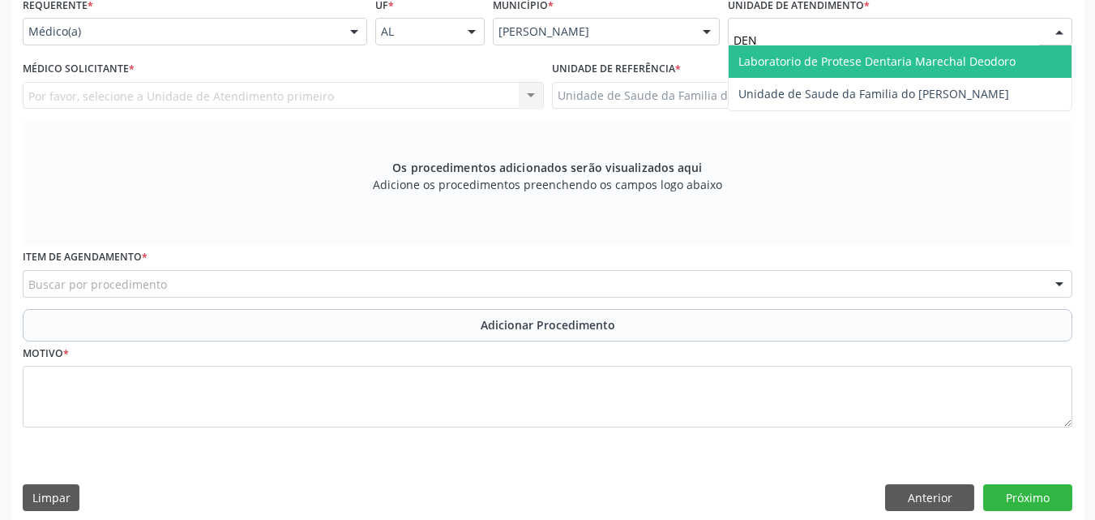
type input "DENI"
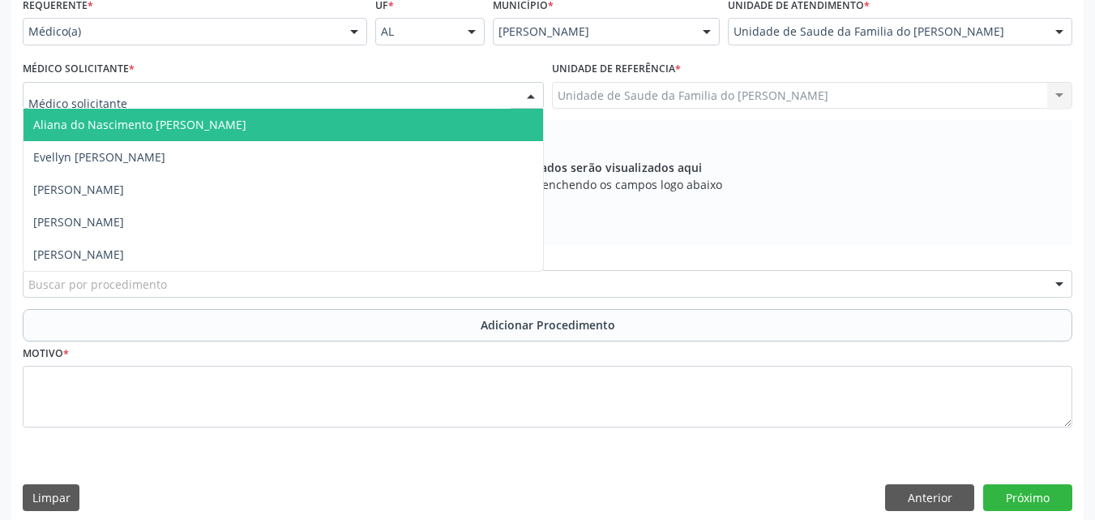
click at [409, 96] on div at bounding box center [283, 96] width 521 height 28
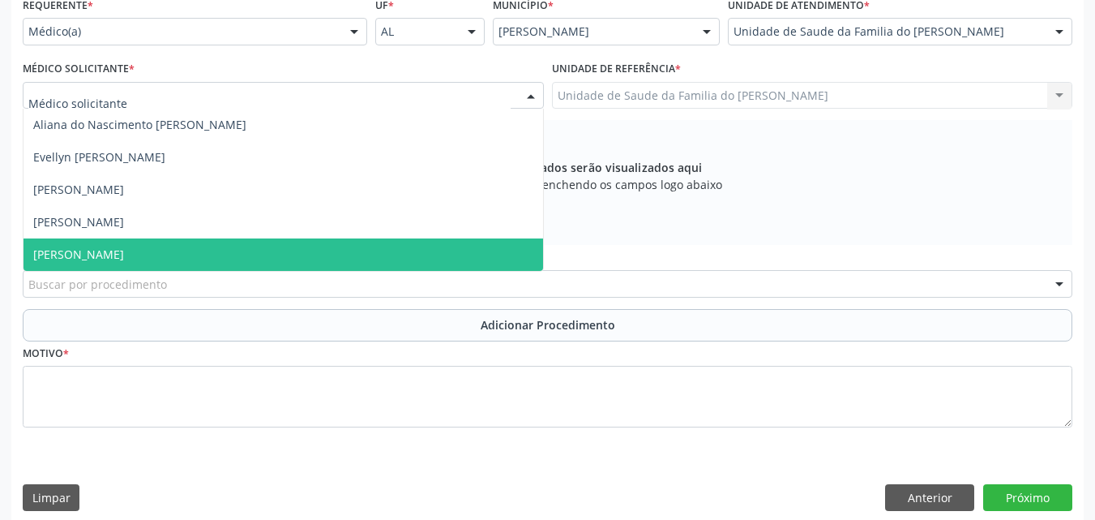
click at [343, 255] on span "[PERSON_NAME]" at bounding box center [284, 254] width 520 height 32
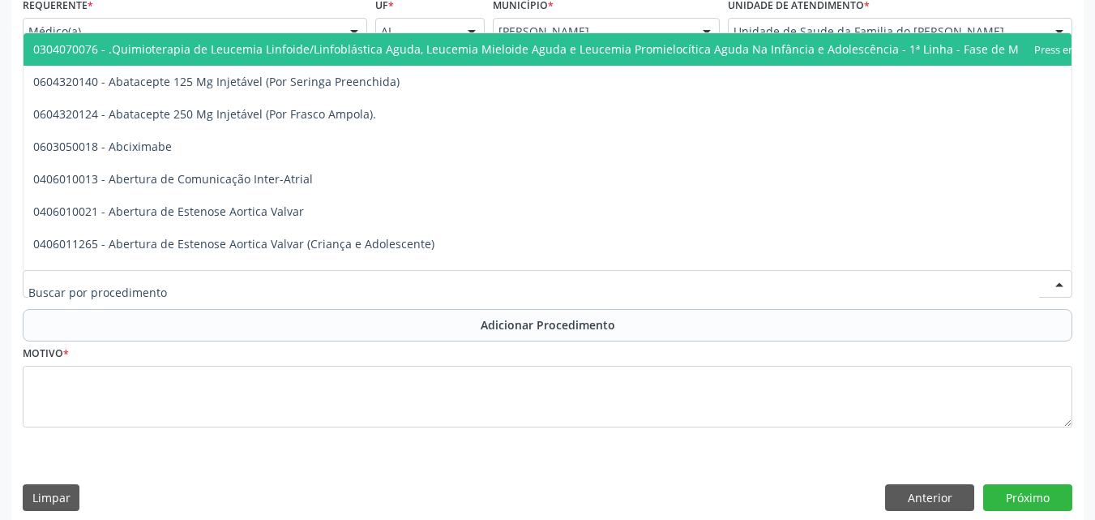
click at [335, 275] on div at bounding box center [548, 284] width 1050 height 28
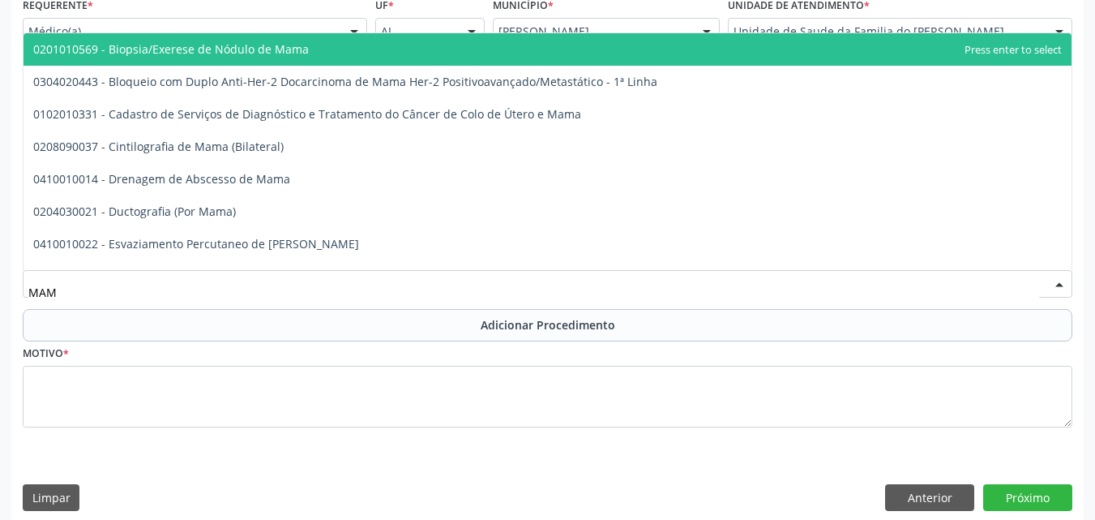
type input "MAMO"
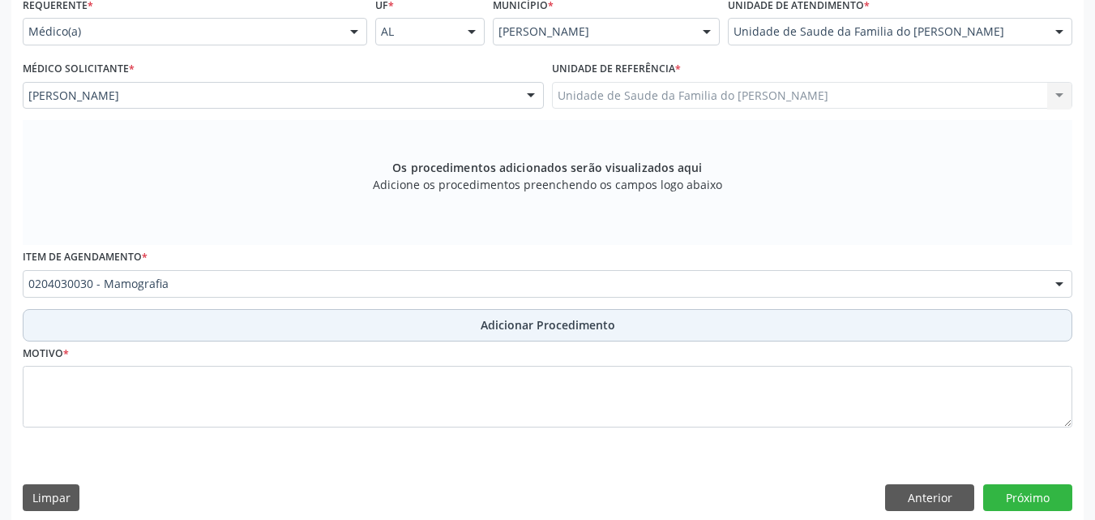
click at [295, 335] on button "Adicionar Procedimento" at bounding box center [548, 325] width 1050 height 32
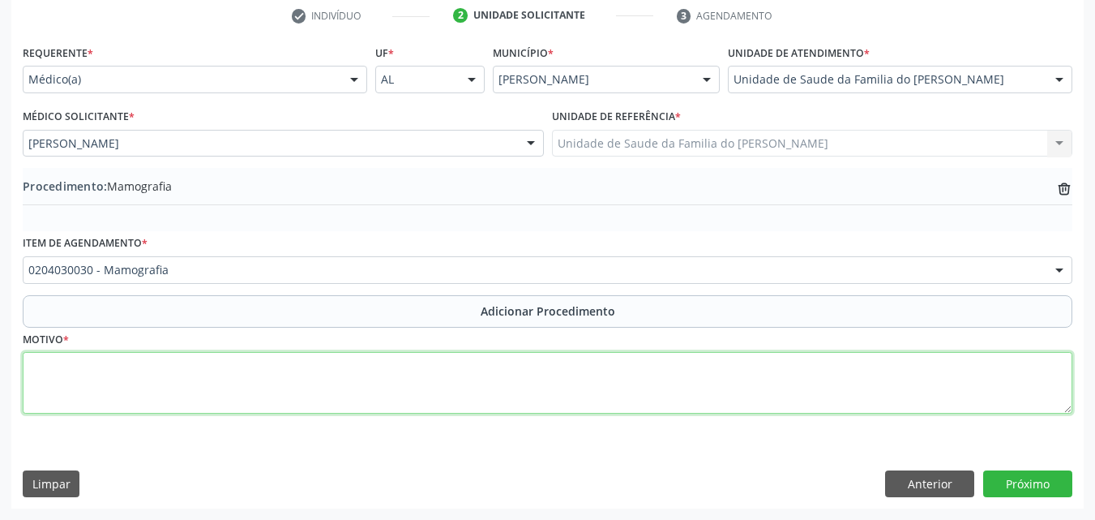
click at [290, 362] on textarea at bounding box center [548, 383] width 1050 height 62
drag, startPoint x: 87, startPoint y: 363, endPoint x: 73, endPoint y: 364, distance: 13.8
click at [73, 364] on textarea "EXAME DE CONTROLE" at bounding box center [548, 383] width 1050 height 62
type textarea "EXAME PARA CONTROLE"
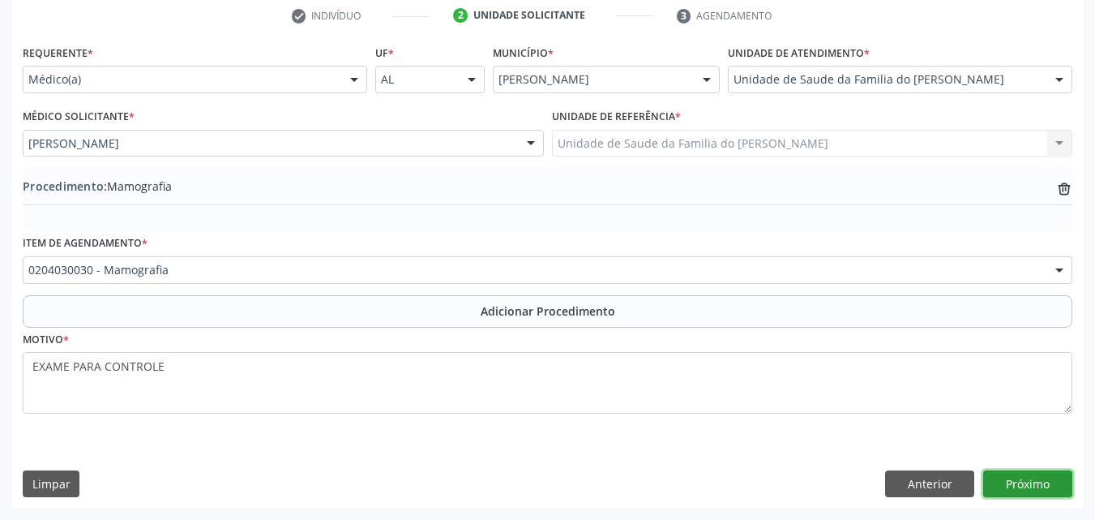
click at [1033, 471] on button "Próximo" at bounding box center [1028, 484] width 89 height 28
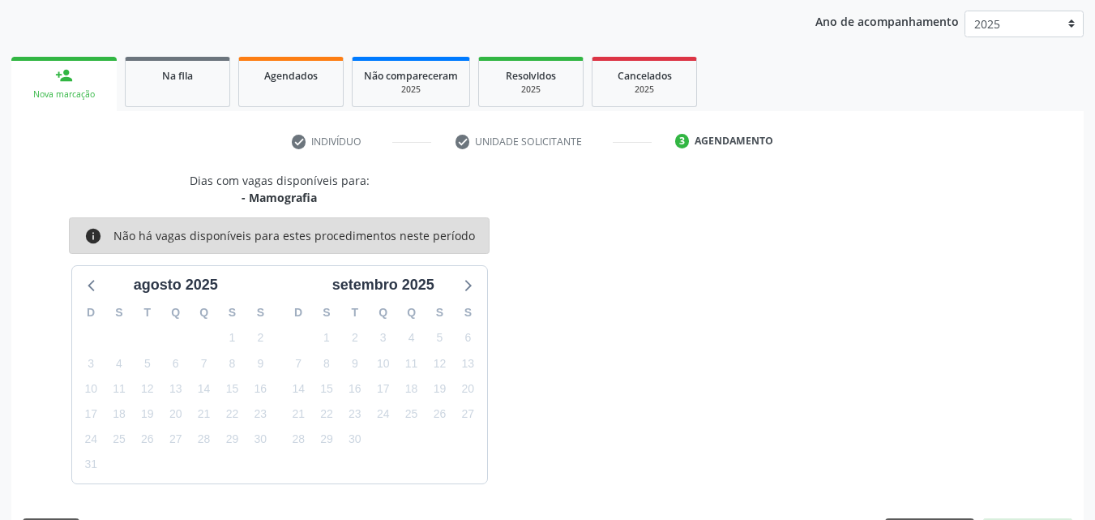
scroll to position [256, 0]
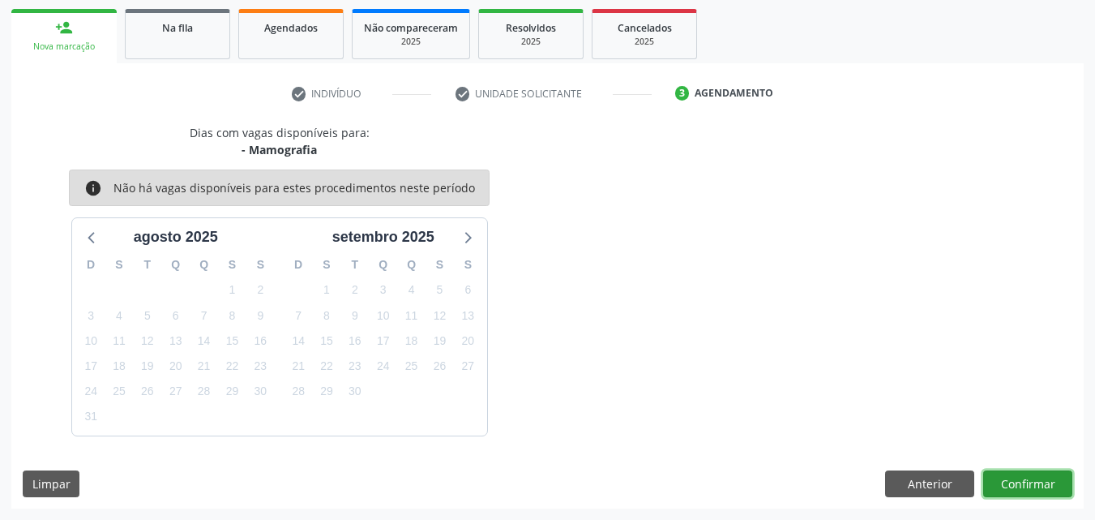
click at [1016, 478] on button "Confirmar" at bounding box center [1028, 484] width 89 height 28
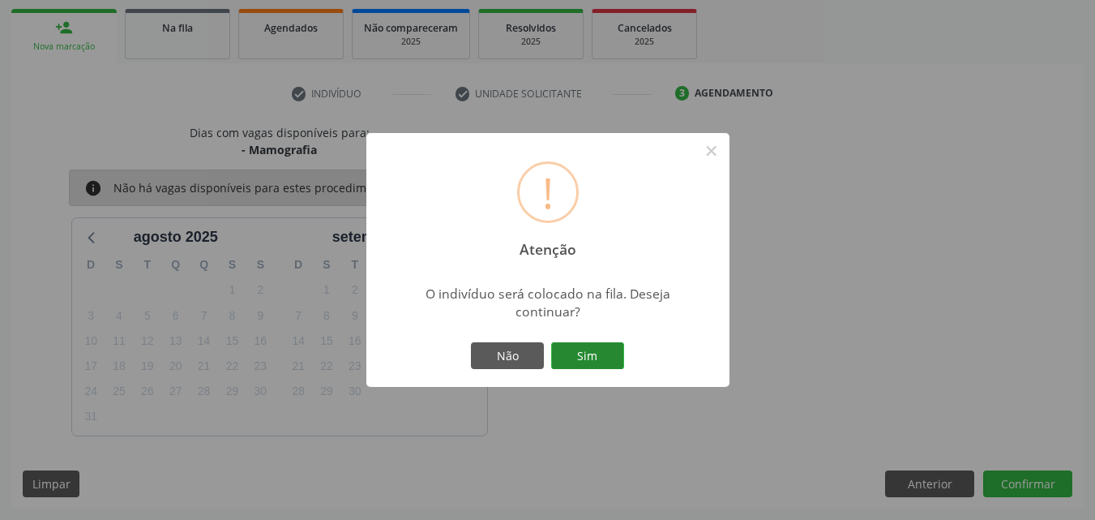
click at [590, 352] on button "Sim" at bounding box center [587, 356] width 73 height 28
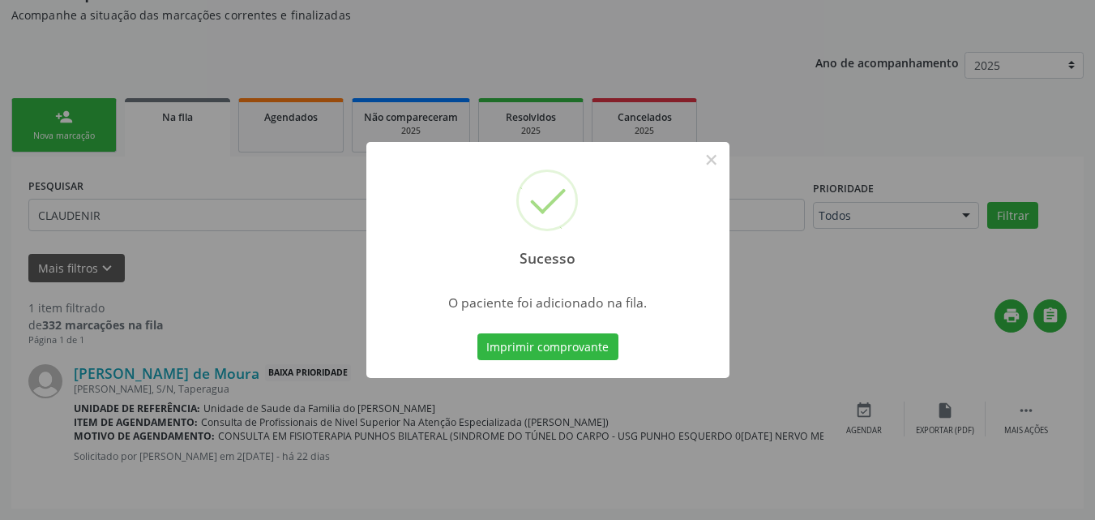
scroll to position [44, 0]
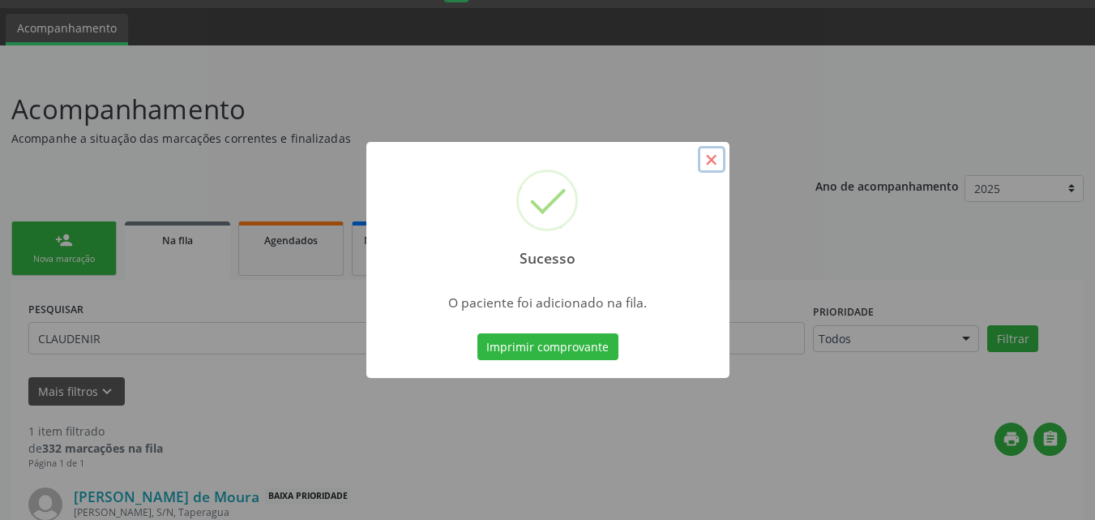
click at [720, 159] on button "×" at bounding box center [712, 160] width 28 height 28
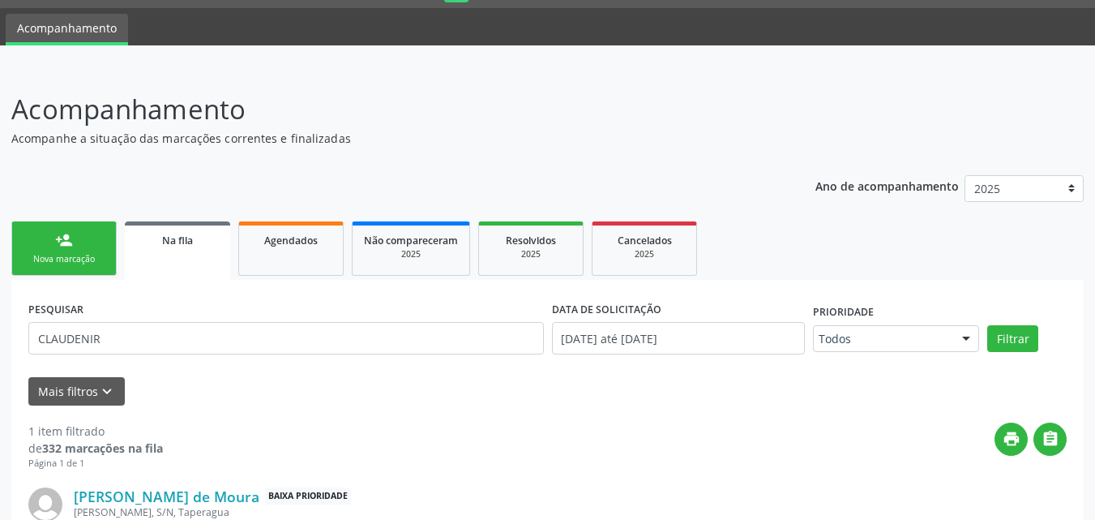
click at [86, 242] on link "person_add Nova marcação" at bounding box center [63, 248] width 105 height 54
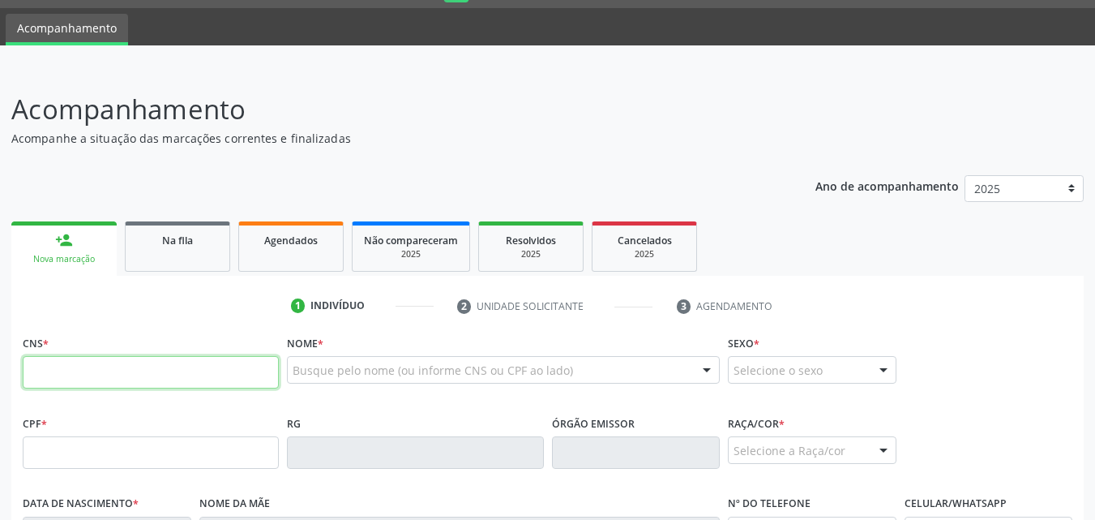
click at [106, 375] on input "text" at bounding box center [151, 372] width 256 height 32
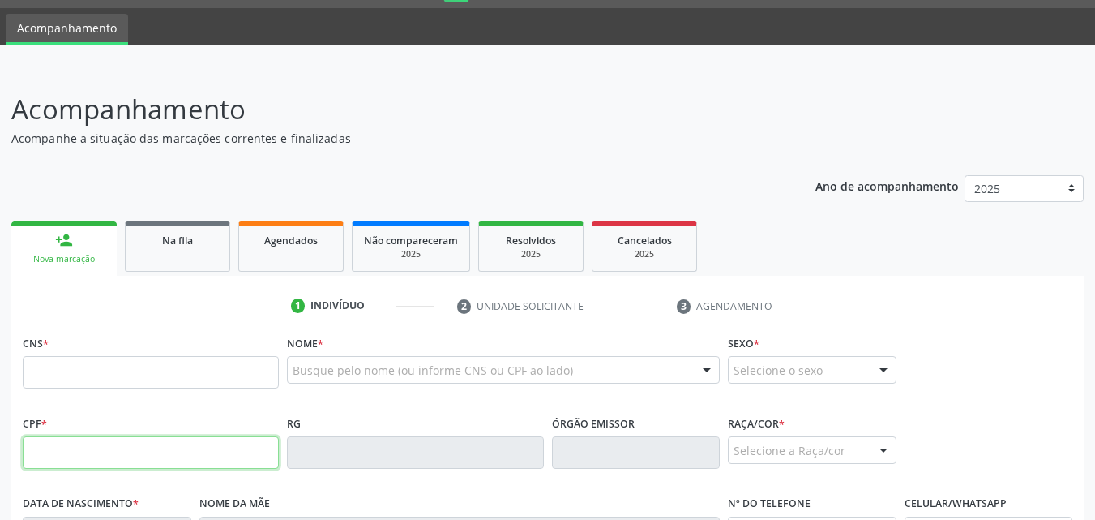
click at [130, 459] on input "text" at bounding box center [151, 452] width 256 height 32
type input "210.852.004-00"
type input "704 2012 0215 1383"
type input "27[DATE]"
type input "[PERSON_NAME]"
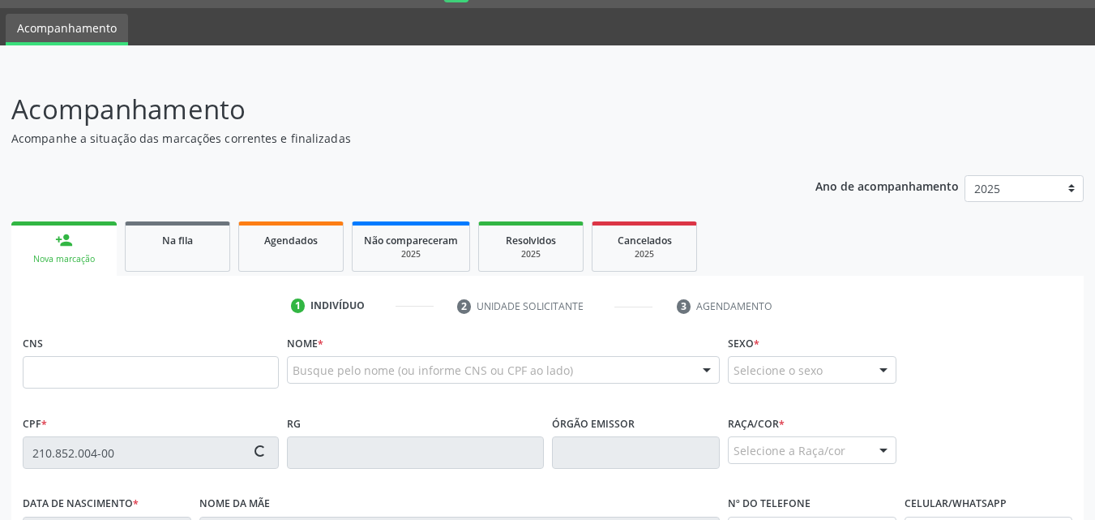
type input "[PHONE_NUMBER]"
type input "S/N"
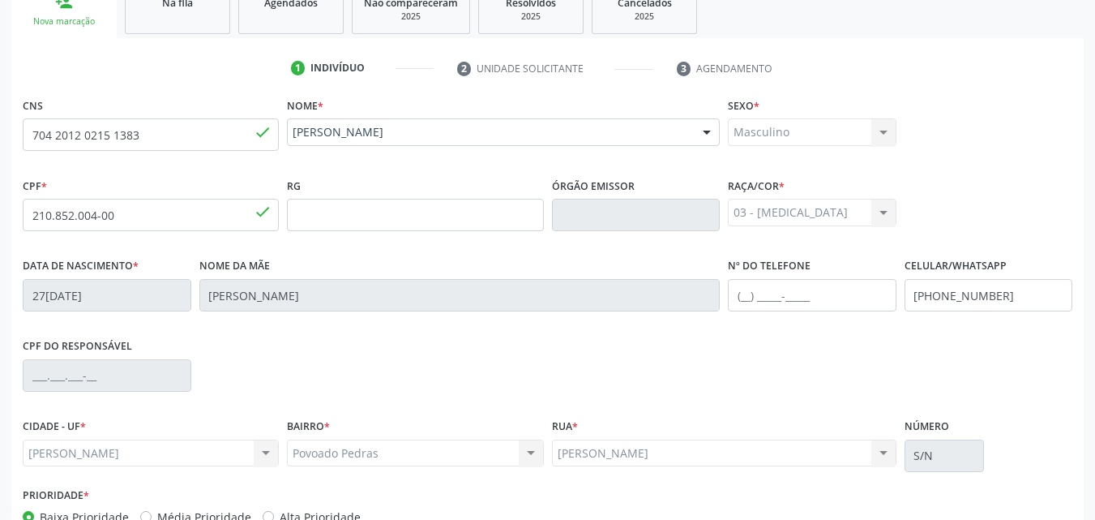
scroll to position [382, 0]
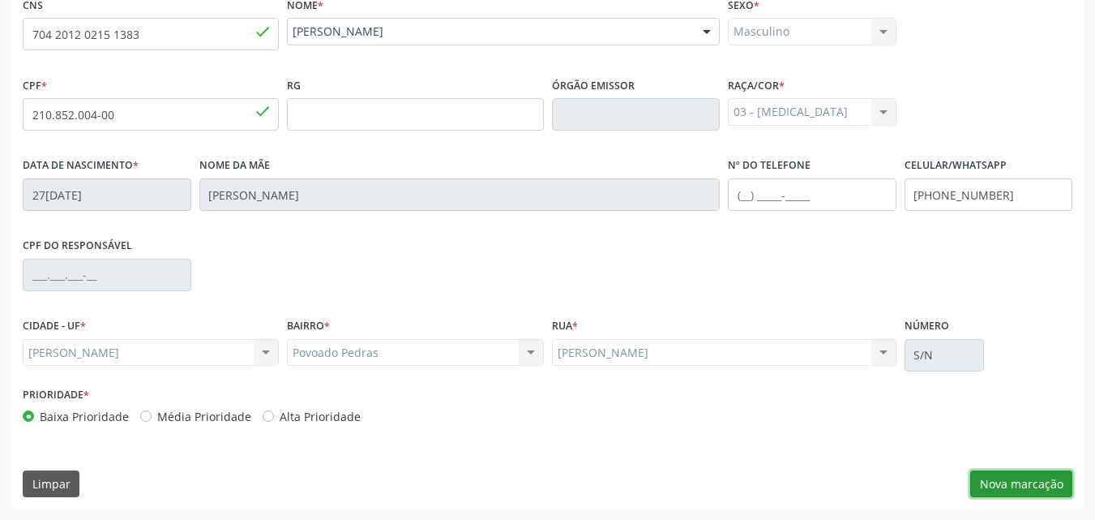
click at [1013, 480] on button "Nova marcação" at bounding box center [1022, 484] width 102 height 28
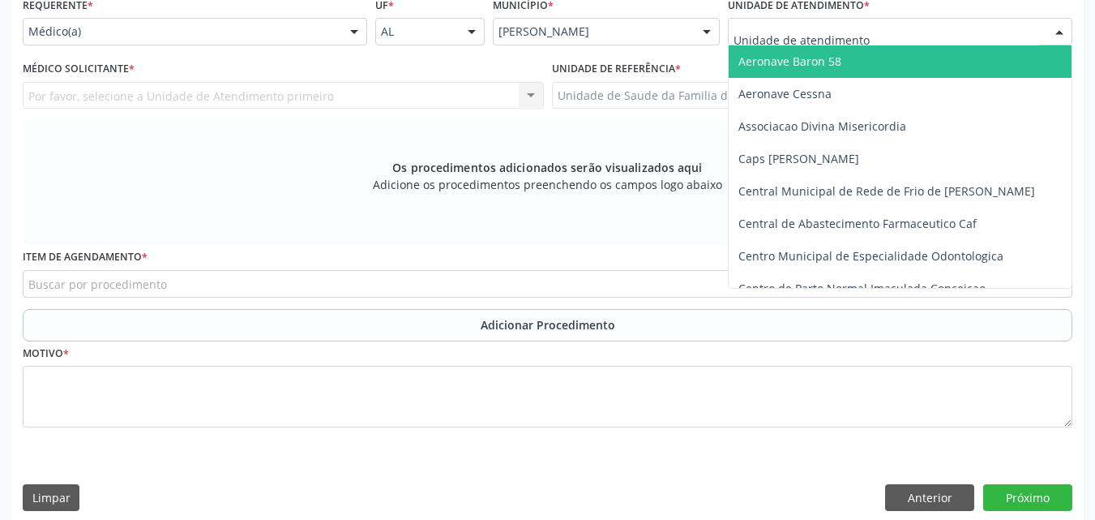
click at [965, 33] on div at bounding box center [900, 32] width 345 height 28
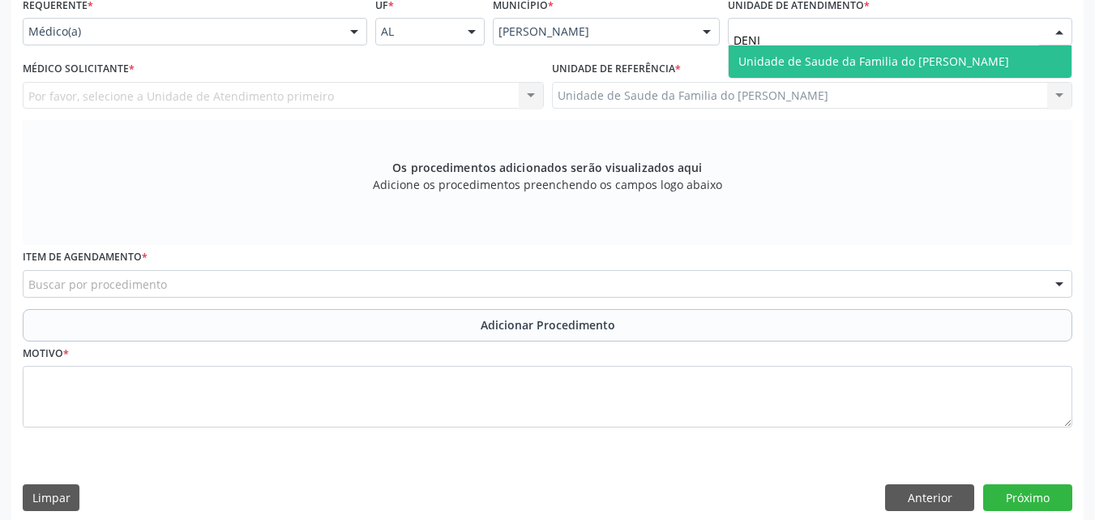
type input "[PERSON_NAME]"
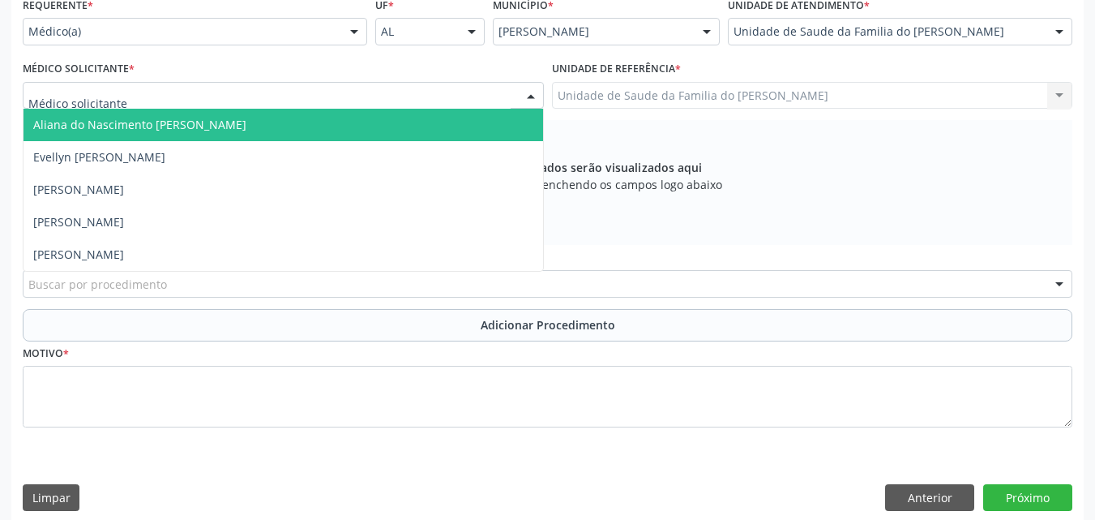
click at [375, 94] on div at bounding box center [283, 96] width 521 height 28
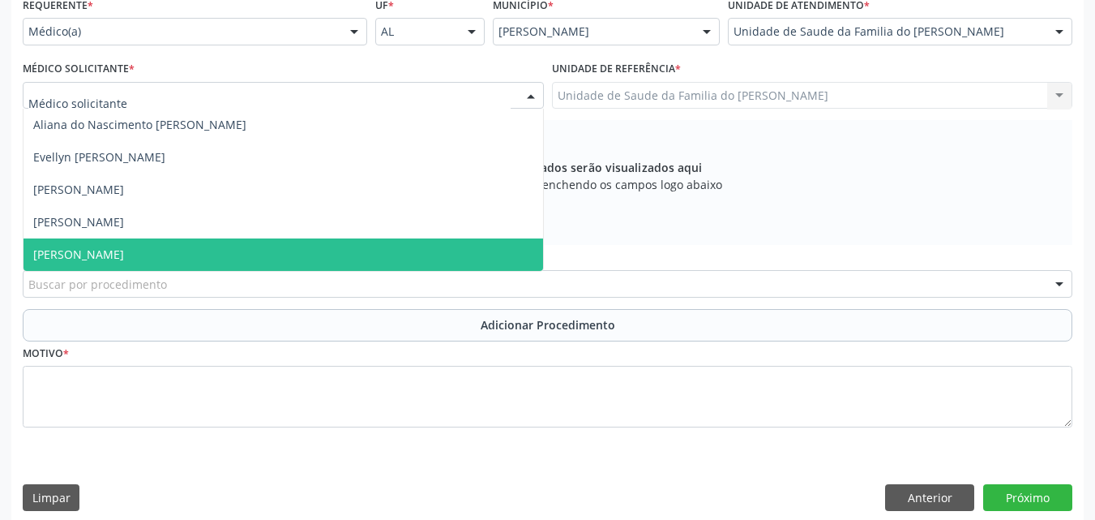
click at [293, 261] on span "[PERSON_NAME]" at bounding box center [284, 254] width 520 height 32
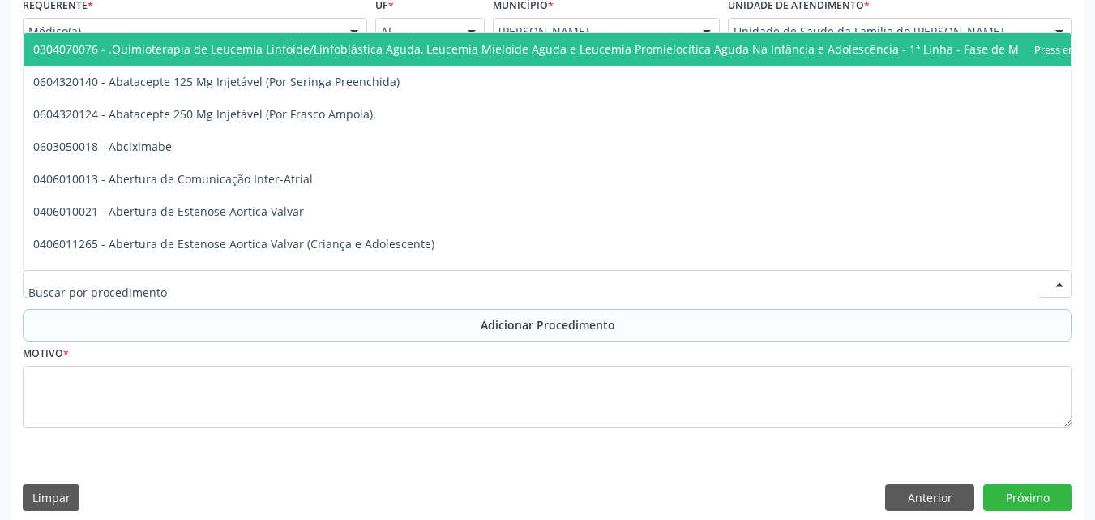
click at [289, 274] on div at bounding box center [548, 284] width 1050 height 28
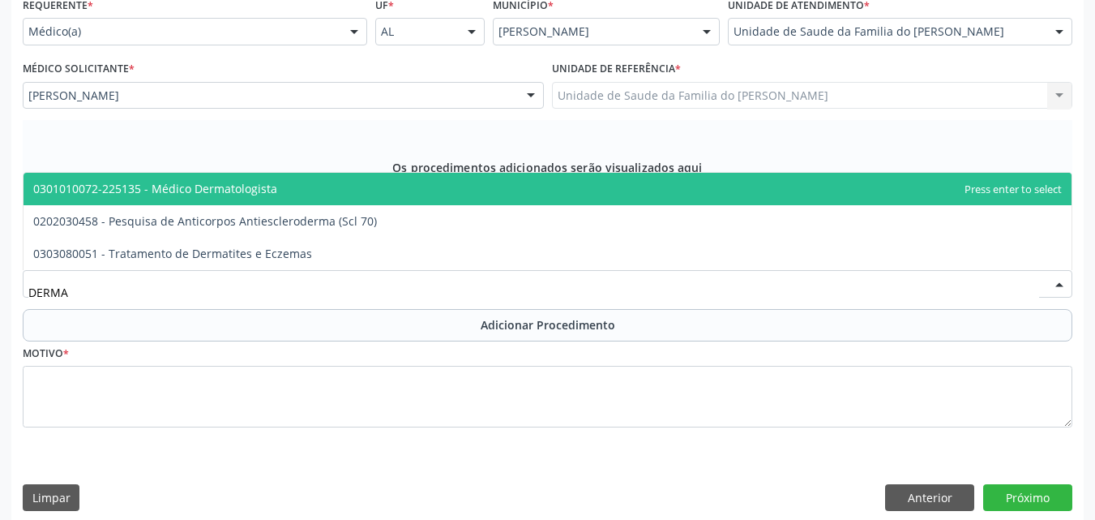
type input "DERMAT"
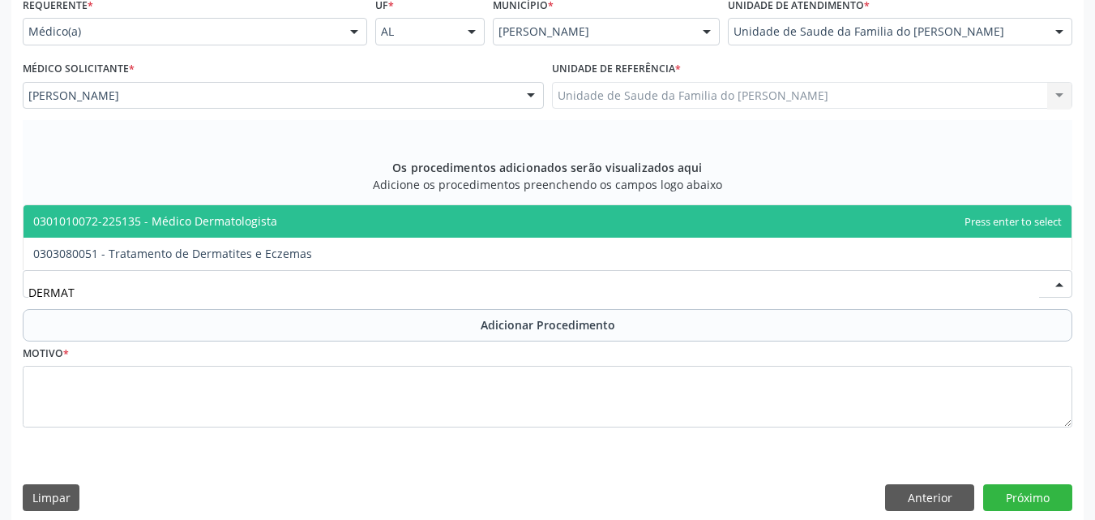
click at [290, 222] on span "0301010072-225135 - Médico Dermatologista" at bounding box center [548, 221] width 1048 height 32
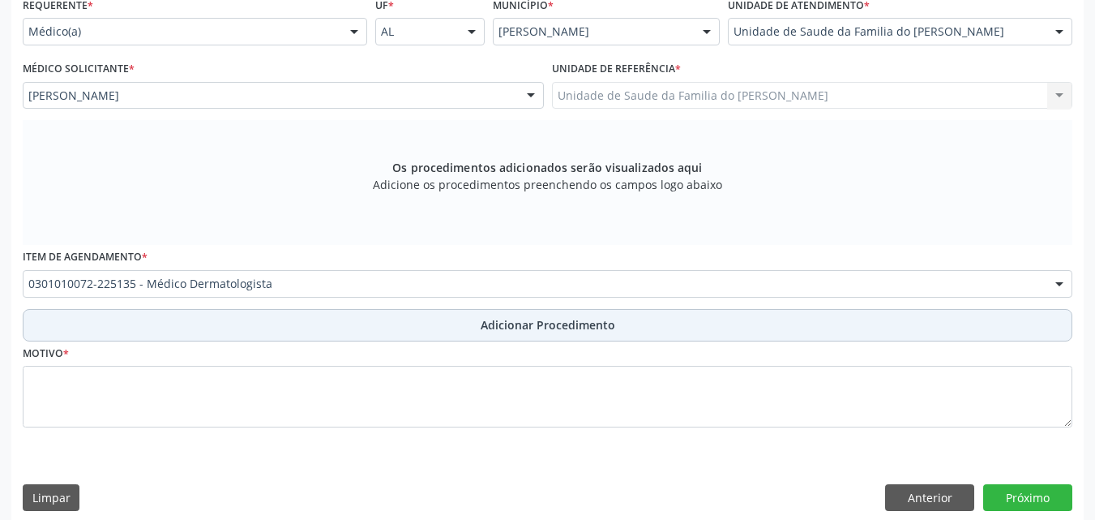
click at [371, 326] on button "Adicionar Procedimento" at bounding box center [548, 325] width 1050 height 32
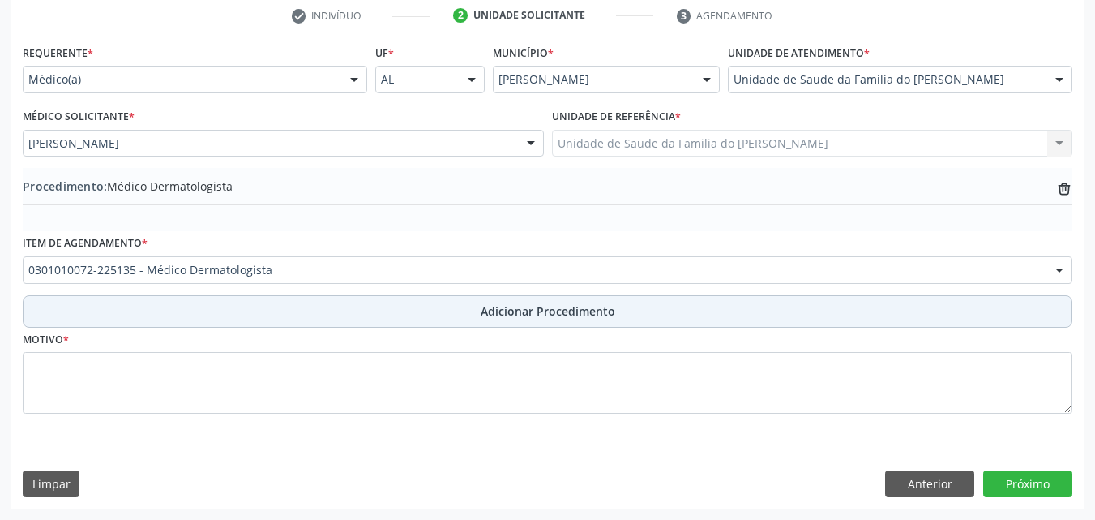
scroll to position [334, 0]
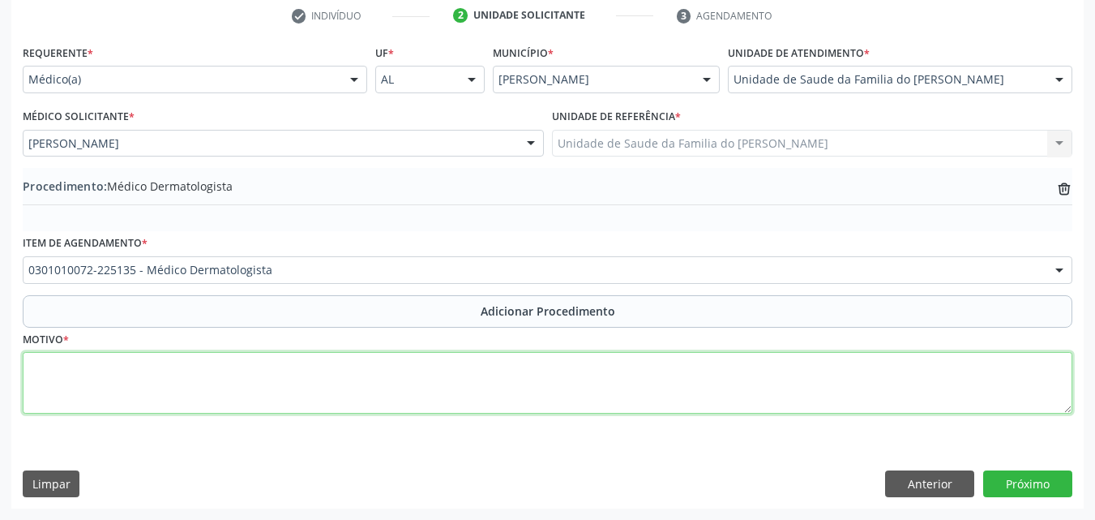
click at [367, 382] on textarea at bounding box center [548, 383] width 1050 height 62
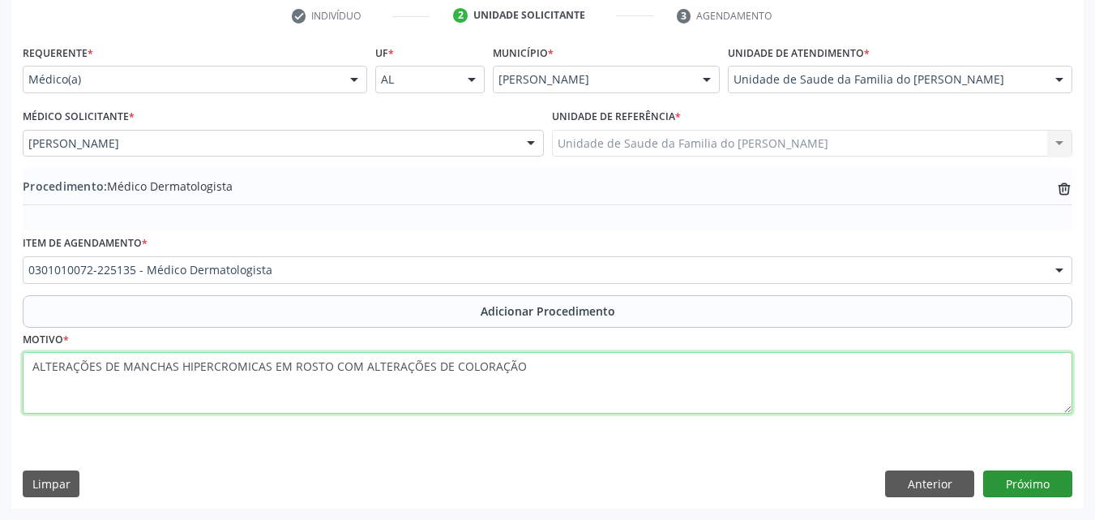
type textarea "ALTERAÇÕES DE MANCHAS HIPERCROMICAS EM ROSTO COM ALTERAÇÕES DE COLORAÇÃO"
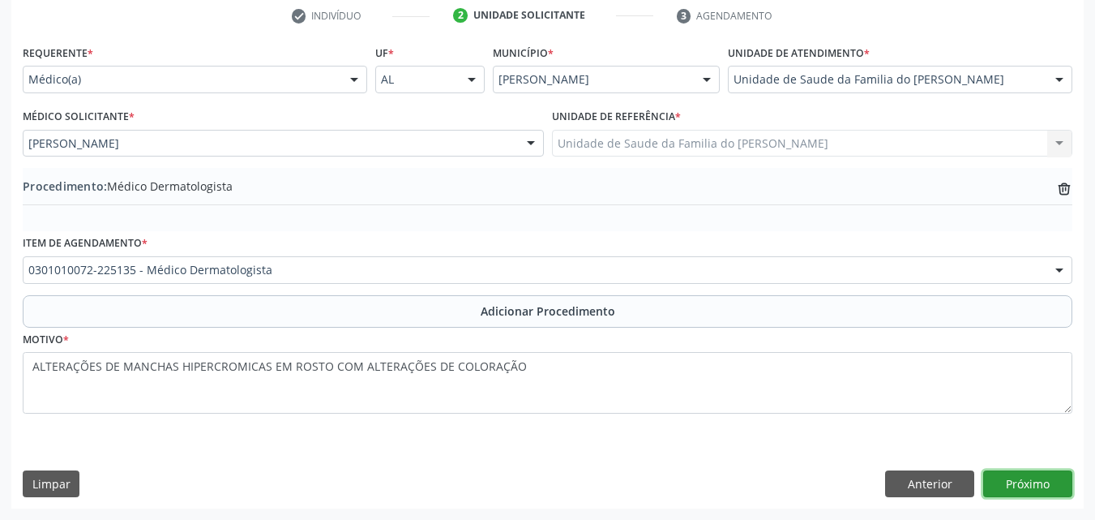
click at [1044, 490] on button "Próximo" at bounding box center [1028, 484] width 89 height 28
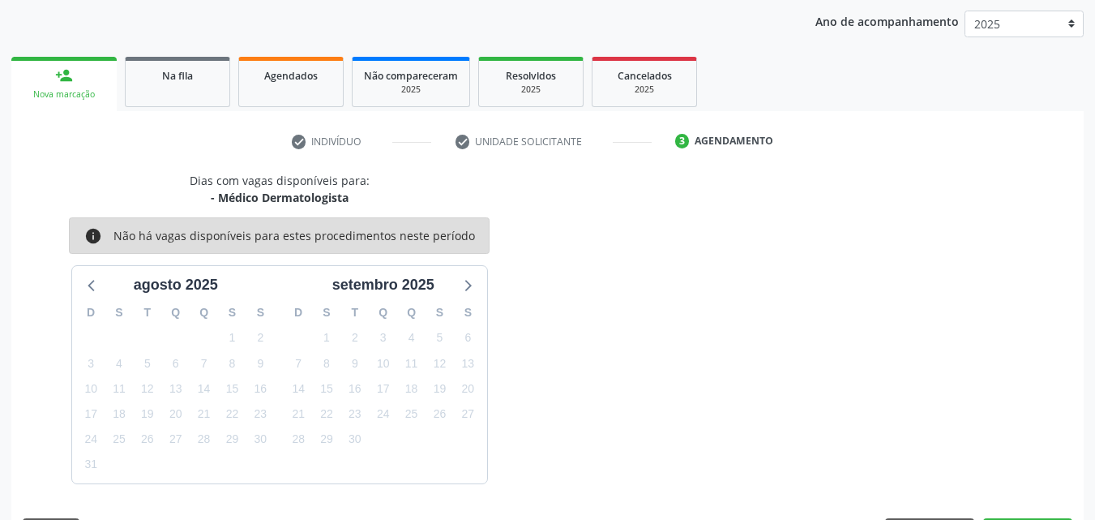
scroll to position [256, 0]
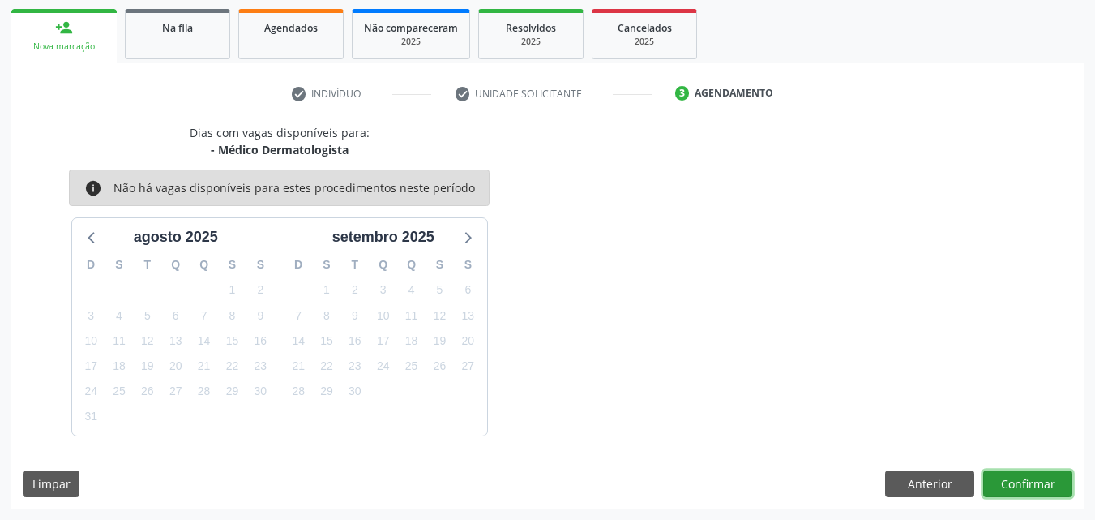
click at [1044, 490] on button "Confirmar" at bounding box center [1028, 484] width 89 height 28
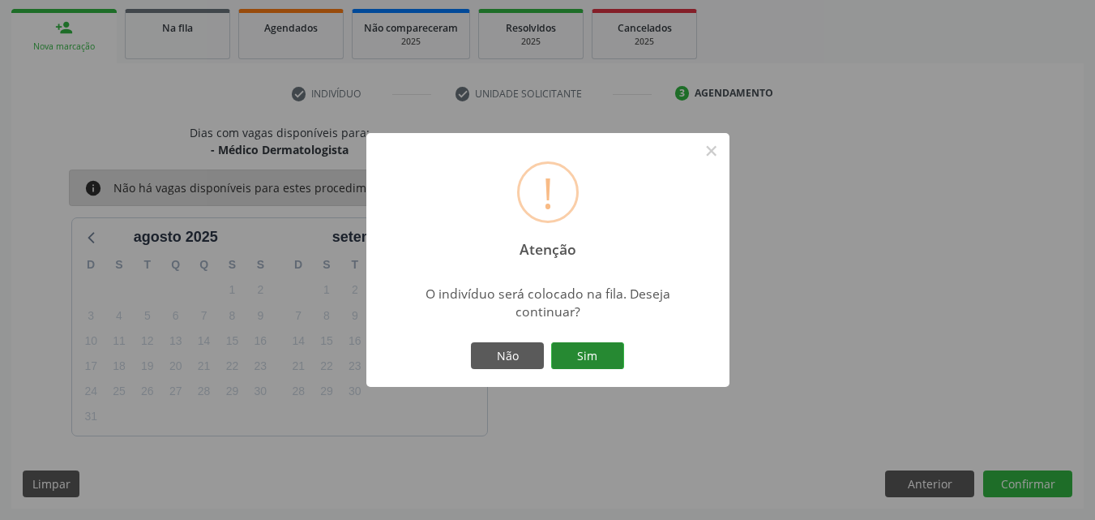
click at [594, 356] on button "Sim" at bounding box center [587, 356] width 73 height 28
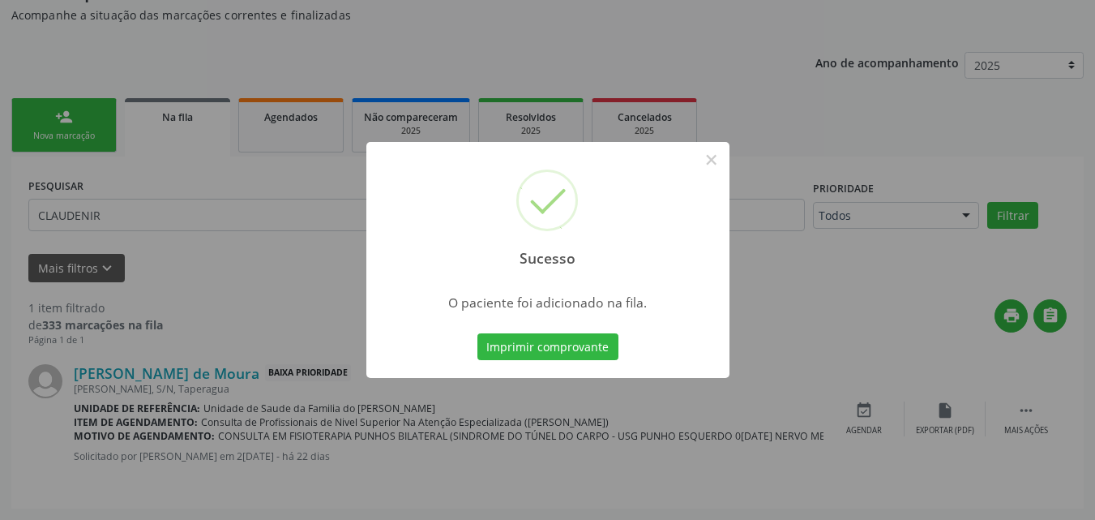
scroll to position [44, 0]
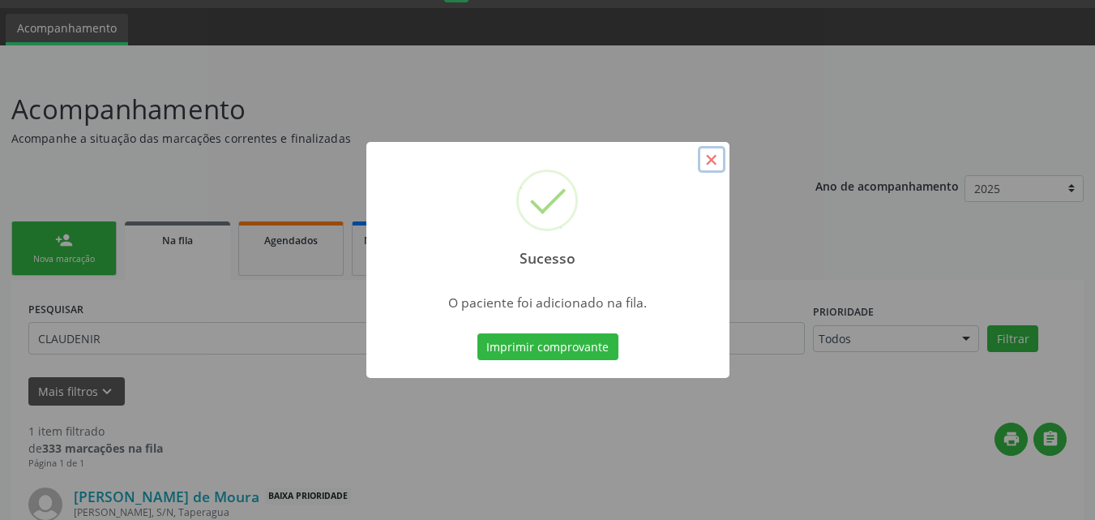
click at [716, 159] on button "×" at bounding box center [712, 160] width 28 height 28
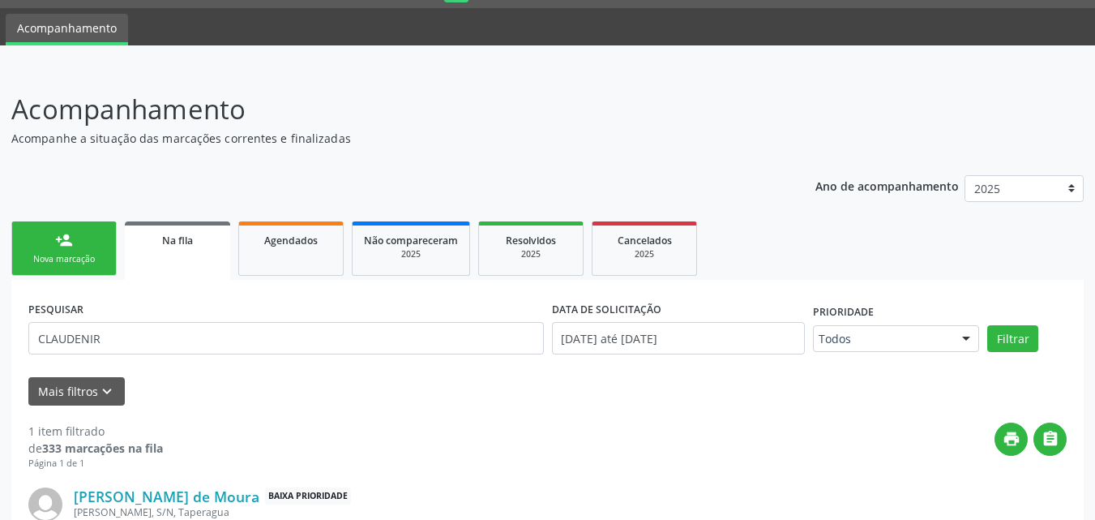
click at [62, 253] on div "Nova marcação" at bounding box center [64, 259] width 81 height 12
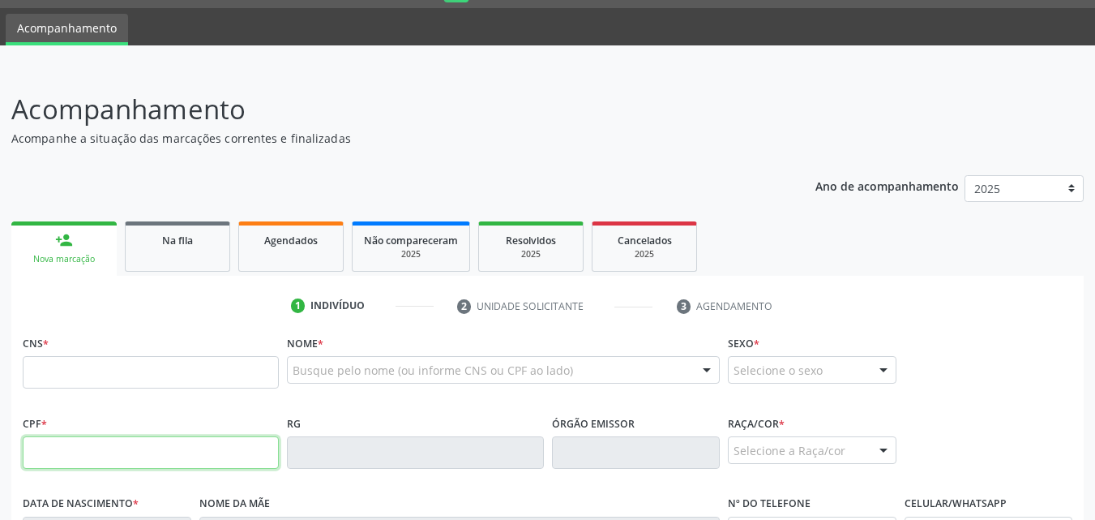
click at [78, 442] on input "text" at bounding box center [151, 452] width 256 height 32
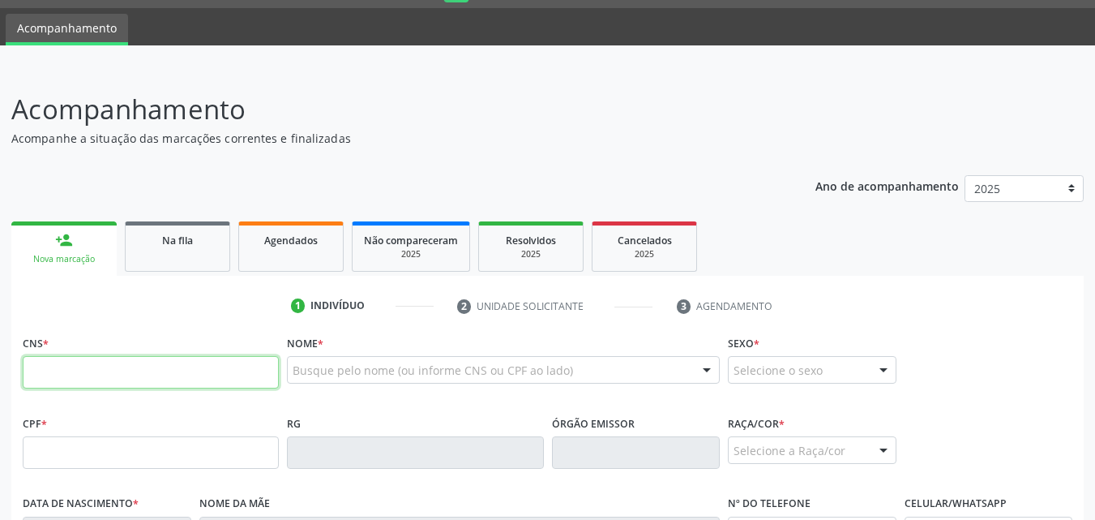
click at [74, 372] on input "text" at bounding box center [151, 372] width 256 height 32
type input "704 2012 0215 1383"
type input "210.852.004-00"
type input "27[DATE]"
type input "[PERSON_NAME]"
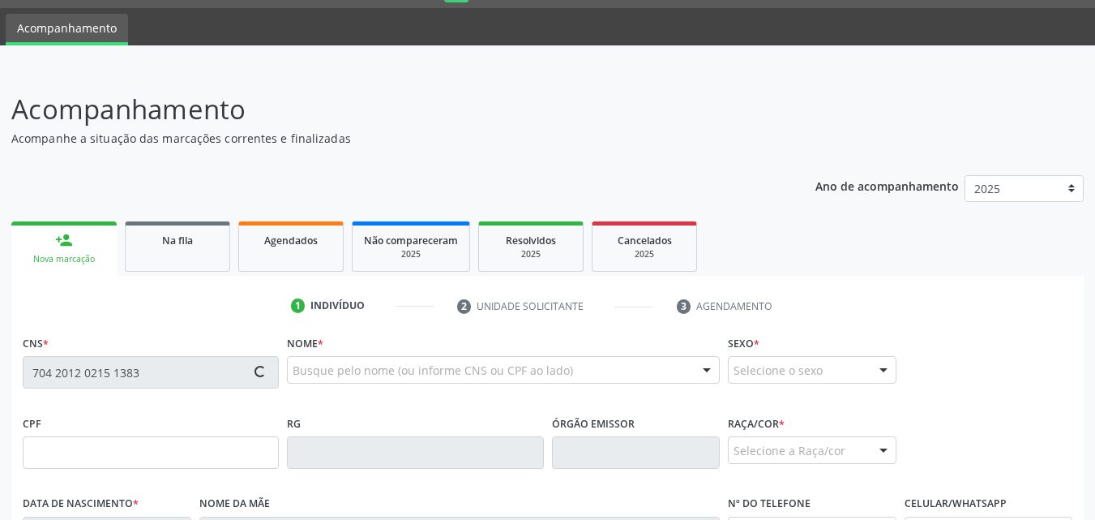
type input "[PHONE_NUMBER]"
type input "S/N"
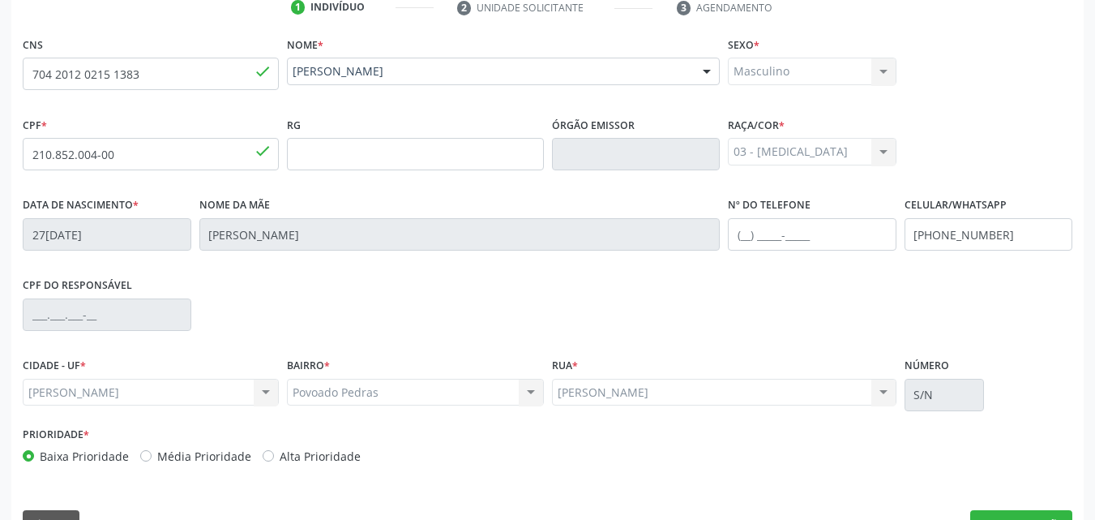
scroll to position [382, 0]
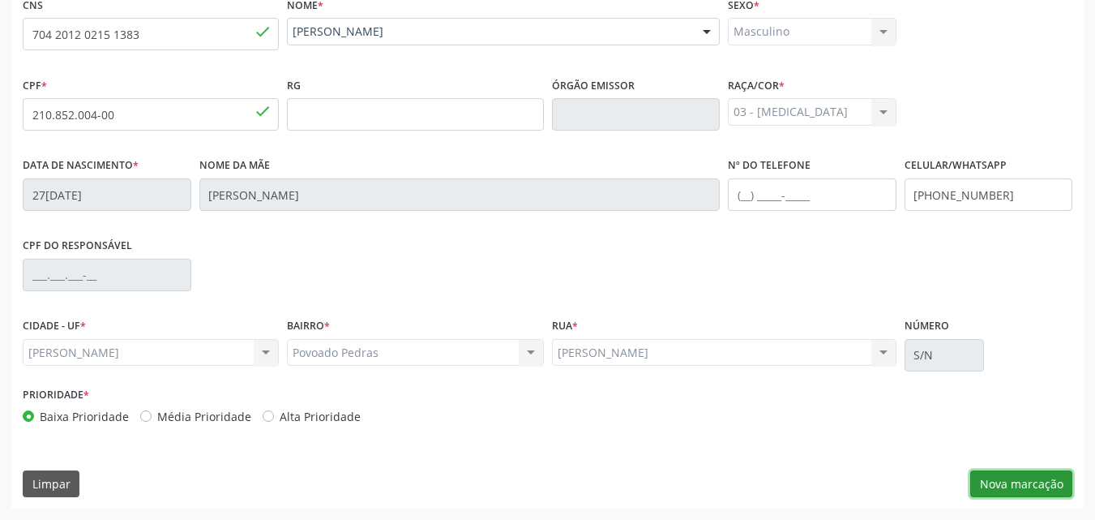
click at [1037, 492] on button "Nova marcação" at bounding box center [1022, 484] width 102 height 28
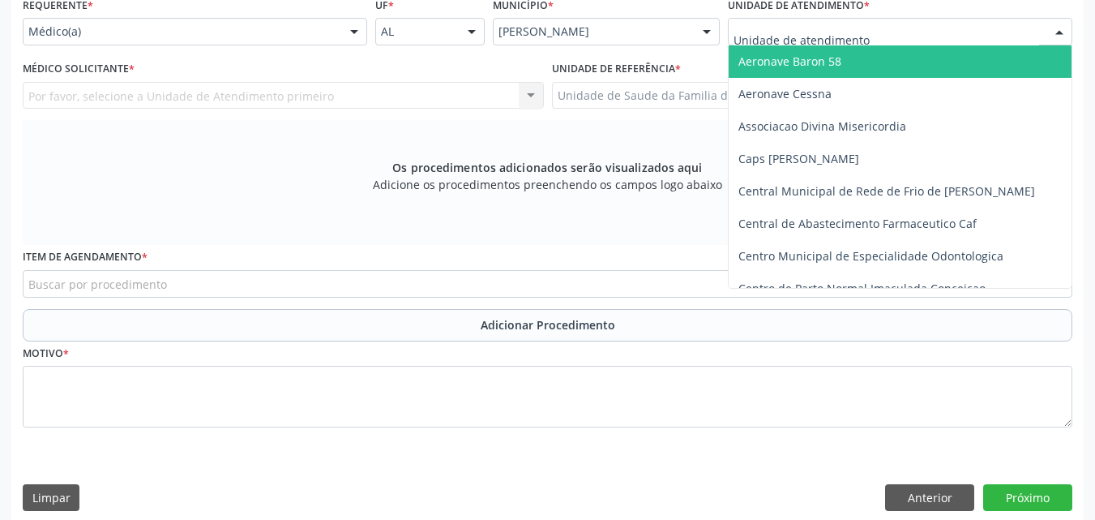
click at [915, 32] on div at bounding box center [900, 32] width 345 height 28
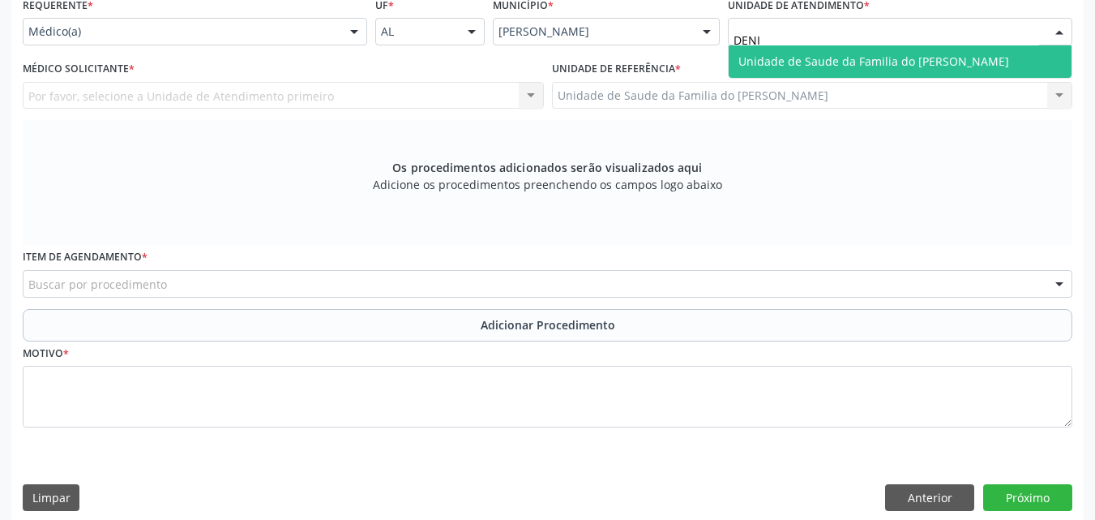
type input "[PERSON_NAME]"
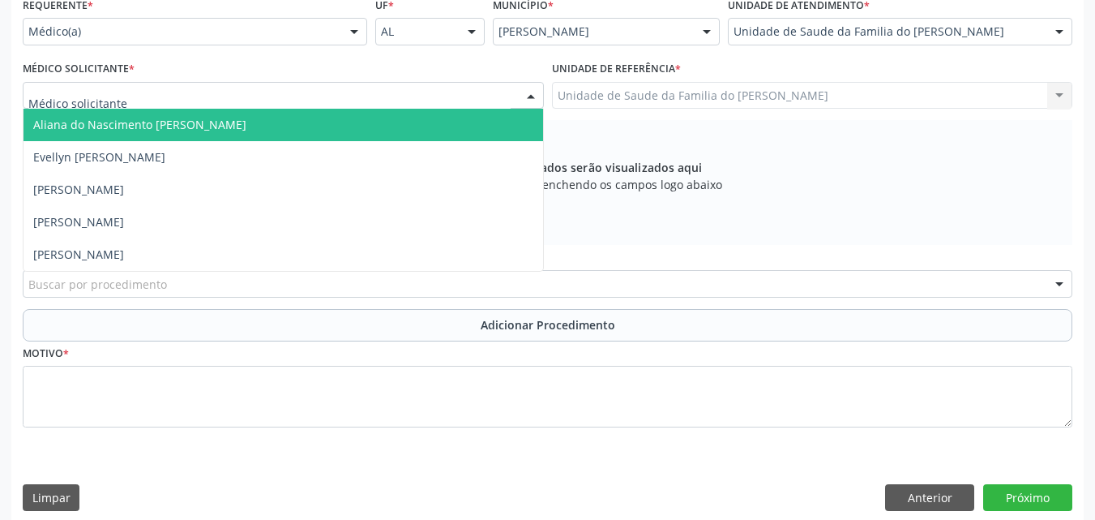
click at [406, 105] on div at bounding box center [283, 96] width 521 height 28
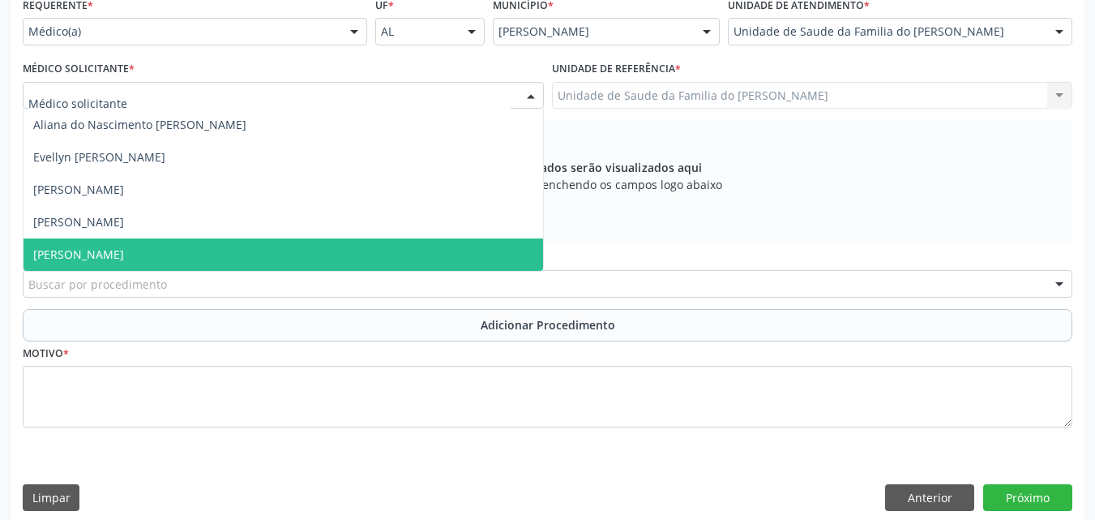
click at [344, 250] on span "[PERSON_NAME]" at bounding box center [284, 254] width 520 height 32
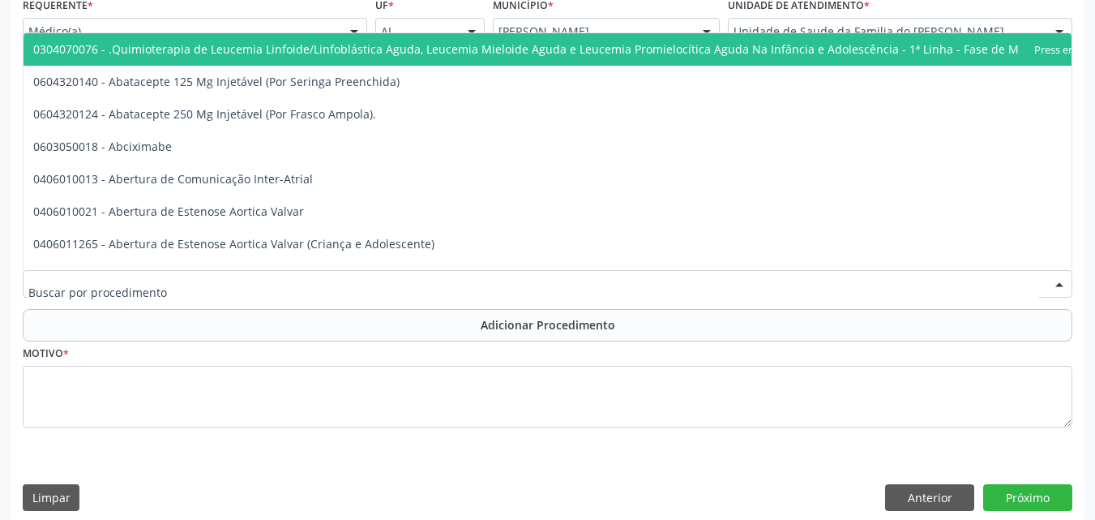
click at [328, 294] on div at bounding box center [548, 284] width 1050 height 28
type input "E"
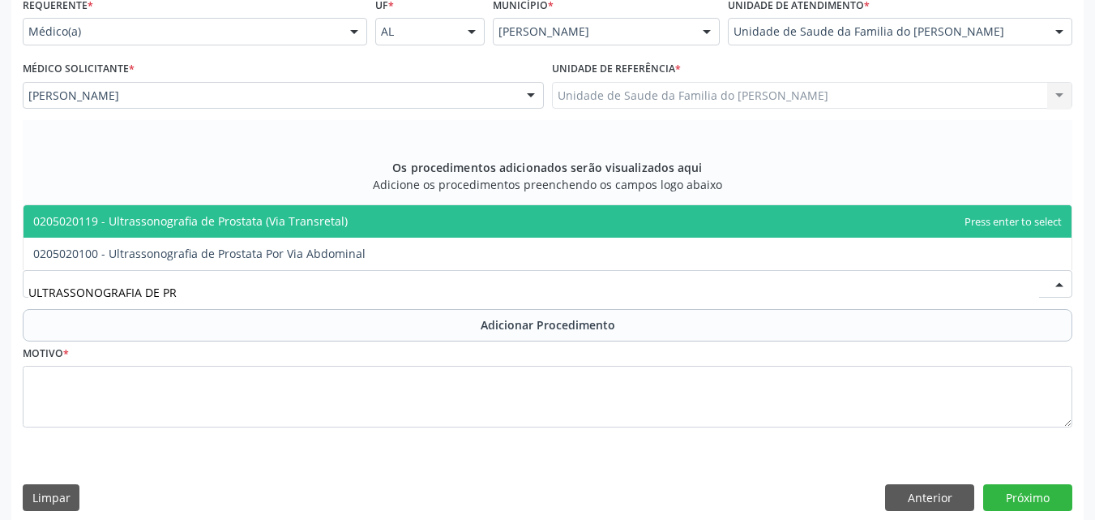
type input "ULTRASSONOGRAFIA DE PRO"
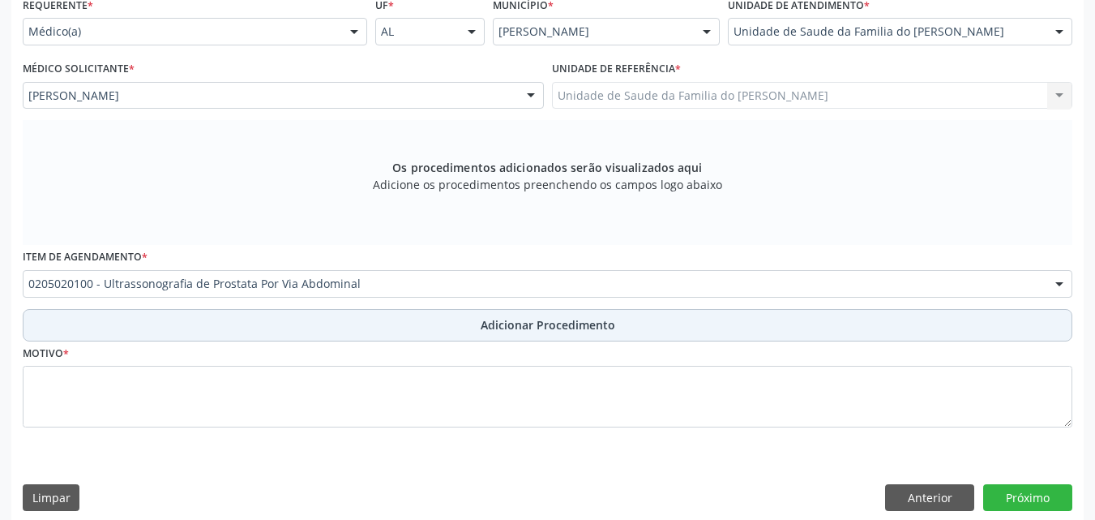
click at [557, 322] on span "Adicionar Procedimento" at bounding box center [548, 324] width 135 height 17
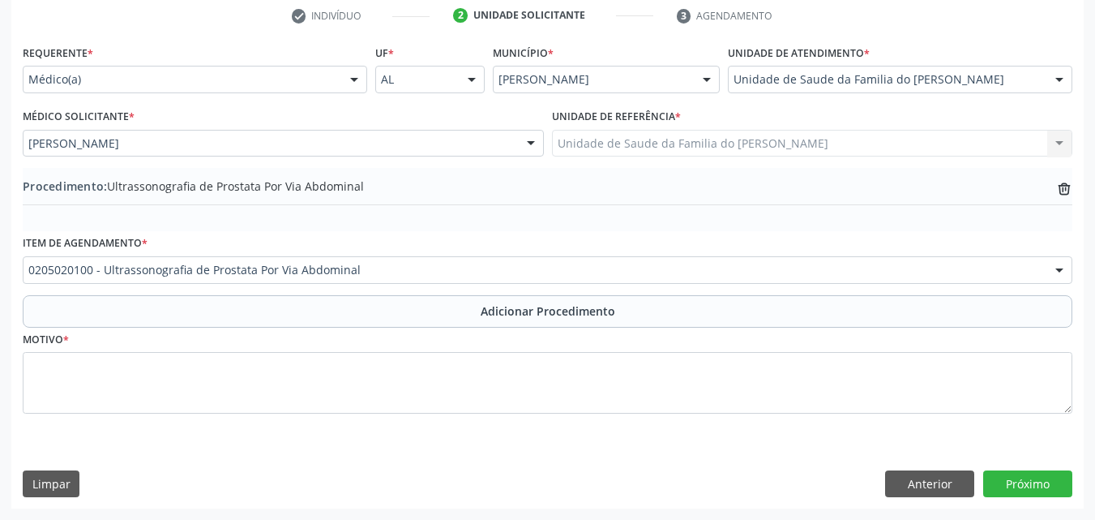
click at [478, 416] on fieldset "Motivo *" at bounding box center [548, 376] width 1050 height 97
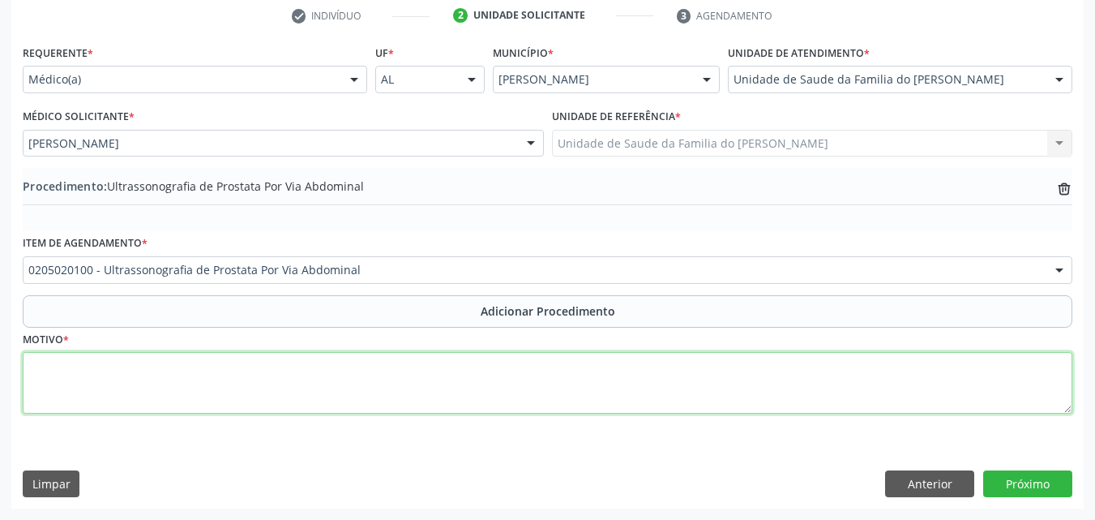
click at [504, 363] on textarea at bounding box center [548, 383] width 1050 height 62
click at [94, 365] on textarea "HIPERPLASI DA PROSTATA" at bounding box center [548, 383] width 1050 height 62
type textarea "HIPERPLASIA DA PROSTATA"
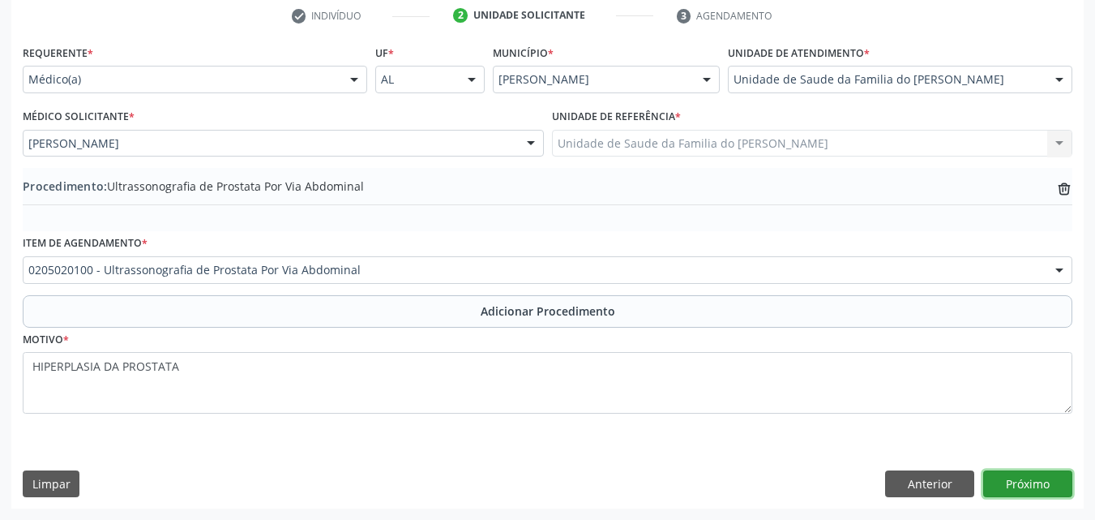
click at [1035, 474] on button "Próximo" at bounding box center [1028, 484] width 89 height 28
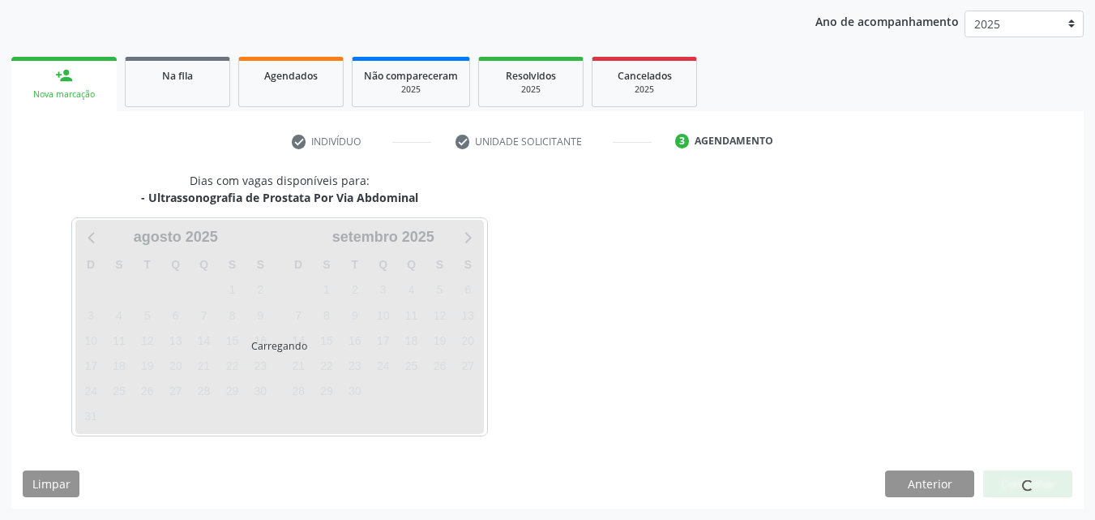
scroll to position [256, 0]
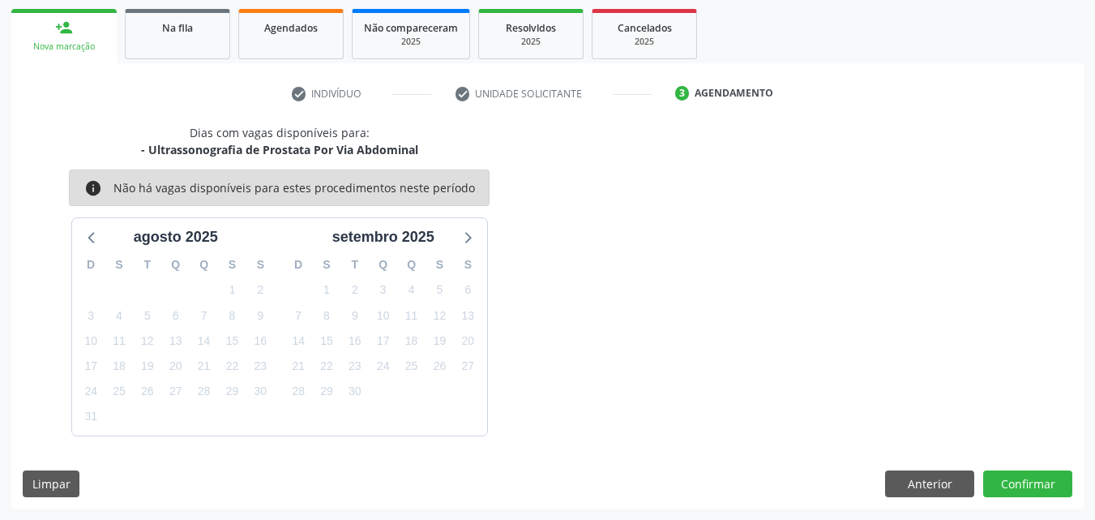
click at [1048, 469] on div "Dias com vagas disponíveis para: - Ultrassonografia de Prostata Por Via Abdomin…" at bounding box center [547, 316] width 1073 height 384
click at [1048, 478] on button "Confirmar" at bounding box center [1028, 484] width 89 height 28
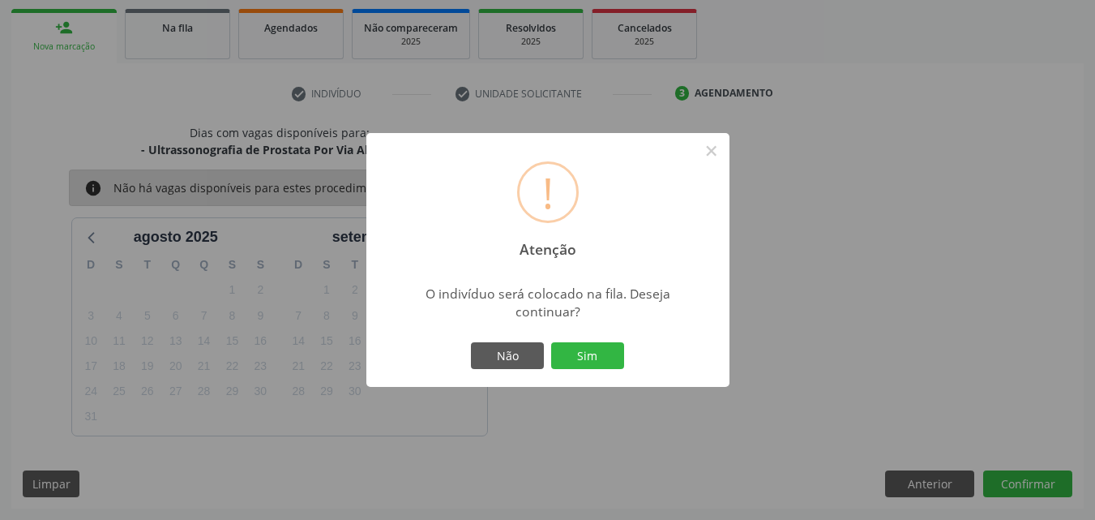
click at [590, 340] on div "Não Sim" at bounding box center [548, 356] width 161 height 34
click at [598, 362] on button "Sim" at bounding box center [587, 356] width 73 height 28
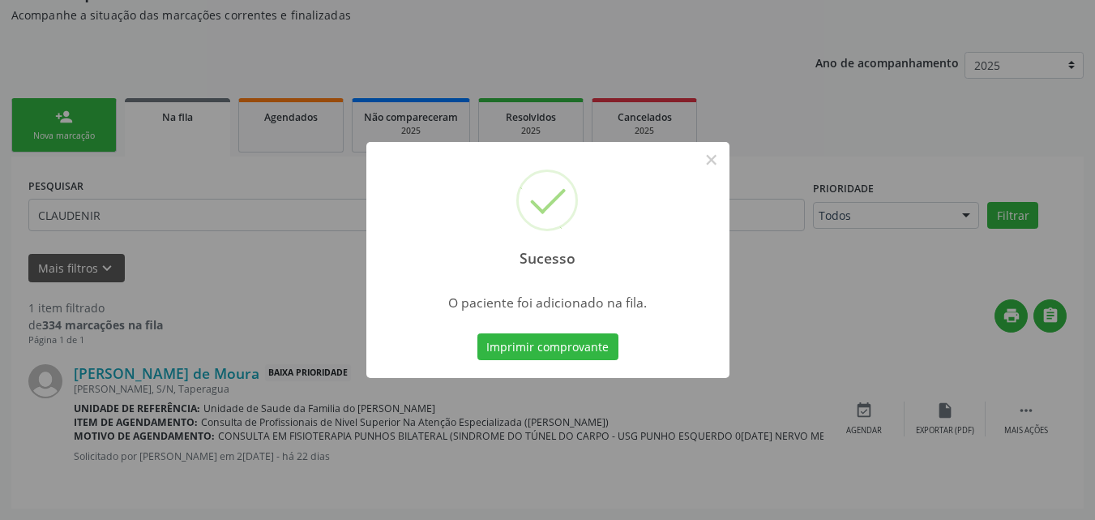
scroll to position [44, 0]
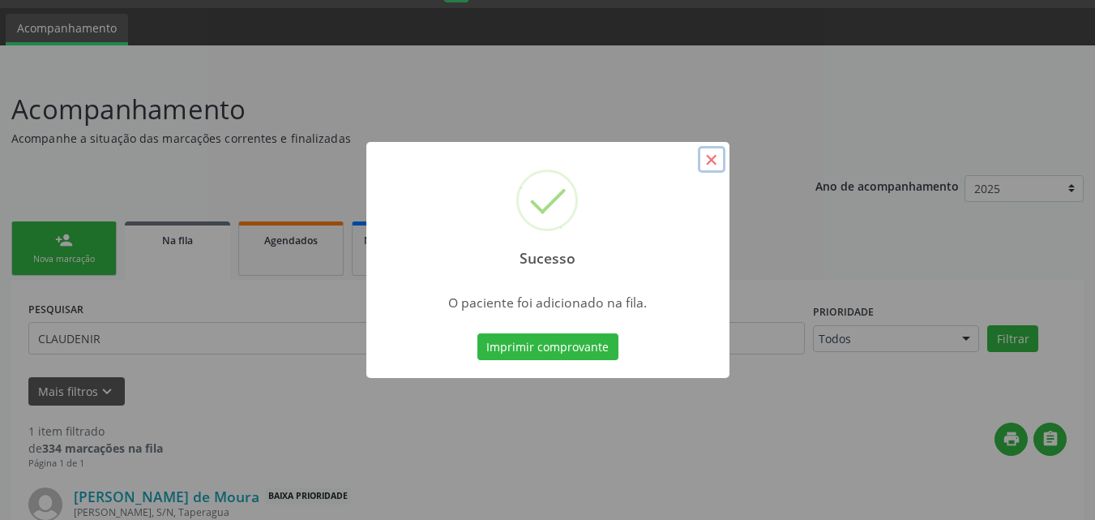
click at [711, 162] on button "×" at bounding box center [712, 160] width 28 height 28
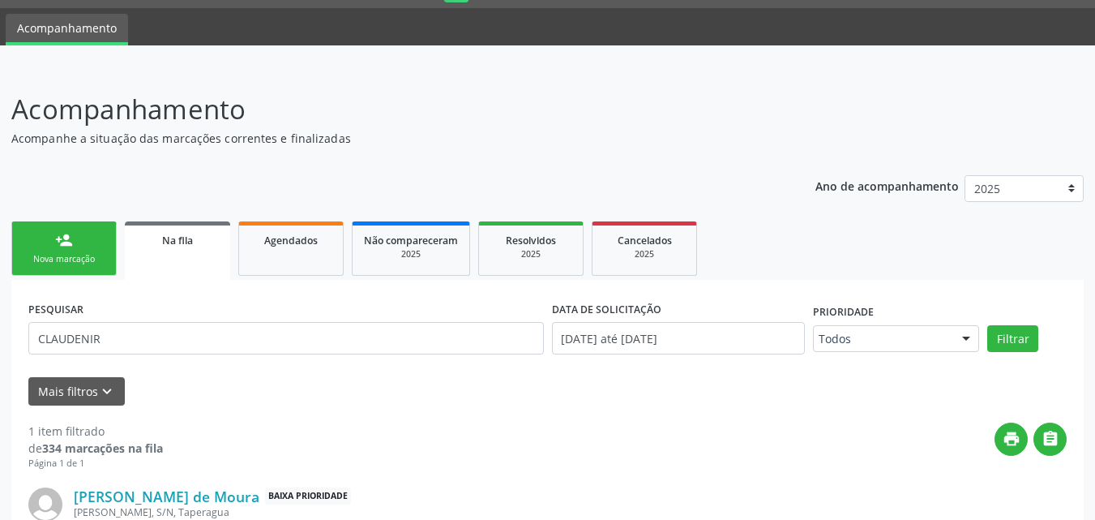
click at [52, 276] on ul "person_add Nova marcação Na fila Agendados Não compareceram 2025 Resolvidos 202…" at bounding box center [547, 248] width 1073 height 62
click at [70, 253] on div "Nova marcação" at bounding box center [64, 259] width 81 height 12
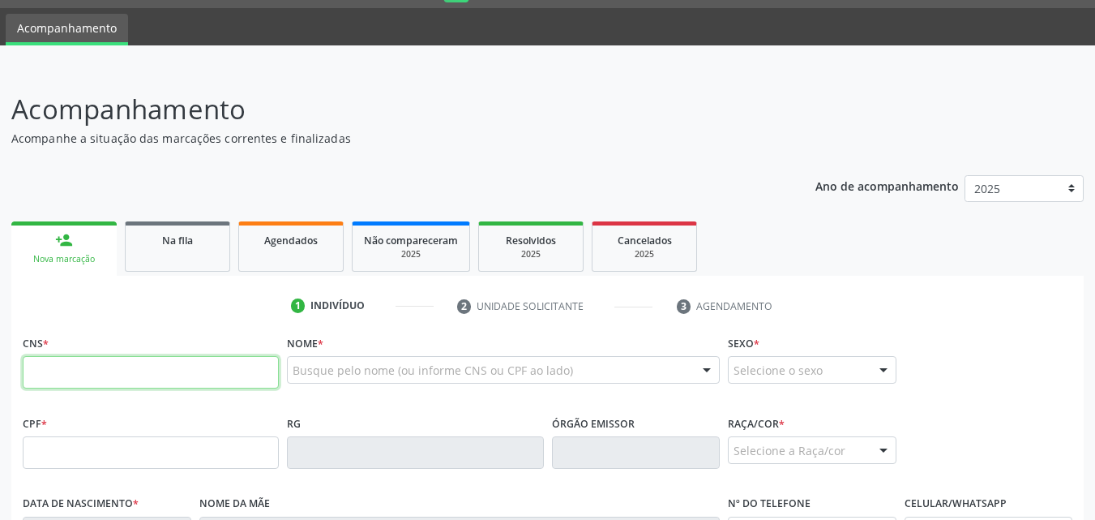
click at [80, 373] on input "text" at bounding box center [151, 372] width 256 height 32
type input "702 4075 0951 1620"
type input "383.871.664-72"
type input "1[DATE]"
type input "[PERSON_NAME]"
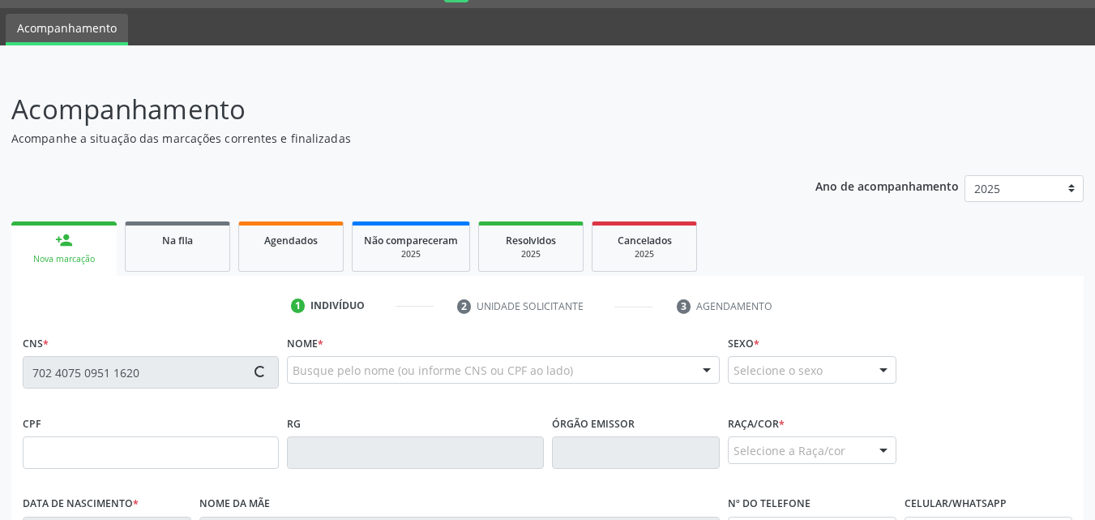
type input "[PHONE_NUMBER]"
type input "S/N"
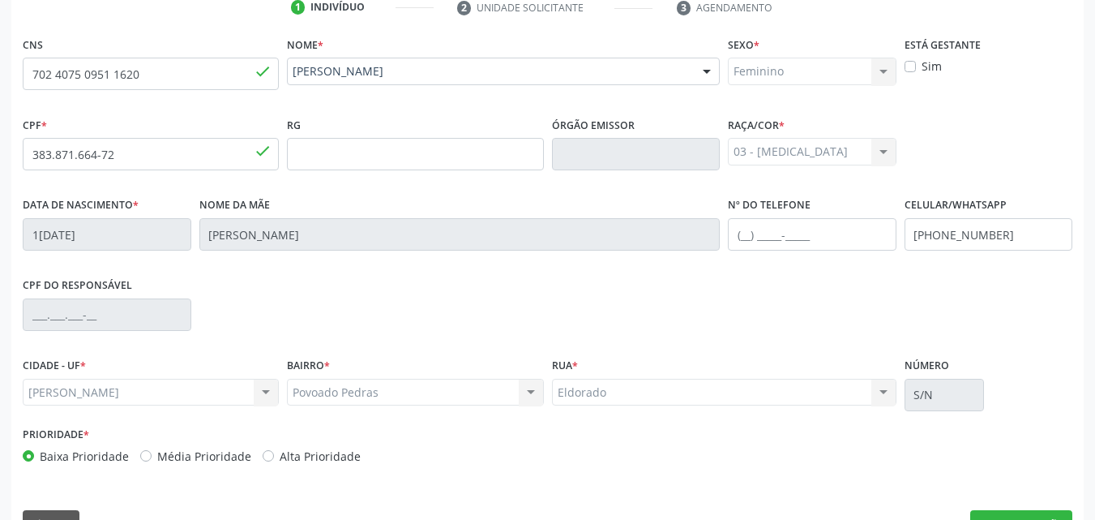
scroll to position [382, 0]
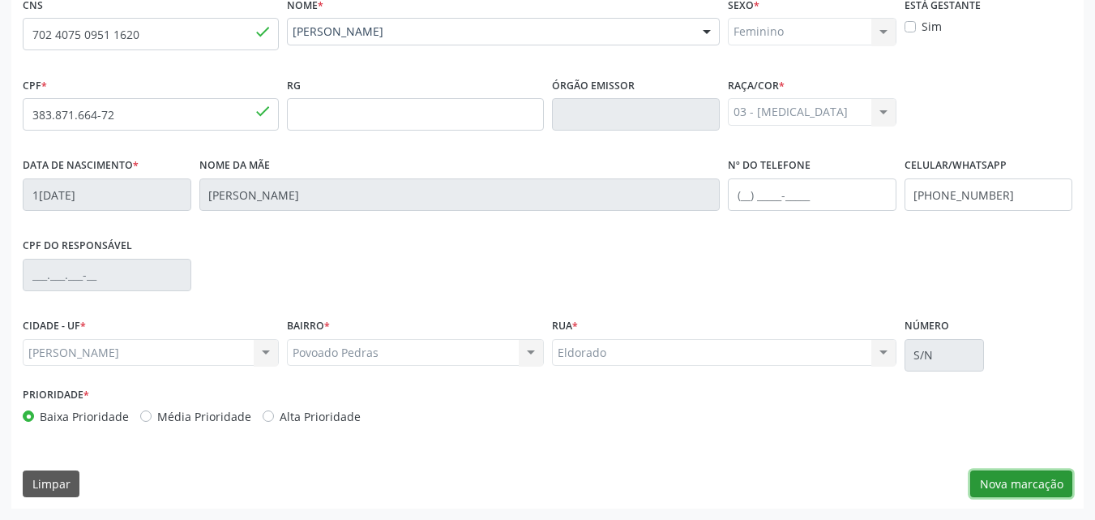
click at [1026, 477] on button "Nova marcação" at bounding box center [1022, 484] width 102 height 28
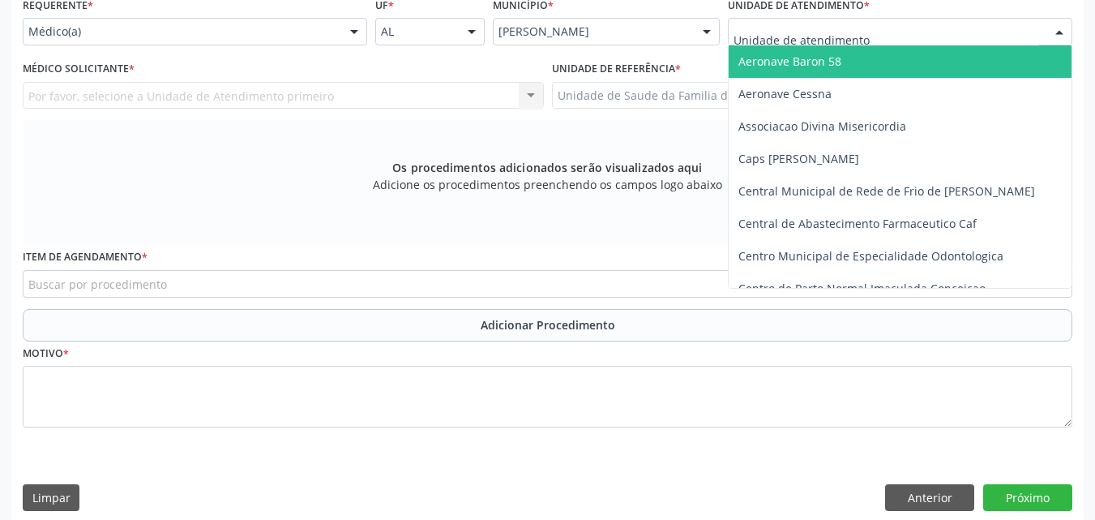
click at [876, 31] on div at bounding box center [900, 32] width 345 height 28
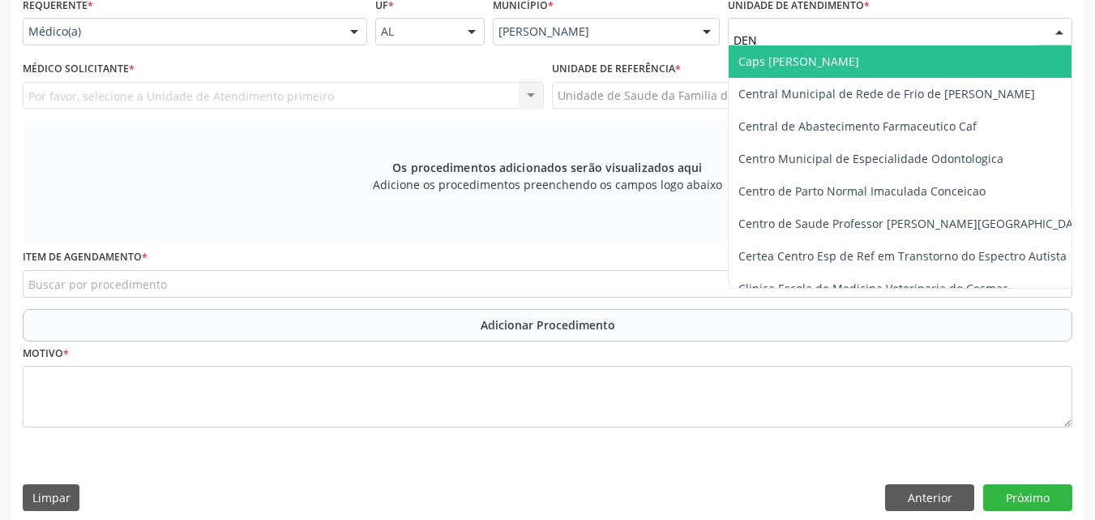
type input "DENI"
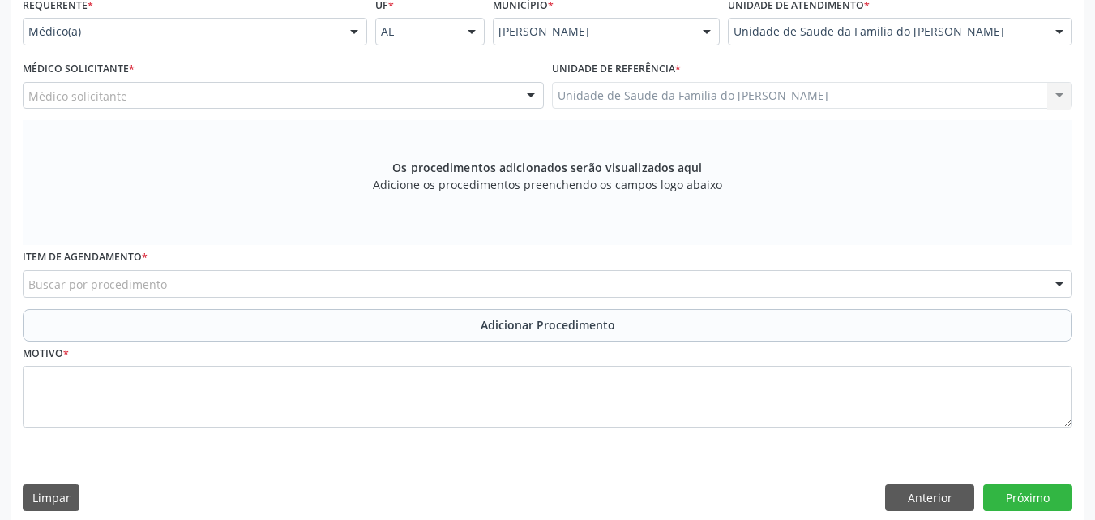
click at [366, 95] on div "Médico solicitante" at bounding box center [283, 96] width 521 height 28
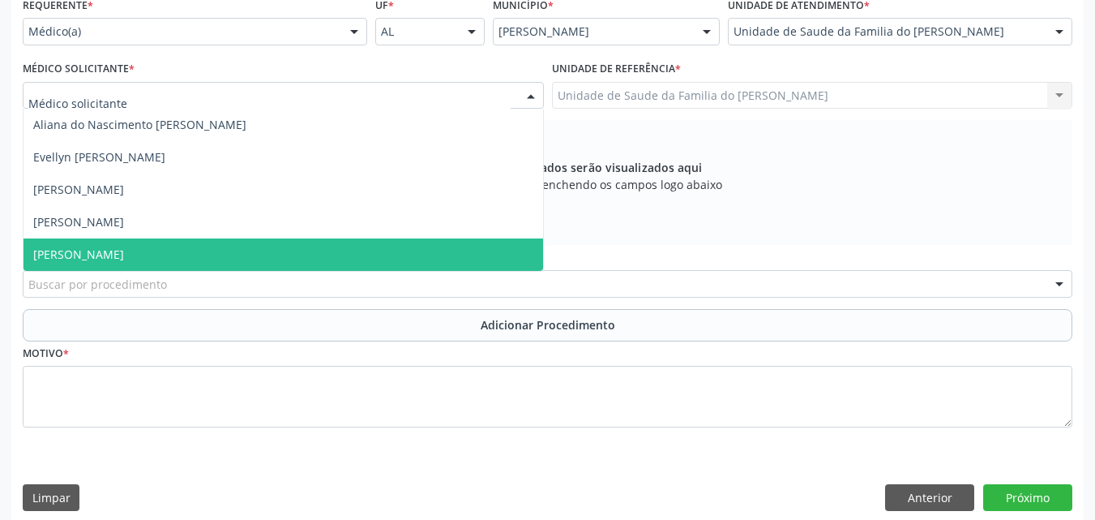
click at [228, 268] on span "[PERSON_NAME]" at bounding box center [284, 254] width 520 height 32
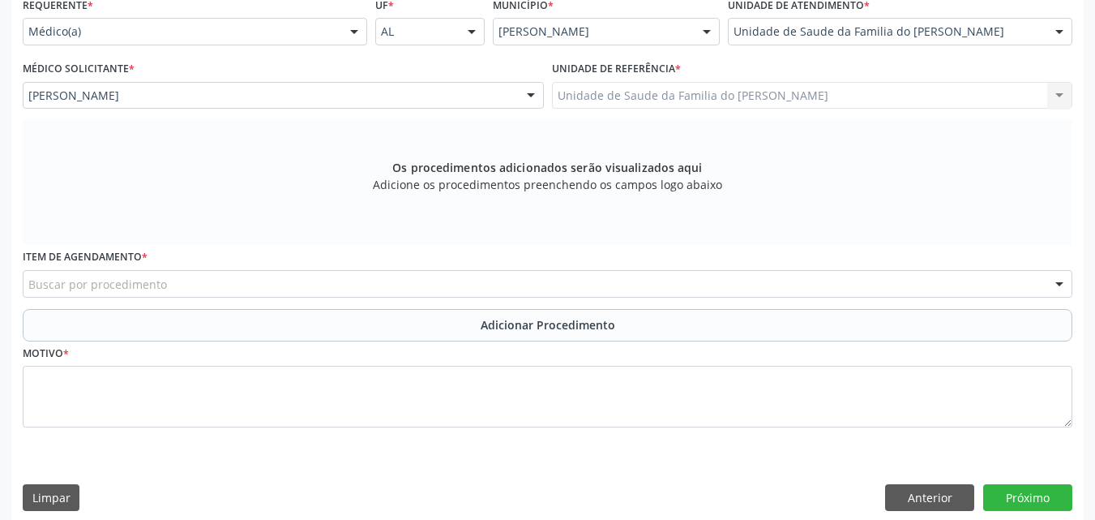
click at [272, 288] on div "Buscar por procedimento" at bounding box center [548, 284] width 1050 height 28
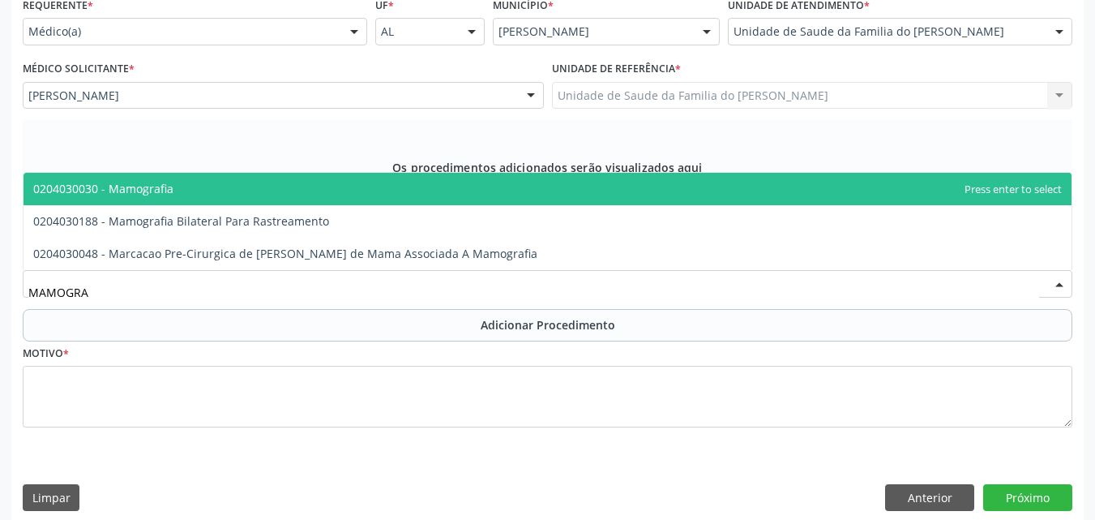
type input "MAMOGRAF"
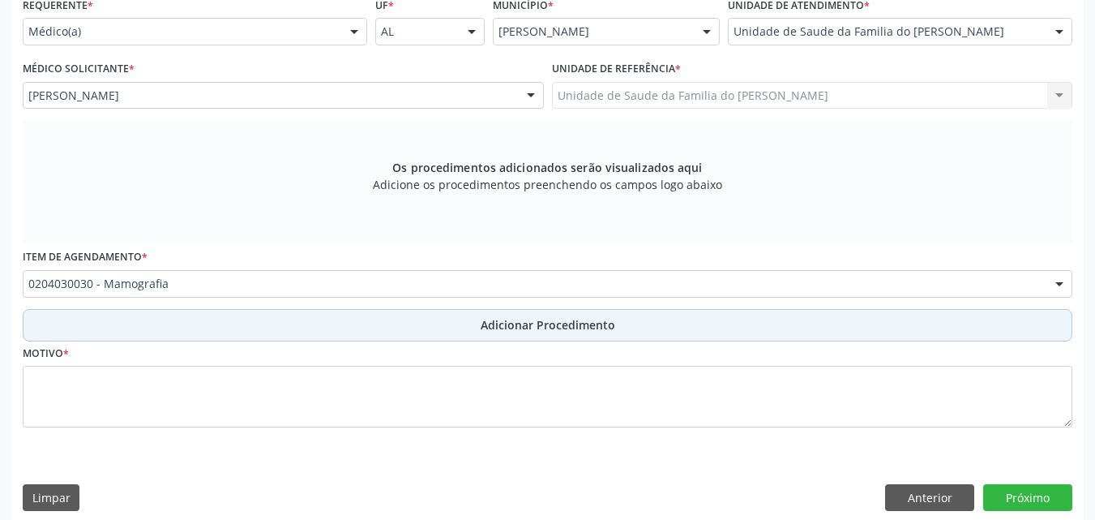
click at [551, 320] on span "Adicionar Procedimento" at bounding box center [548, 324] width 135 height 17
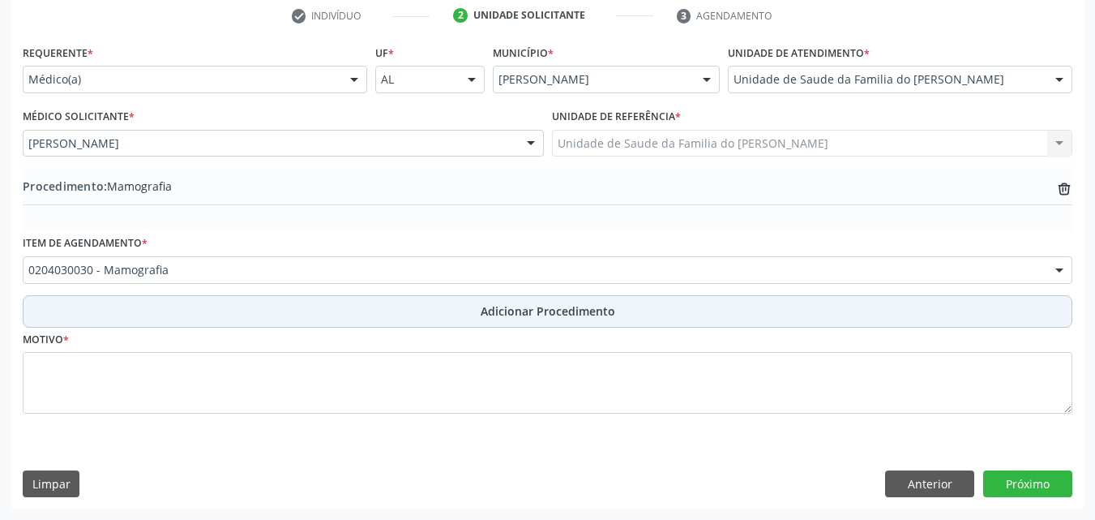
scroll to position [334, 0]
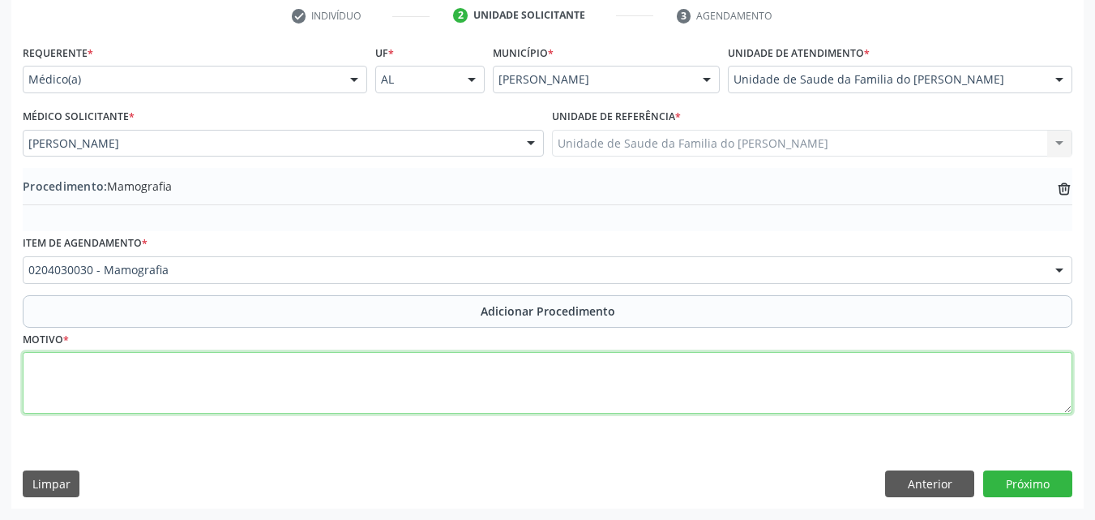
click at [501, 407] on textarea at bounding box center [548, 383] width 1050 height 62
type textarea "EXAME PARA CONTROLE"
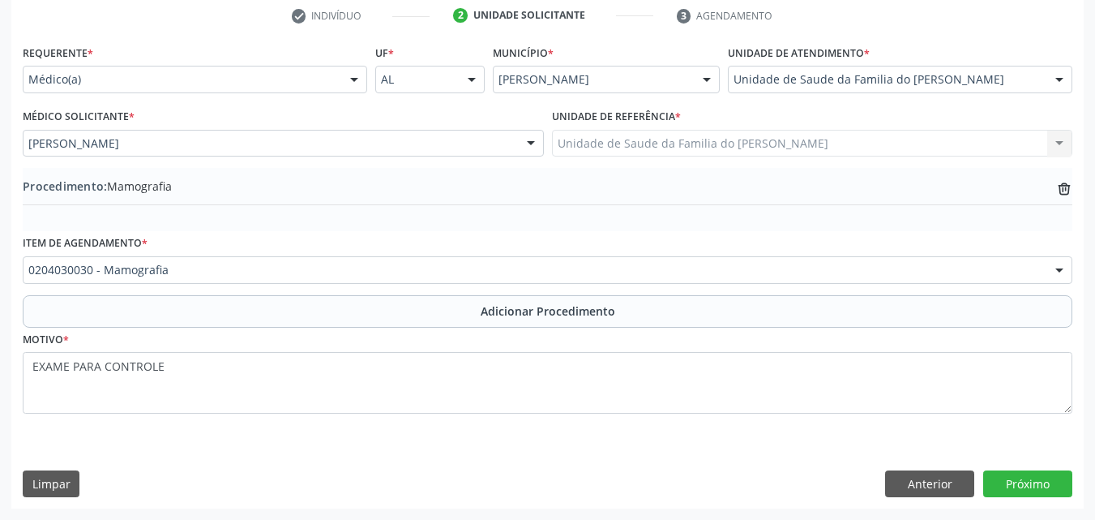
click at [1036, 498] on div "Requerente * Médico(a) Médico(a) Enfermeiro(a) Paciente Nenhum resultado encont…" at bounding box center [547, 275] width 1073 height 468
click at [1040, 489] on button "Próximo" at bounding box center [1028, 484] width 89 height 28
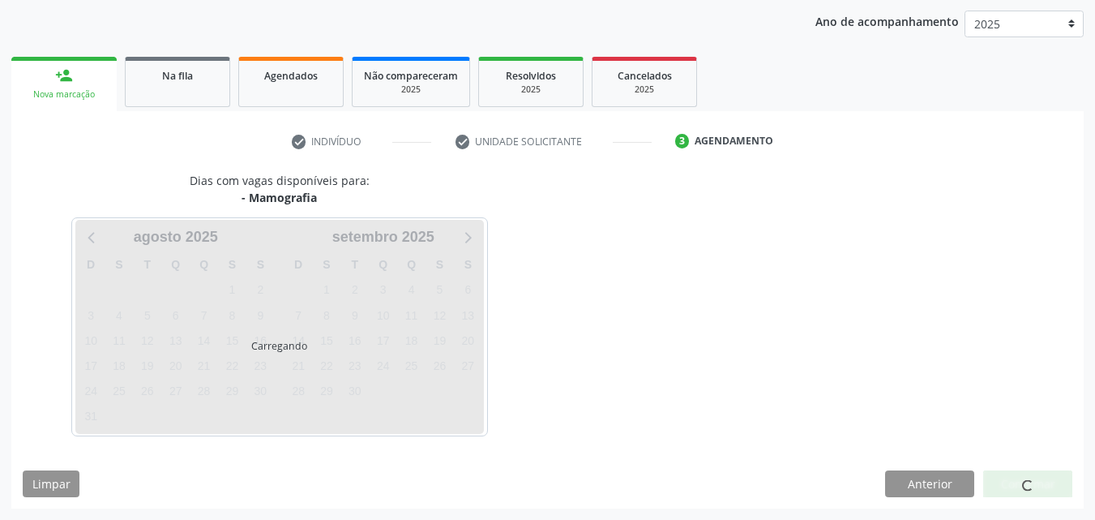
scroll to position [256, 0]
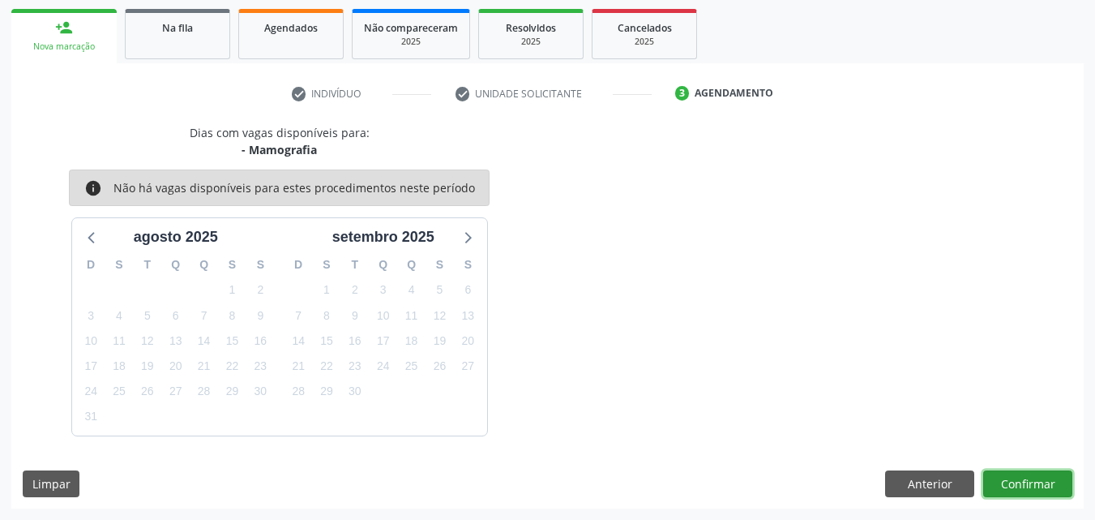
click at [1009, 489] on button "Confirmar" at bounding box center [1028, 484] width 89 height 28
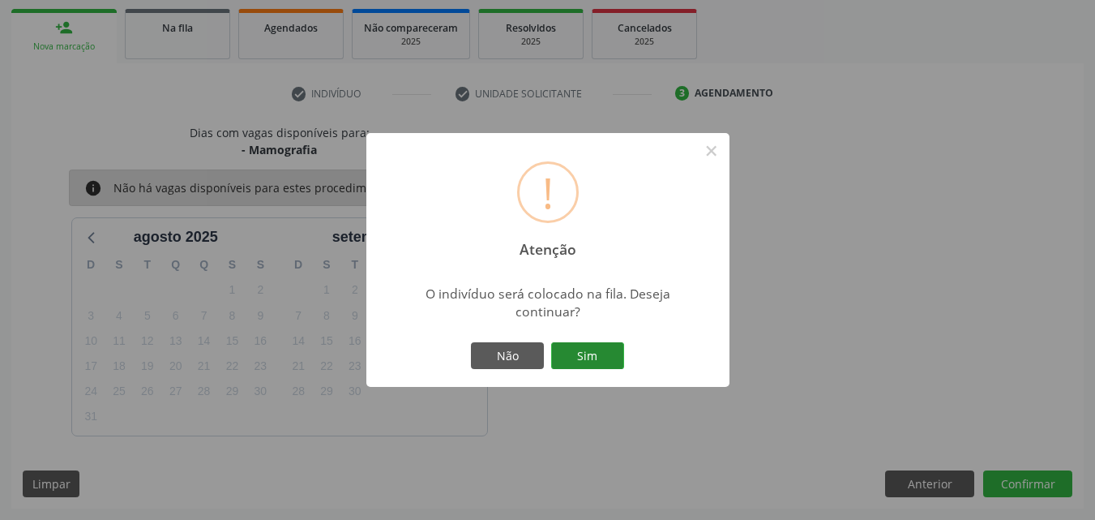
click at [596, 357] on button "Sim" at bounding box center [587, 356] width 73 height 28
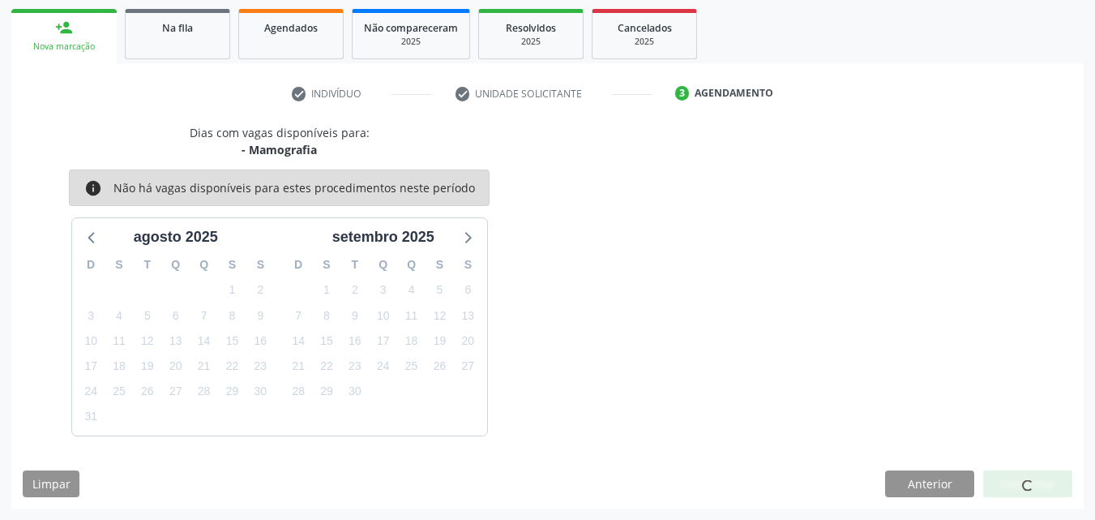
scroll to position [44, 0]
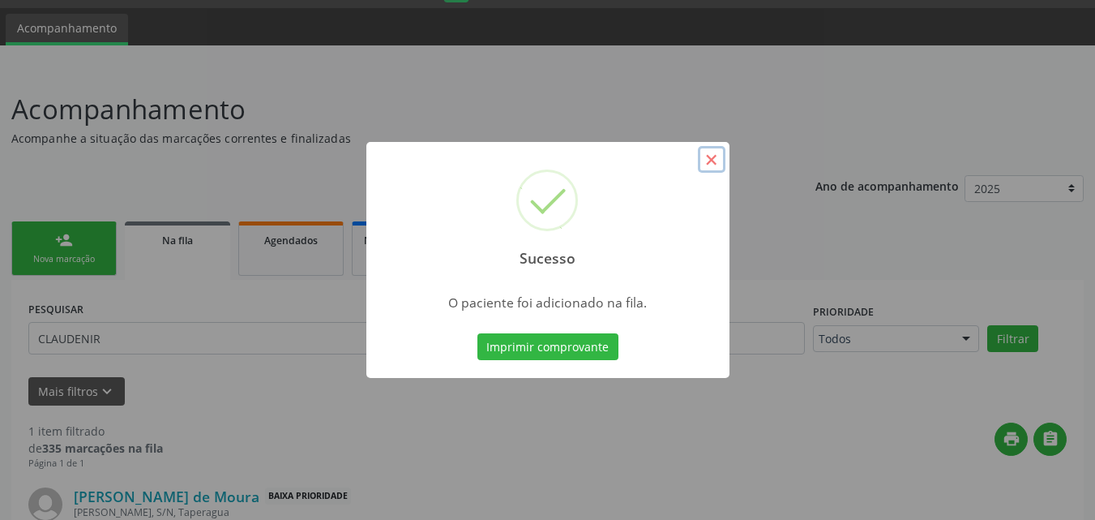
click at [719, 159] on button "×" at bounding box center [712, 160] width 28 height 28
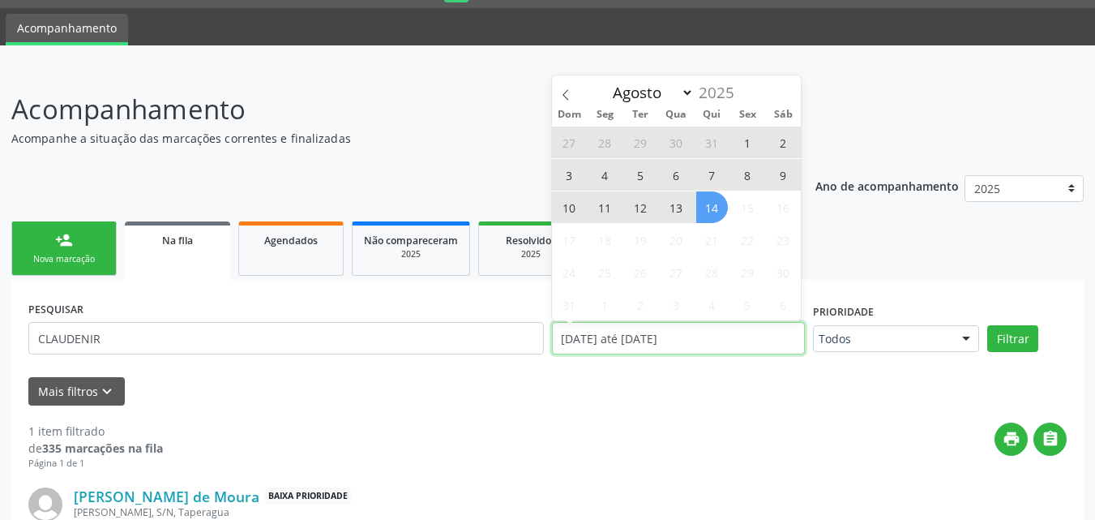
click at [714, 336] on input "[DATE] até [DATE]" at bounding box center [679, 338] width 254 height 32
click at [718, 202] on span "14" at bounding box center [712, 207] width 32 height 32
type input "1[DATE]"
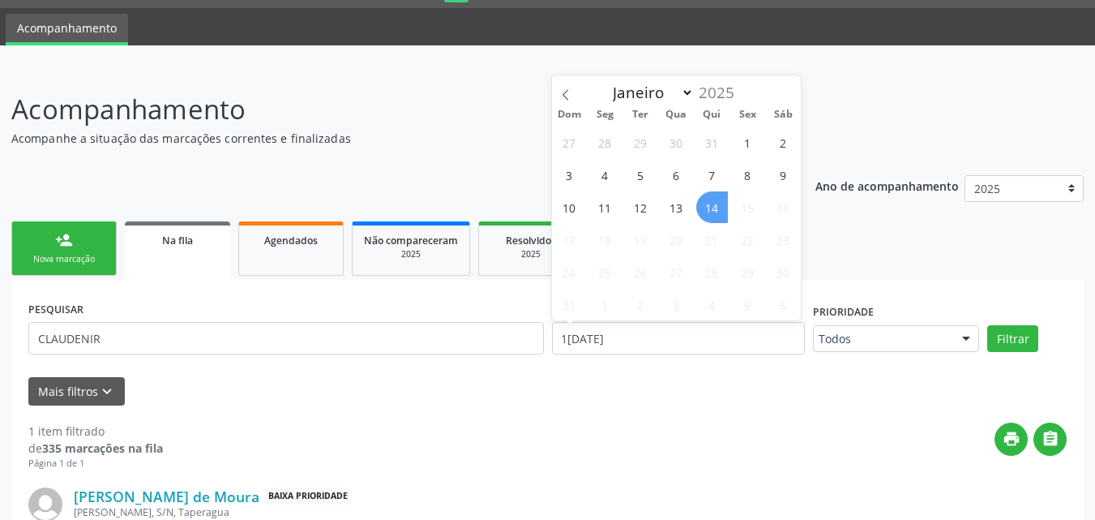
click at [718, 202] on span "14" at bounding box center [712, 207] width 32 height 32
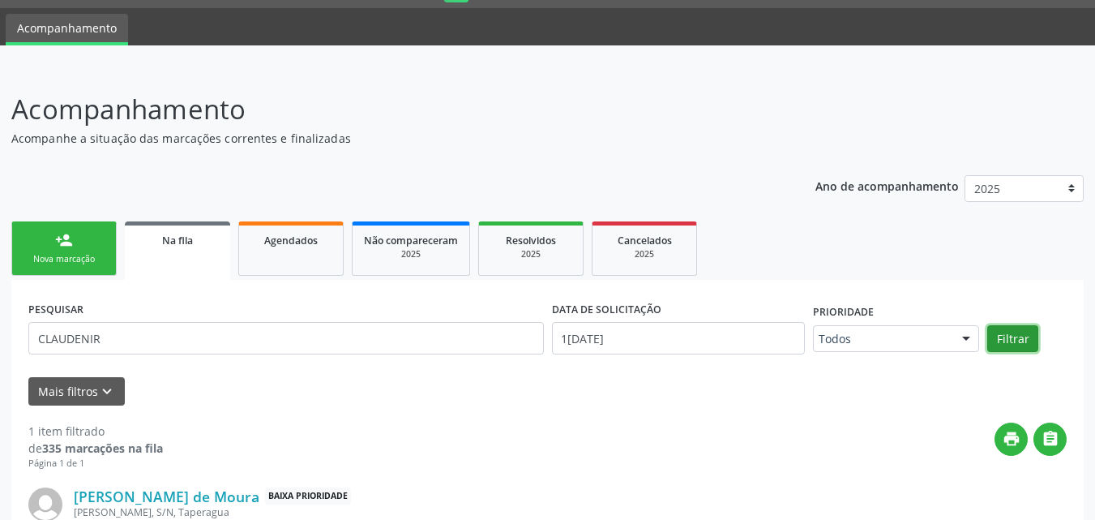
click at [1022, 350] on button "Filtrar" at bounding box center [1013, 339] width 51 height 28
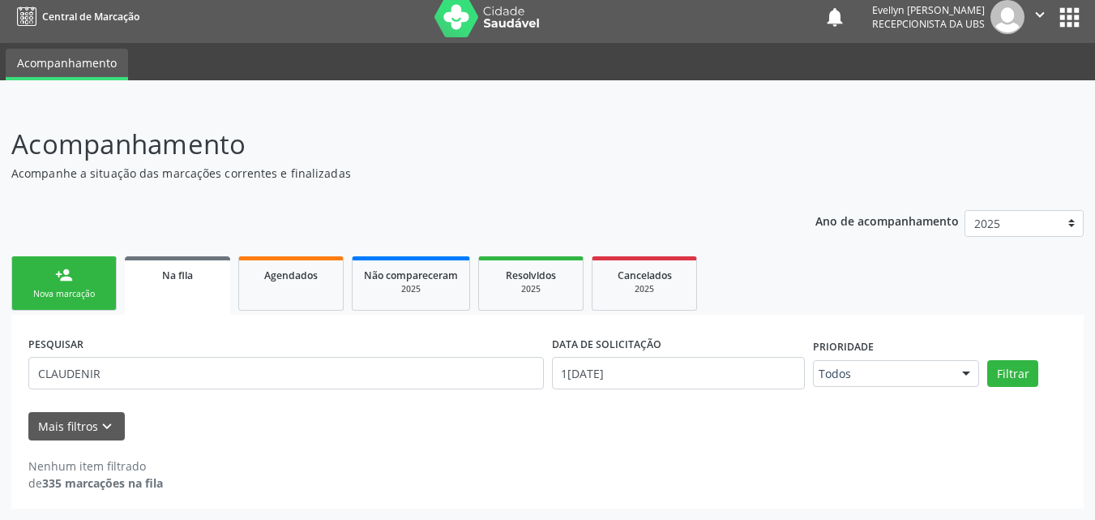
scroll to position [9, 0]
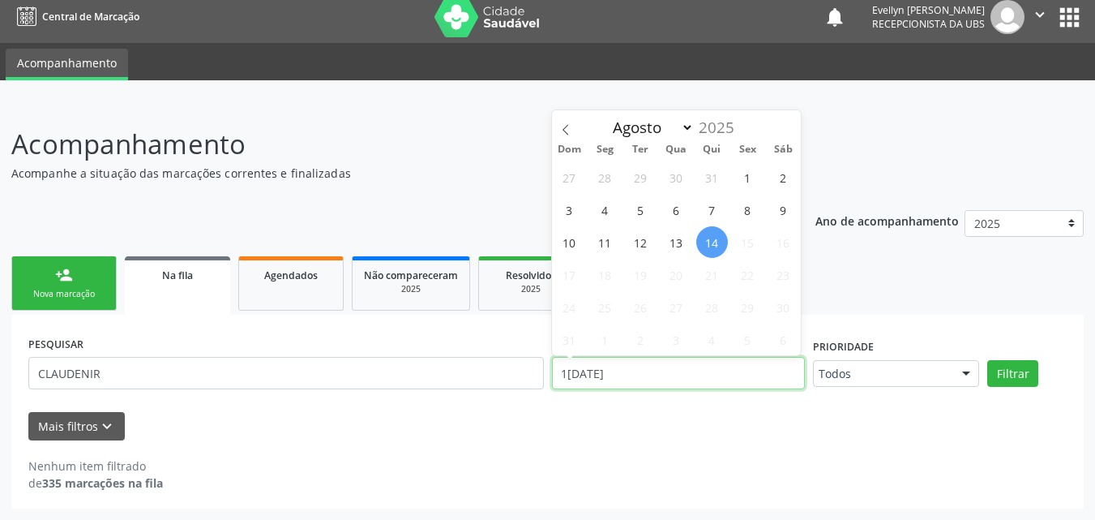
click at [705, 369] on input "1[DATE]" at bounding box center [679, 373] width 254 height 32
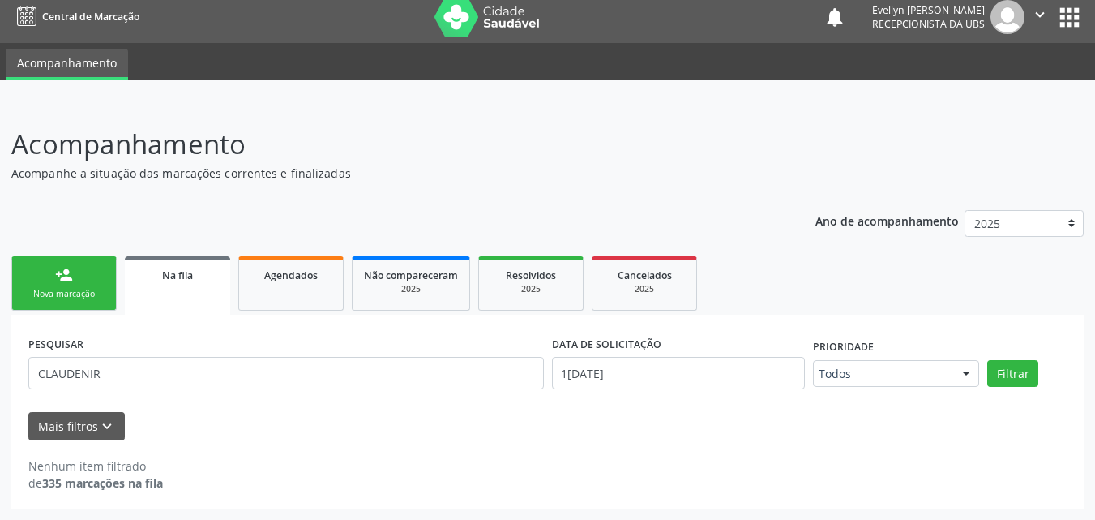
click at [857, 305] on ul "person_add Nova marcação Na fila Agendados Não compareceram 2025 Resolvidos 202…" at bounding box center [547, 283] width 1073 height 62
click at [1005, 372] on button "Filtrar" at bounding box center [1013, 374] width 51 height 28
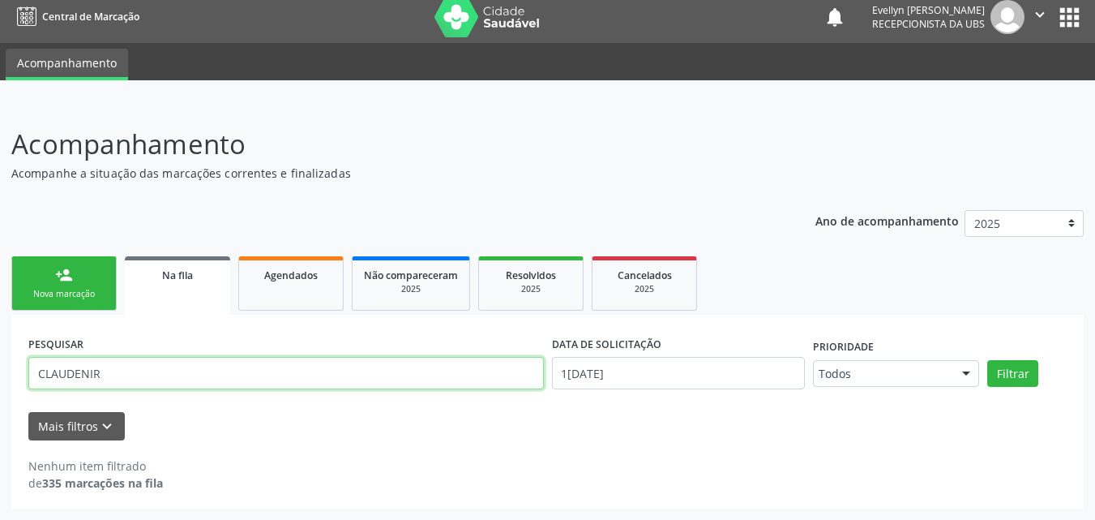
click at [375, 370] on input "CLAUDENIR" at bounding box center [286, 373] width 516 height 32
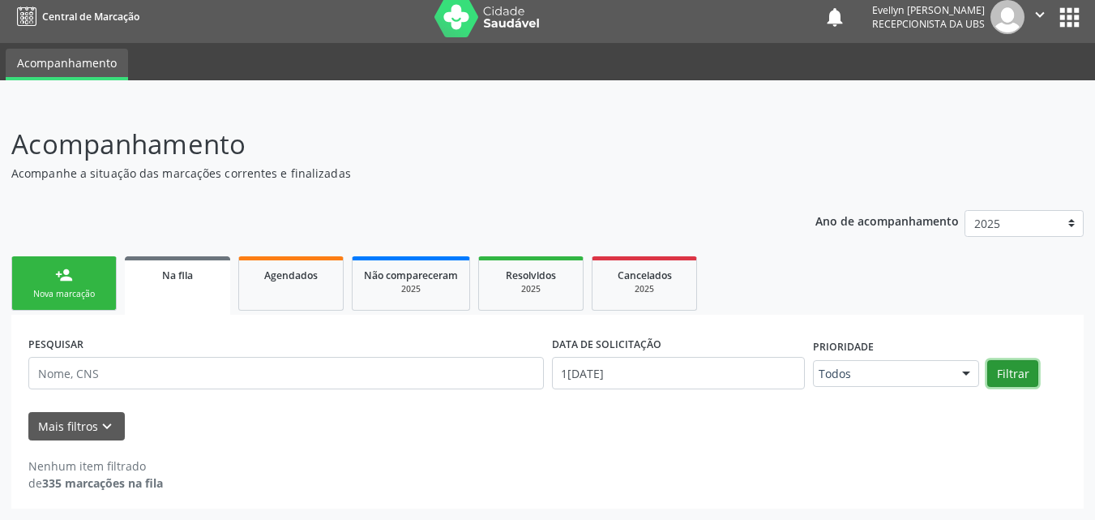
click at [988, 371] on button "Filtrar" at bounding box center [1013, 374] width 51 height 28
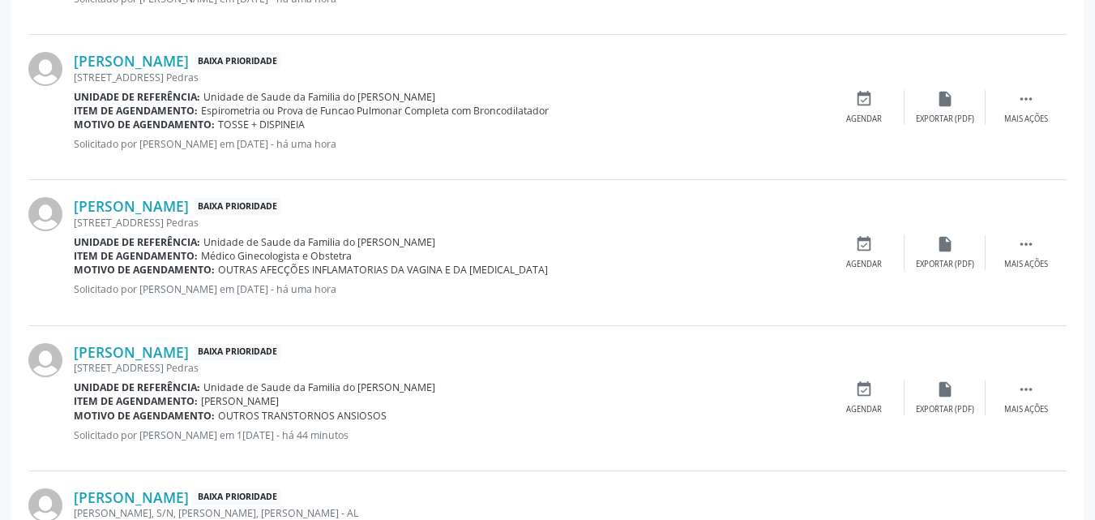
scroll to position [2248, 0]
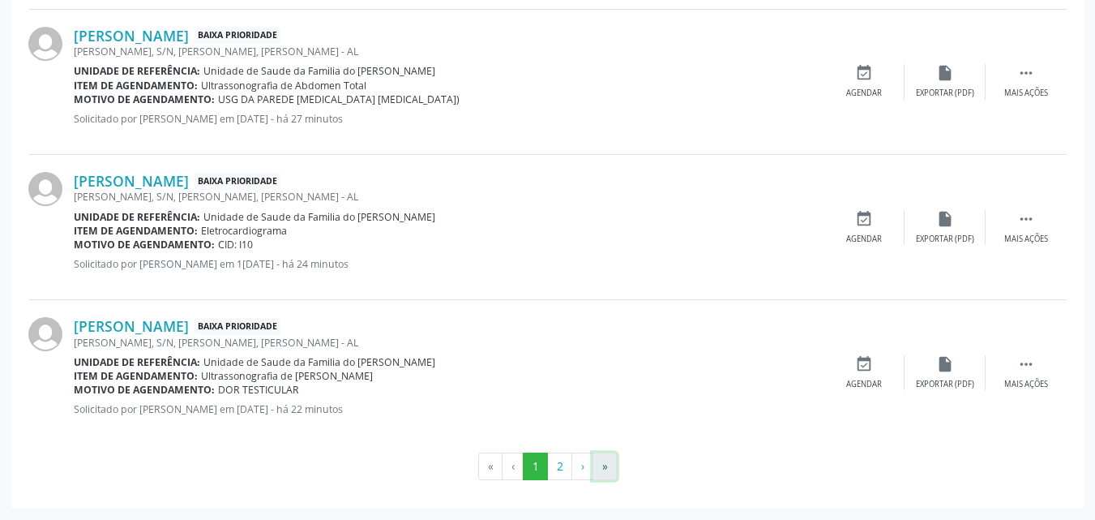
click at [611, 474] on button "»" at bounding box center [605, 466] width 24 height 28
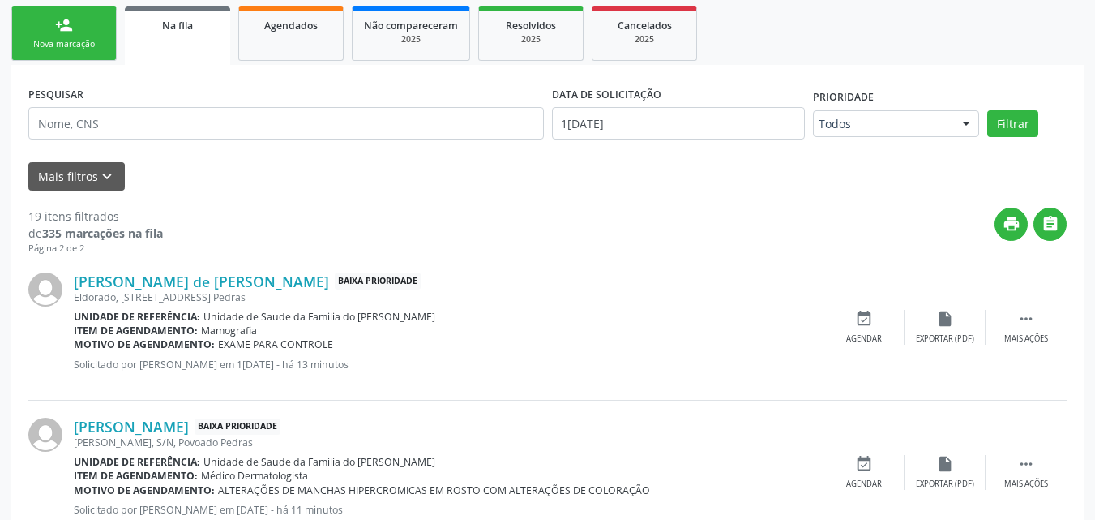
scroll to position [0, 0]
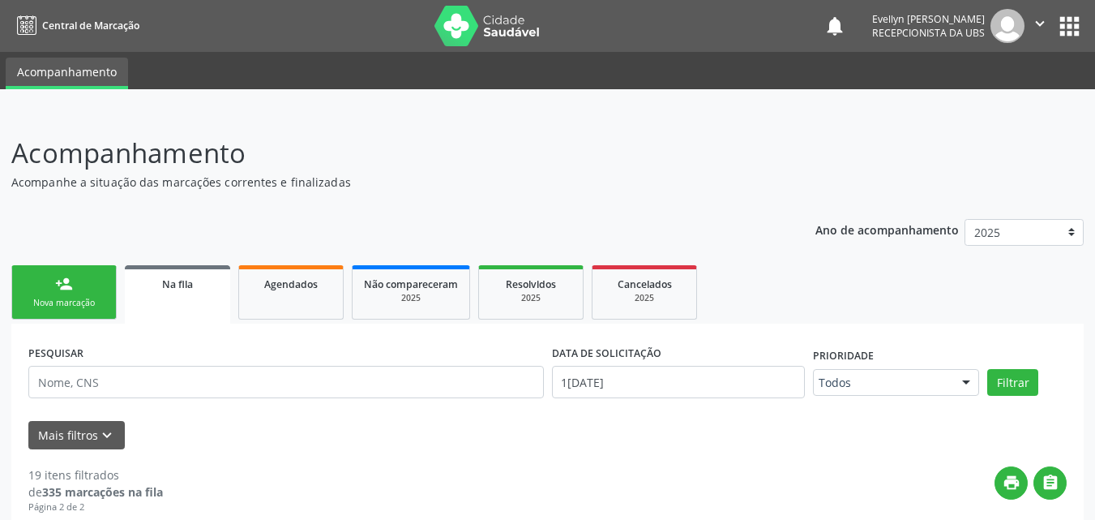
click at [92, 315] on link "person_add Nova marcação" at bounding box center [63, 292] width 105 height 54
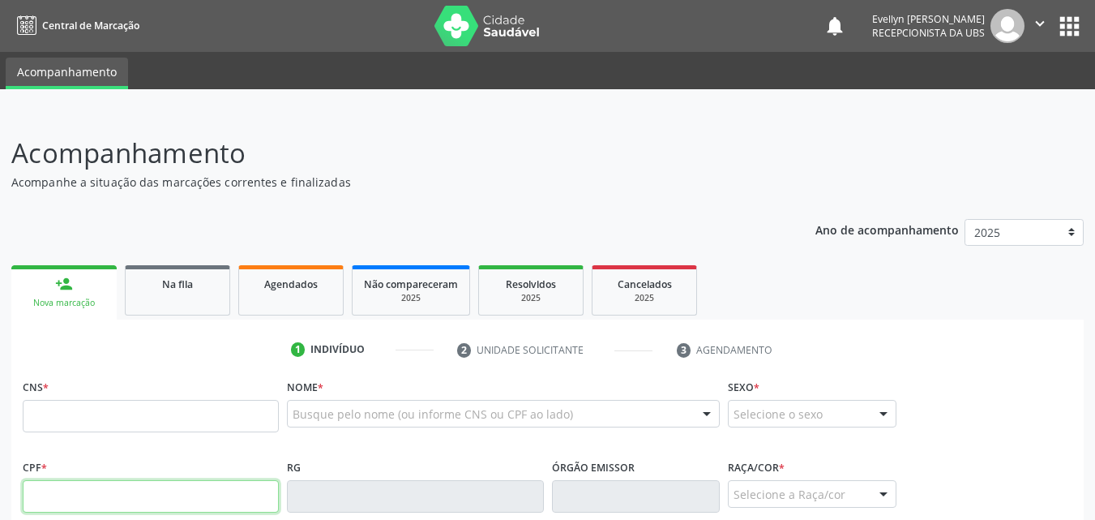
click at [181, 489] on input "text" at bounding box center [151, 496] width 256 height 32
type input "505.415.524-49"
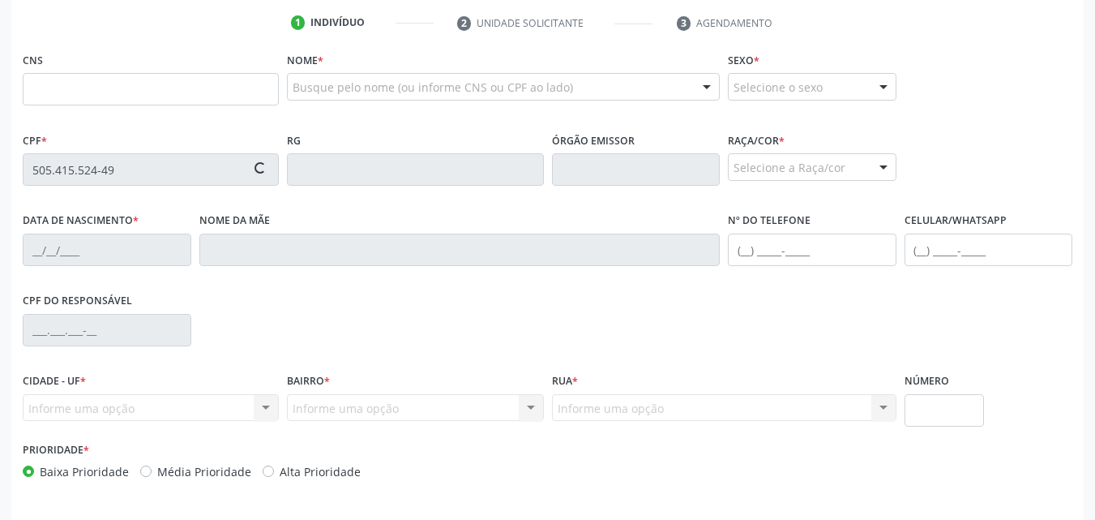
scroll to position [357, 0]
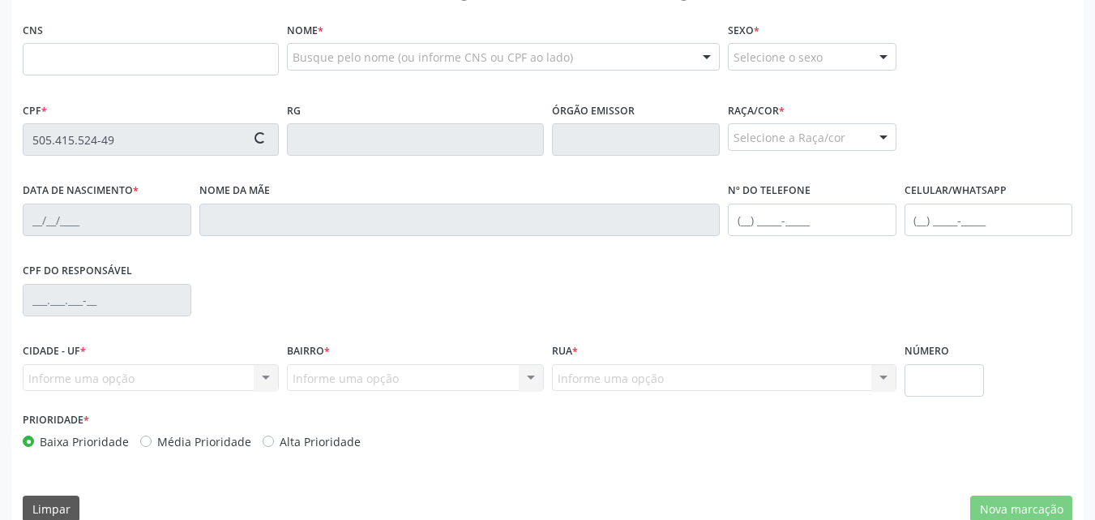
type input "708 7071 5332 1091"
type input "[DATE]"
type input "[PERSON_NAME]"
type input "[PHONE_NUMBER]"
type input "S/N"
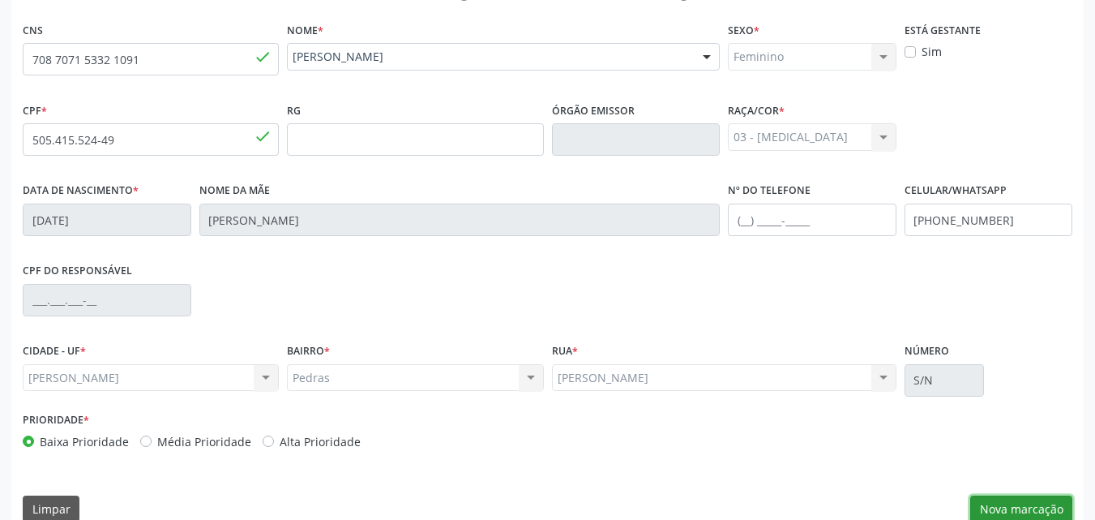
click at [1037, 499] on button "Nova marcação" at bounding box center [1022, 509] width 102 height 28
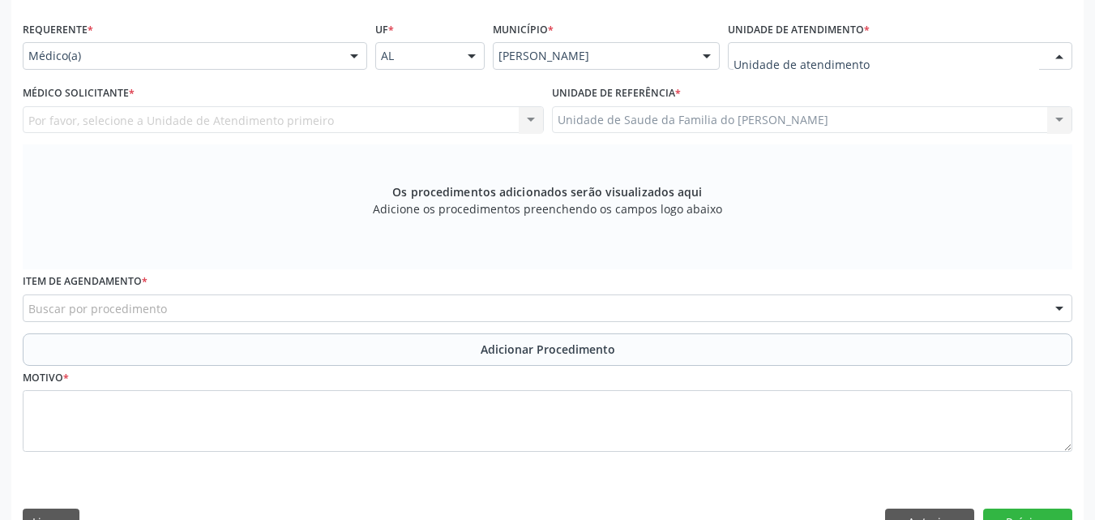
click at [873, 54] on div at bounding box center [900, 56] width 345 height 28
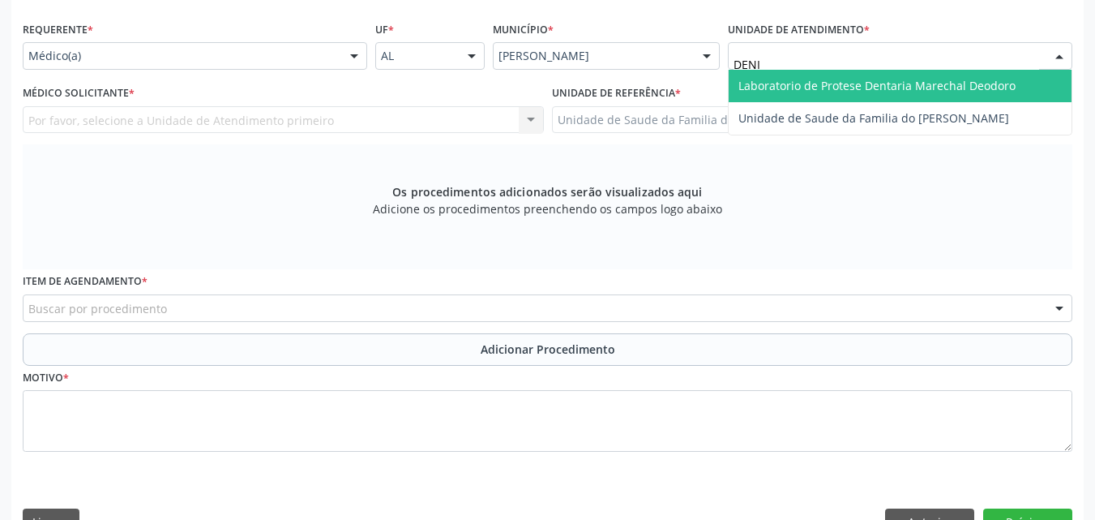
type input "[PERSON_NAME]"
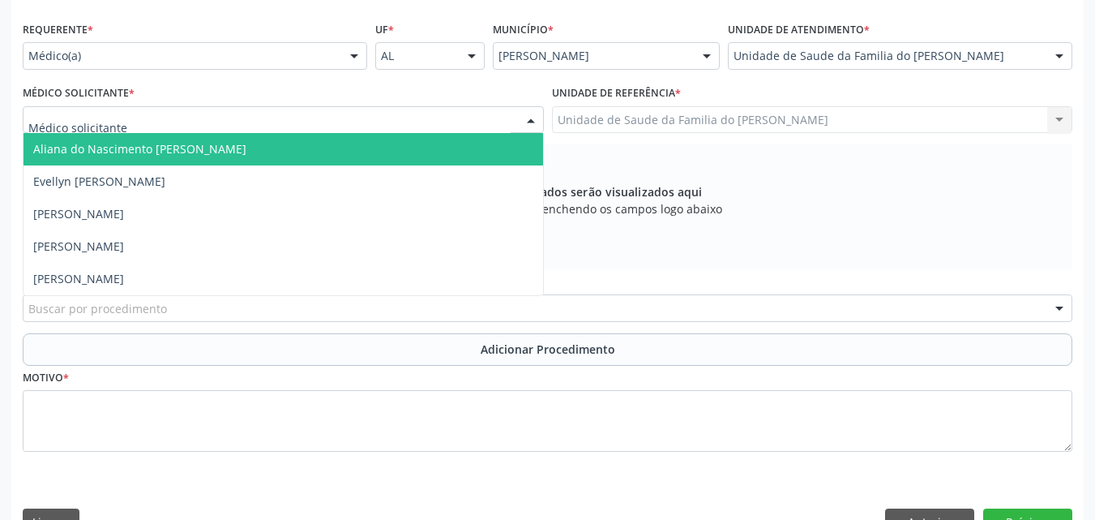
click at [504, 117] on div at bounding box center [283, 120] width 521 height 28
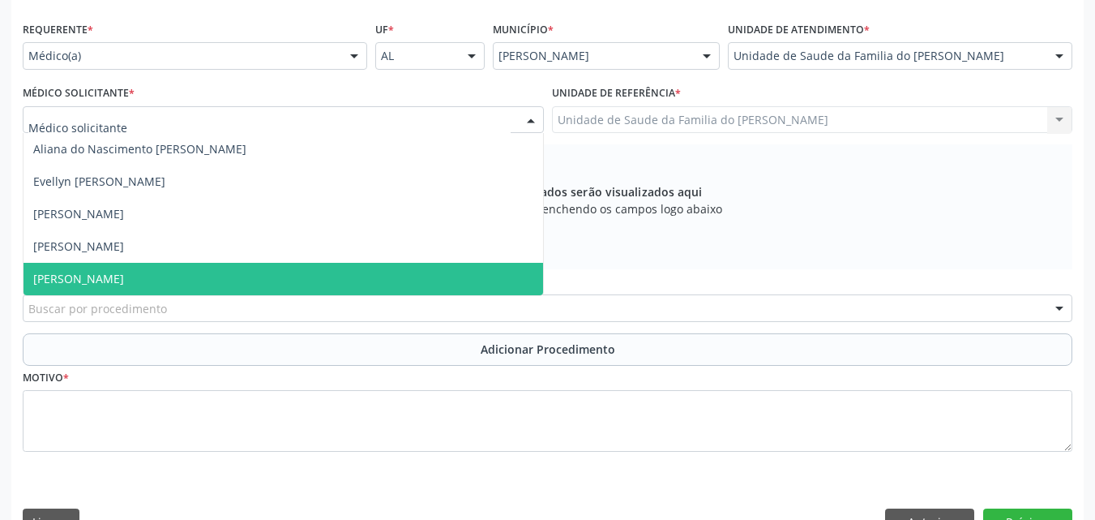
click at [354, 289] on span "[PERSON_NAME]" at bounding box center [284, 279] width 520 height 32
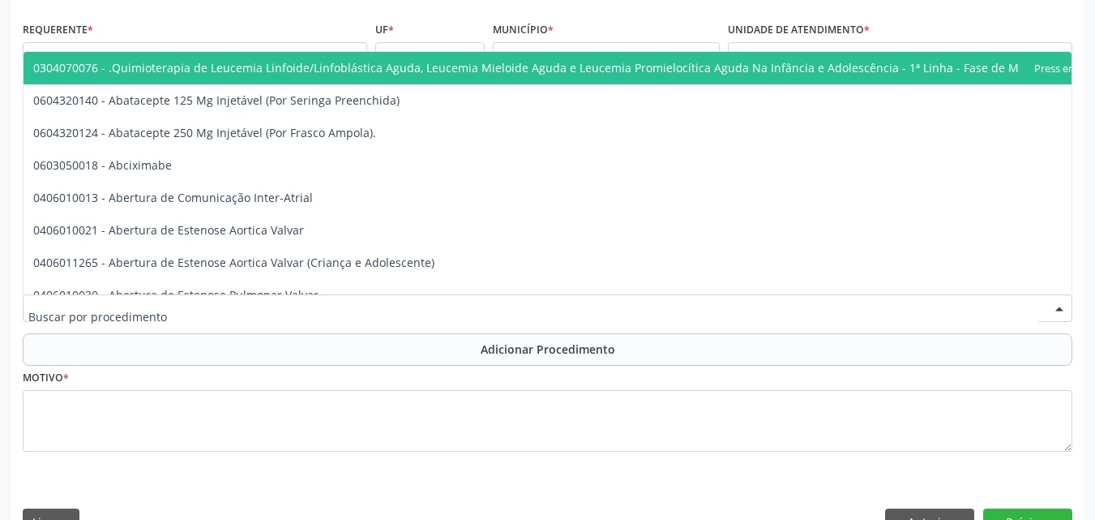
click at [351, 298] on div at bounding box center [548, 308] width 1050 height 28
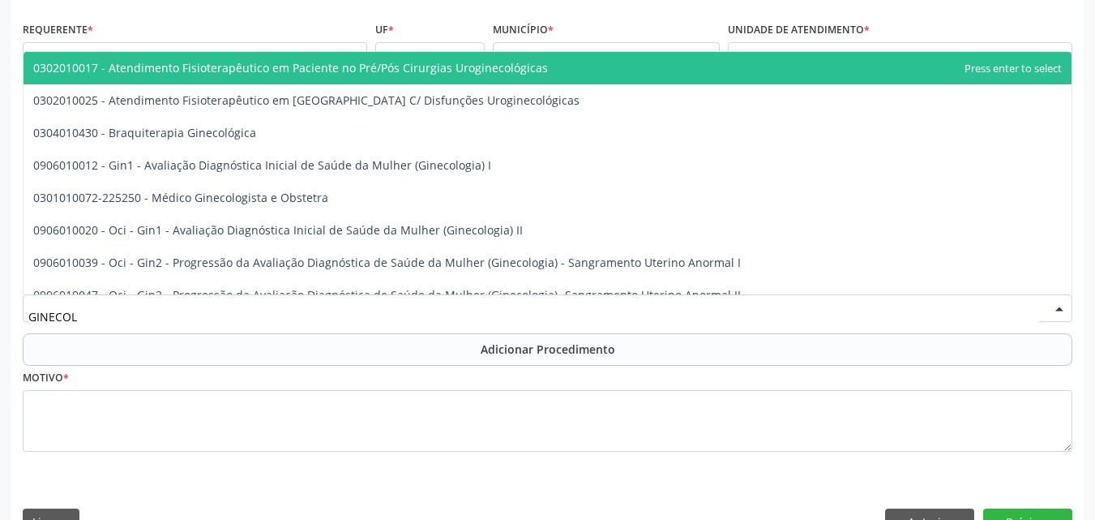
type input "GINECOLO"
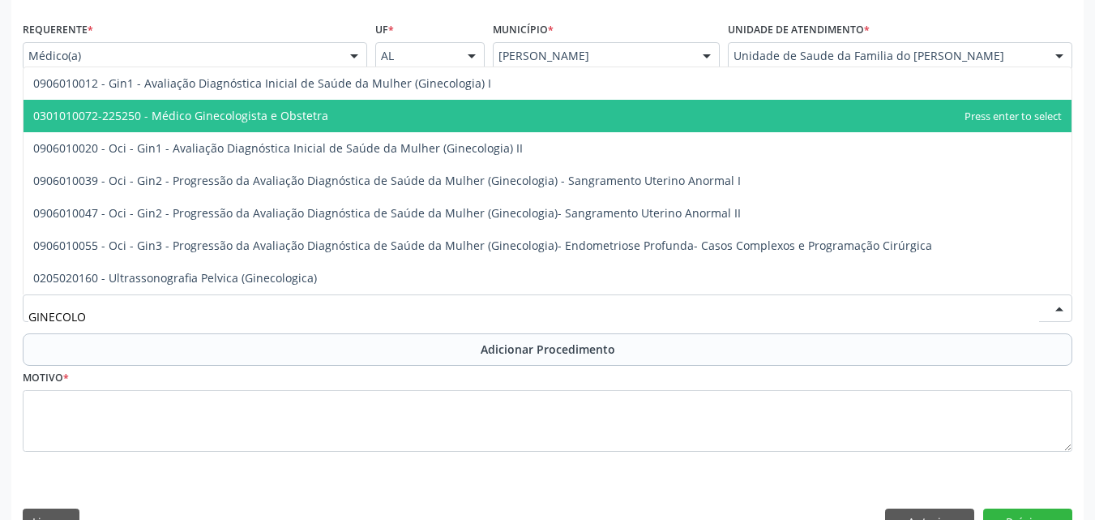
click at [337, 125] on span "0301010072-225250 - Médico Ginecologista e Obstetra" at bounding box center [548, 116] width 1048 height 32
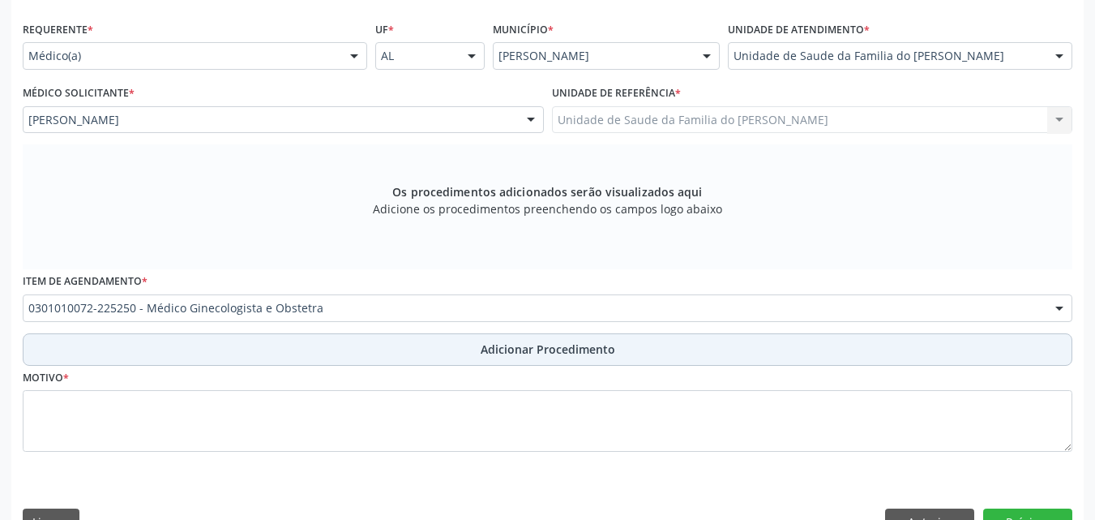
click at [354, 343] on button "Adicionar Procedimento" at bounding box center [548, 349] width 1050 height 32
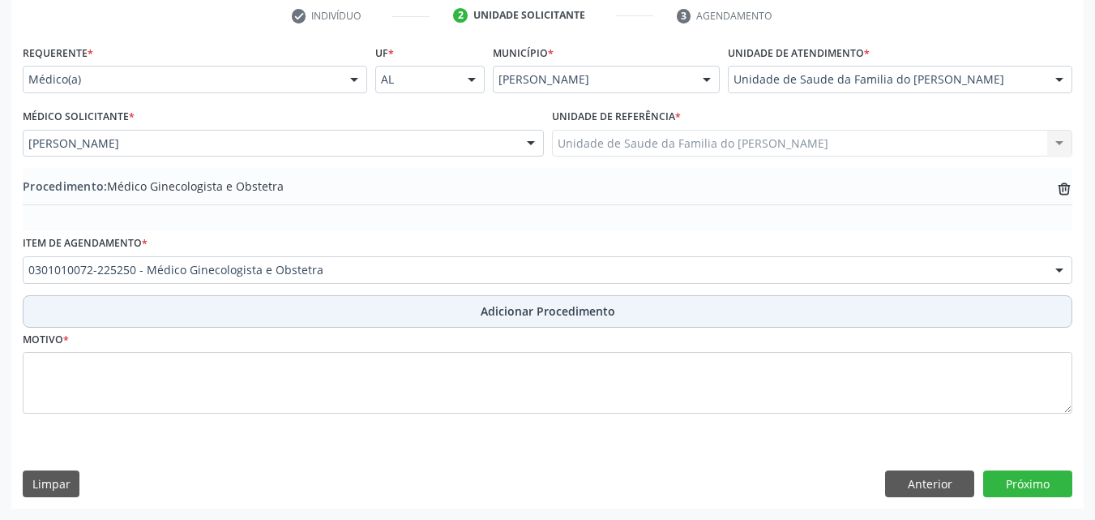
scroll to position [334, 0]
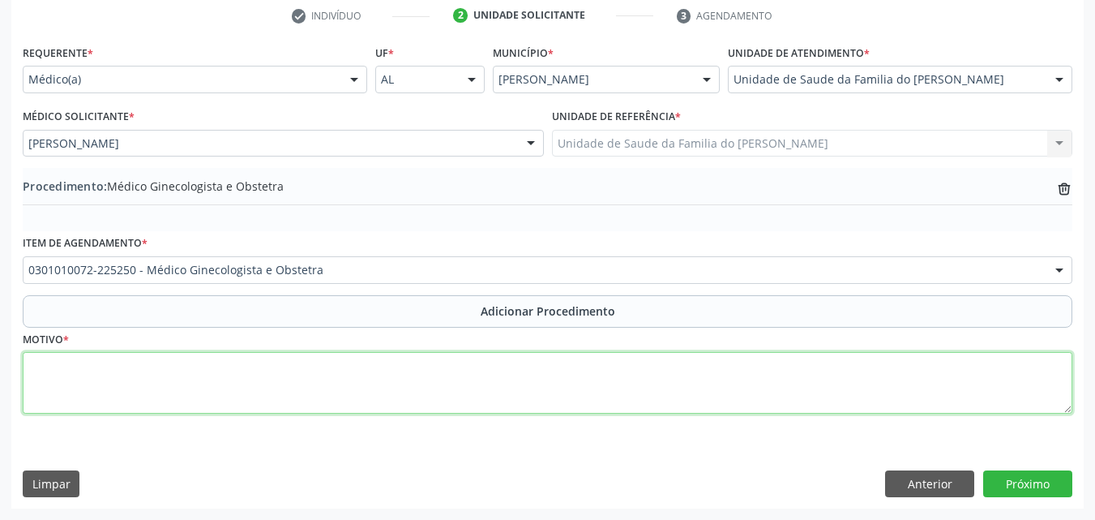
click at [336, 369] on textarea at bounding box center [548, 383] width 1050 height 62
click at [82, 371] on textarea "OUTROS SINAIS" at bounding box center [548, 383] width 1050 height 62
click at [193, 372] on textarea "OUTROS SINTOMAS E SINAIS" at bounding box center [548, 383] width 1050 height 62
type textarea "OUTROS SINTOMAS E SINAIS GERAIS ESPECIFICOS"
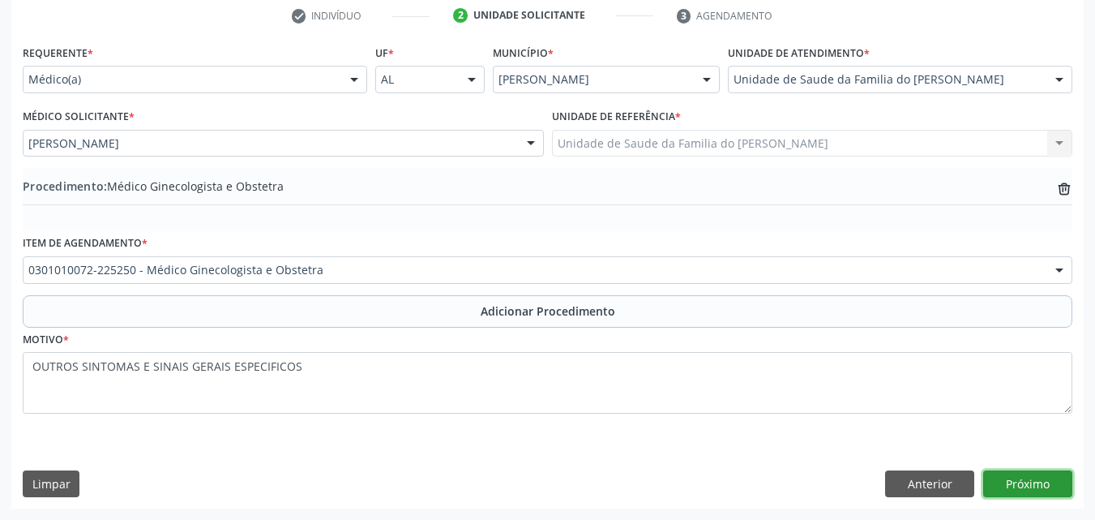
click at [1045, 479] on button "Próximo" at bounding box center [1028, 484] width 89 height 28
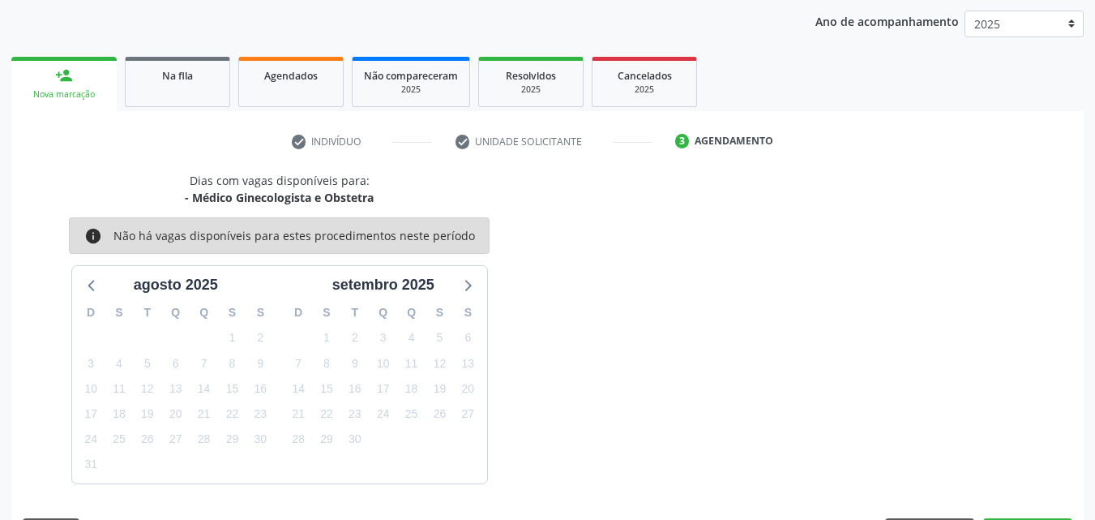
scroll to position [256, 0]
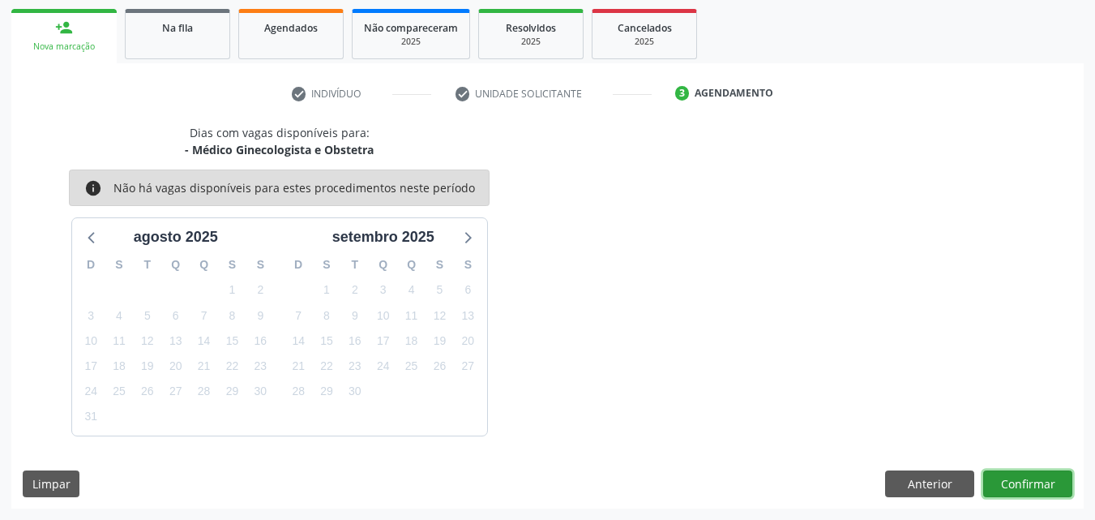
click at [992, 484] on button "Confirmar" at bounding box center [1028, 484] width 89 height 28
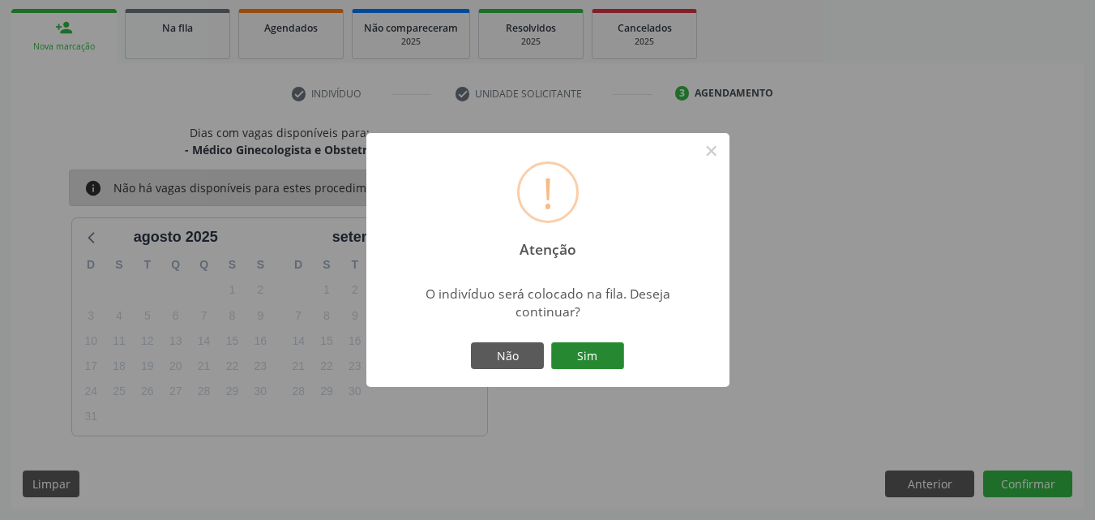
click at [623, 354] on button "Sim" at bounding box center [587, 356] width 73 height 28
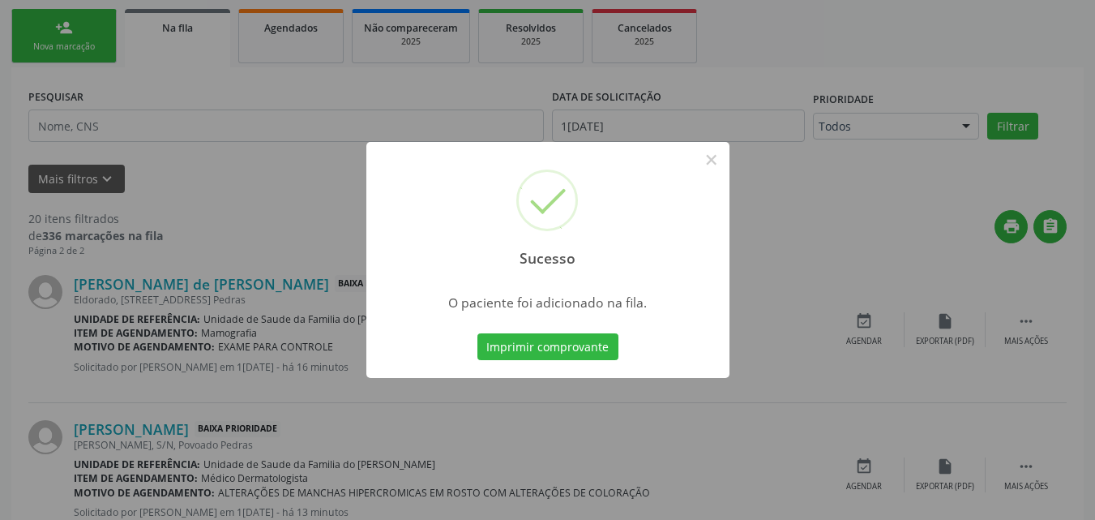
scroll to position [44, 0]
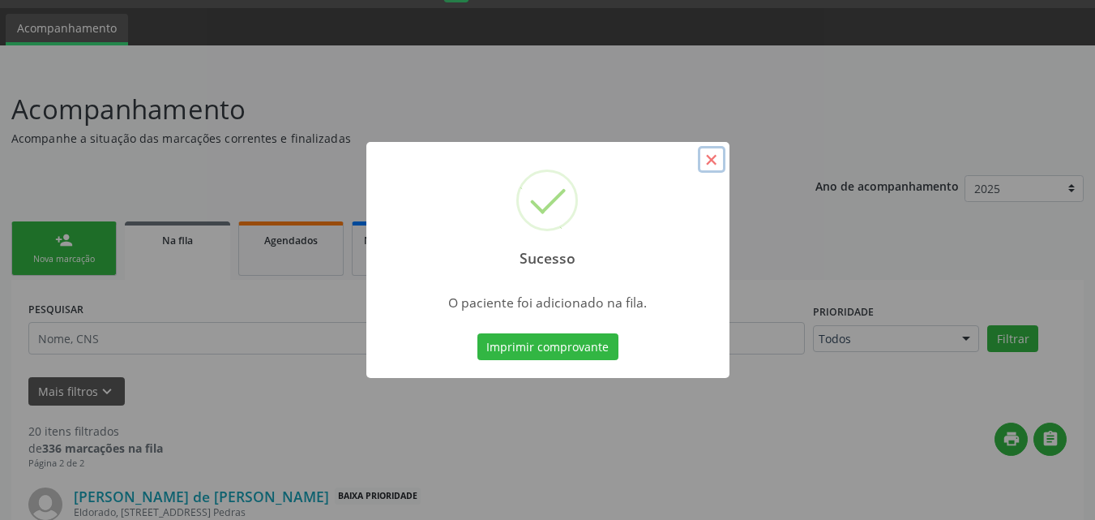
click at [707, 164] on button "×" at bounding box center [712, 160] width 28 height 28
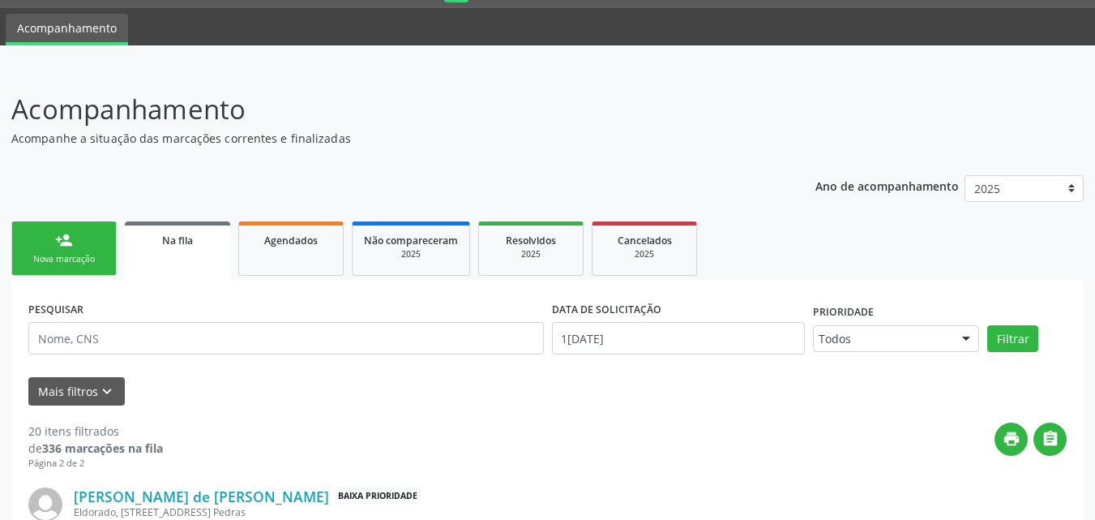
click at [90, 250] on link "person_add Nova marcação" at bounding box center [63, 248] width 105 height 54
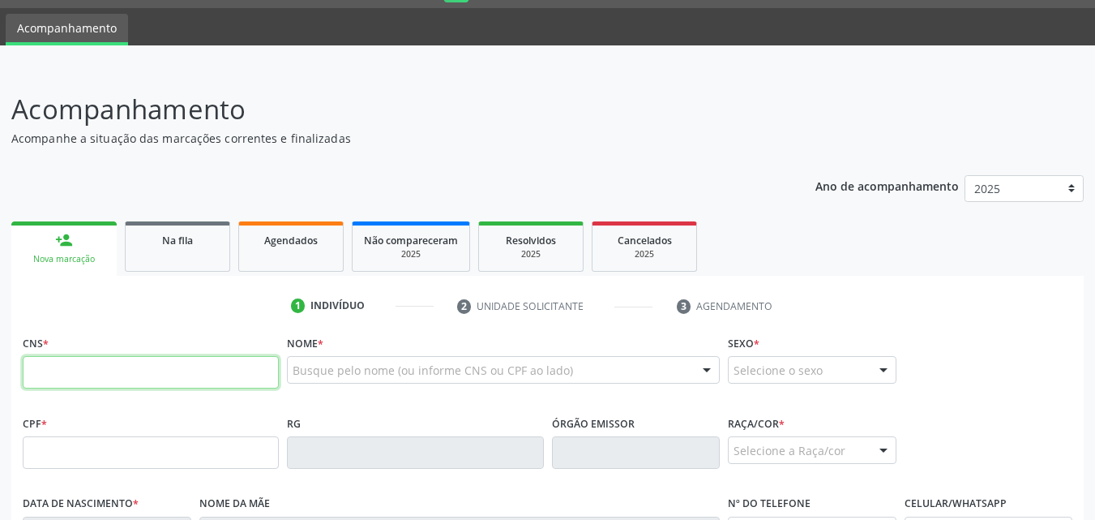
click at [120, 376] on input "text" at bounding box center [151, 372] width 256 height 32
type input "706 4091 9505 4081"
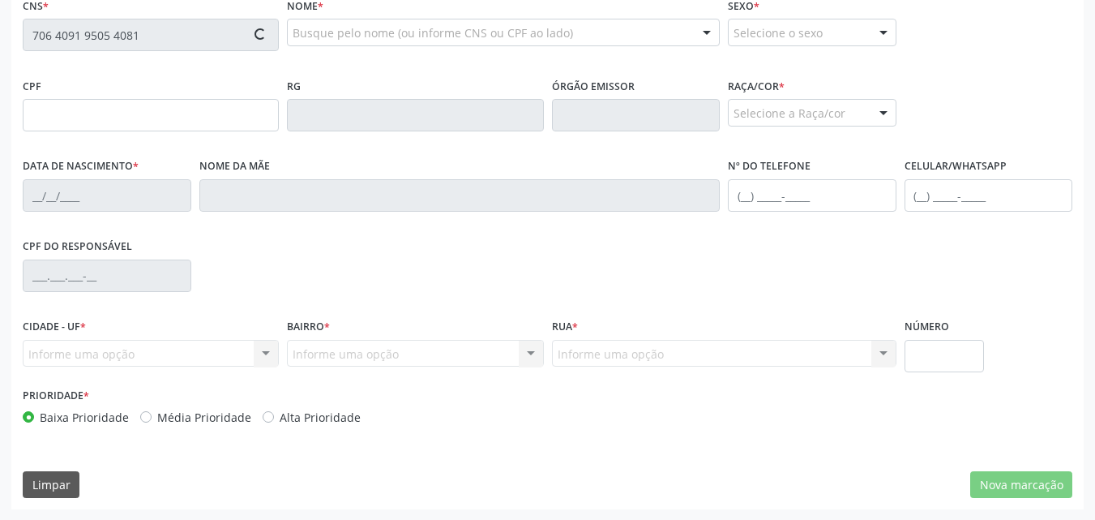
type input "111.422.148-18"
type input "[DATE]"
type input "[PERSON_NAME]"
type input "[PHONE_NUMBER]"
type input "S/N"
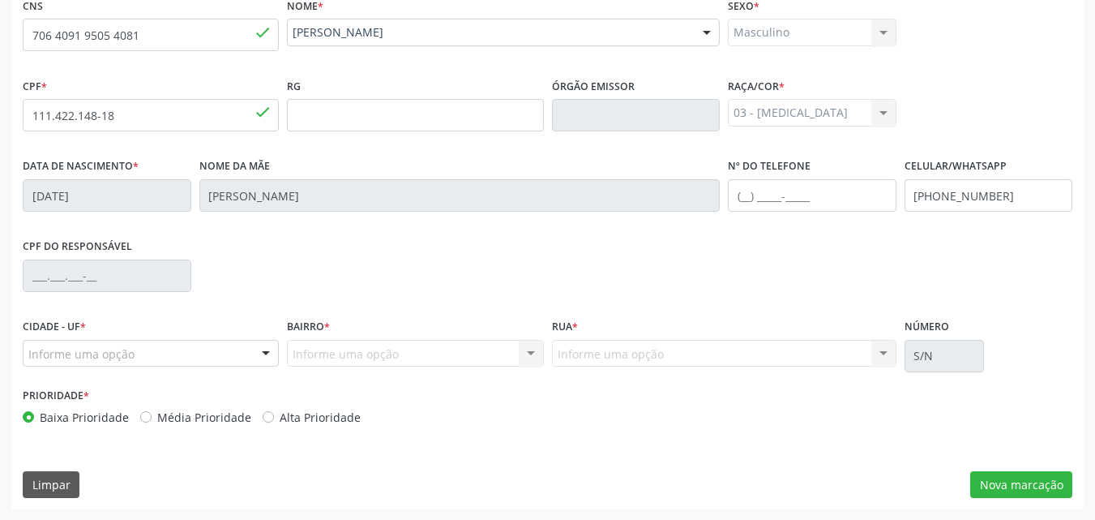
scroll to position [378, 0]
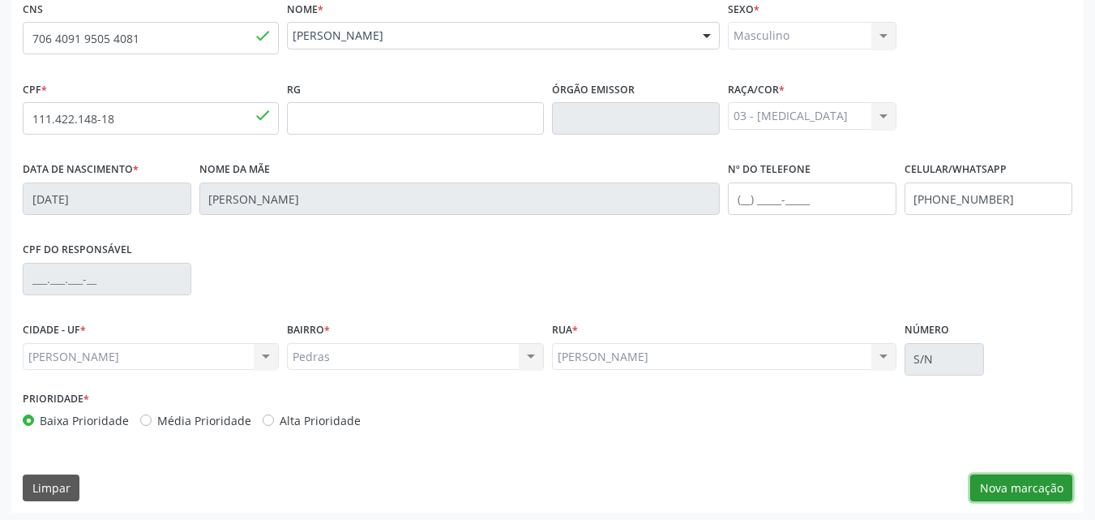
click at [1009, 496] on button "Nova marcação" at bounding box center [1022, 488] width 102 height 28
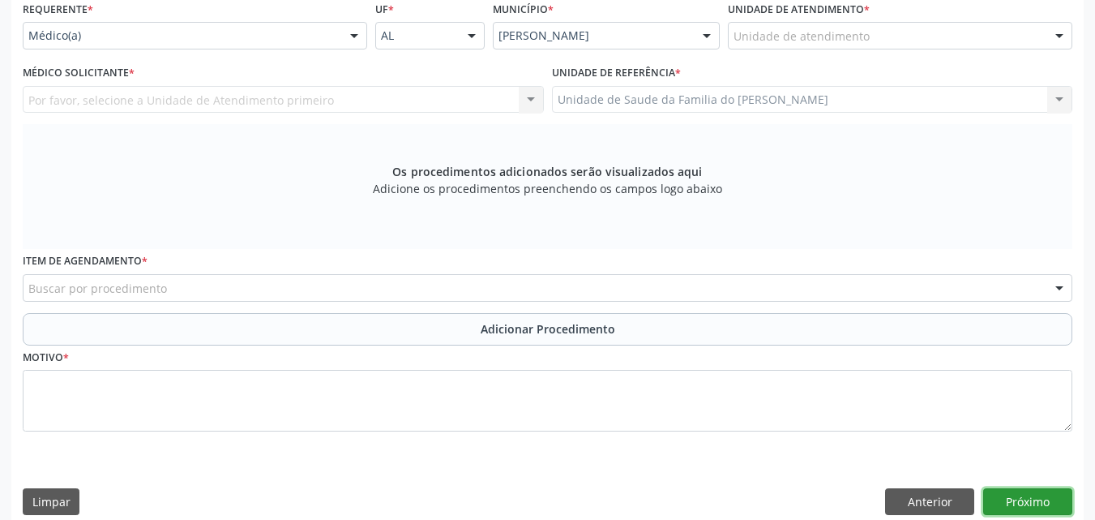
click at [1009, 496] on button "Próximo" at bounding box center [1028, 502] width 89 height 28
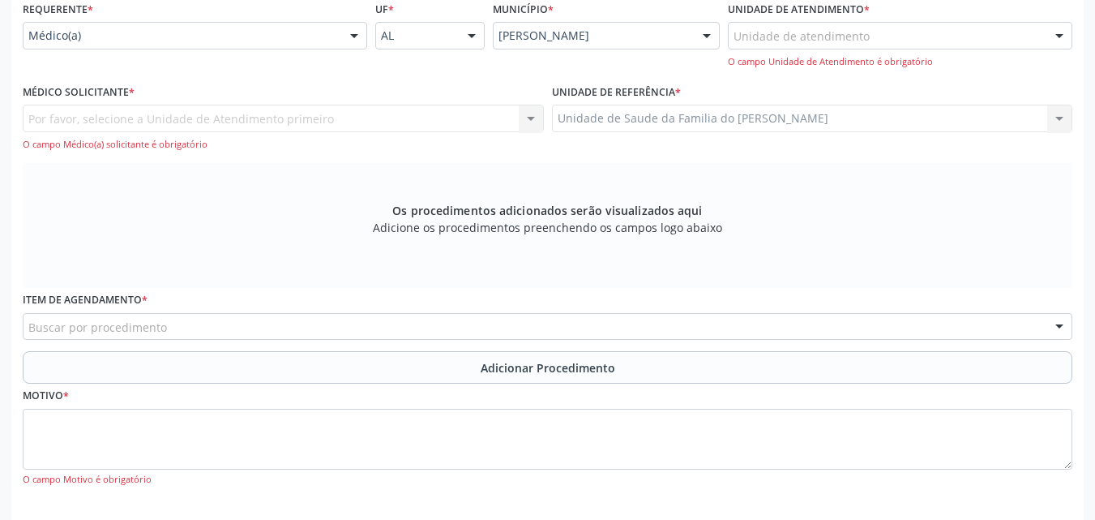
click at [943, 49] on div "Unidade de atendimento Aeronave Baron 58 Aeronave Cessna Associacao Divina Mise…" at bounding box center [900, 45] width 345 height 46
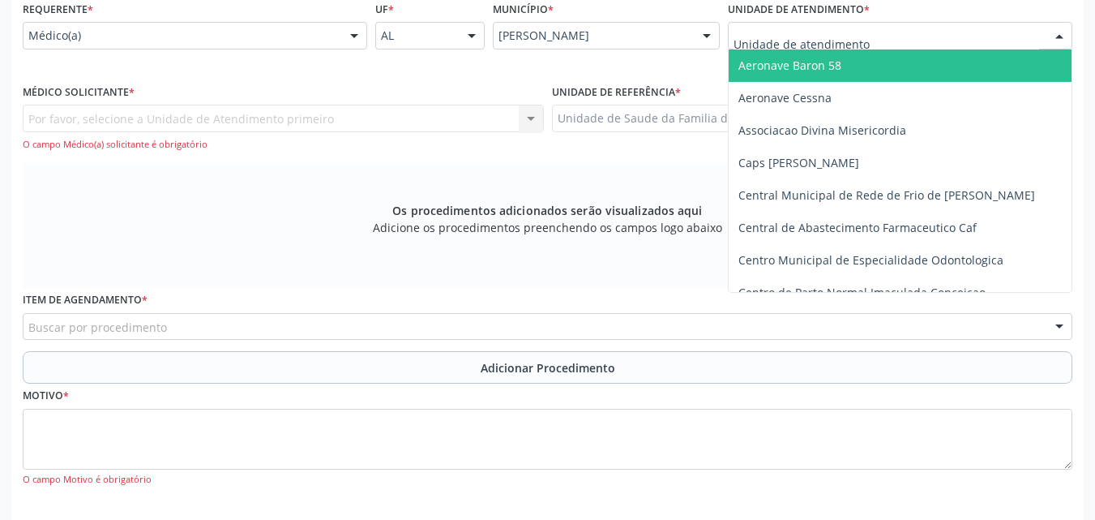
click at [946, 46] on div at bounding box center [900, 36] width 345 height 28
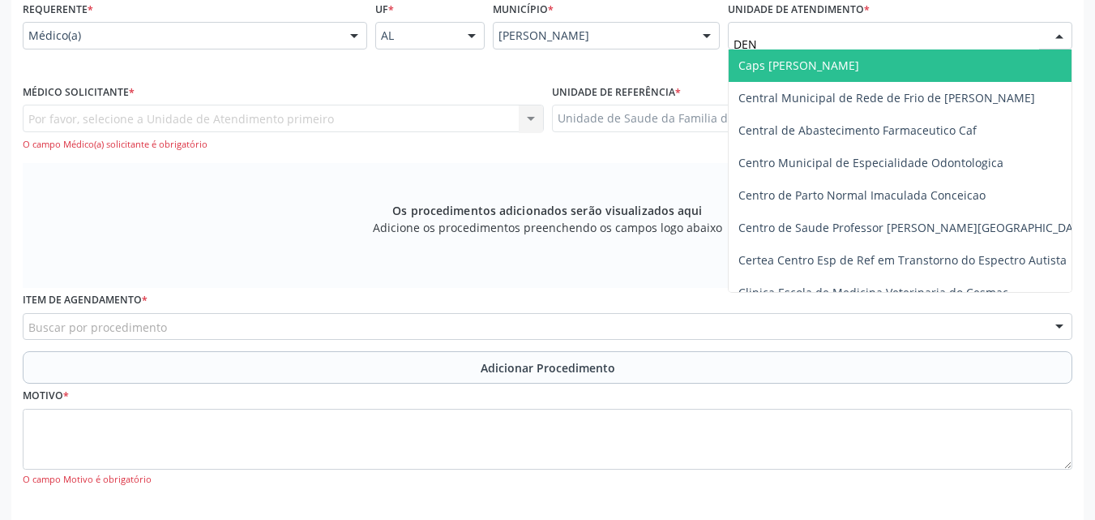
type input "DENI"
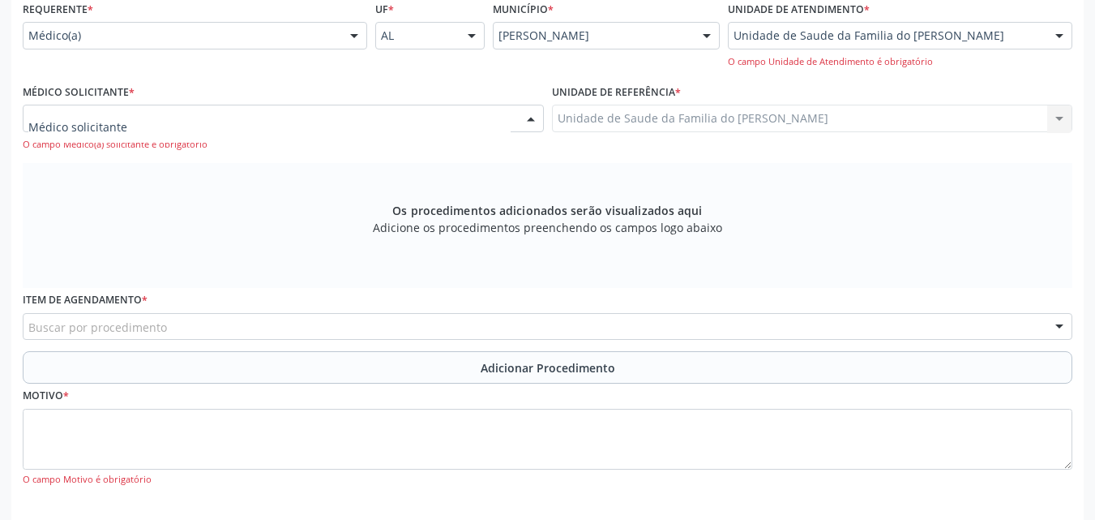
click at [304, 123] on div at bounding box center [283, 119] width 521 height 28
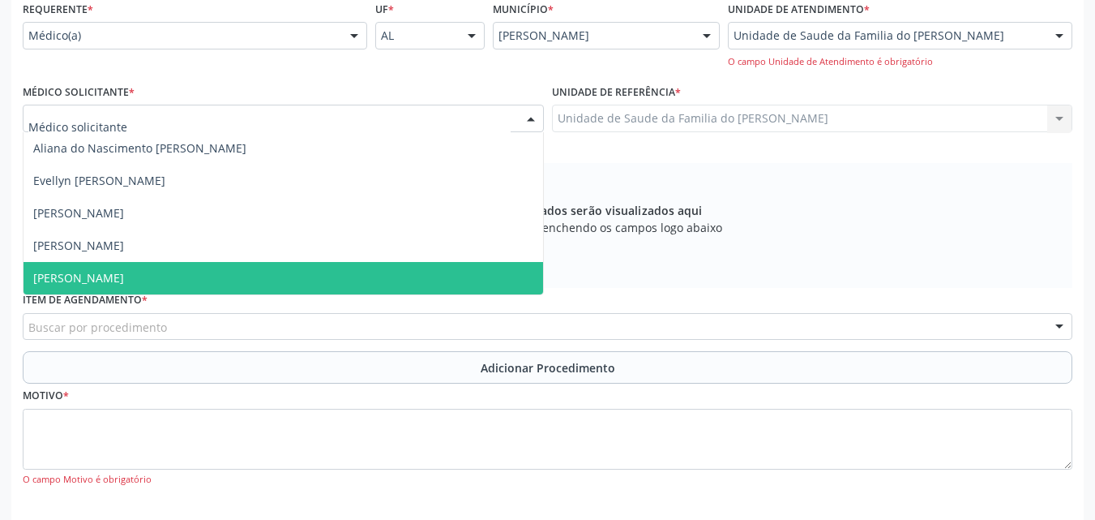
click at [214, 283] on span "[PERSON_NAME]" at bounding box center [284, 278] width 520 height 32
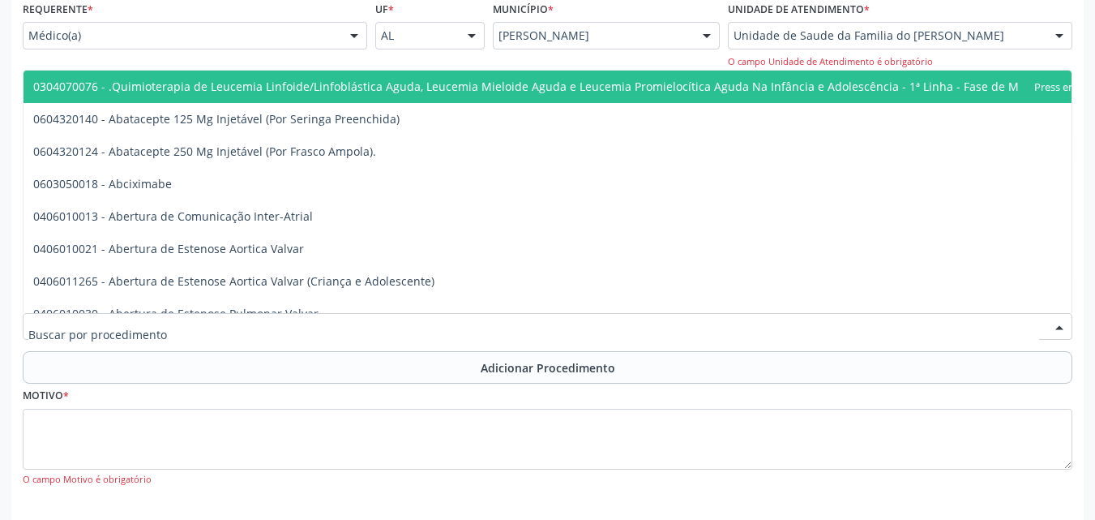
click at [212, 315] on div at bounding box center [548, 327] width 1050 height 28
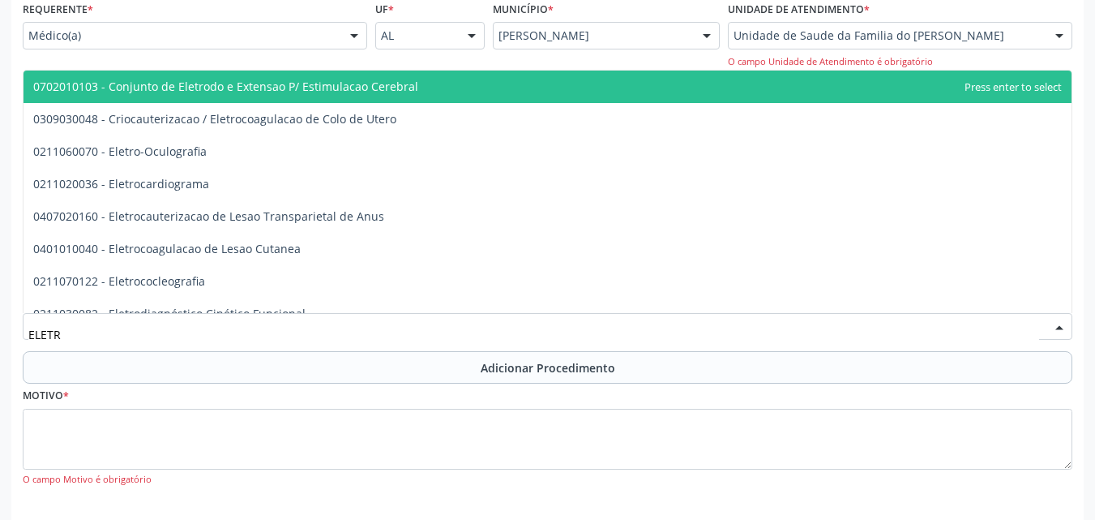
type input "ELETRO"
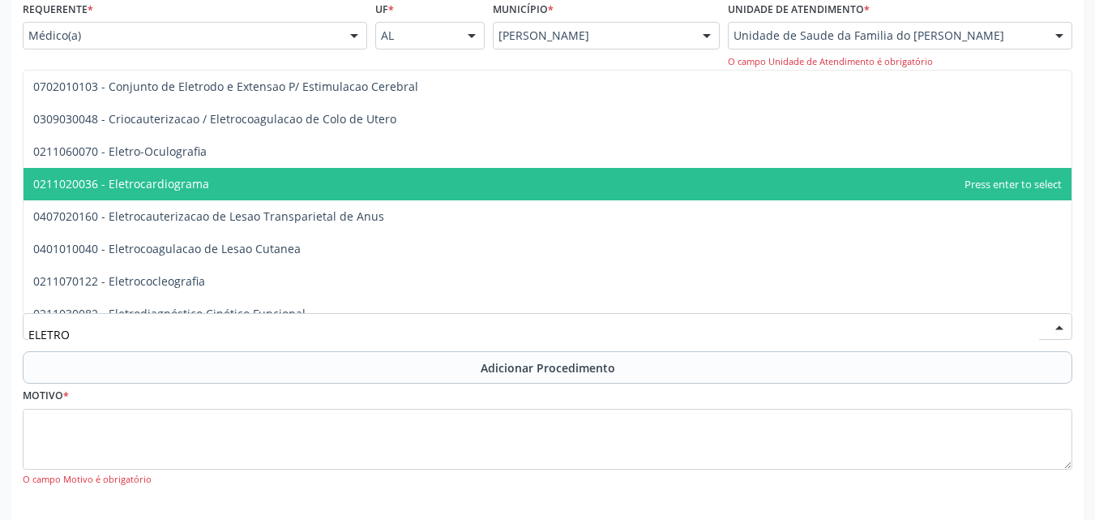
click at [240, 184] on span "0211020036 - Eletrocardiograma" at bounding box center [548, 184] width 1048 height 32
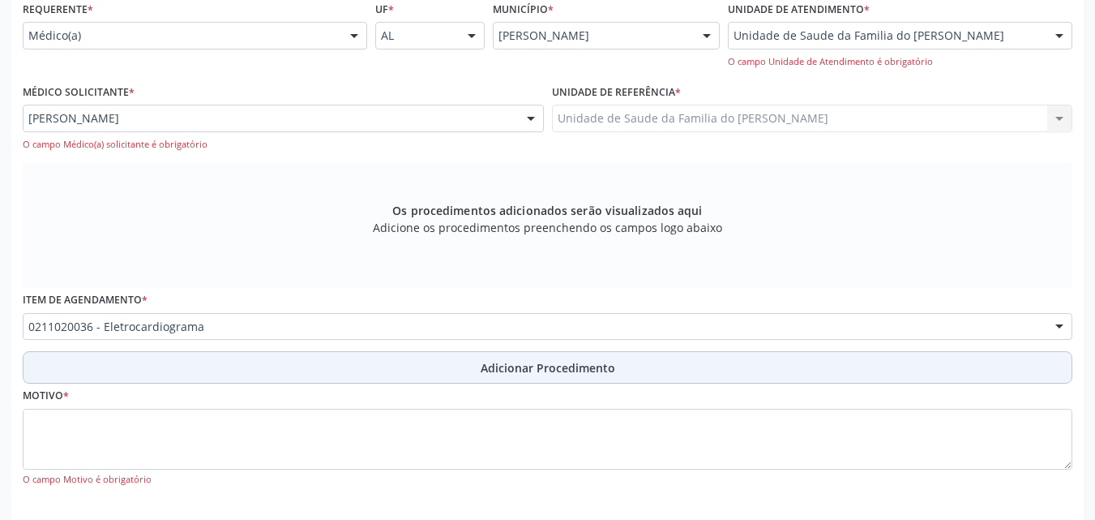
click at [231, 375] on button "Adicionar Procedimento" at bounding box center [548, 367] width 1050 height 32
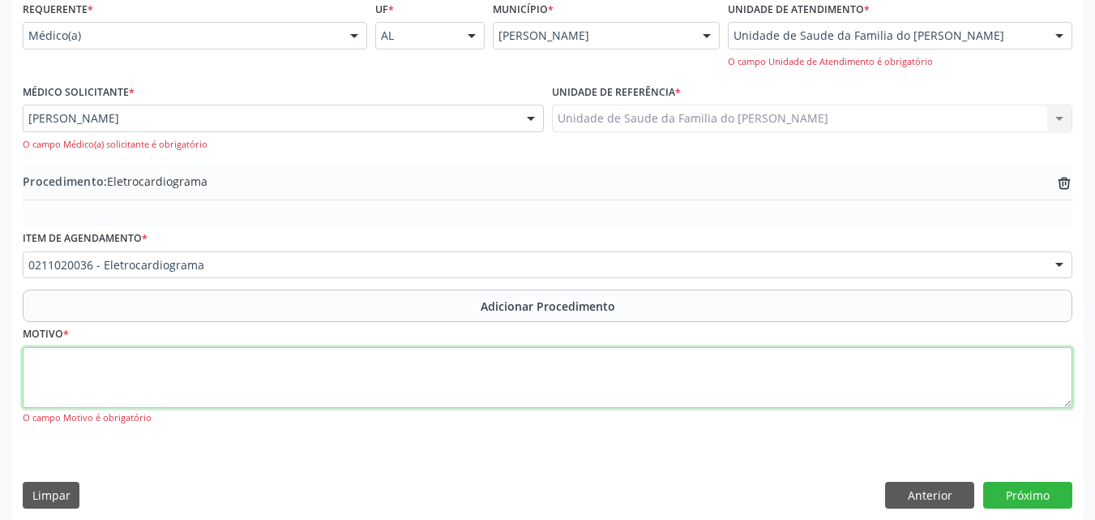
click at [238, 396] on textarea at bounding box center [548, 378] width 1050 height 62
type textarea "E"
type textarea "HIPERTENSÃO ESSENCIAL (PRIMÁRIA)"
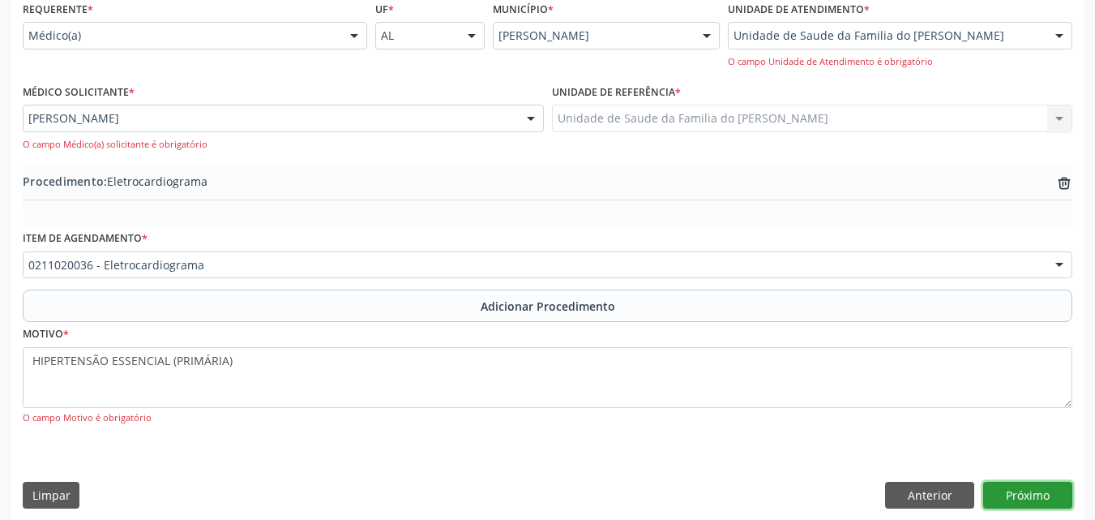
click at [1035, 485] on button "Próximo" at bounding box center [1028, 496] width 89 height 28
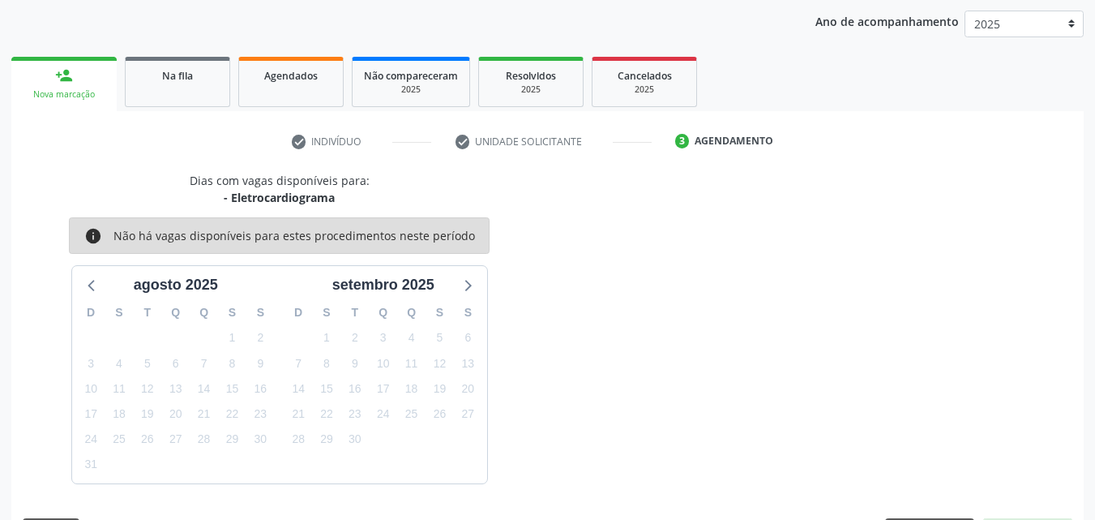
scroll to position [256, 0]
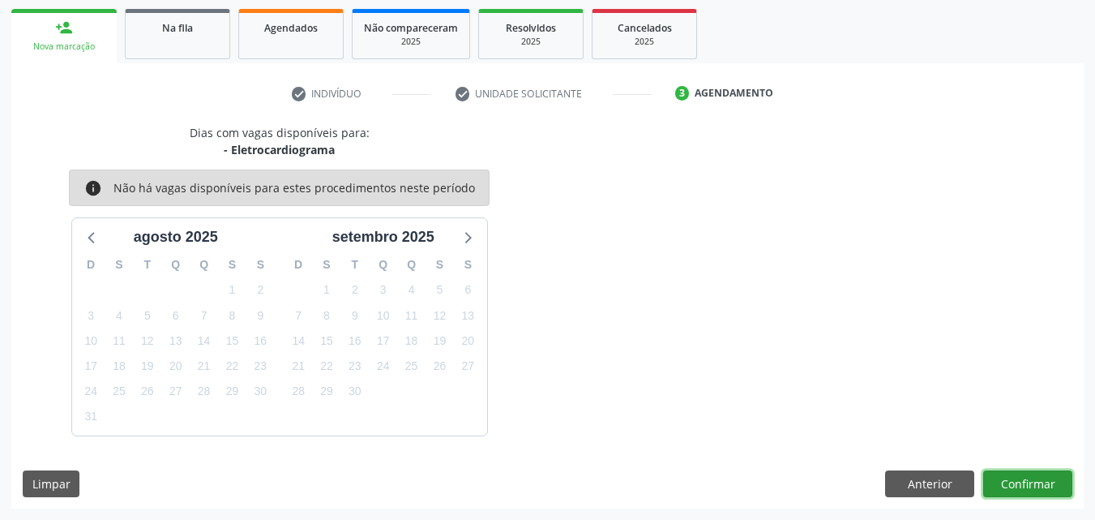
click at [1001, 473] on button "Confirmar" at bounding box center [1028, 484] width 89 height 28
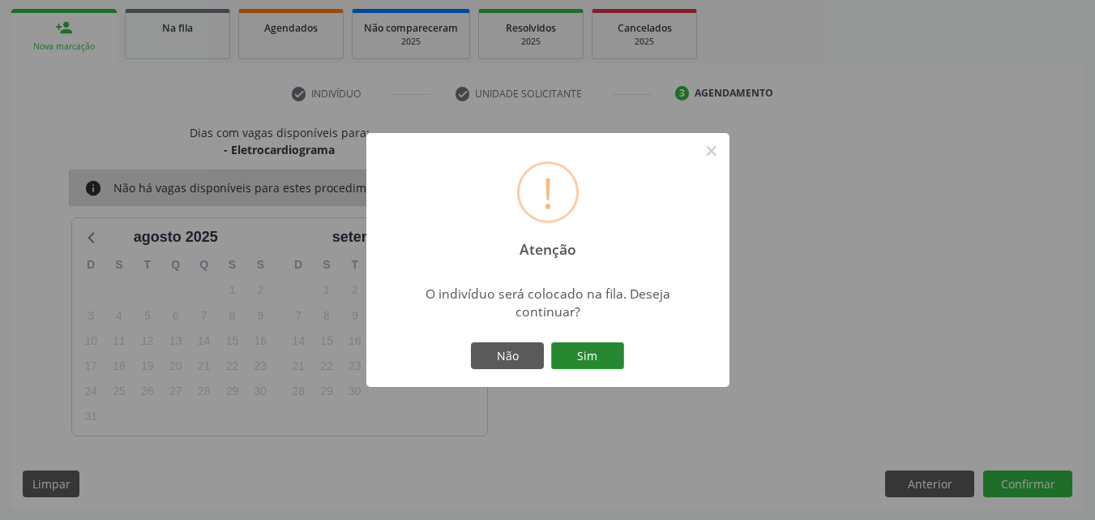
click at [573, 358] on button "Sim" at bounding box center [587, 356] width 73 height 28
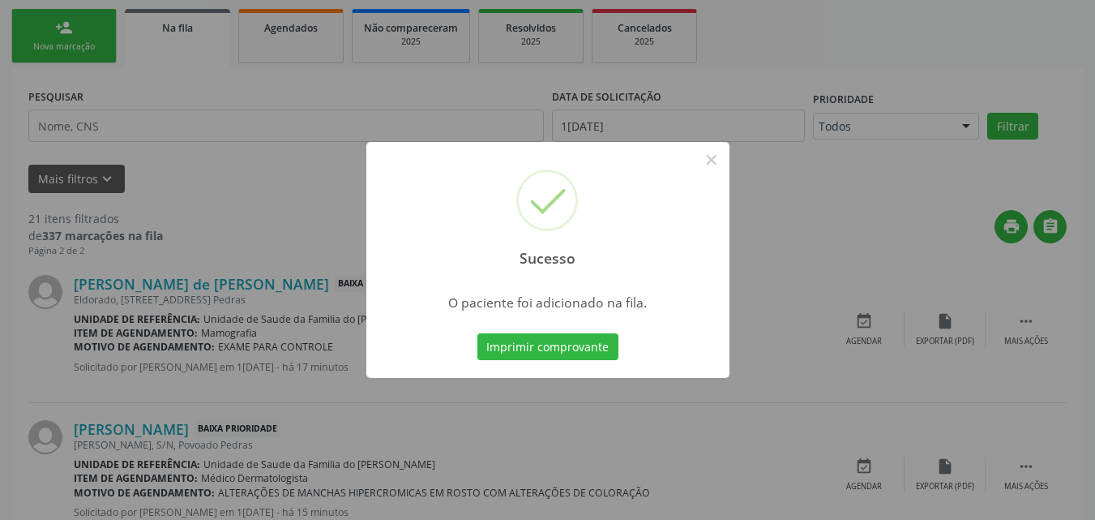
scroll to position [44, 0]
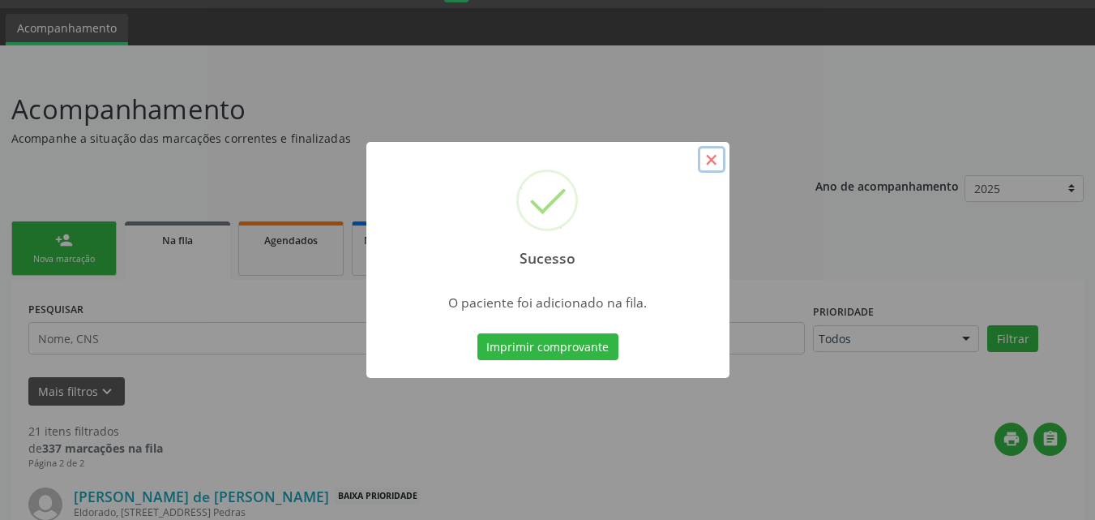
click at [705, 156] on button "×" at bounding box center [712, 160] width 28 height 28
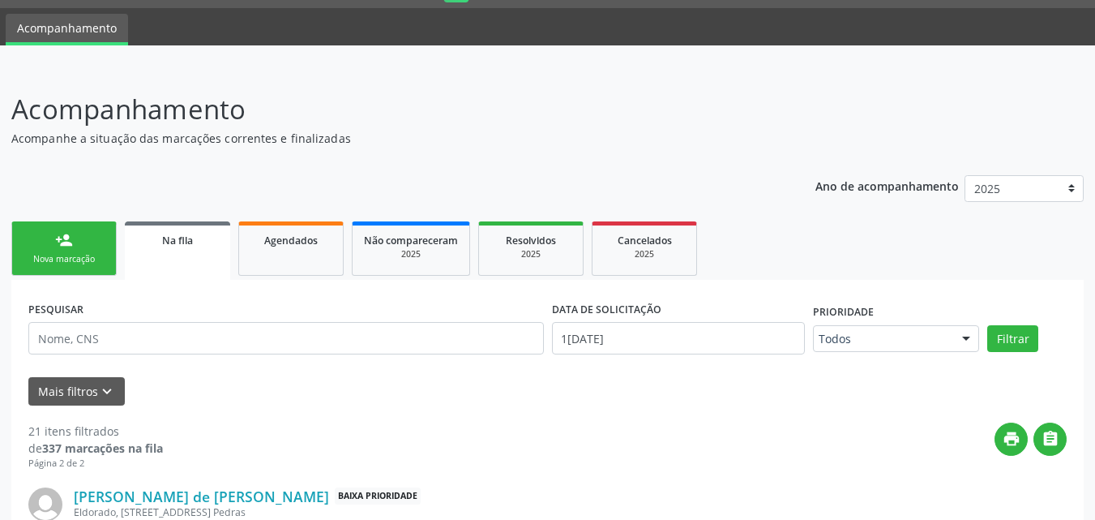
click at [92, 246] on link "person_add Nova marcação" at bounding box center [63, 248] width 105 height 54
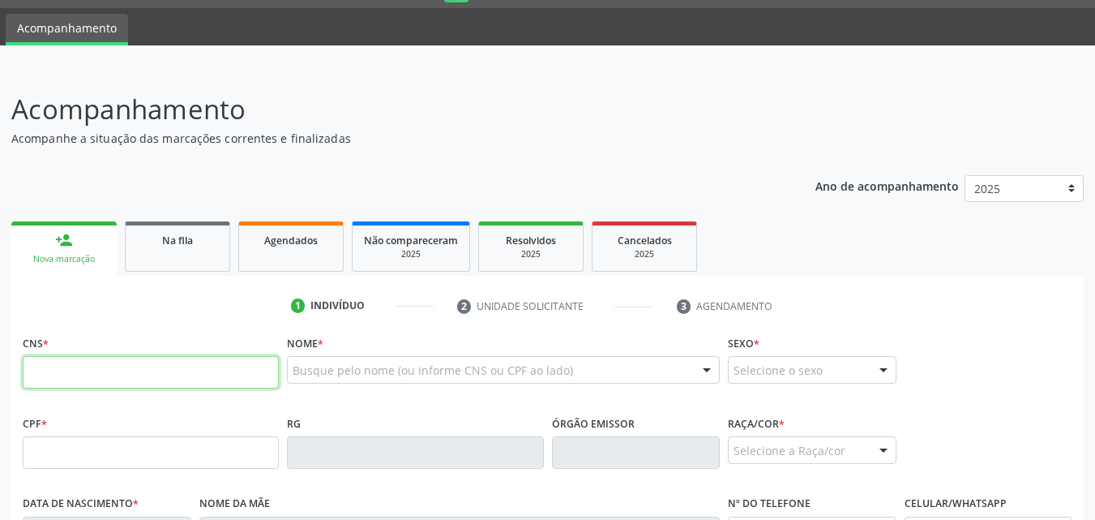
click at [92, 381] on input "text" at bounding box center [151, 372] width 256 height 32
type input "700 6009 9609 8762"
type input "284.710.324-49"
type input "1[DATE]"
type input "[PERSON_NAME]"
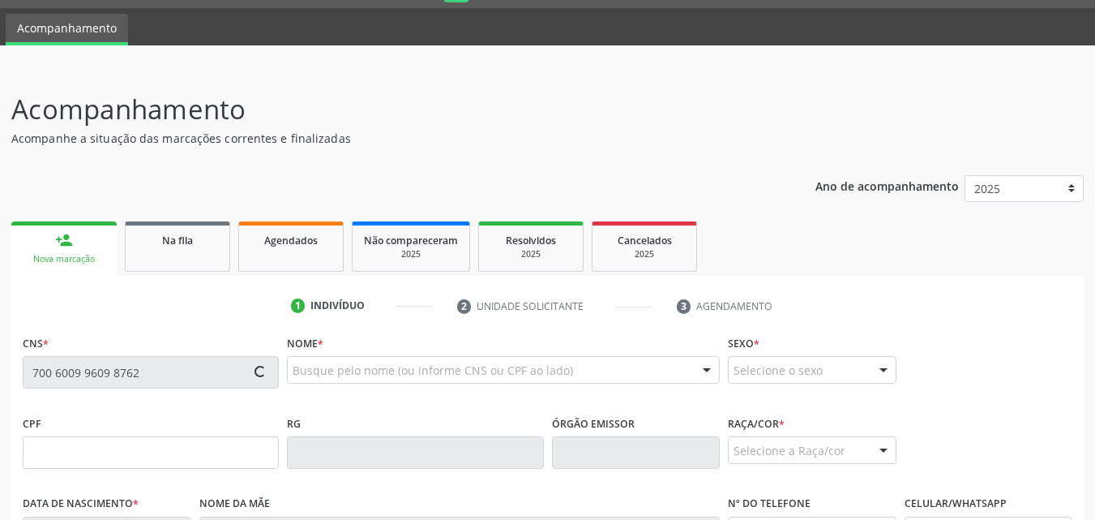
type input "[PHONE_NUMBER]"
type input "11"
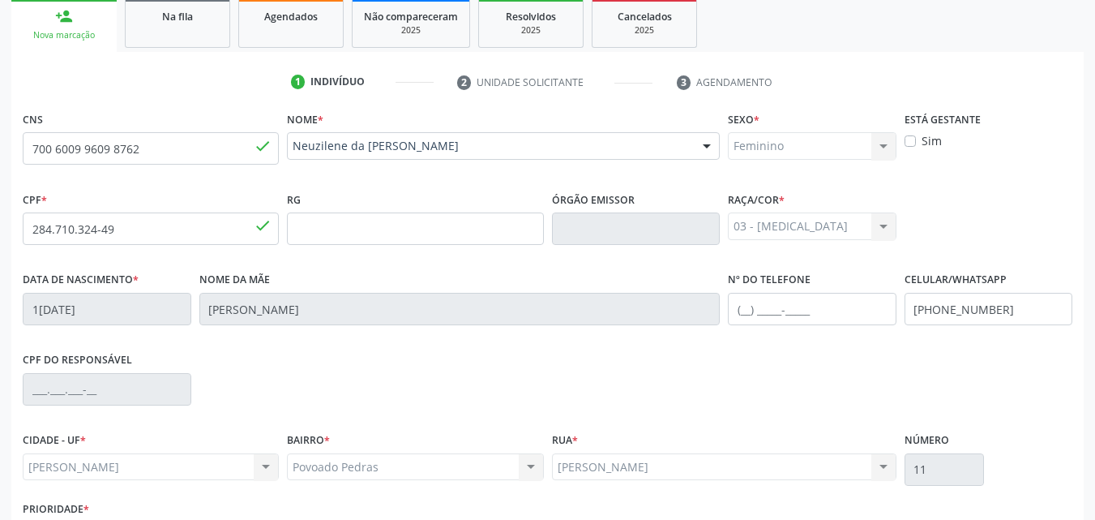
scroll to position [382, 0]
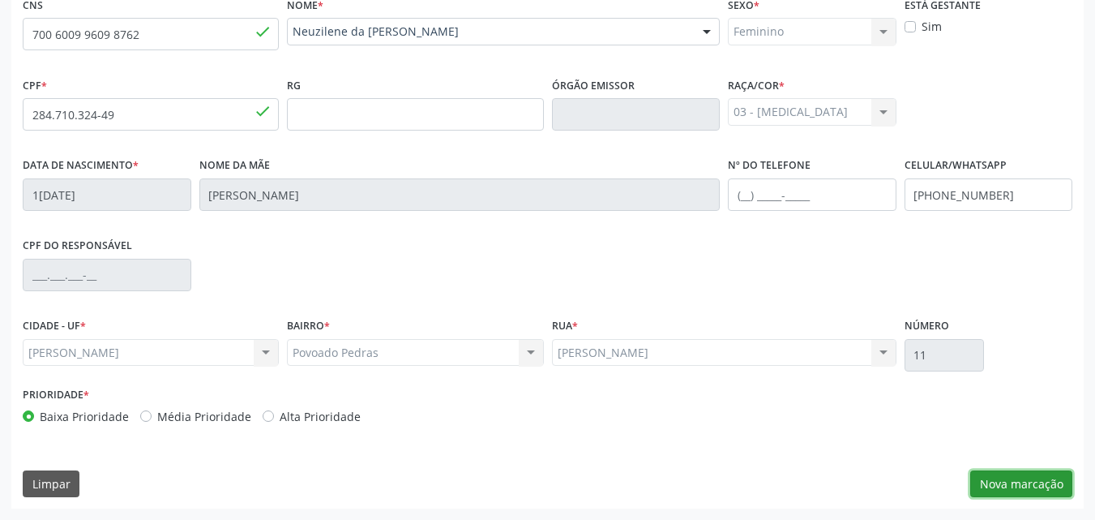
click at [1028, 481] on button "Nova marcação" at bounding box center [1022, 484] width 102 height 28
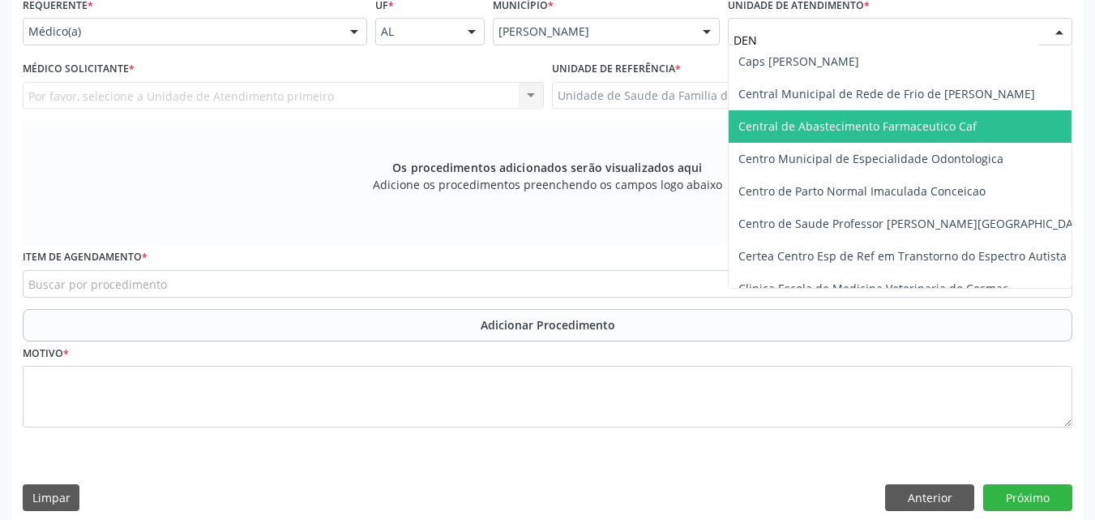
type input "DENI"
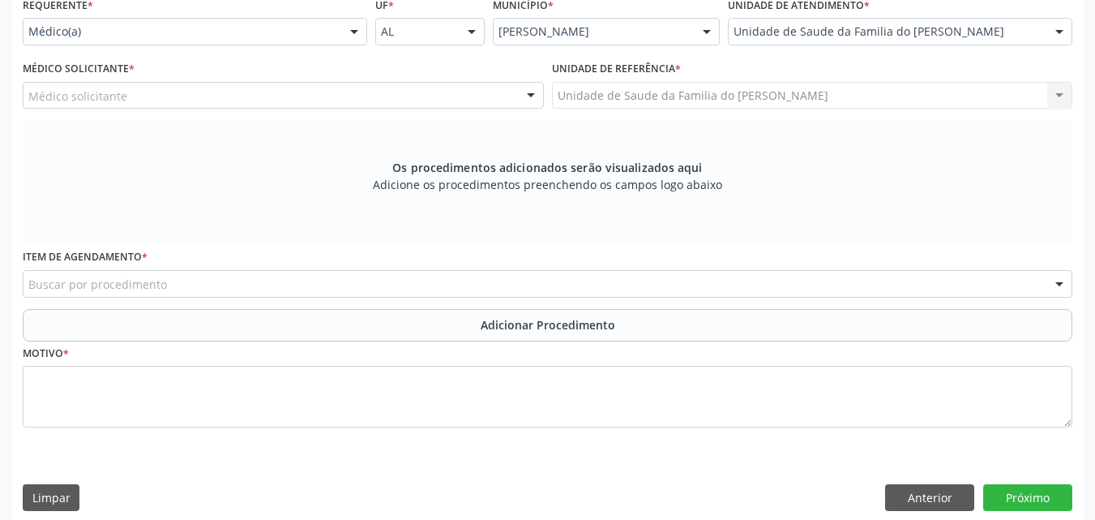
click at [351, 90] on div "Médico solicitante [PERSON_NAME] [PERSON_NAME] [PERSON_NAME] [PERSON_NAME] [PER…" at bounding box center [283, 96] width 521 height 28
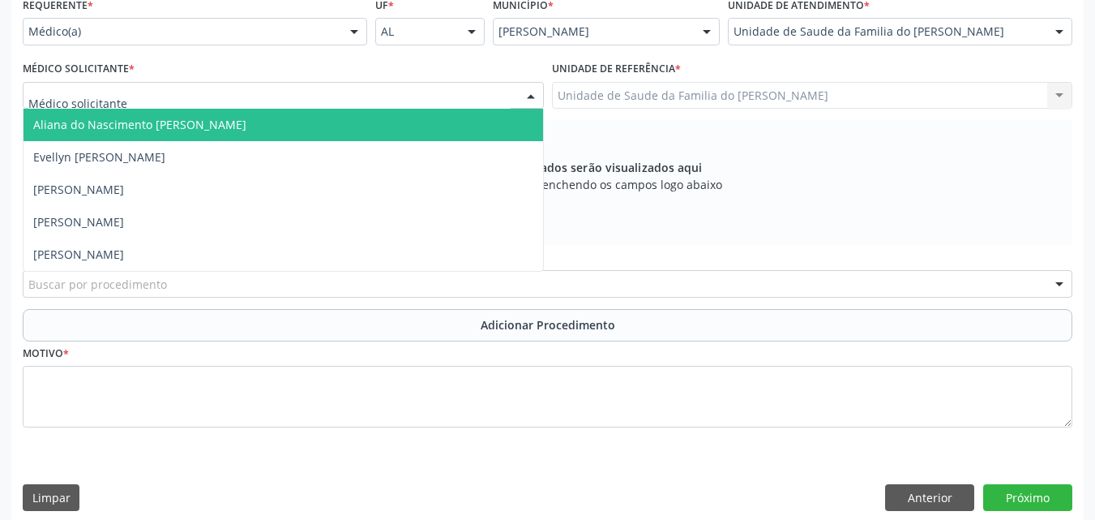
click at [351, 90] on div at bounding box center [283, 96] width 521 height 28
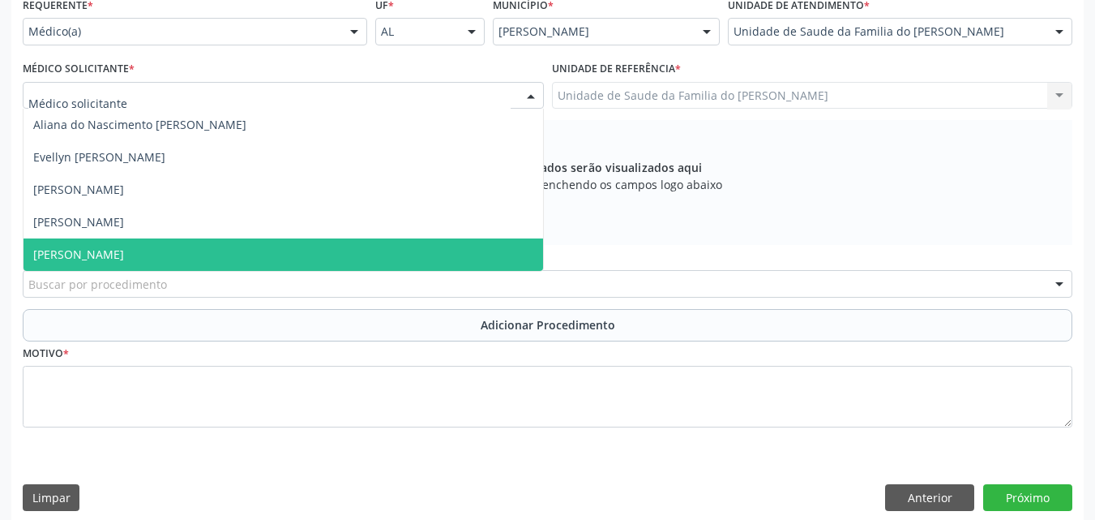
click at [263, 249] on span "[PERSON_NAME]" at bounding box center [284, 254] width 520 height 32
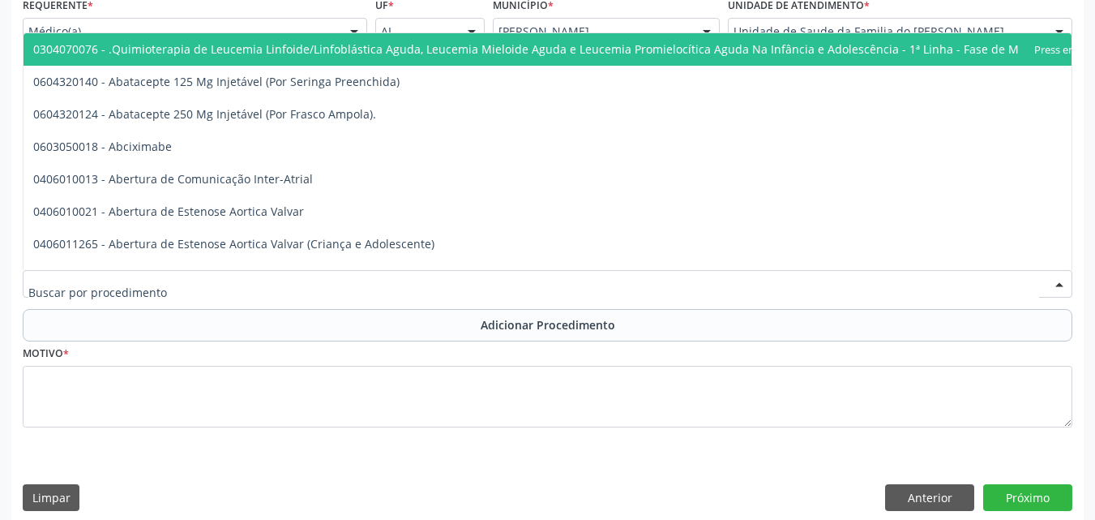
click at [280, 279] on div at bounding box center [548, 284] width 1050 height 28
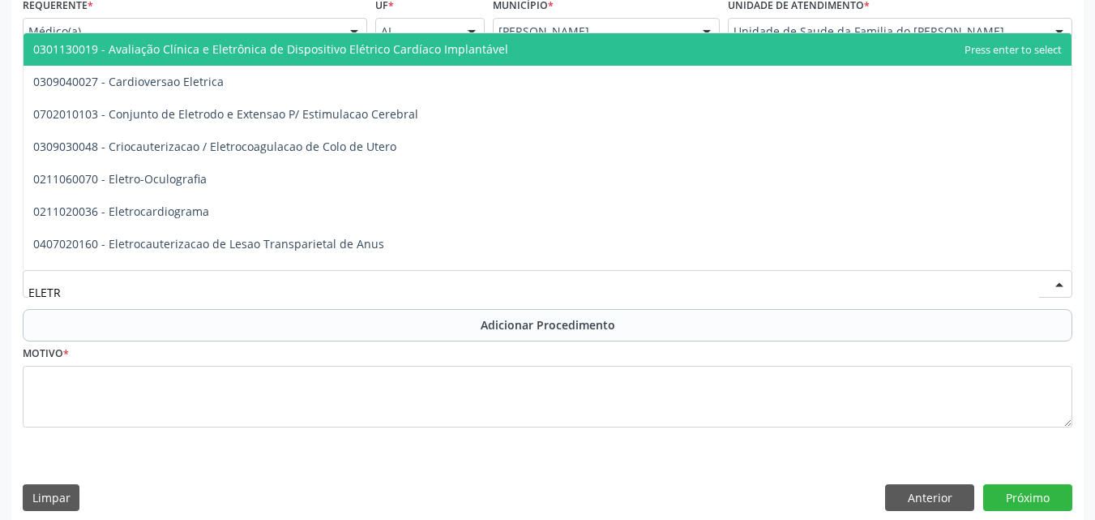
type input "ELETRO"
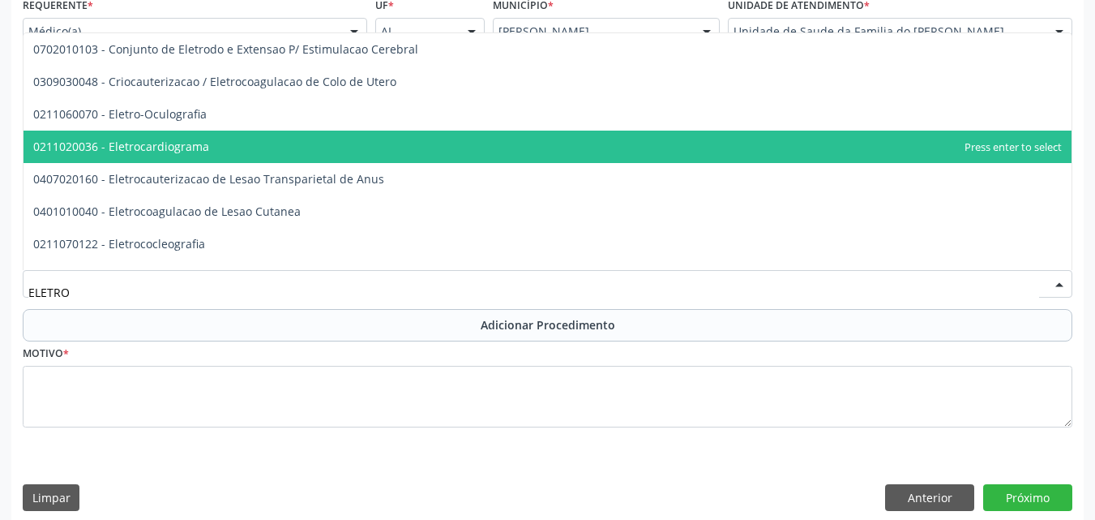
click at [267, 152] on span "0211020036 - Eletrocardiograma" at bounding box center [548, 147] width 1048 height 32
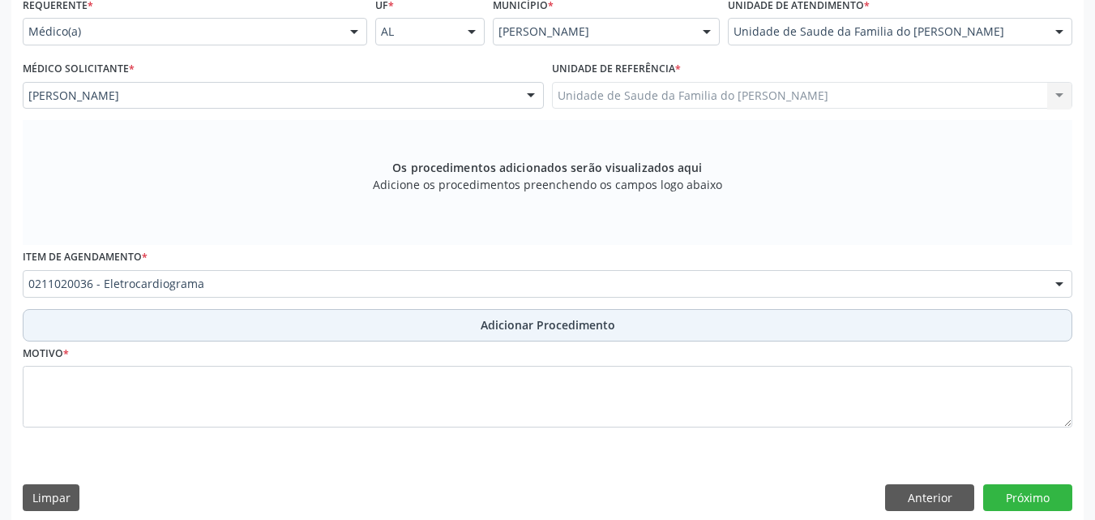
click at [264, 333] on button "Adicionar Procedimento" at bounding box center [548, 325] width 1050 height 32
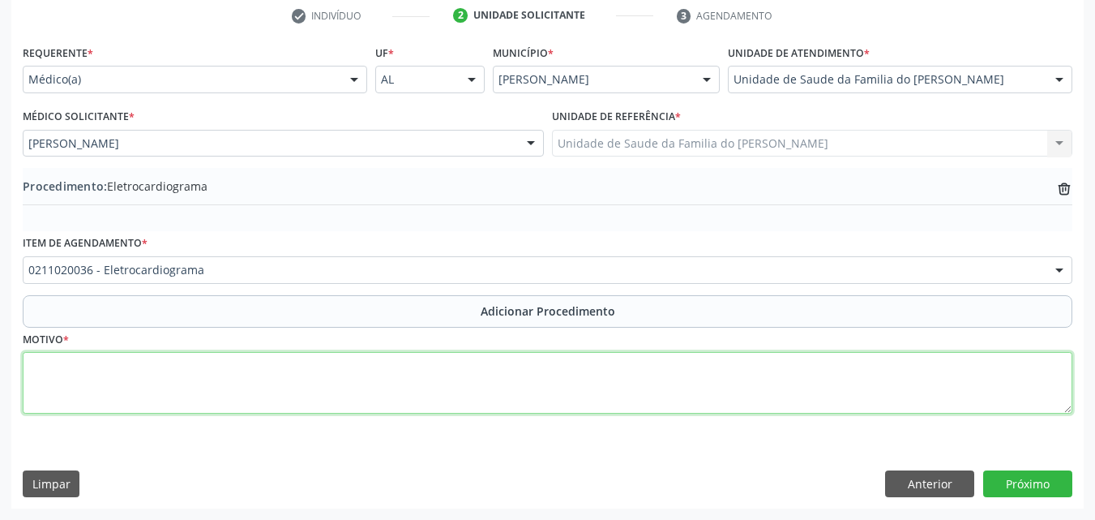
click at [263, 387] on textarea at bounding box center [548, 383] width 1050 height 62
type textarea "ARRITIMIA CARDIACA NÃO ESPECIFICADA"
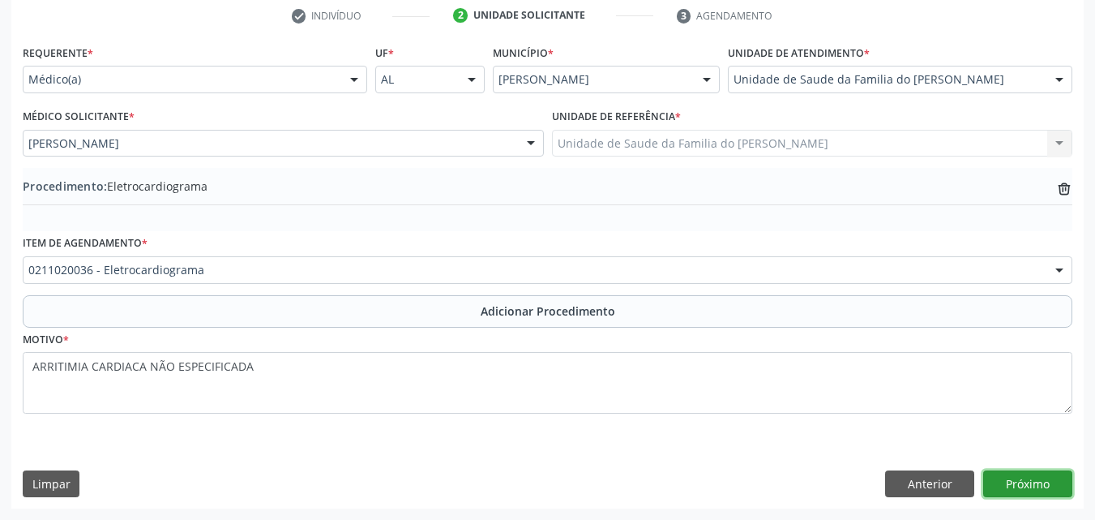
click at [1004, 477] on button "Próximo" at bounding box center [1028, 484] width 89 height 28
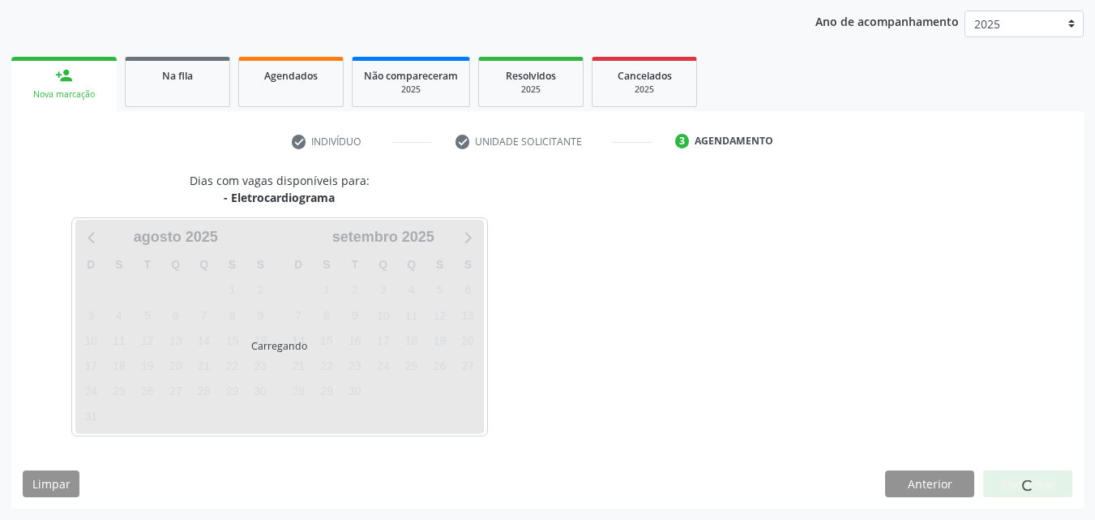
scroll to position [256, 0]
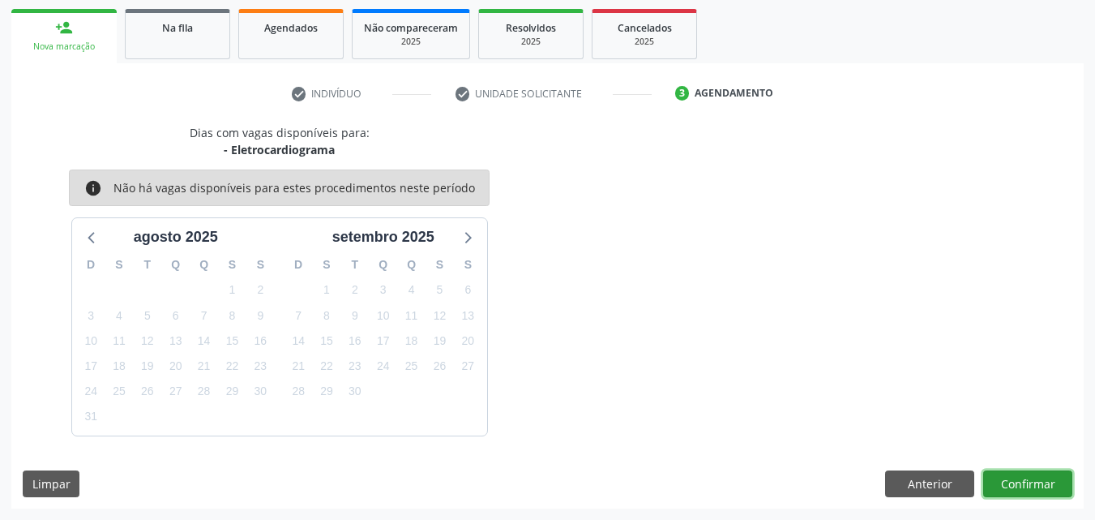
click at [1064, 486] on button "Confirmar" at bounding box center [1028, 484] width 89 height 28
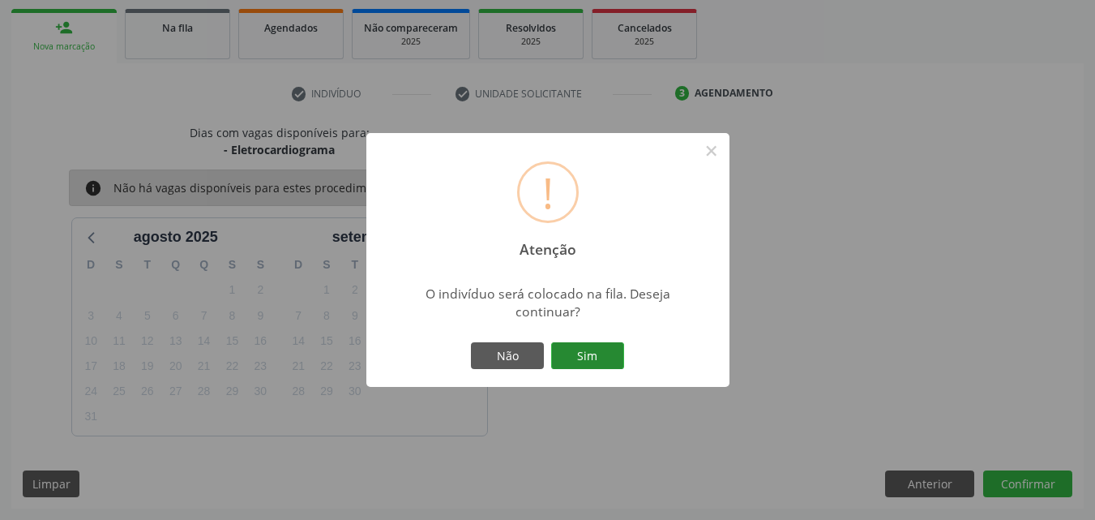
click at [603, 362] on button "Sim" at bounding box center [587, 356] width 73 height 28
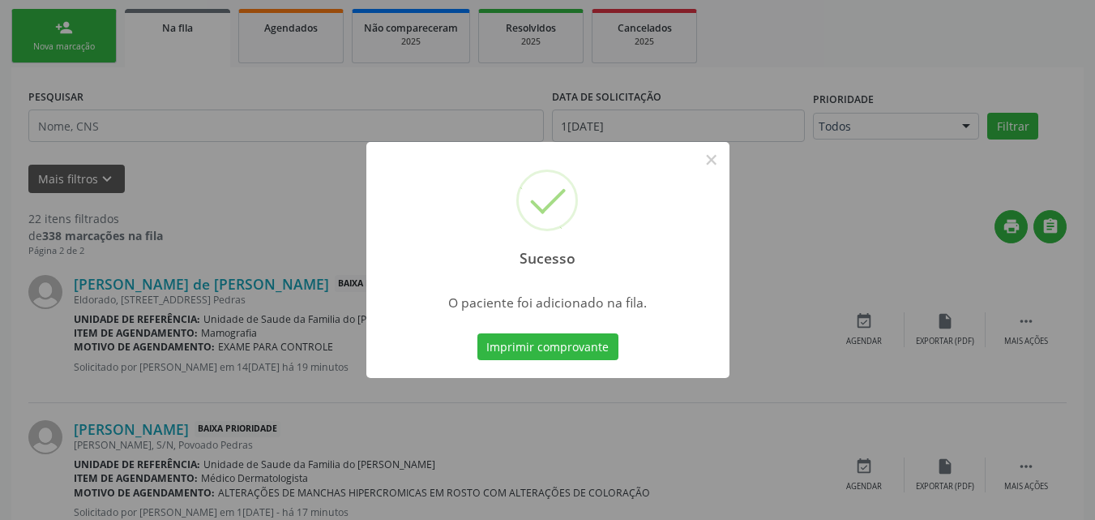
scroll to position [44, 0]
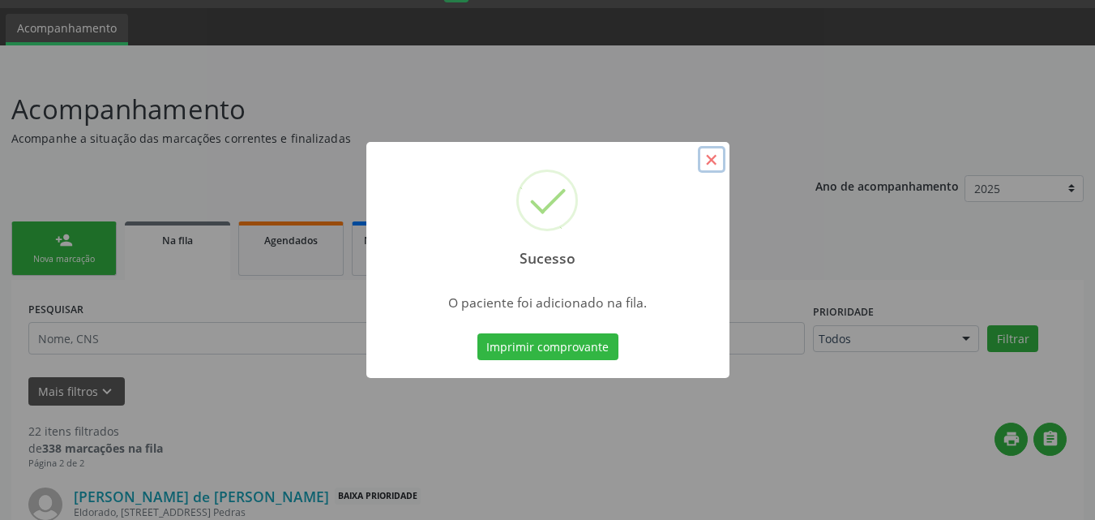
click at [706, 165] on button "×" at bounding box center [712, 160] width 28 height 28
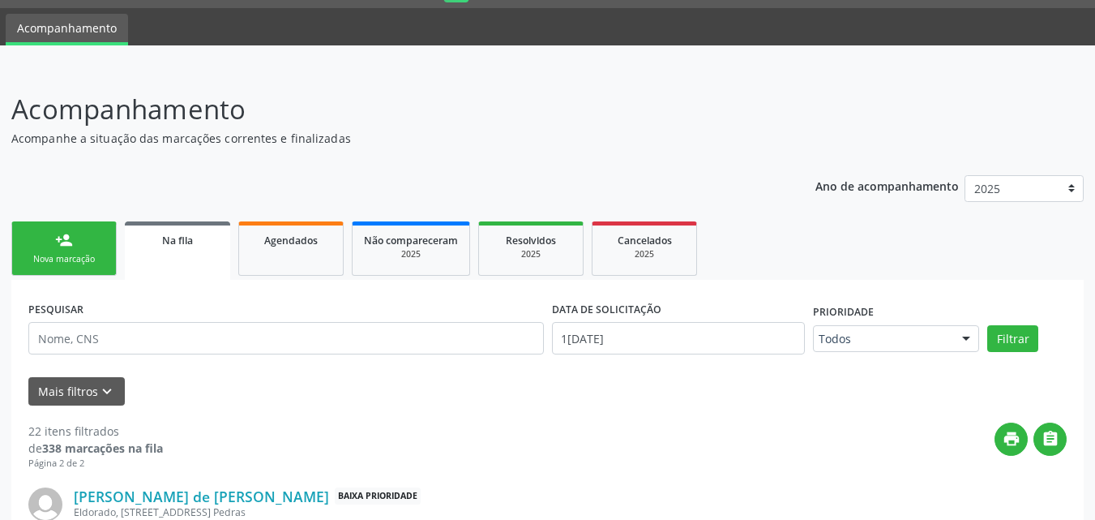
click at [88, 272] on link "person_add Nova marcação" at bounding box center [63, 248] width 105 height 54
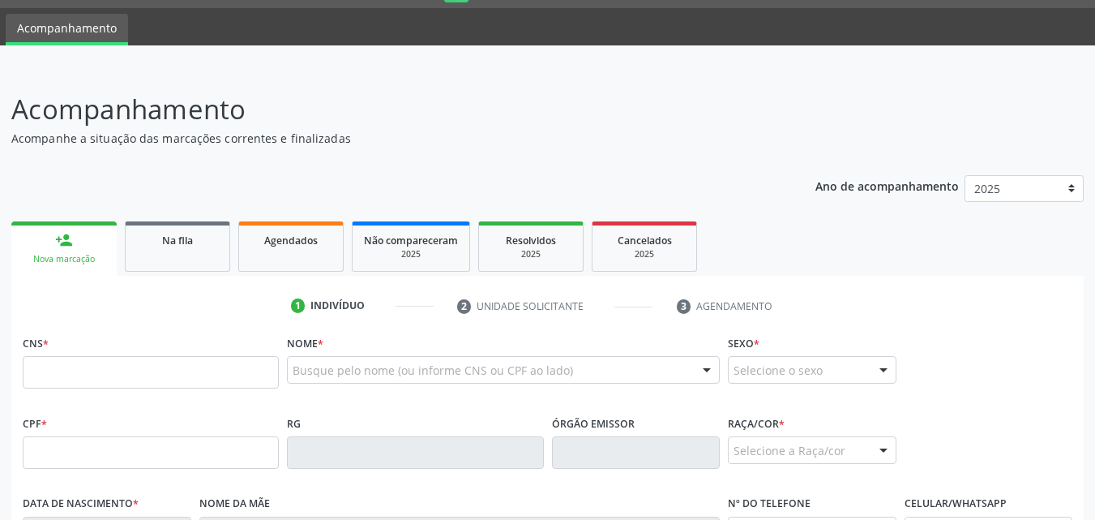
click at [82, 250] on link "person_add Nova marcação" at bounding box center [63, 248] width 105 height 54
click at [108, 368] on input "text" at bounding box center [151, 372] width 256 height 32
drag, startPoint x: 130, startPoint y: 366, endPoint x: 13, endPoint y: 379, distance: 117.5
type input "701 6266 9453"
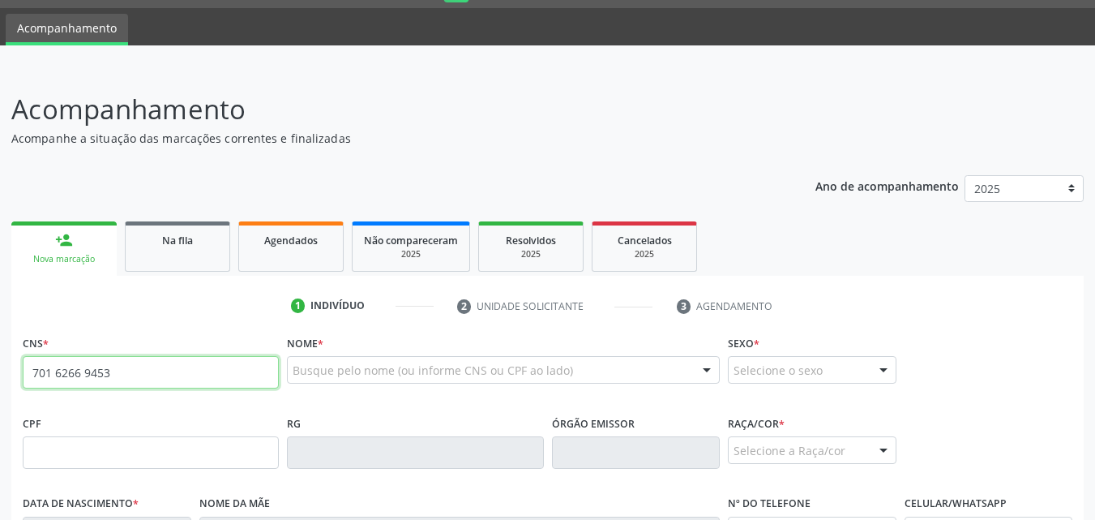
click at [83, 387] on input "701 6266 9453" at bounding box center [151, 372] width 256 height 32
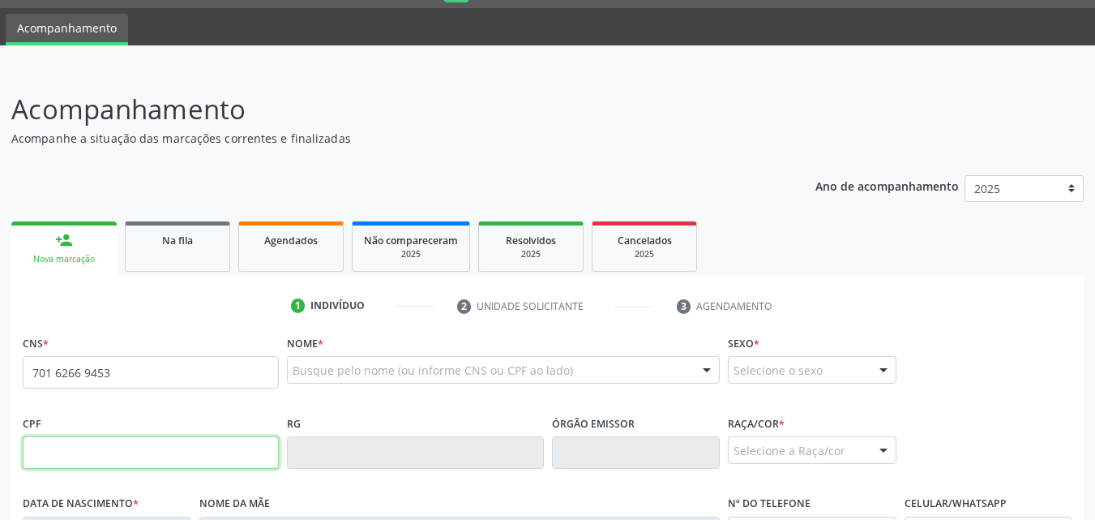
click at [92, 449] on input "text" at bounding box center [151, 452] width 256 height 32
paste input "701.626.694-53"
type input "701.626.694-53"
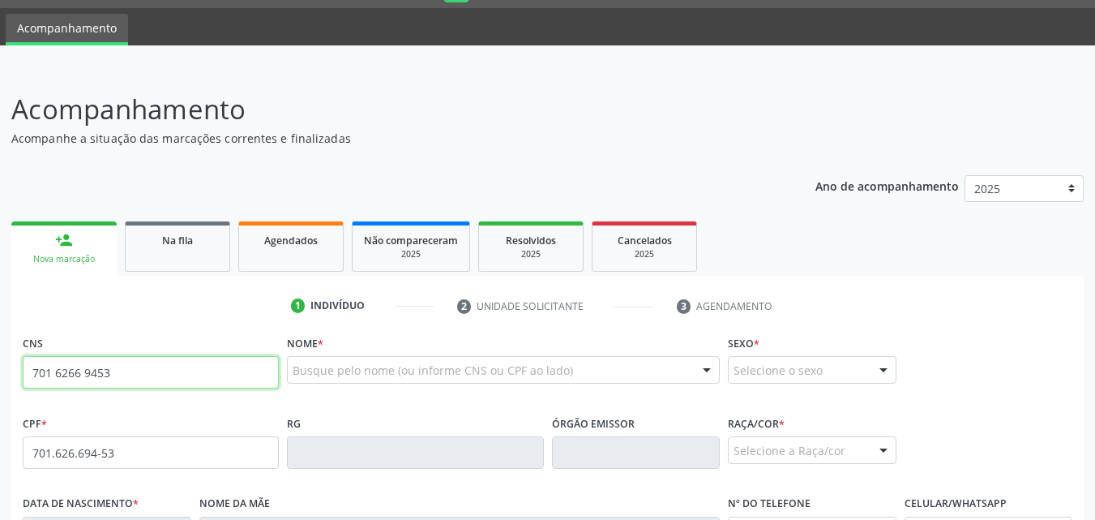
click at [120, 369] on input "701 6266 9453" at bounding box center [151, 372] width 256 height 32
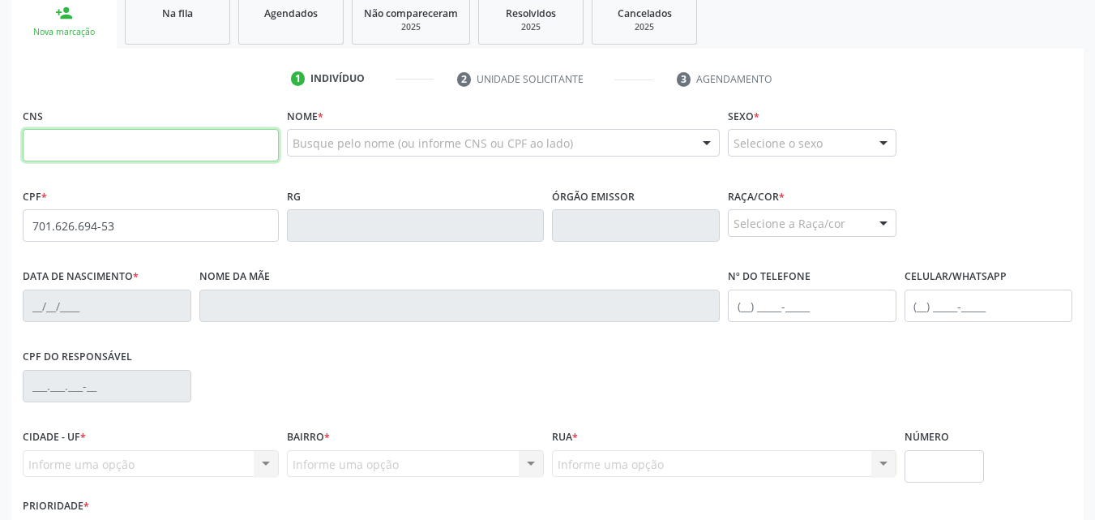
scroll to position [282, 0]
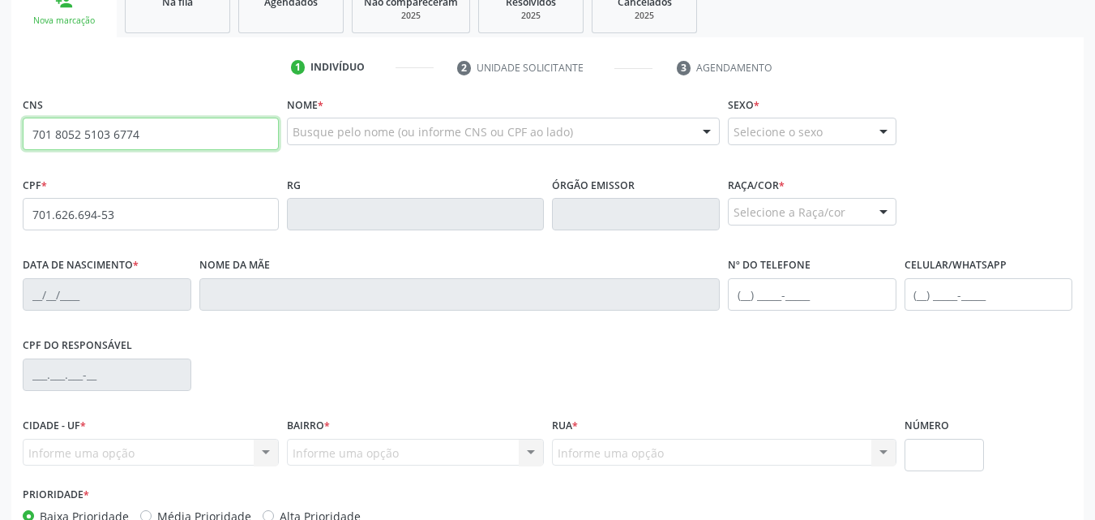
type input "701 8052 5103 6774"
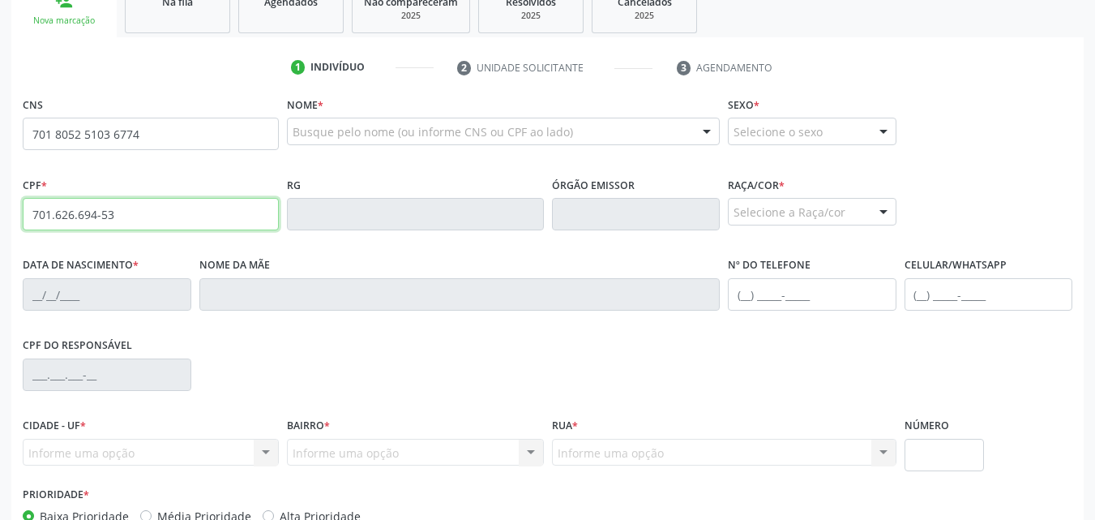
click at [169, 221] on input "701.626.694-53" at bounding box center [151, 214] width 256 height 32
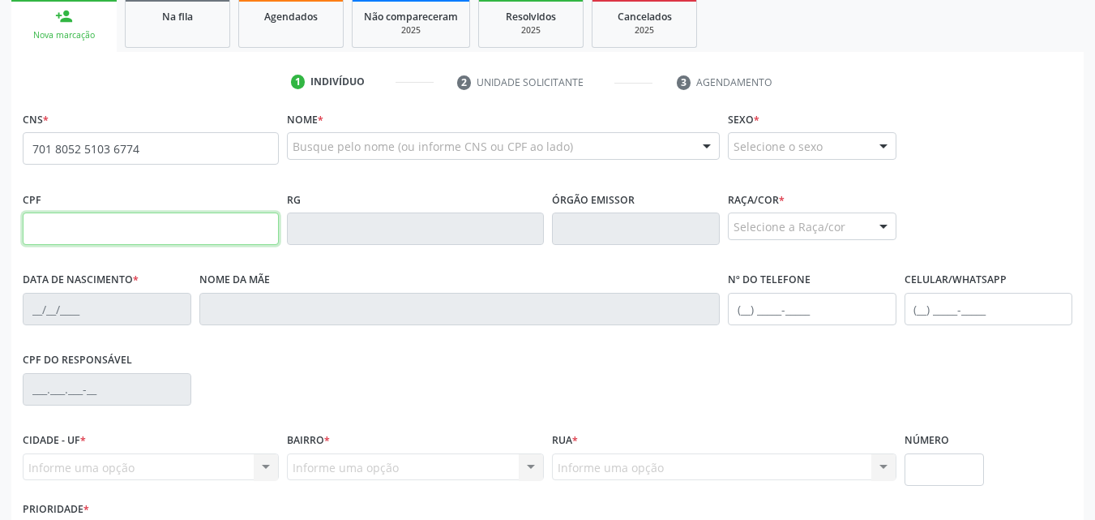
scroll to position [266, 0]
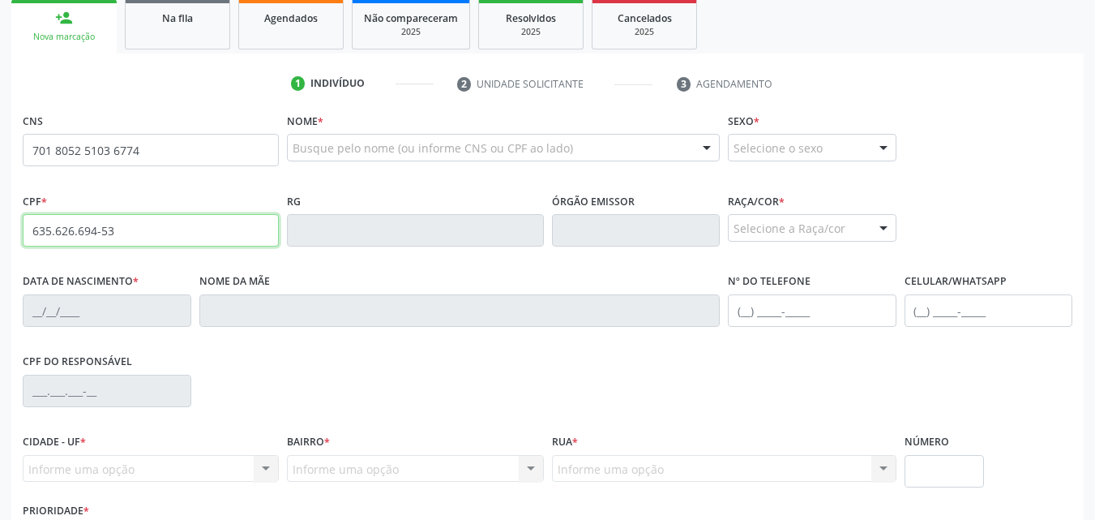
type input "635.626.694-53"
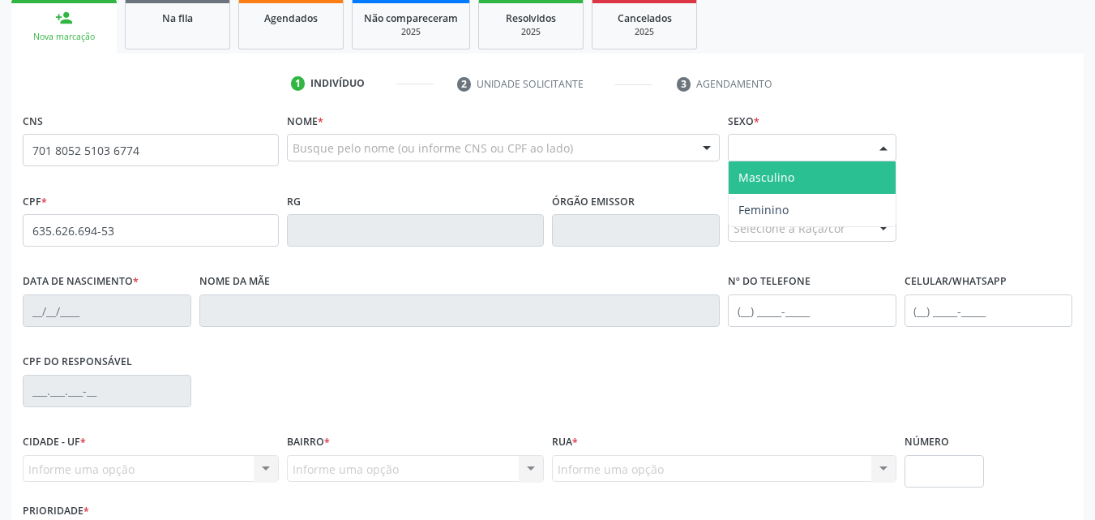
click at [836, 139] on div "Selecione o sexo" at bounding box center [812, 148] width 169 height 28
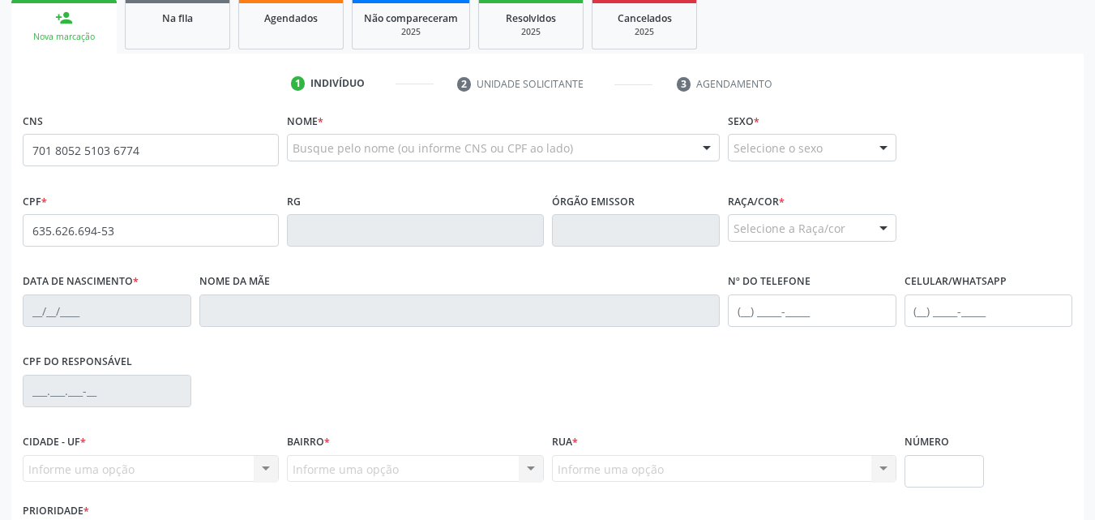
click at [858, 116] on div "Sexo * Selecione o sexo Masculino Feminino Nenhum resultado encontrado para: " …" at bounding box center [812, 135] width 169 height 52
click at [132, 154] on input "701 8052 5103 6774" at bounding box center [151, 150] width 256 height 32
paste input "[PERSON_NAME]"
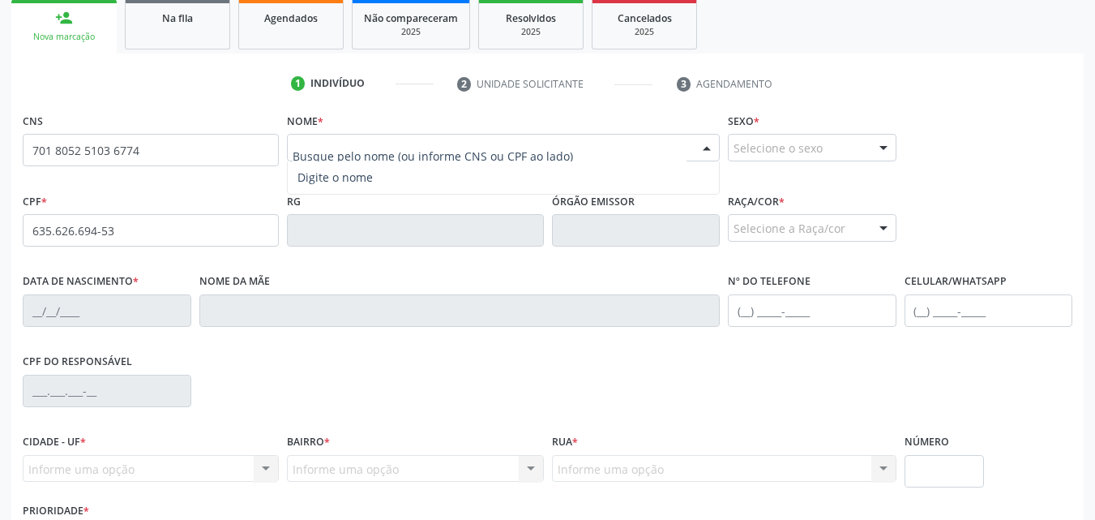
type input "[PERSON_NAME]"
click at [881, 84] on ul "1 Indivíduo 2 Unidade solicitante 3 Agendamento" at bounding box center [547, 84] width 1073 height 27
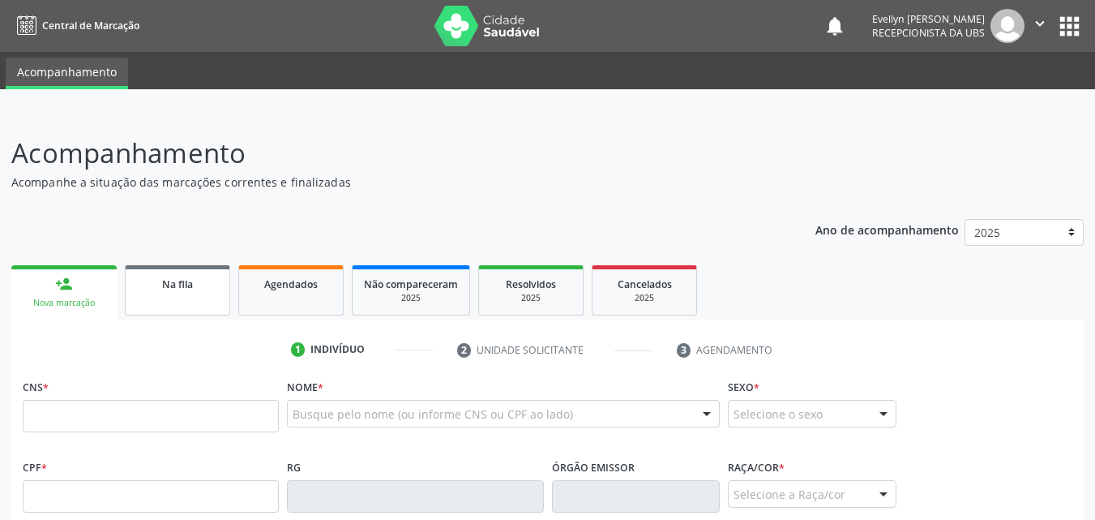
scroll to position [266, 0]
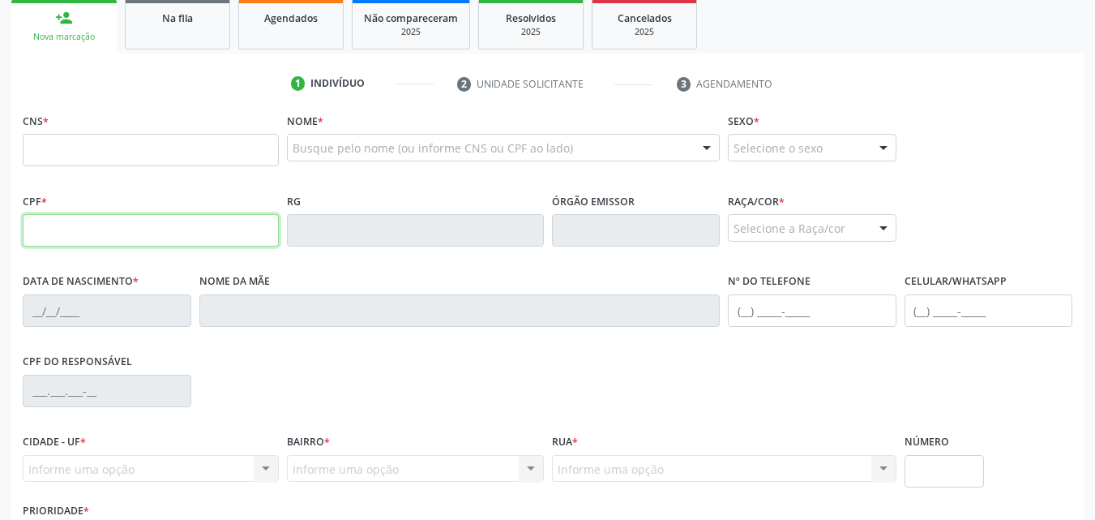
click at [134, 223] on input "text" at bounding box center [151, 230] width 256 height 32
paste input "635.626.694-53"
type input "635.626.694-53"
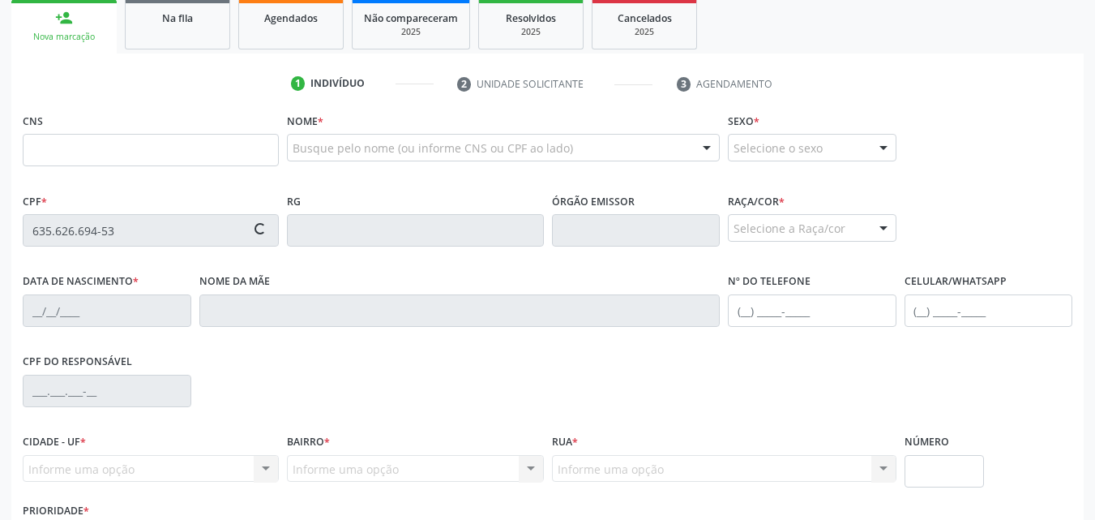
type input "701 8052 5103 6774"
type input "07/07/1967"
type input "Djanira Maria da Conceicao"
type input "(82) 9970-0857"
type input "08"
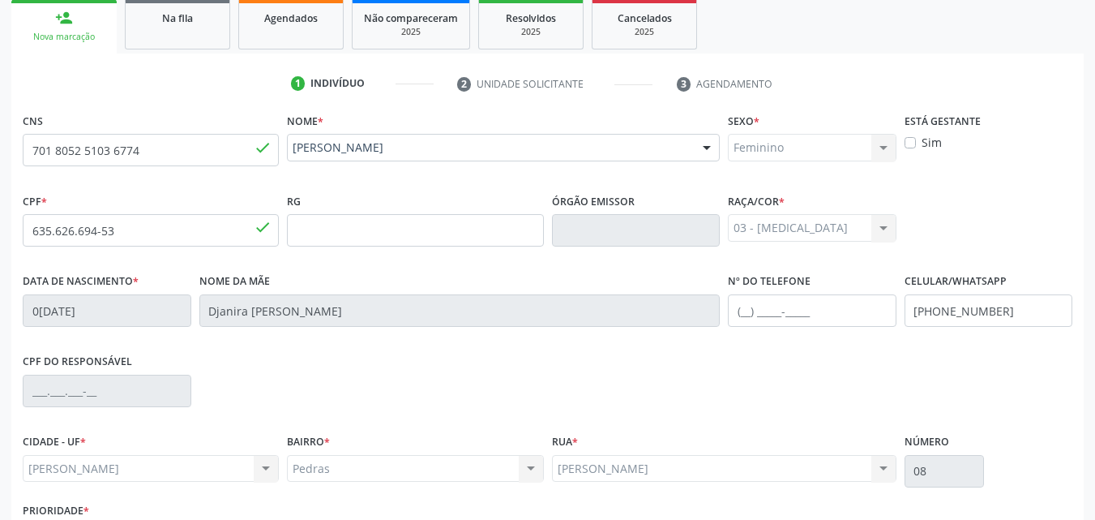
scroll to position [382, 0]
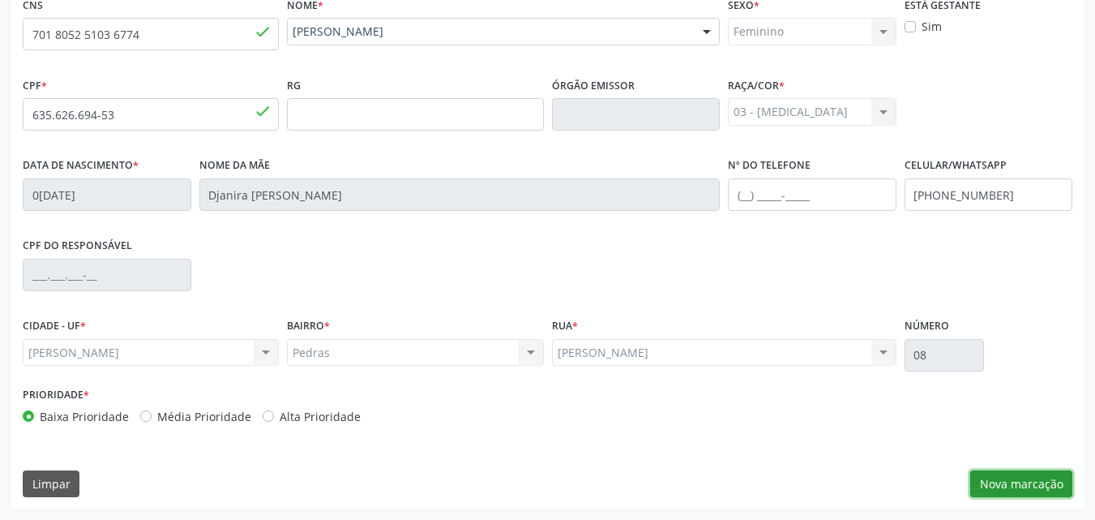
click at [1033, 473] on button "Nova marcação" at bounding box center [1022, 484] width 102 height 28
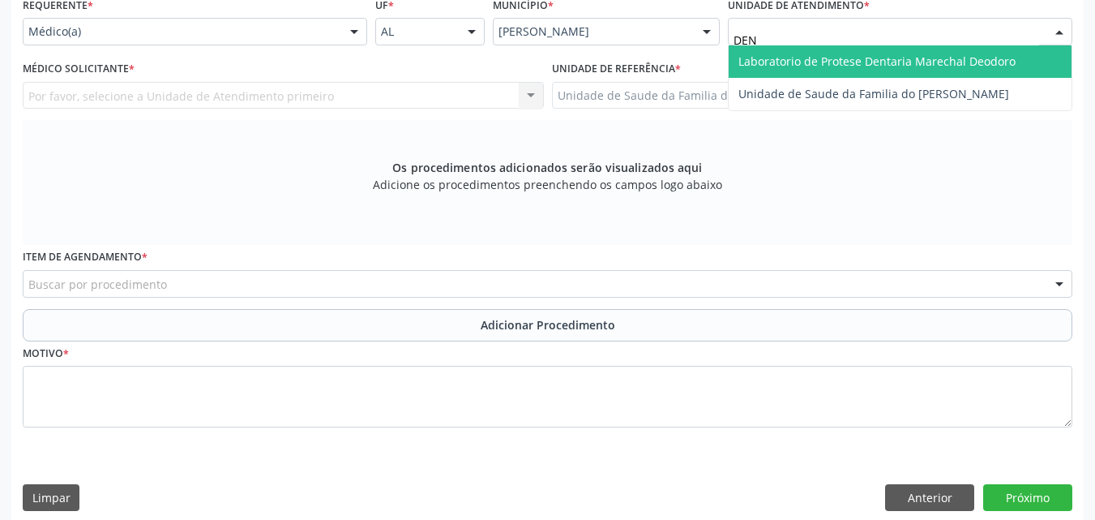
type input "DENI"
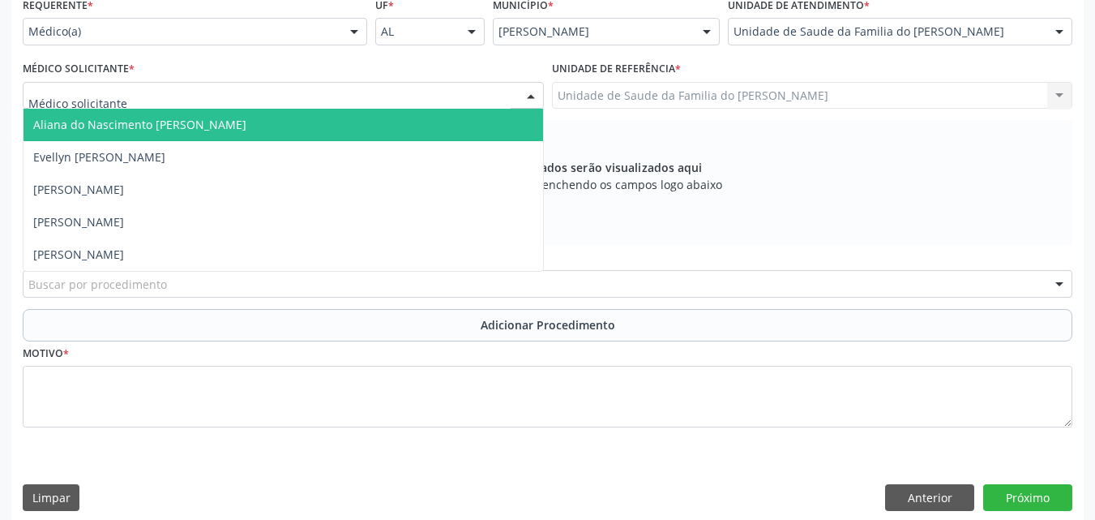
click at [268, 96] on div at bounding box center [283, 96] width 521 height 28
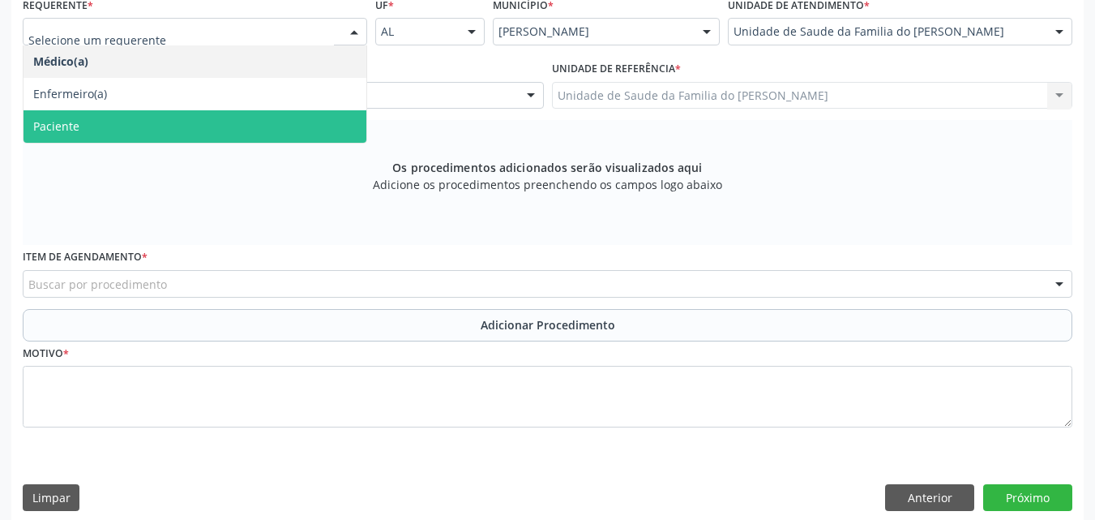
click at [224, 131] on span "Paciente" at bounding box center [195, 126] width 343 height 32
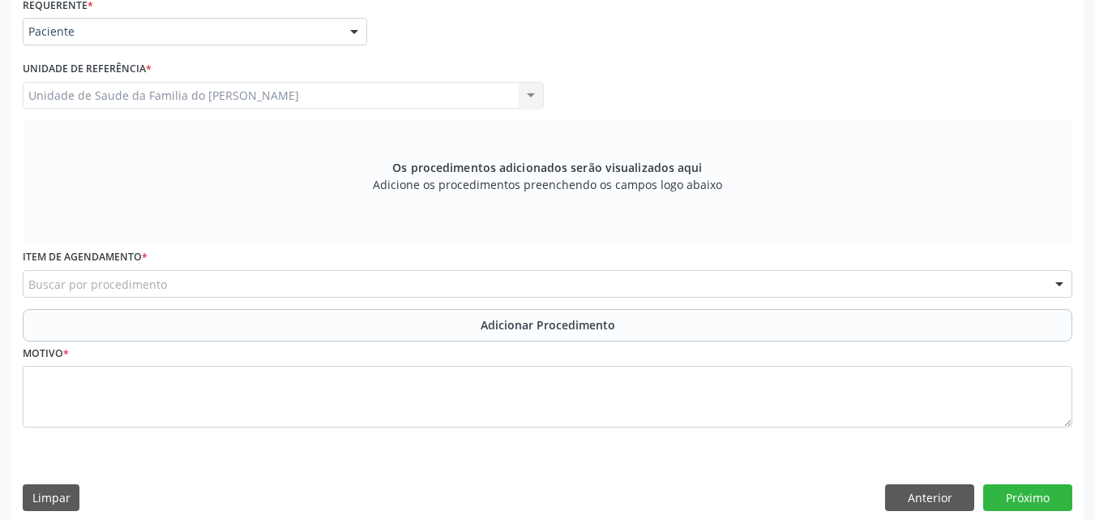
click at [280, 281] on div "Buscar por procedimento" at bounding box center [548, 284] width 1050 height 28
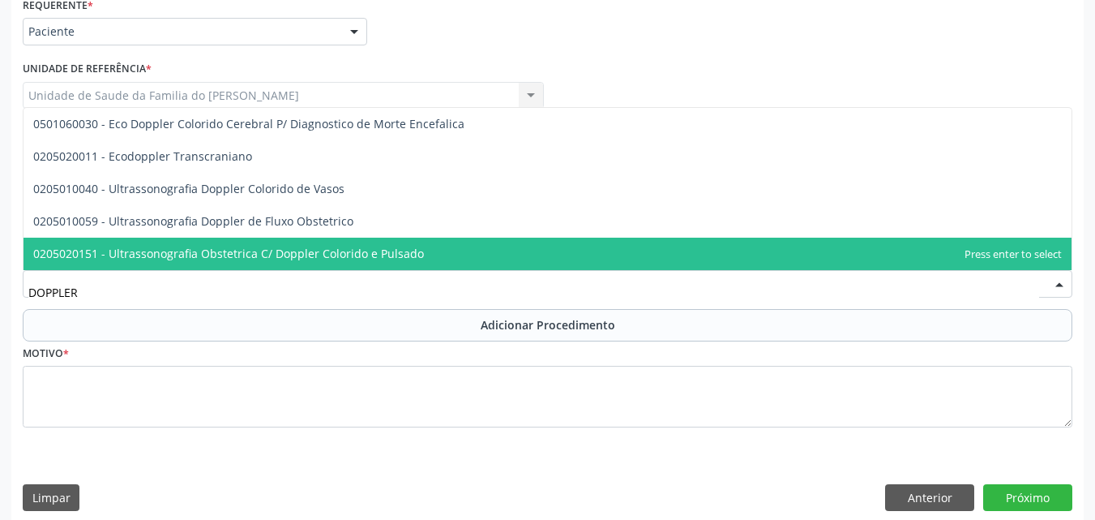
click at [289, 263] on span "0205020151 - Ultrassonografia Obstetrica C/ Doppler Colorido e Pulsado" at bounding box center [548, 254] width 1048 height 32
type input "DOPPLER"
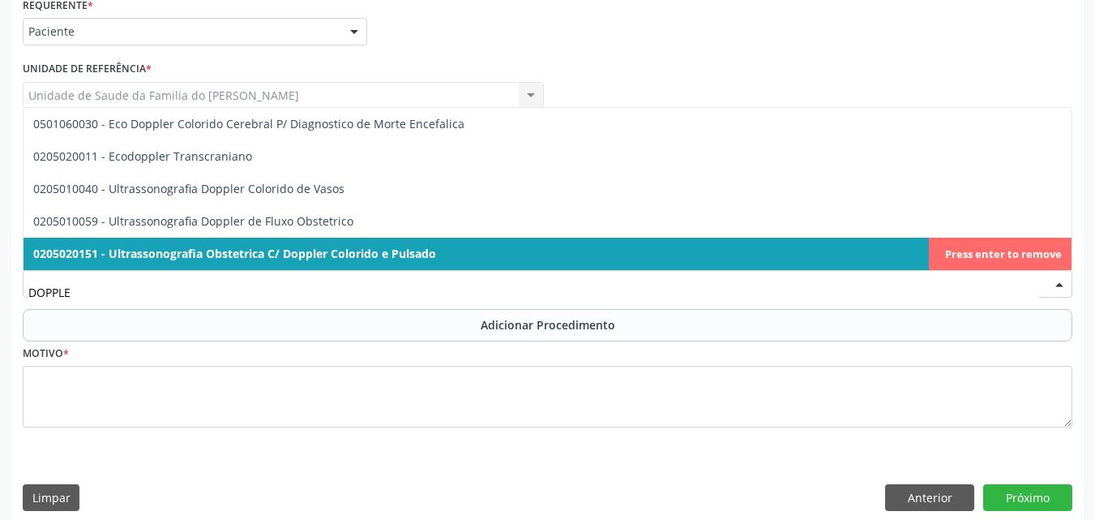
type input "DOPPLER"
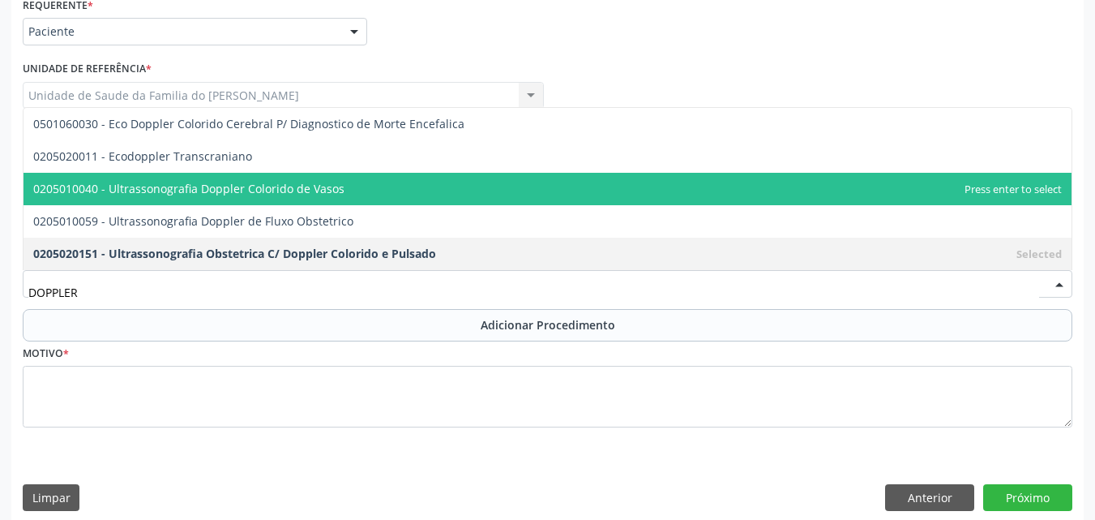
click at [306, 195] on span "0205010040 - Ultrassonografia Doppler Colorido de Vasos" at bounding box center [188, 188] width 311 height 15
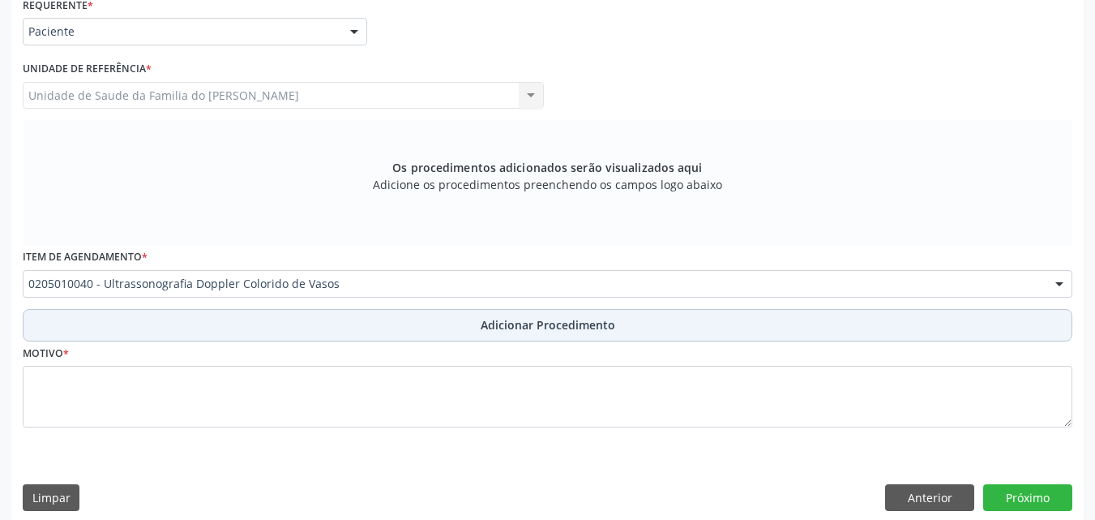
click at [299, 321] on button "Adicionar Procedimento" at bounding box center [548, 325] width 1050 height 32
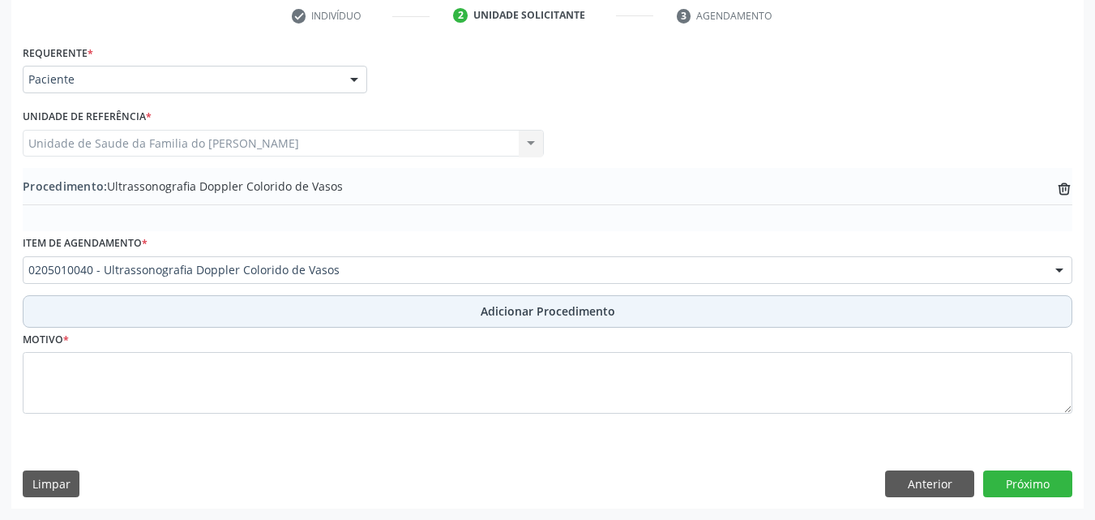
scroll to position [334, 0]
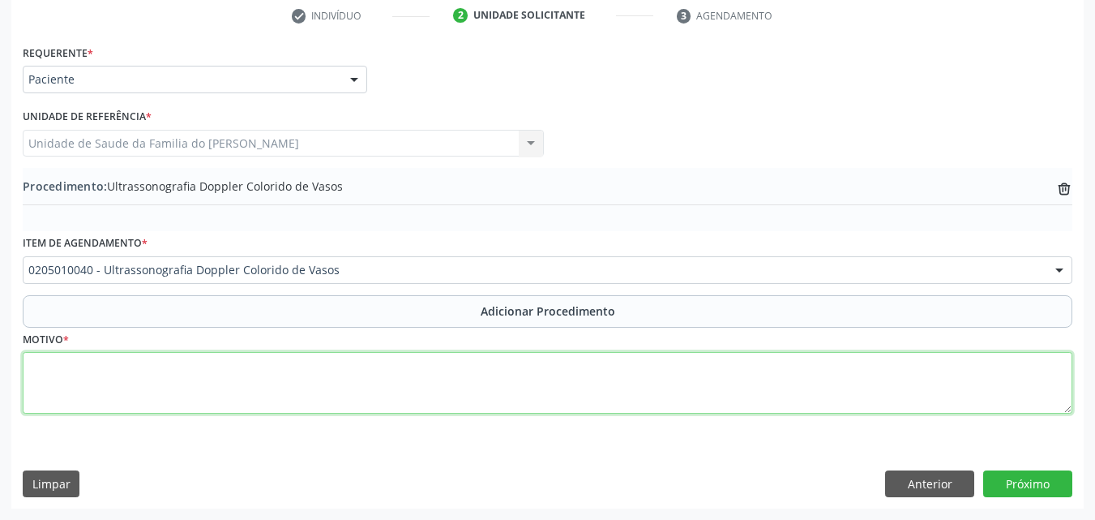
click at [281, 374] on textarea at bounding box center [548, 383] width 1050 height 62
click at [55, 372] on textarea "PRÉ OPERATORIO" at bounding box center [548, 383] width 1050 height 62
click at [131, 374] on textarea "PRÉ-OPERATORIO" at bounding box center [548, 383] width 1050 height 62
type textarea "PRÉ-OPERATORIO DE VARIZES (DR. FELIPE ANGIOLOGISTA)"
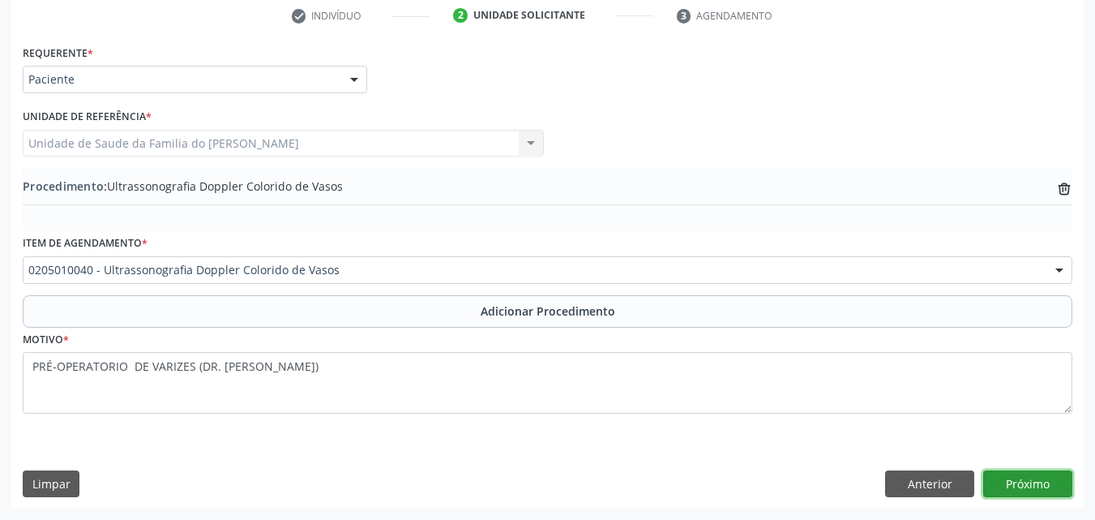
click at [1003, 484] on button "Próximo" at bounding box center [1028, 484] width 89 height 28
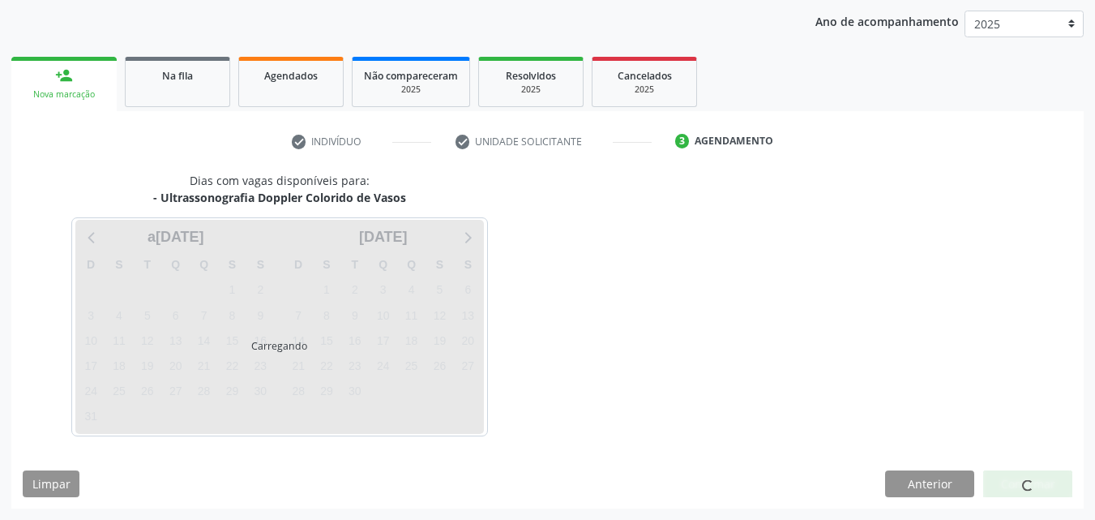
scroll to position [256, 0]
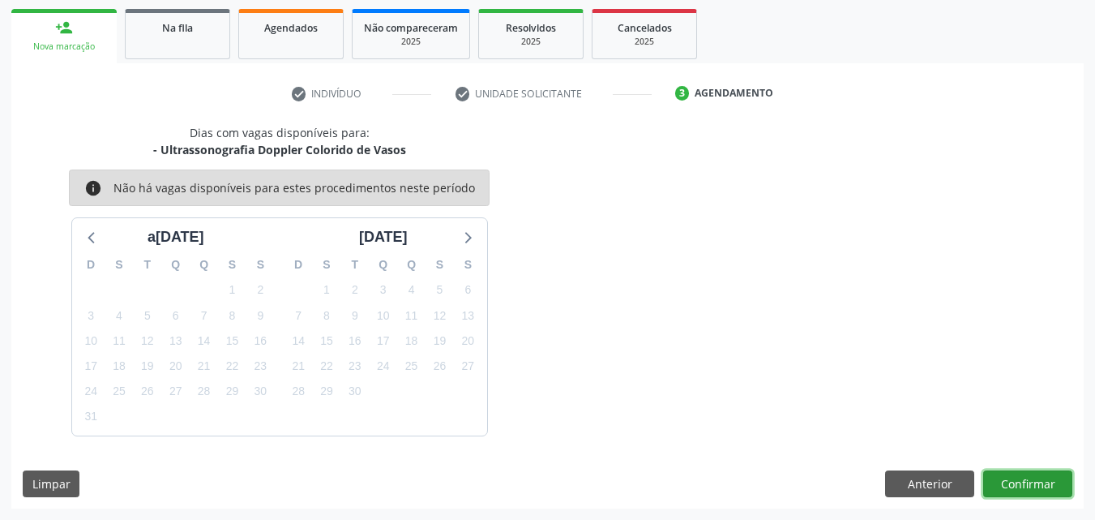
click at [1014, 477] on button "Confirmar" at bounding box center [1028, 484] width 89 height 28
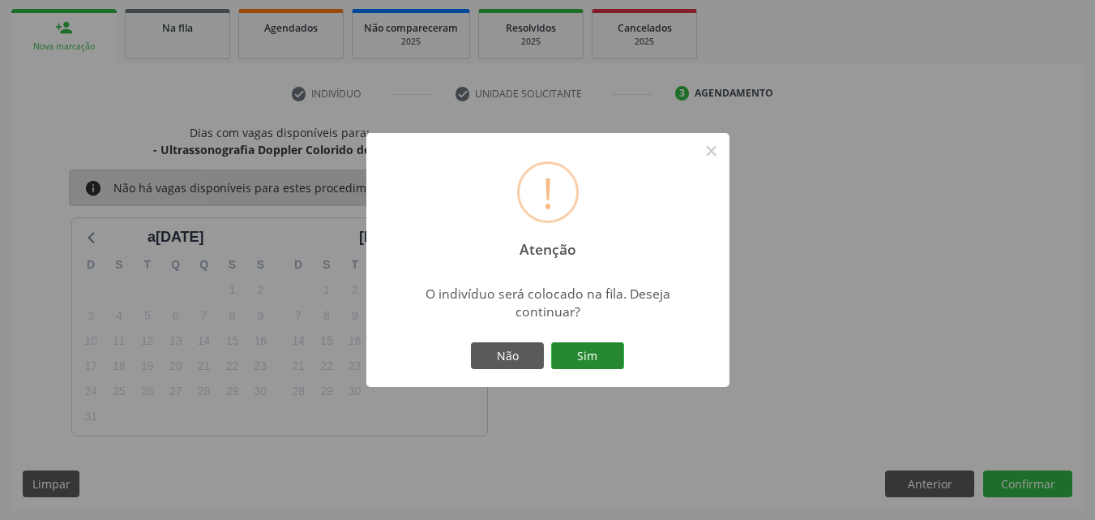
click at [595, 366] on button "Sim" at bounding box center [587, 356] width 73 height 28
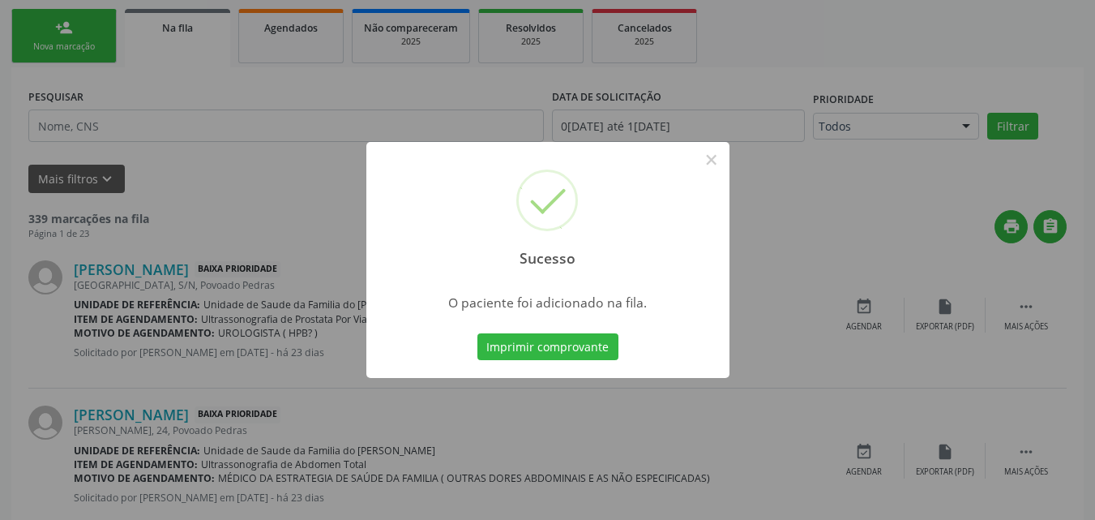
scroll to position [44, 0]
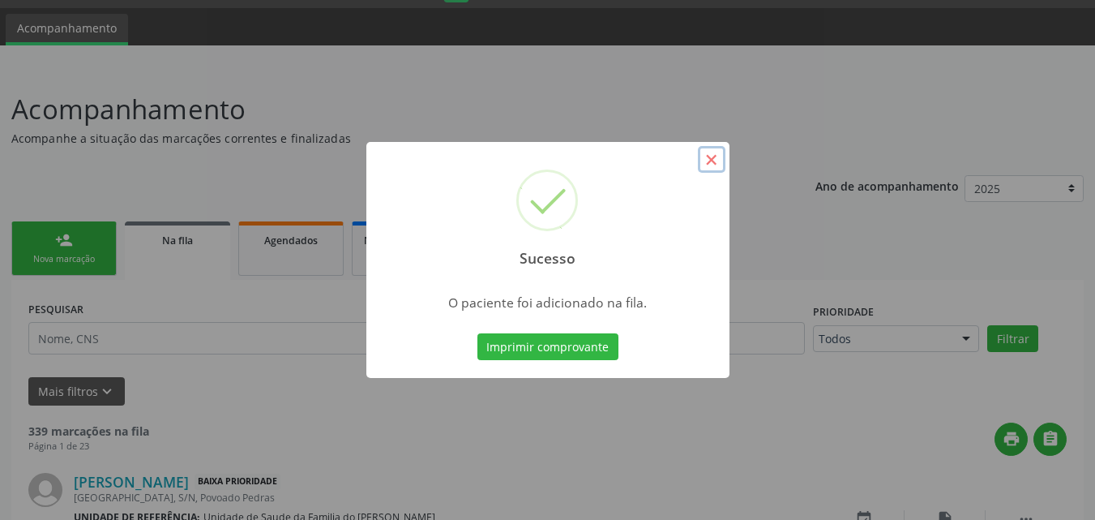
click at [713, 168] on button "×" at bounding box center [712, 160] width 28 height 28
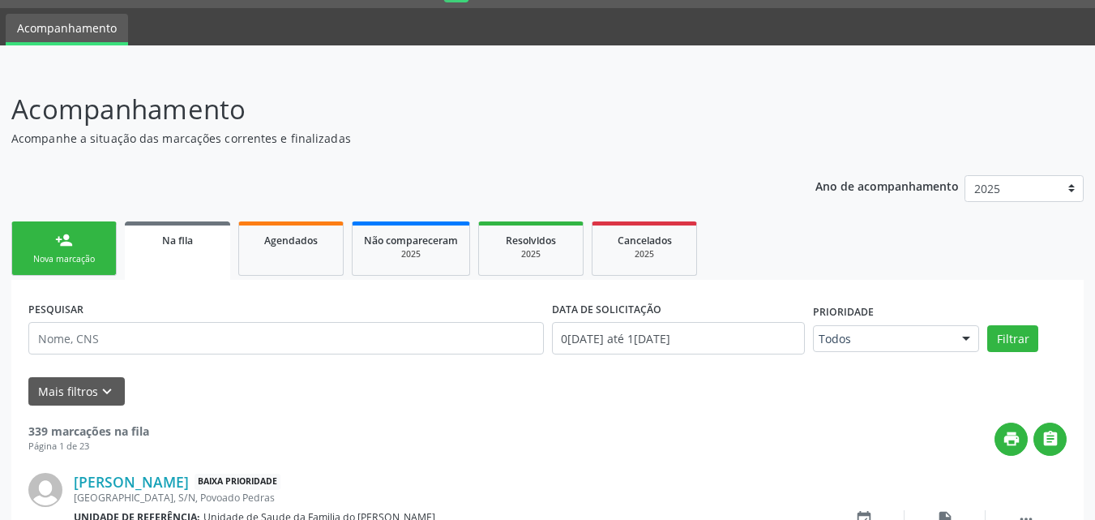
click at [54, 229] on link "person_add Nova marcação" at bounding box center [63, 248] width 105 height 54
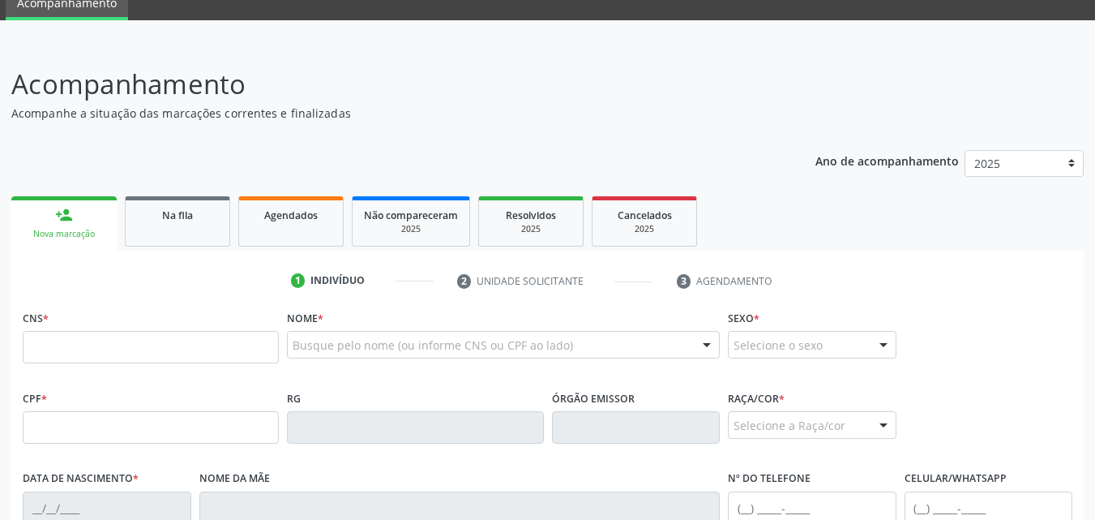
scroll to position [72, 0]
